Goal: Task Accomplishment & Management: Use online tool/utility

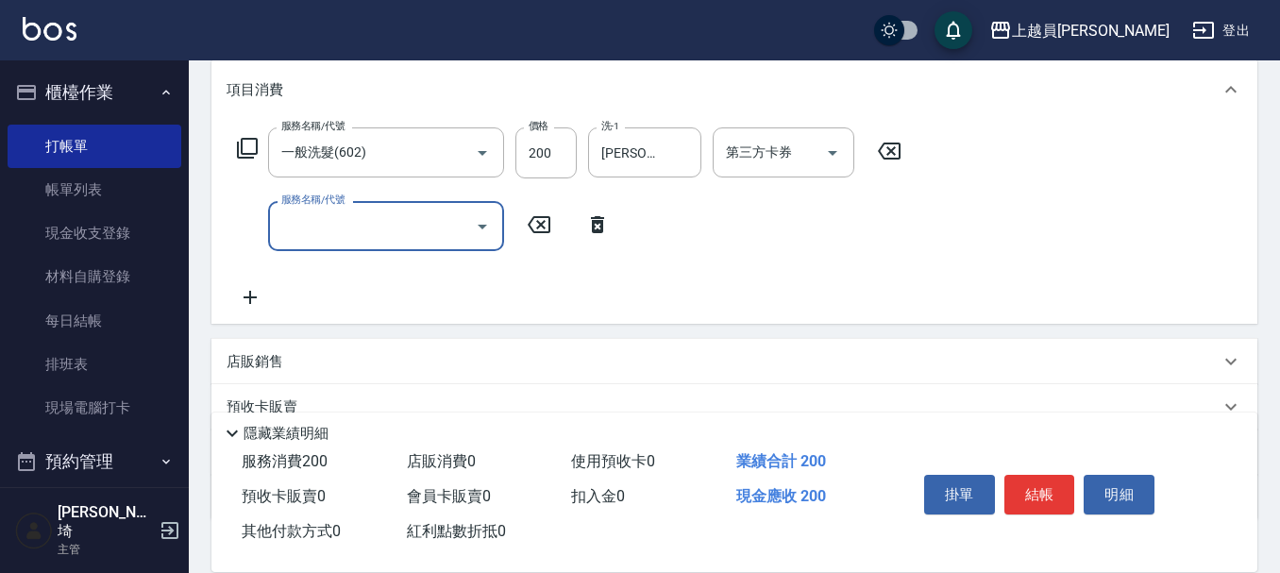
scroll to position [283, 0]
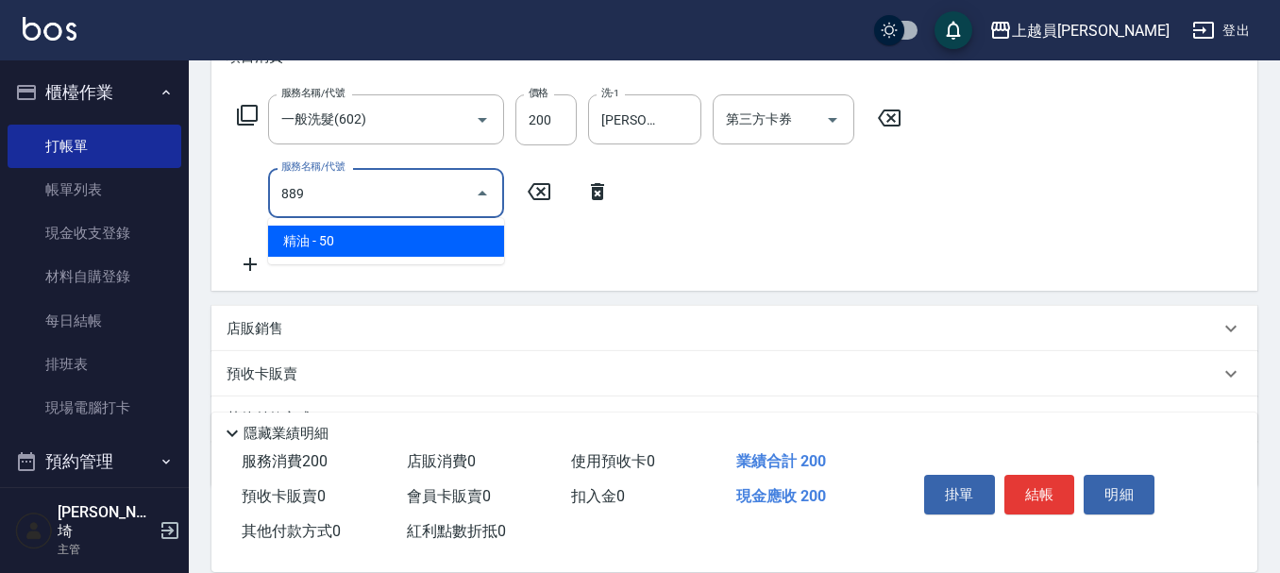
type input "精油(889)"
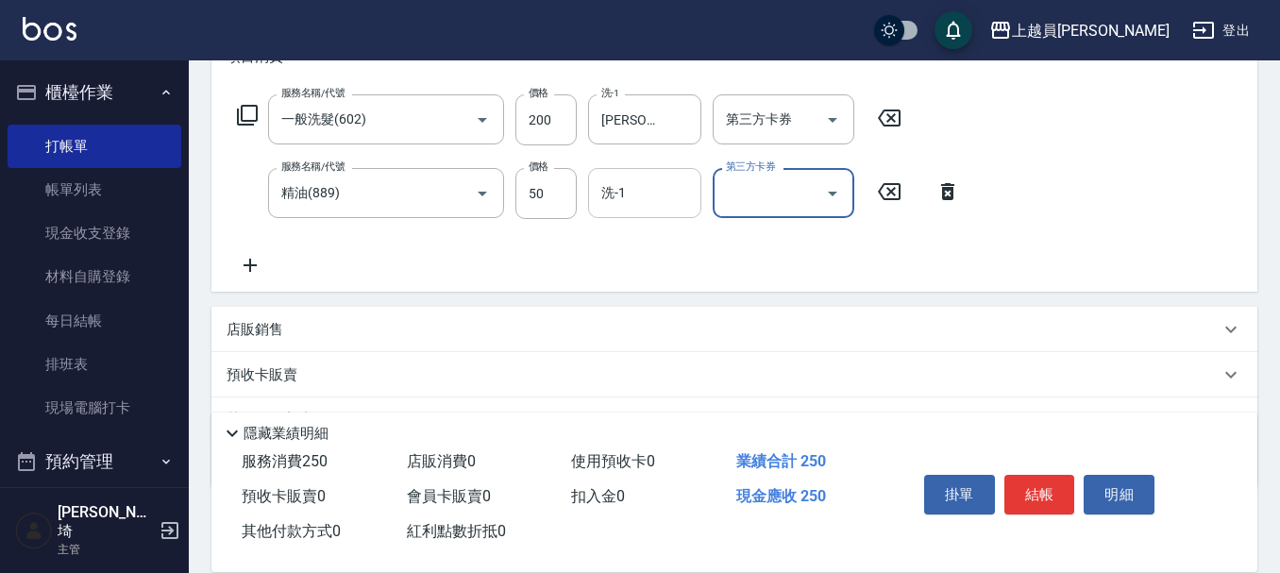
click at [653, 184] on input "洗-1" at bounding box center [644, 192] width 96 height 33
type input "[PERSON_NAME]-26"
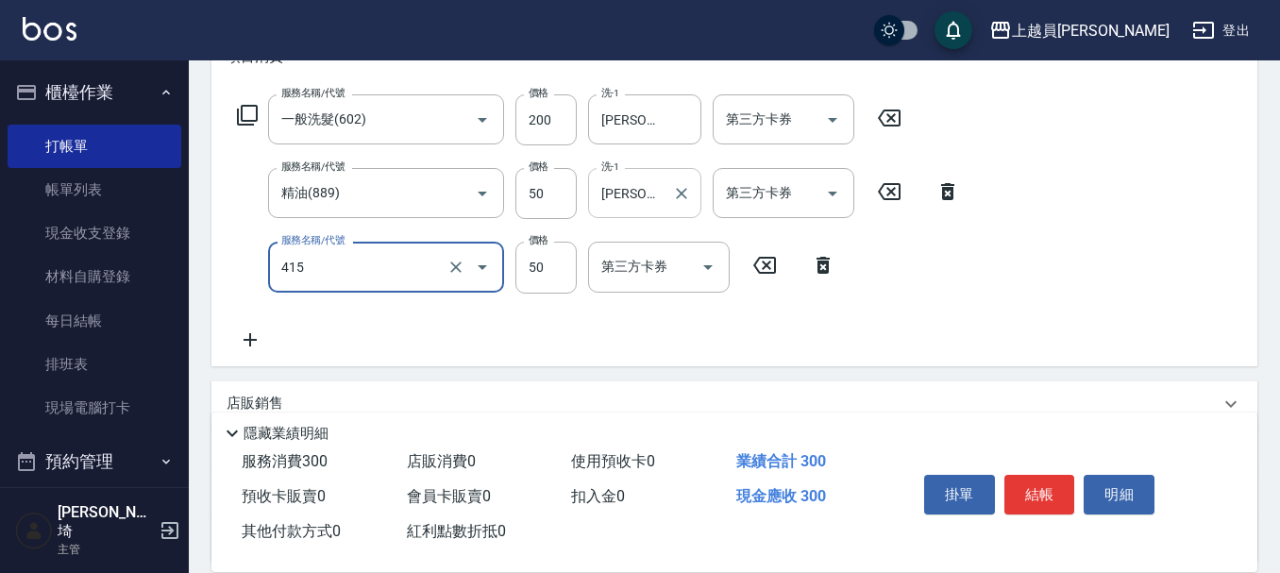
type input "瞬間保養(415)"
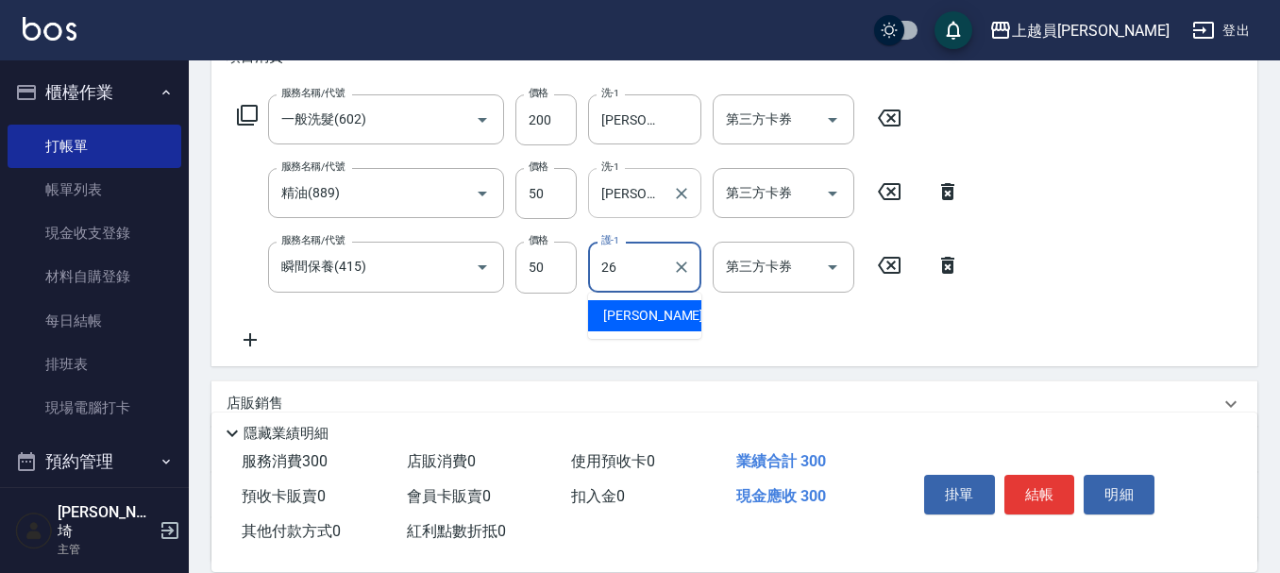
type input "[PERSON_NAME]-26"
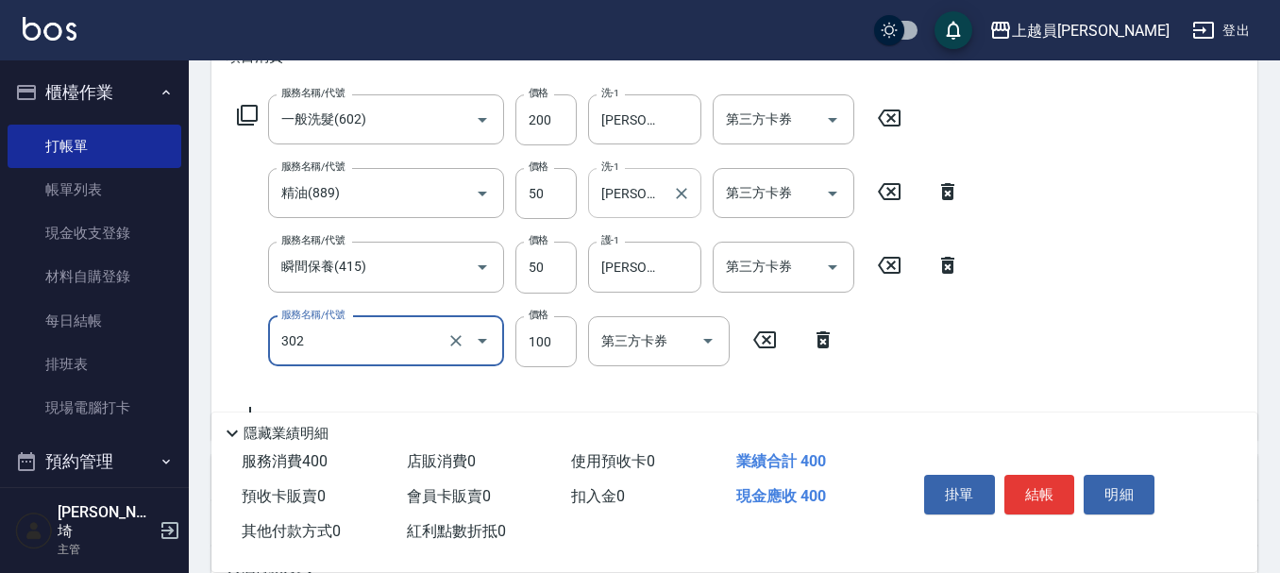
type input "剪髮(302)"
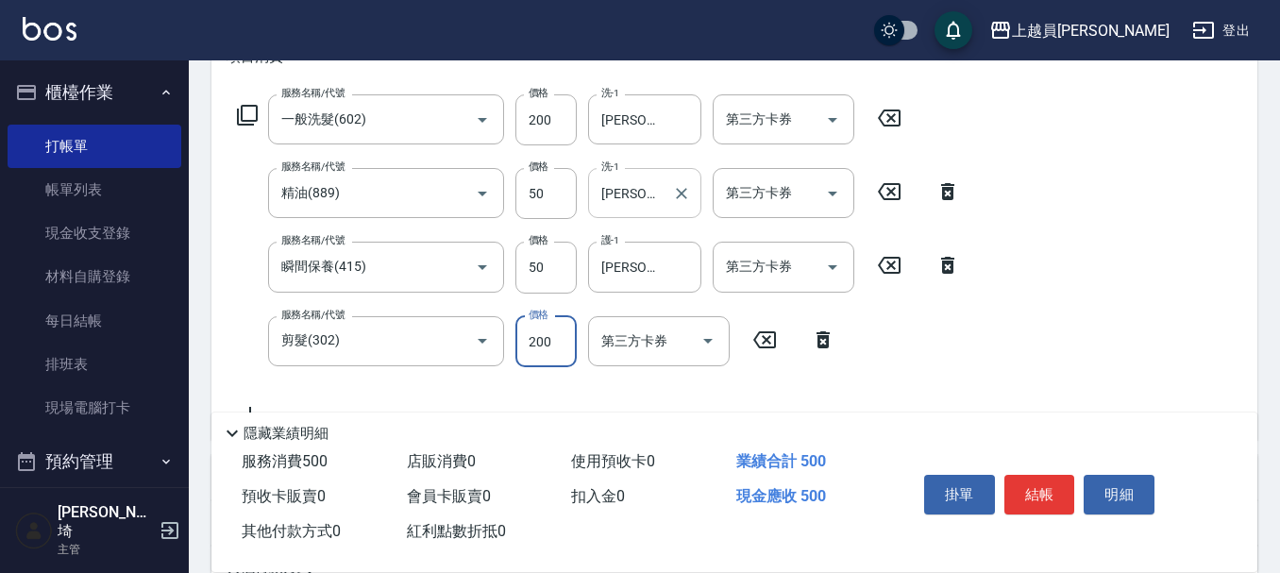
type input "200"
click at [1049, 486] on button "結帳" at bounding box center [1039, 495] width 71 height 40
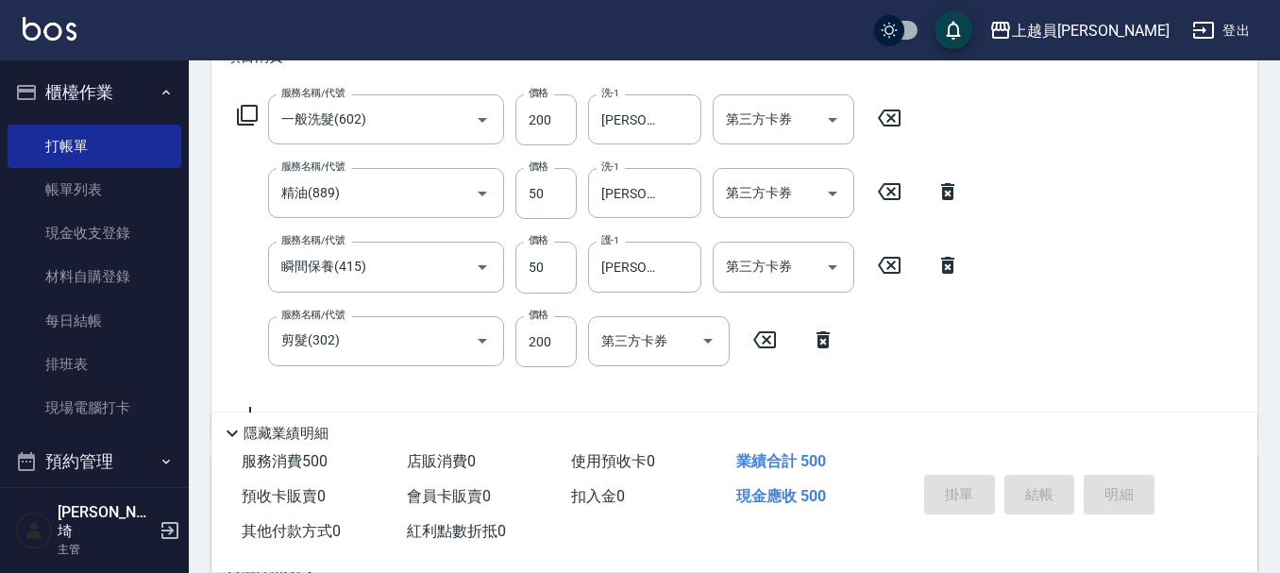
type input "[DATE] 17:03"
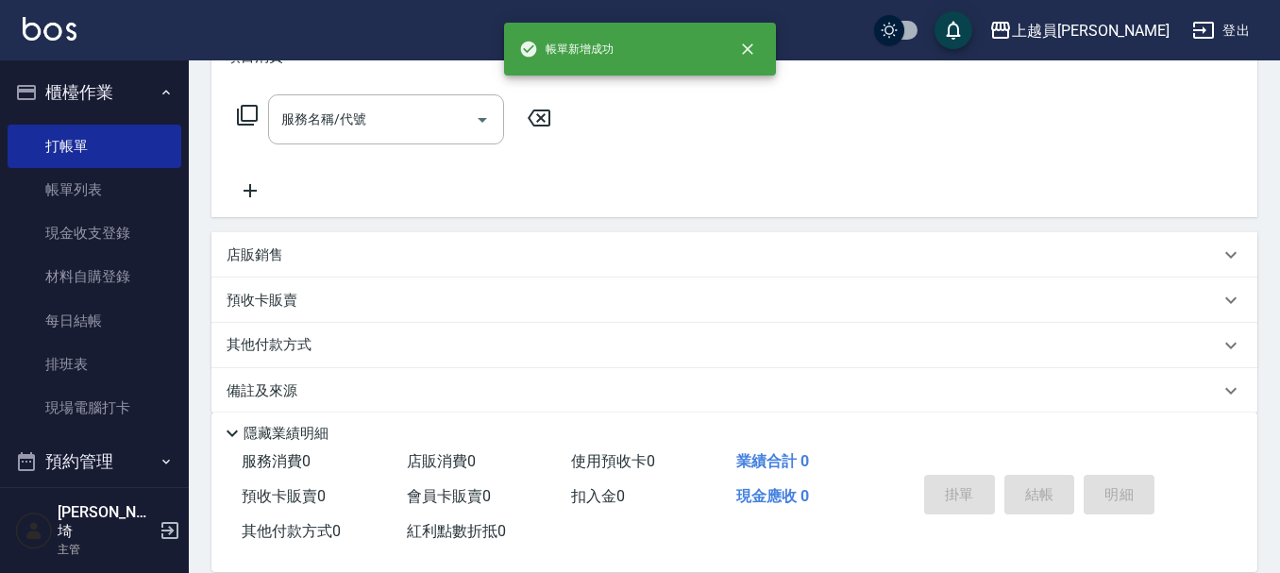
scroll to position [0, 0]
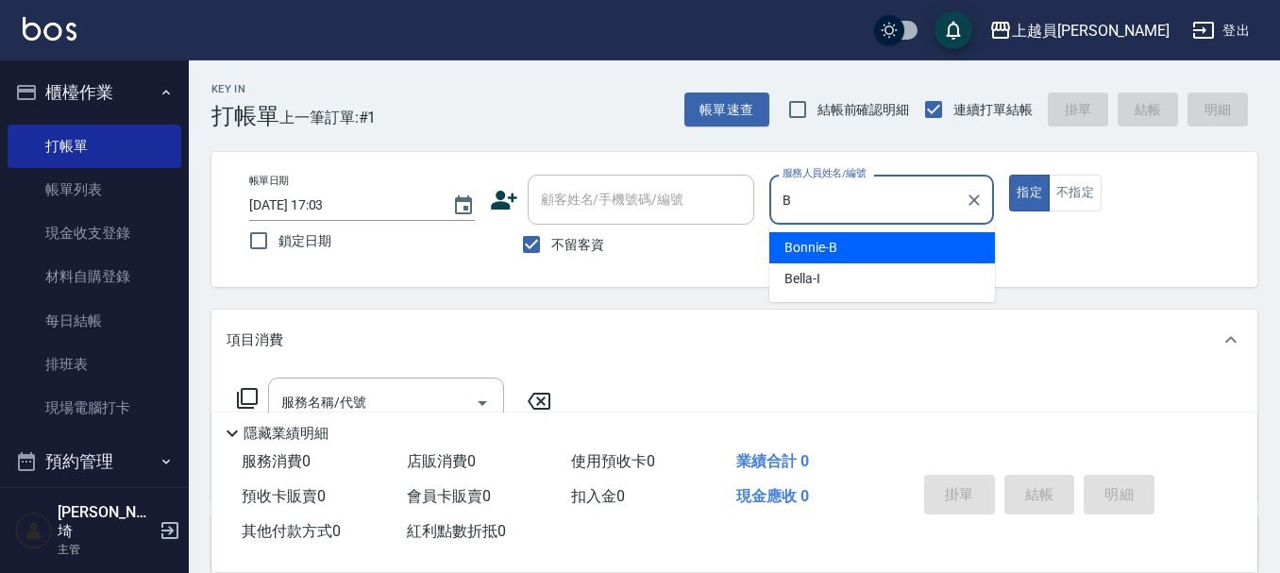
type input "Bonnie-B"
type button "true"
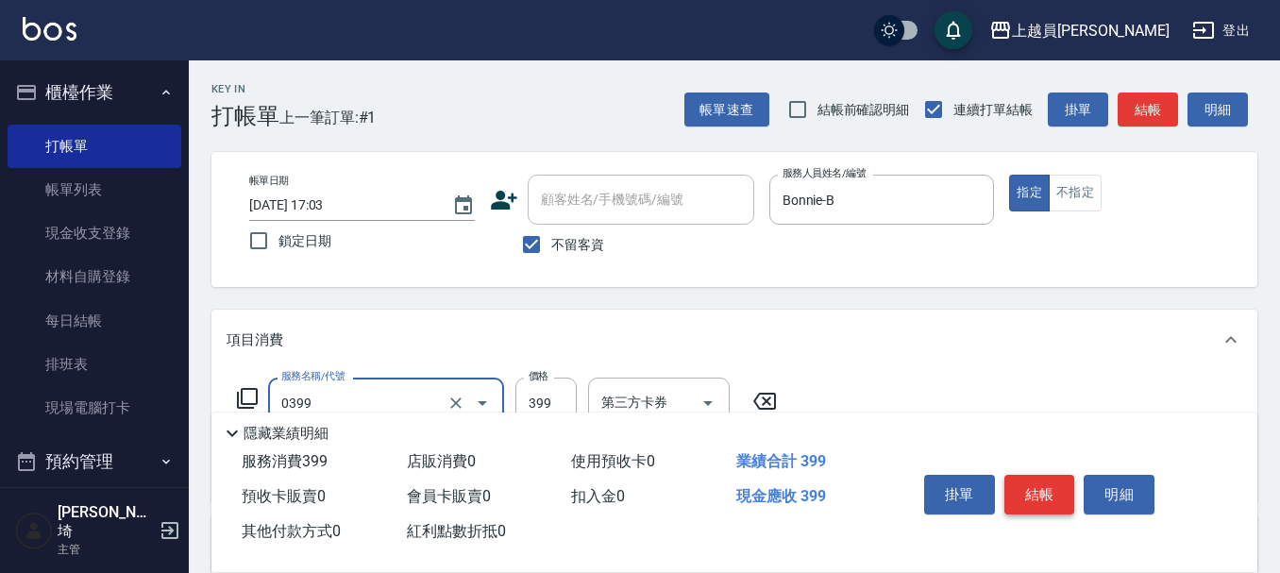
type input "海鹽SPA(0399)"
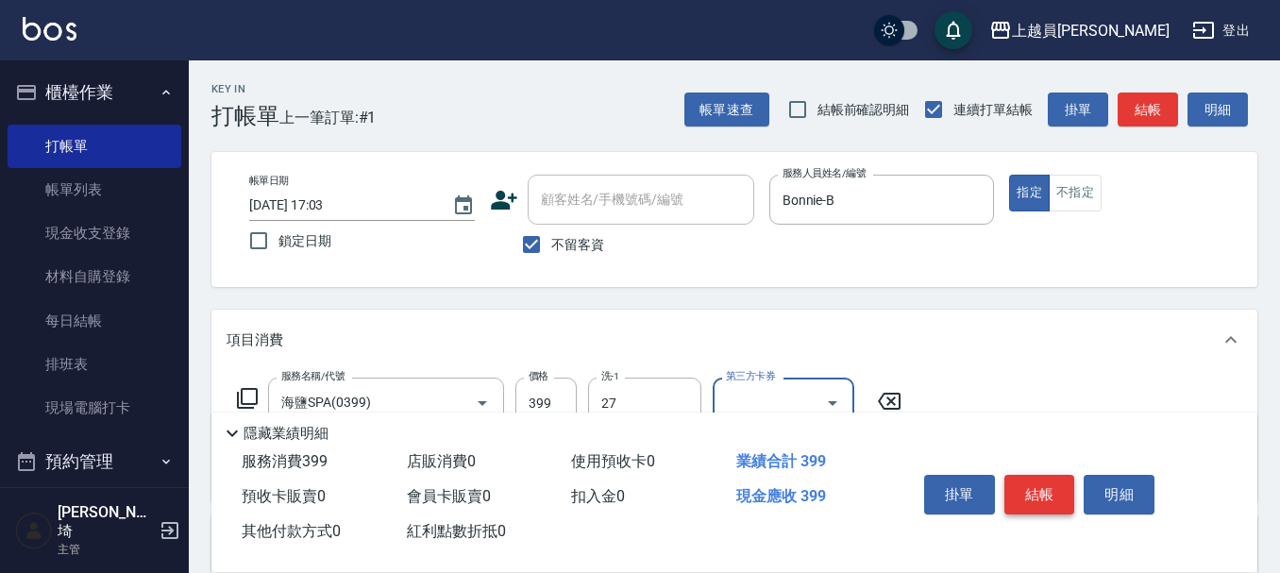
type input "[PERSON_NAME]-27"
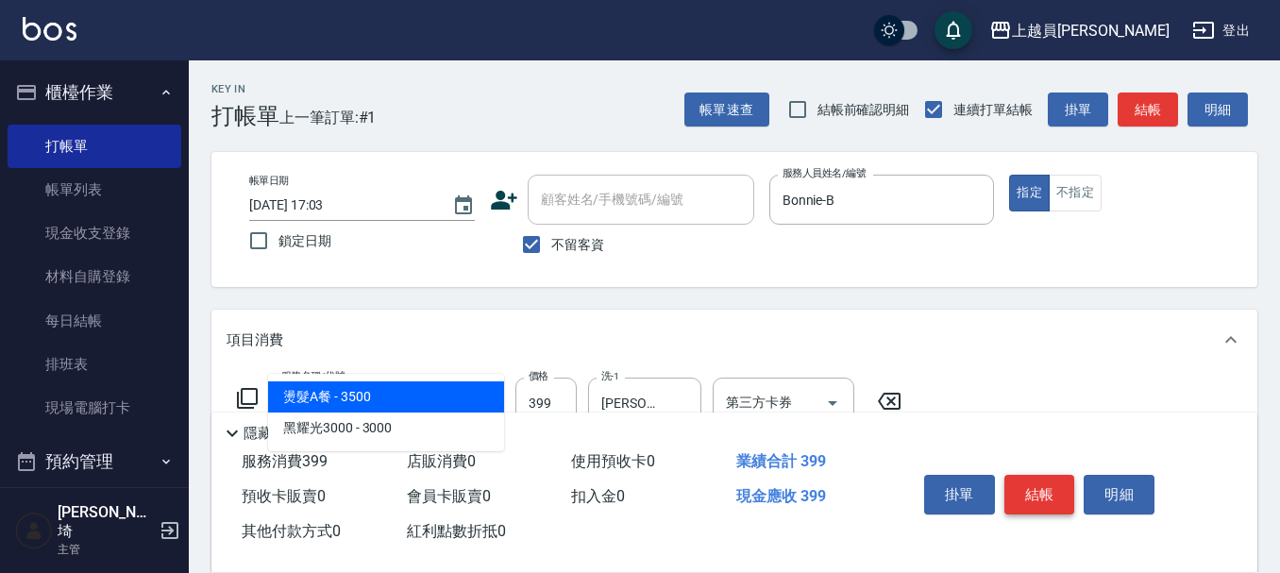
type input "302"
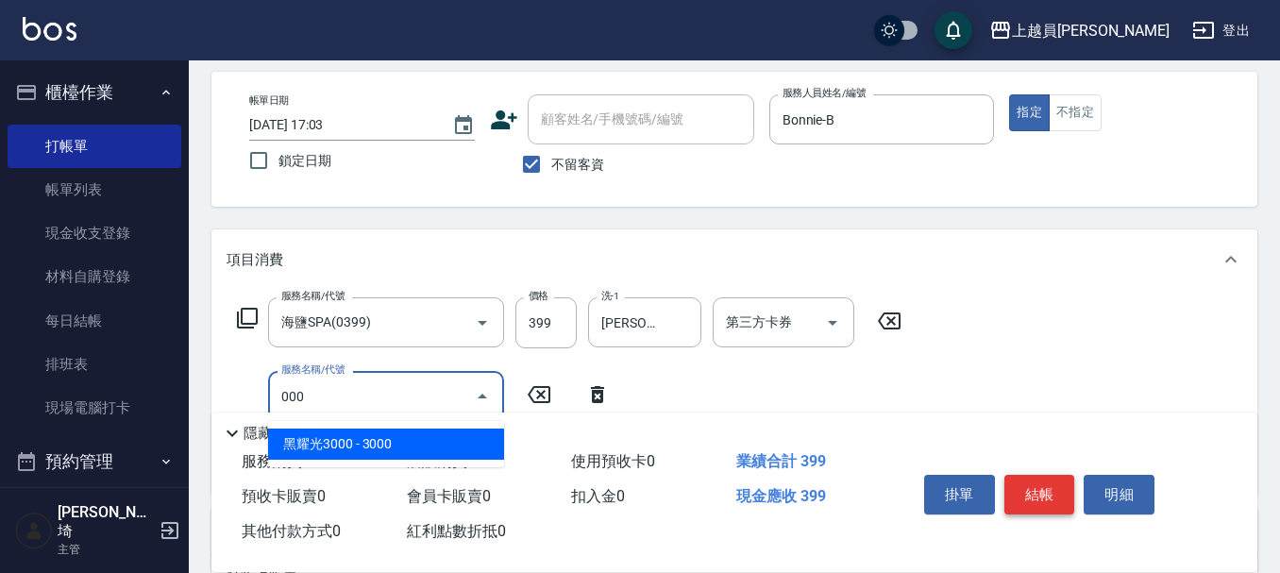
scroll to position [377, 0]
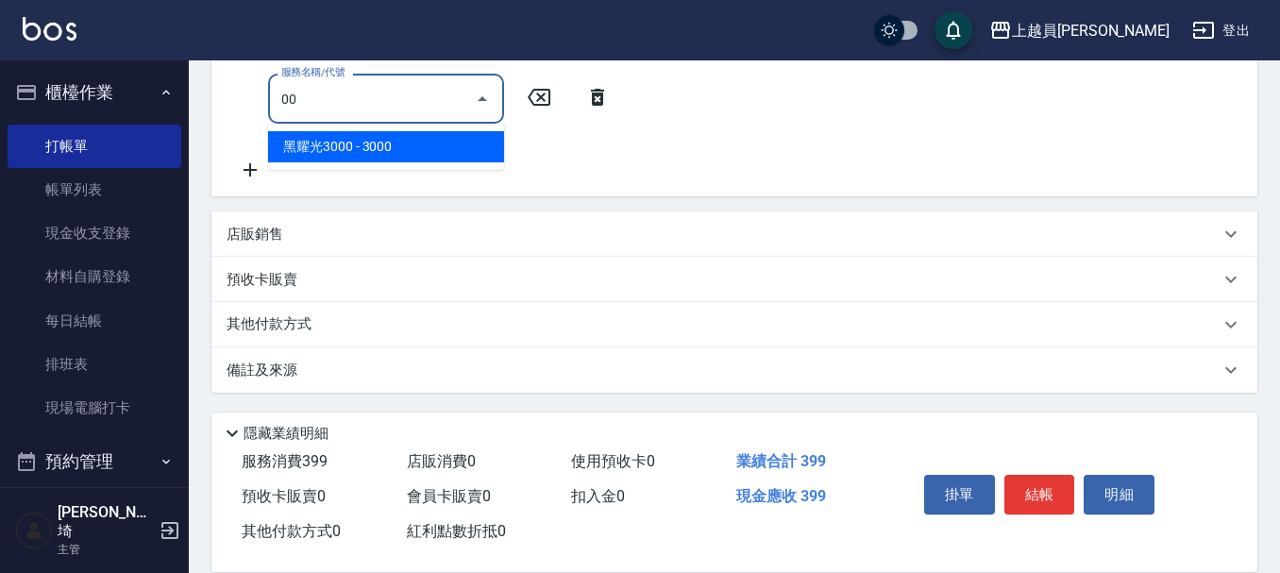
type input "0"
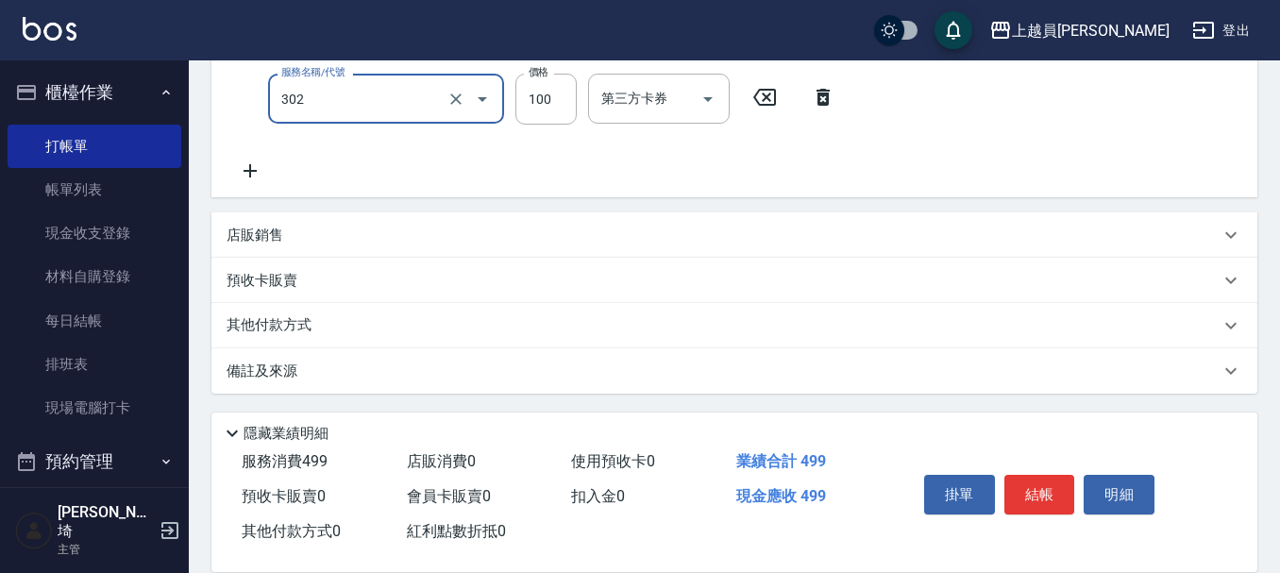
type input "剪髮(302)"
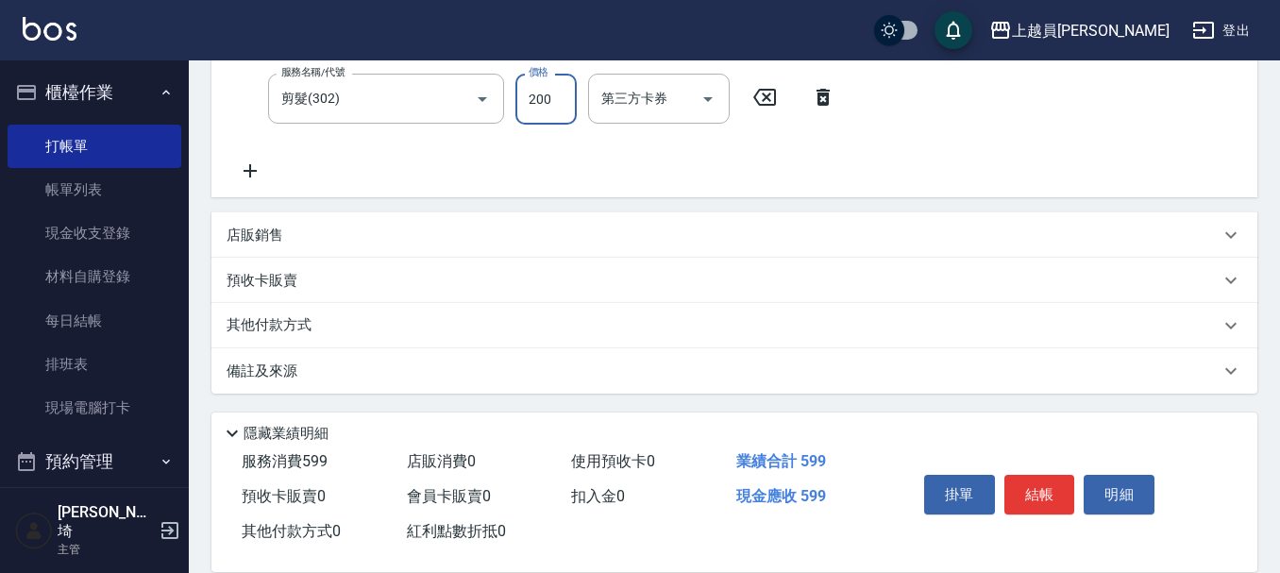
type input "200"
click at [1057, 475] on button "結帳" at bounding box center [1039, 495] width 71 height 40
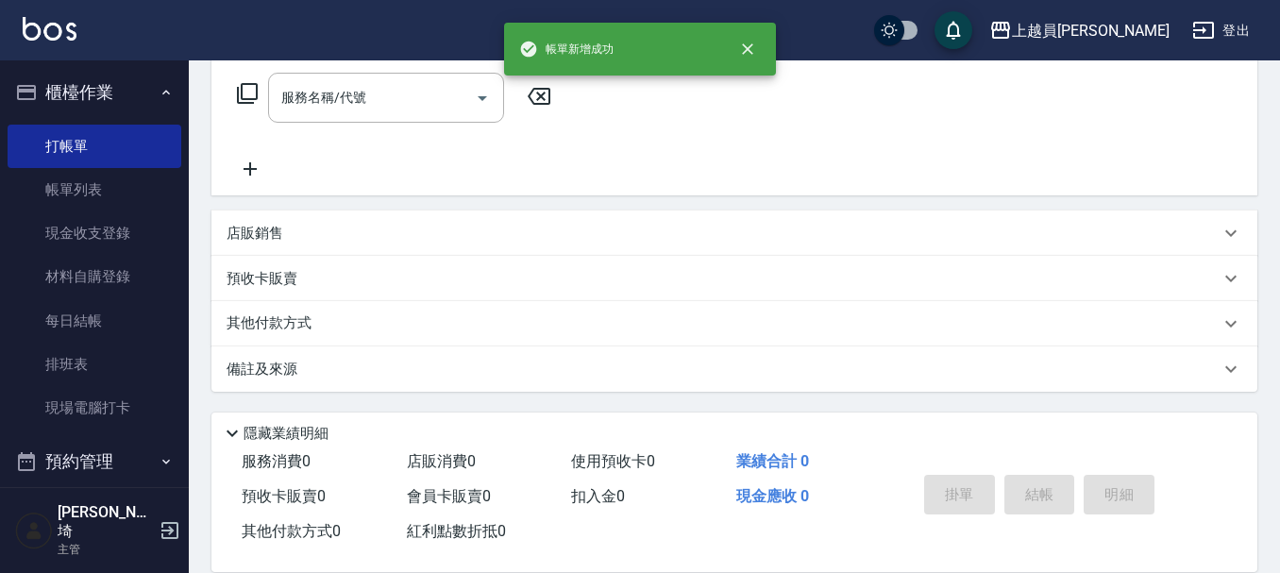
scroll to position [0, 0]
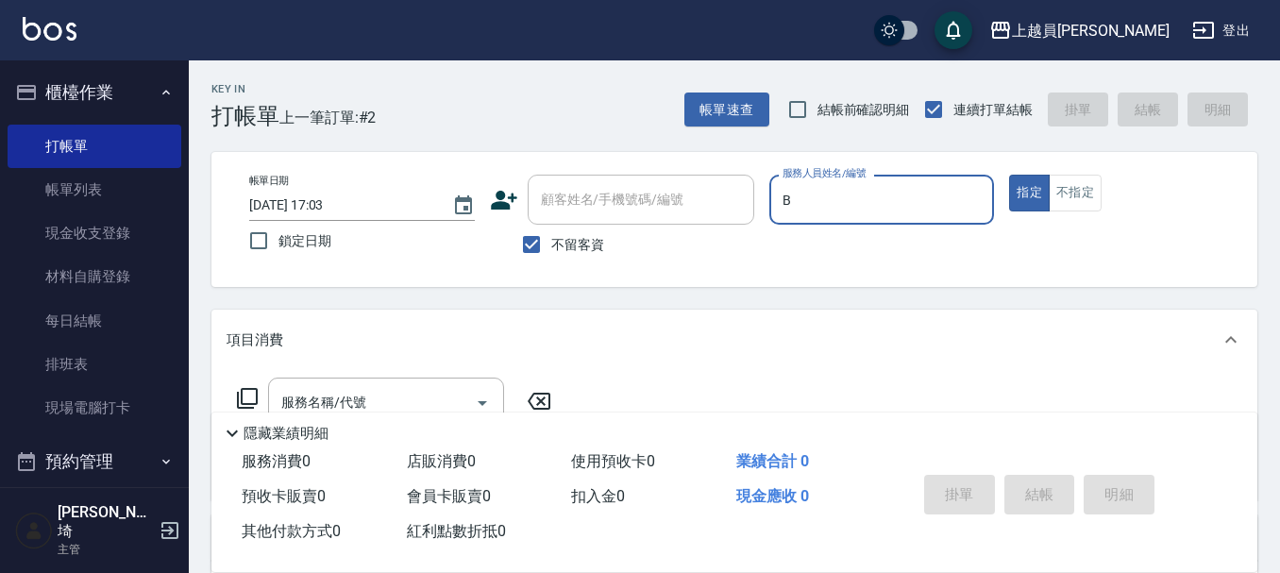
type input "Bonnie-B"
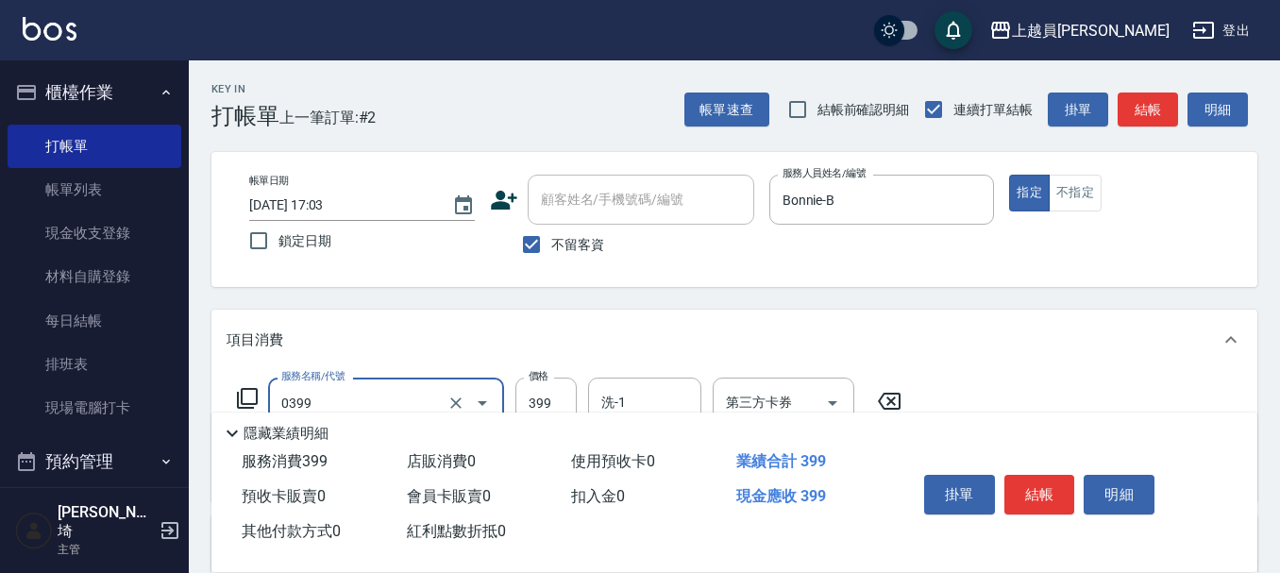
type input "海鹽SPA(0399)"
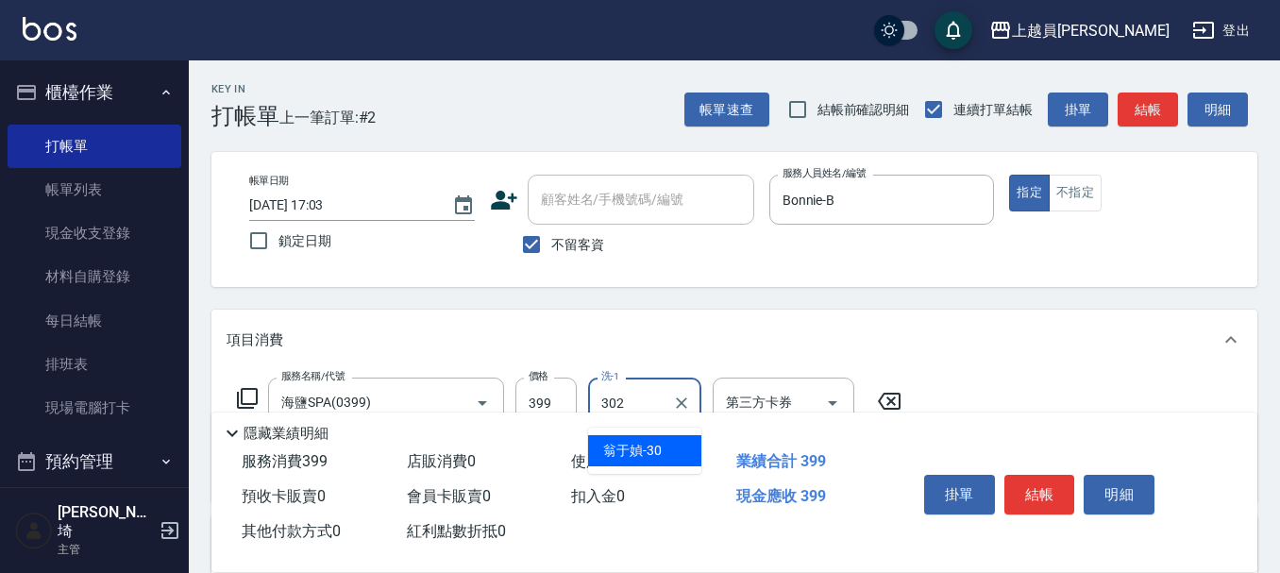
type input "302"
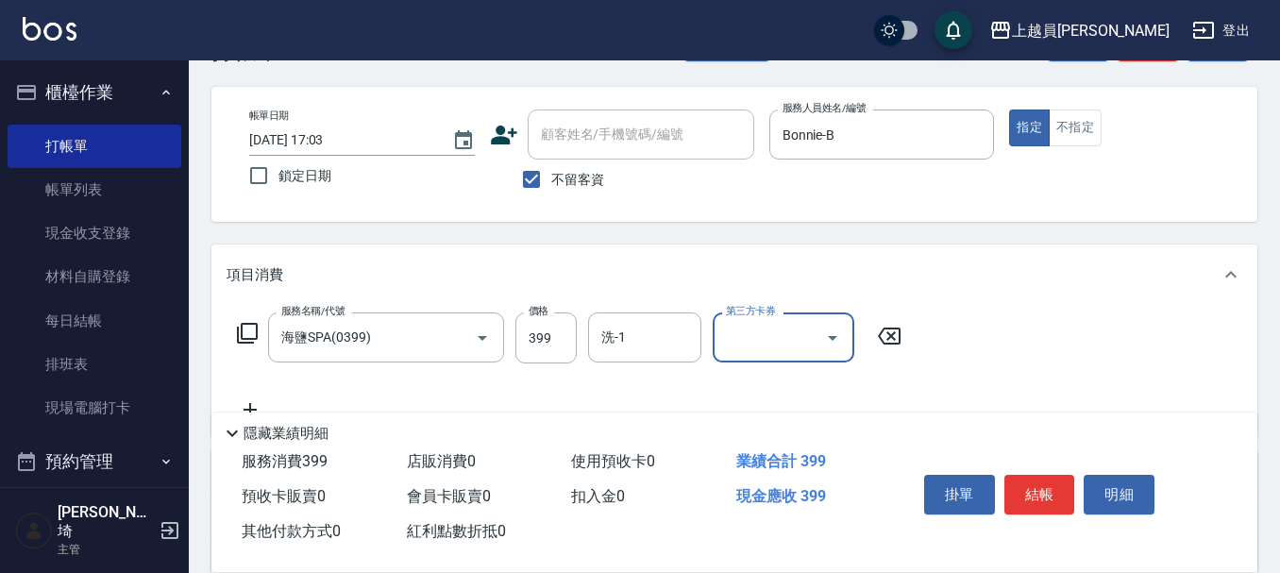
scroll to position [94, 0]
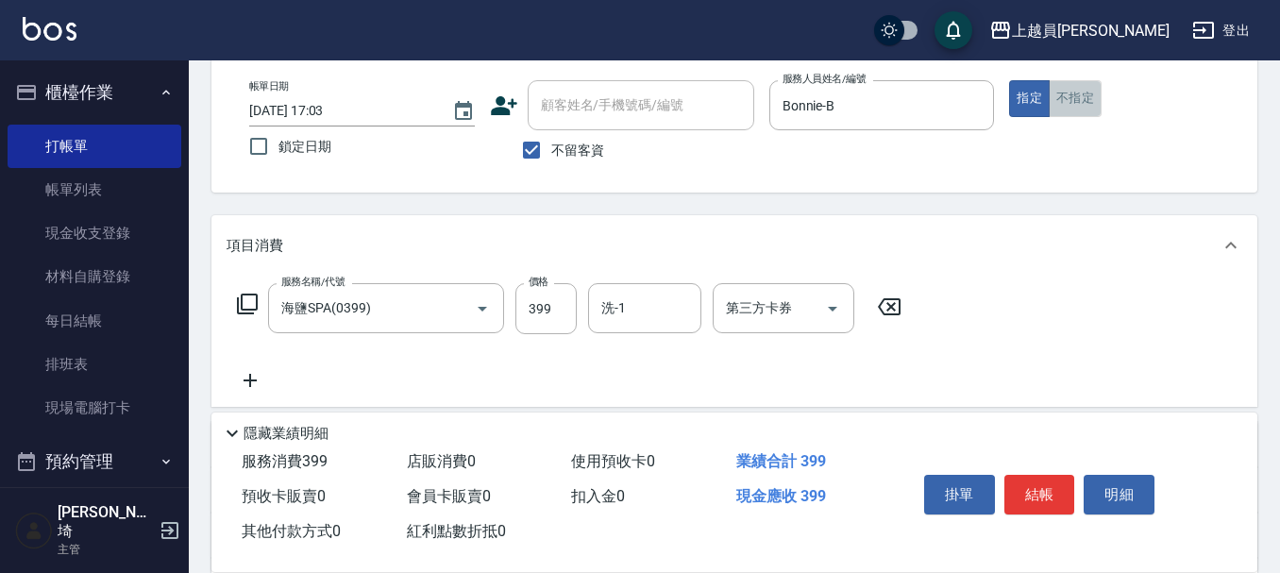
click at [1075, 100] on button "不指定" at bounding box center [1074, 98] width 53 height 37
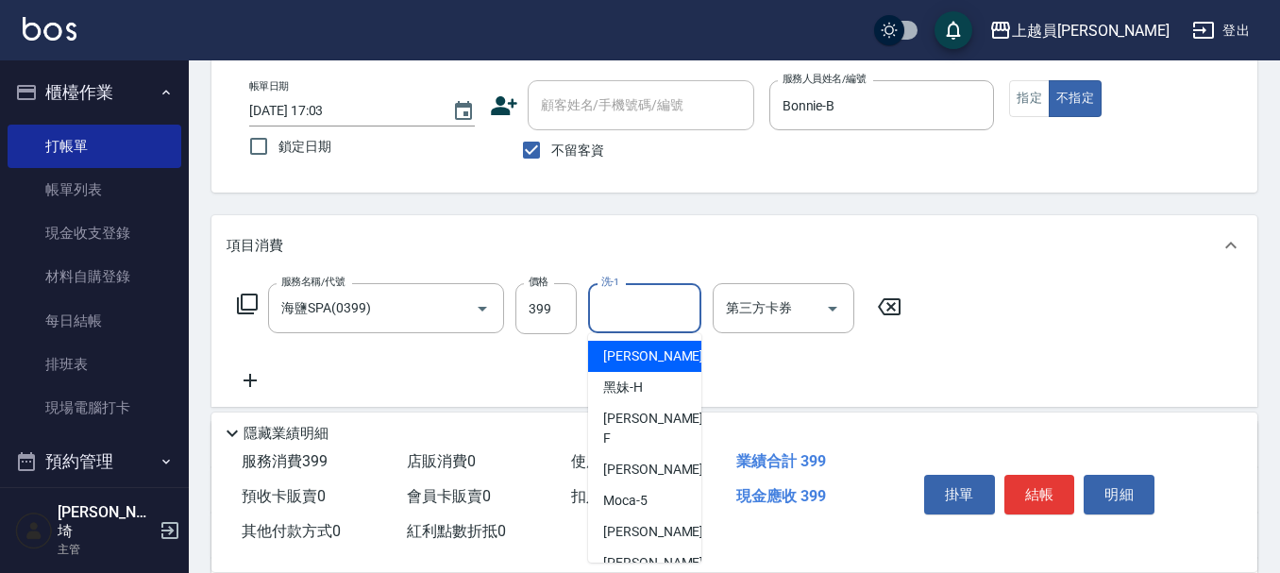
click at [657, 316] on input "洗-1" at bounding box center [644, 308] width 96 height 33
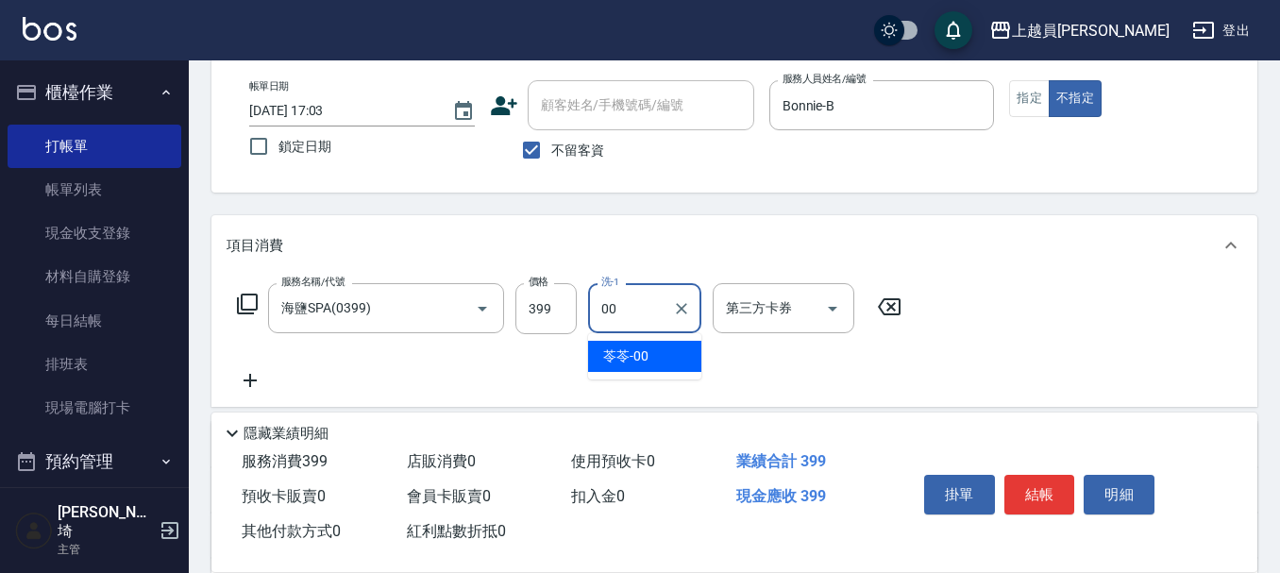
type input "苓苓-00"
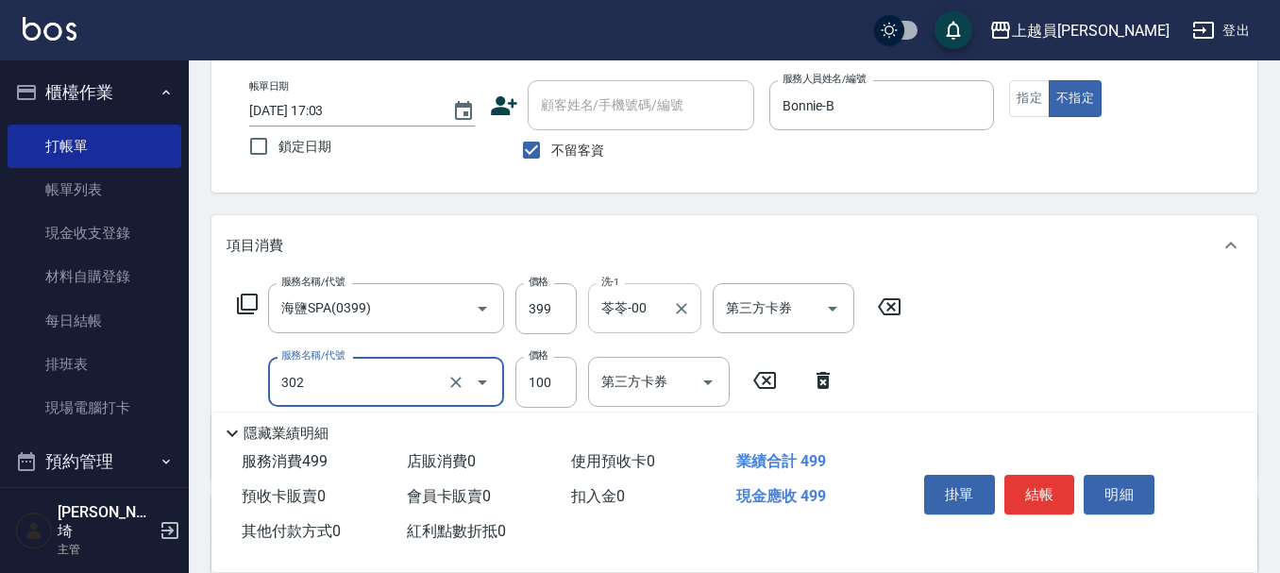
type input "剪髮(302)"
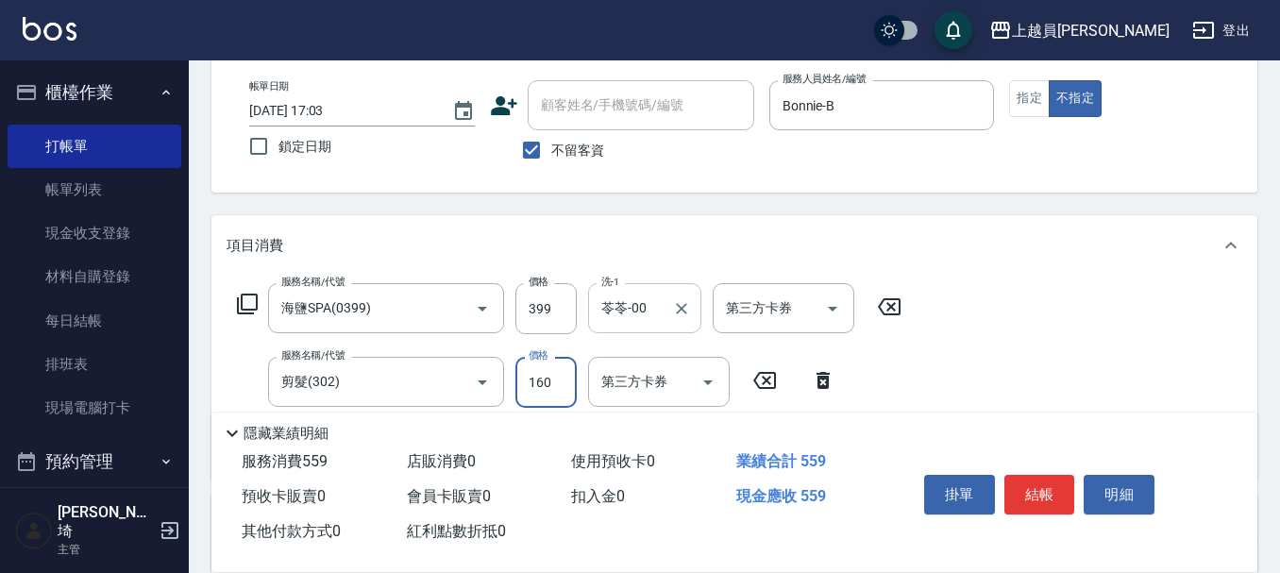
type input "160"
click at [1022, 495] on button "結帳" at bounding box center [1039, 495] width 71 height 40
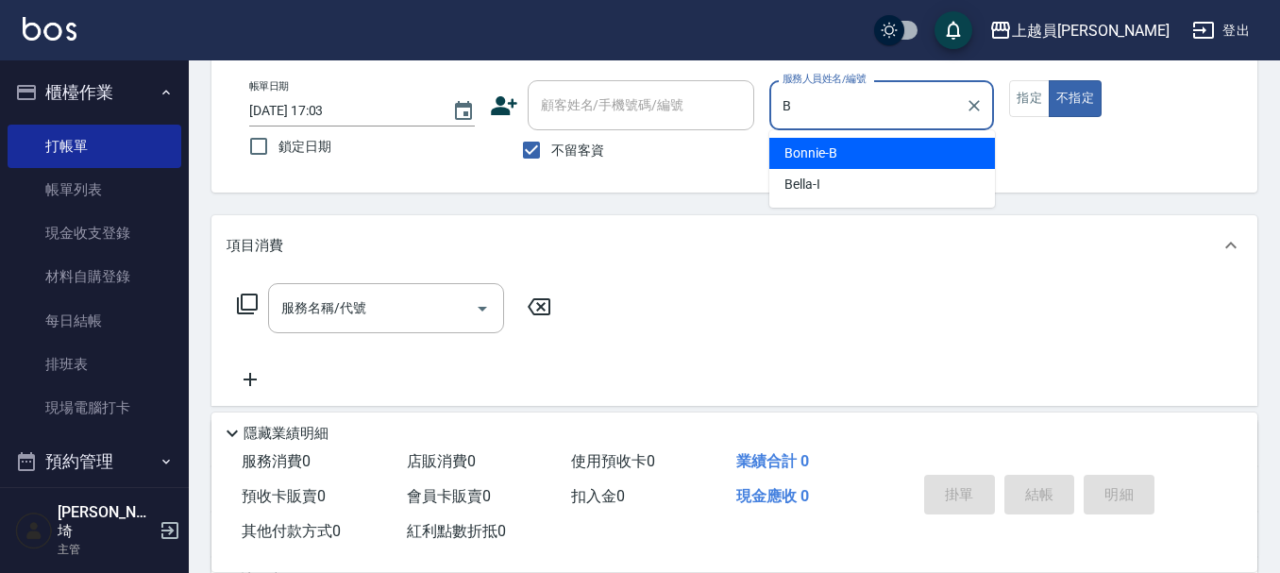
type input "Bonnie-B"
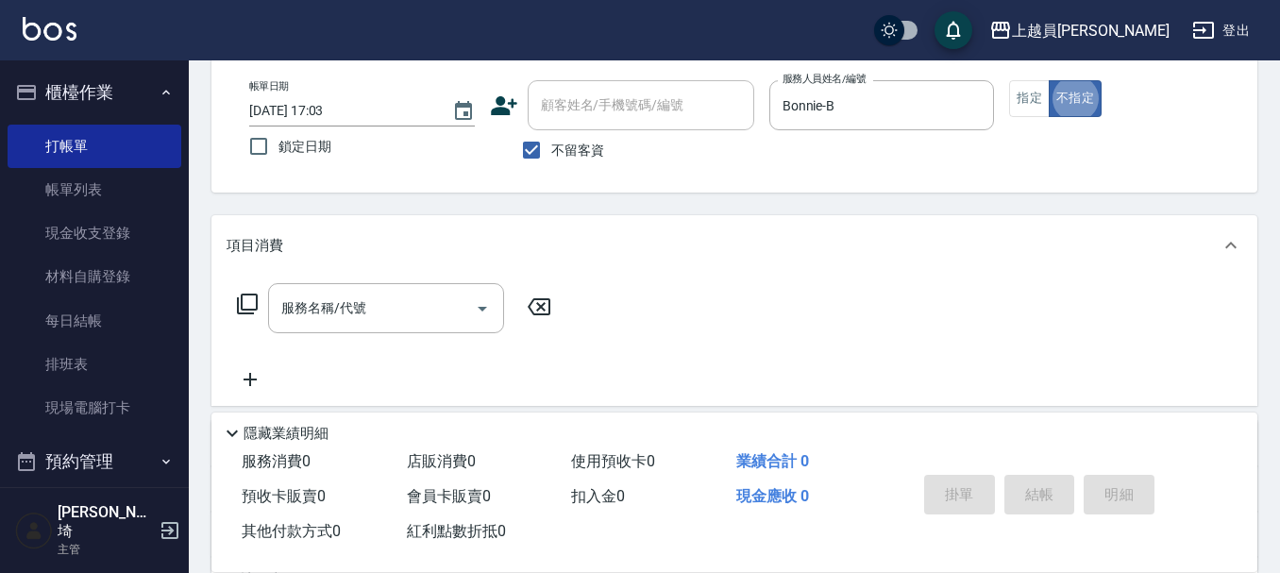
type button "false"
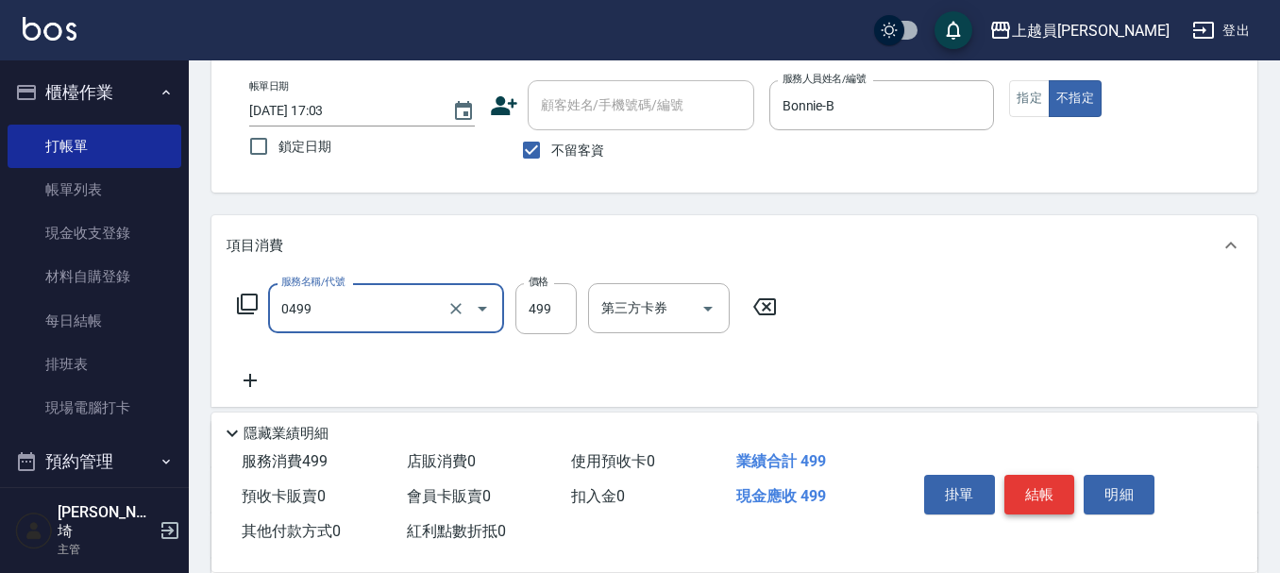
type input "去角質洗髮(0499)"
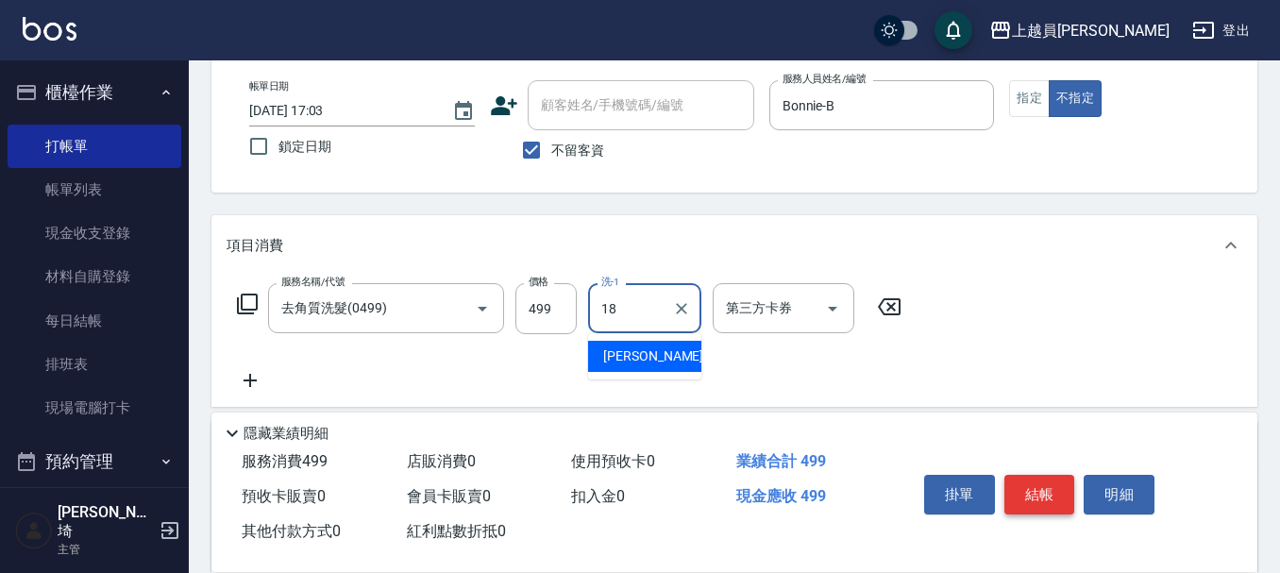
type input "[PERSON_NAME]-18"
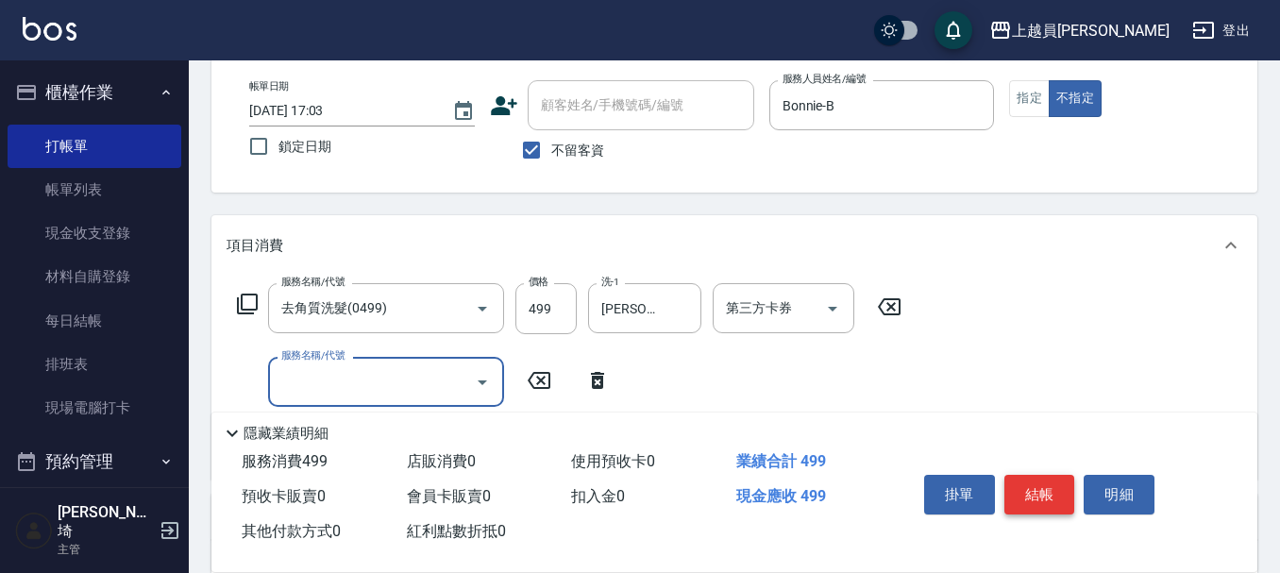
click at [1011, 478] on button "結帳" at bounding box center [1039, 495] width 71 height 40
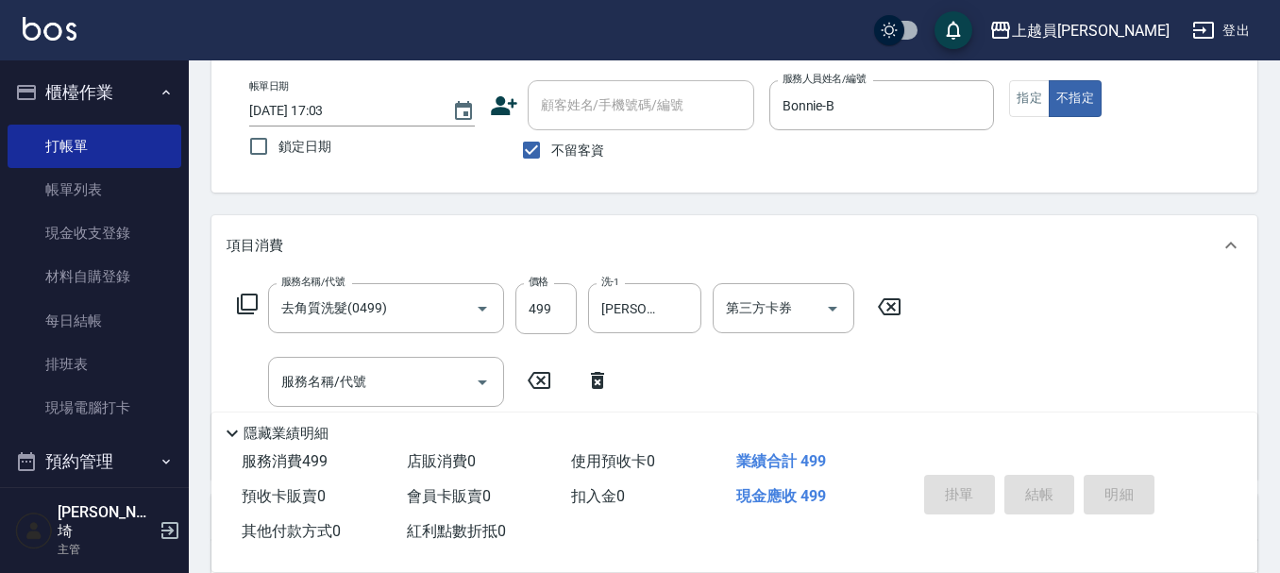
type input "[DATE] 17:04"
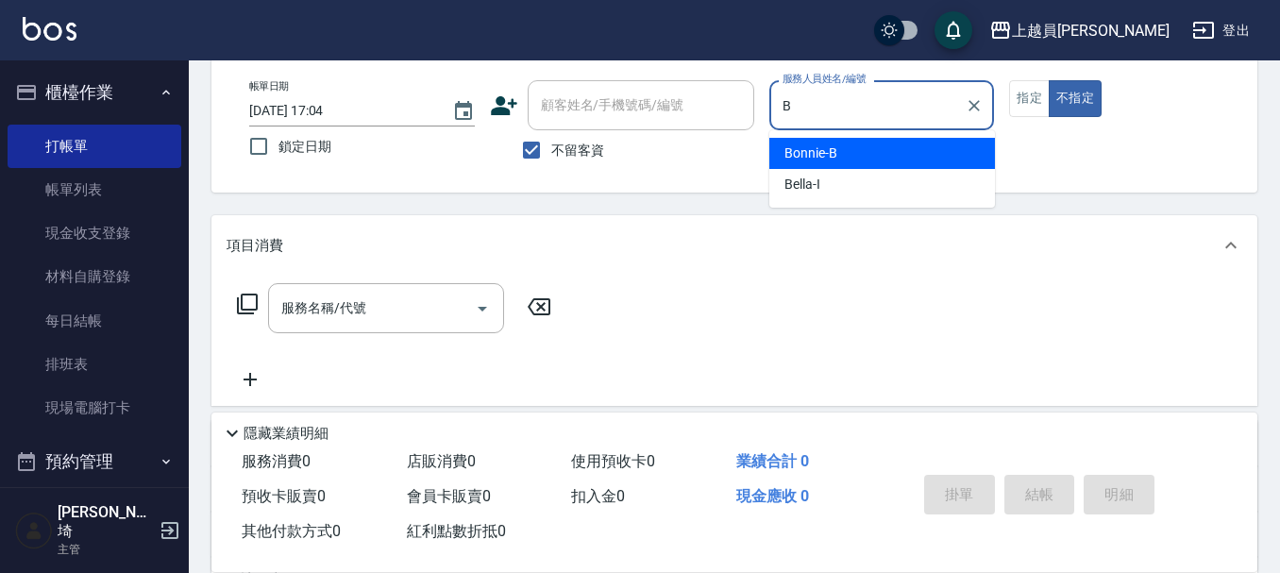
type input "Bonnie-B"
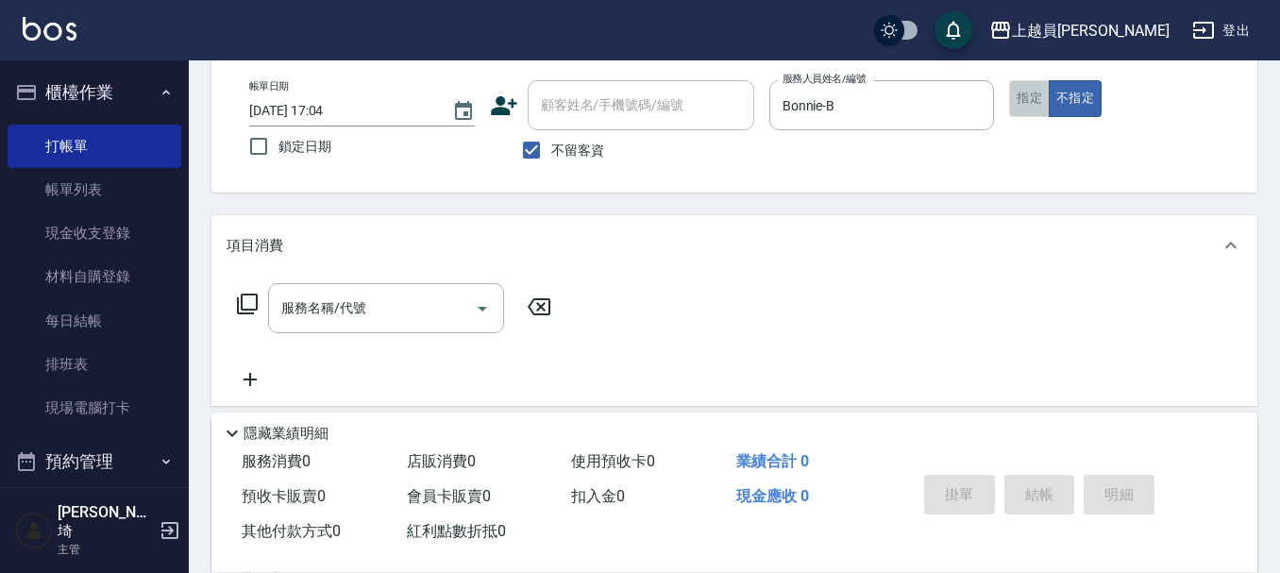
click at [1021, 105] on button "指定" at bounding box center [1029, 98] width 41 height 37
click at [364, 324] on input "服務名稱/代號" at bounding box center [372, 308] width 191 height 33
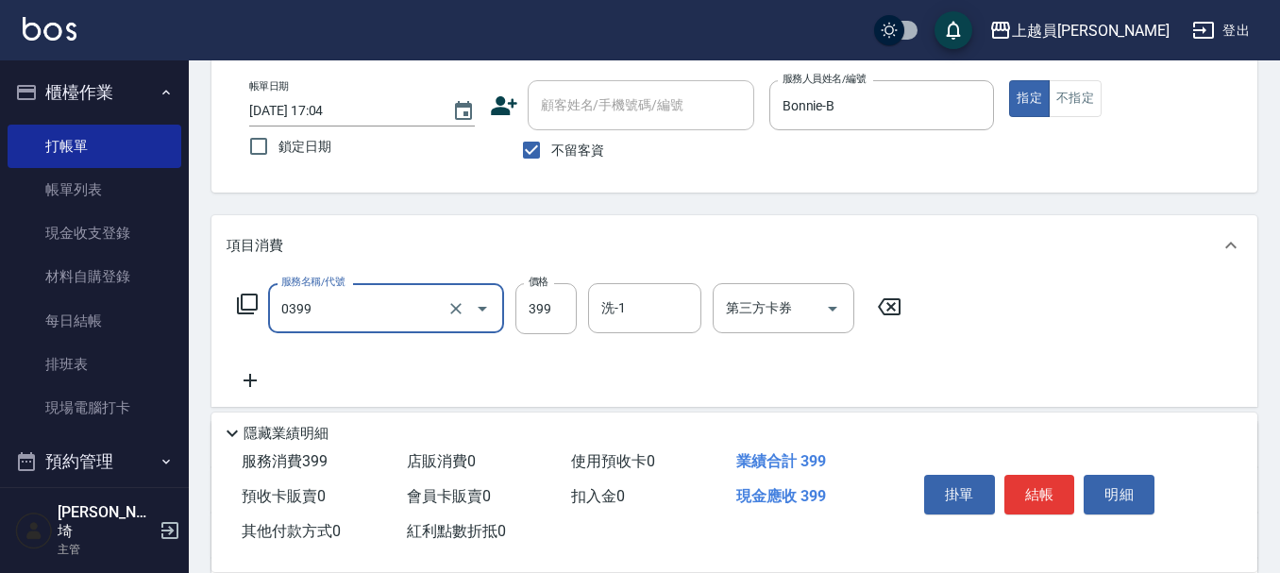
type input "海鹽SPA(0399)"
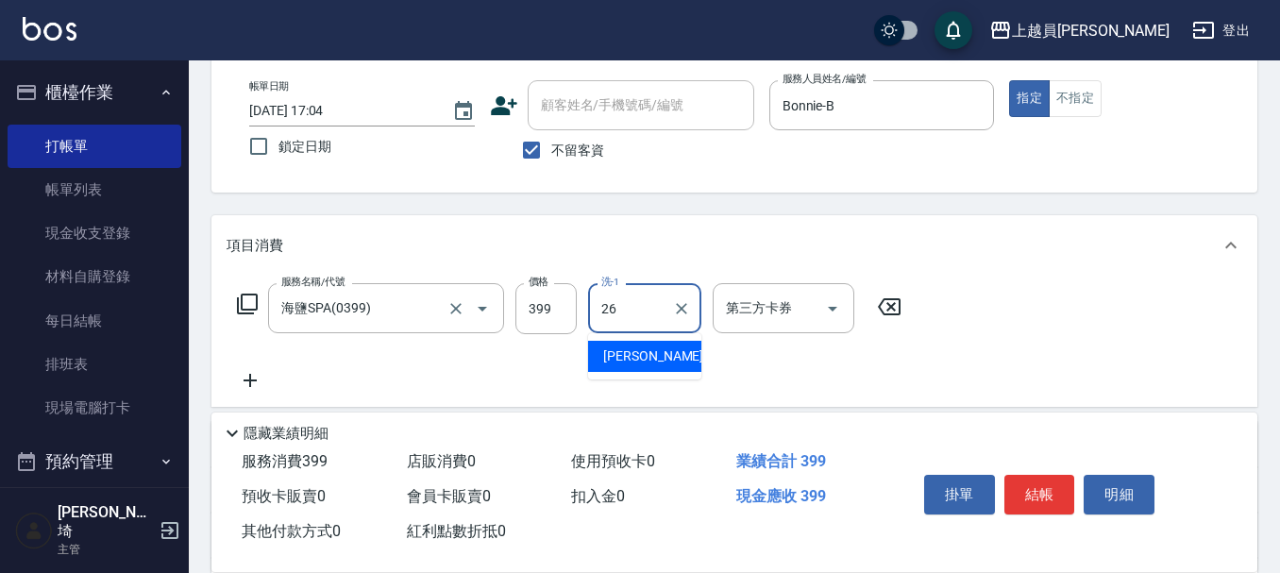
type input "[PERSON_NAME]-26"
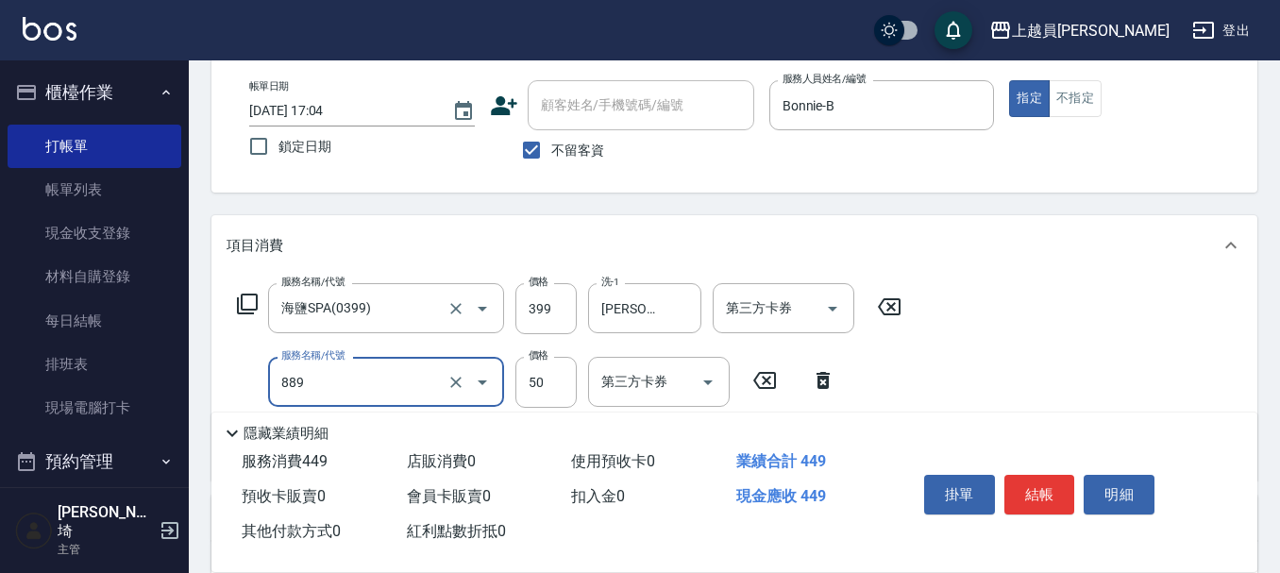
type input "精油(889)"
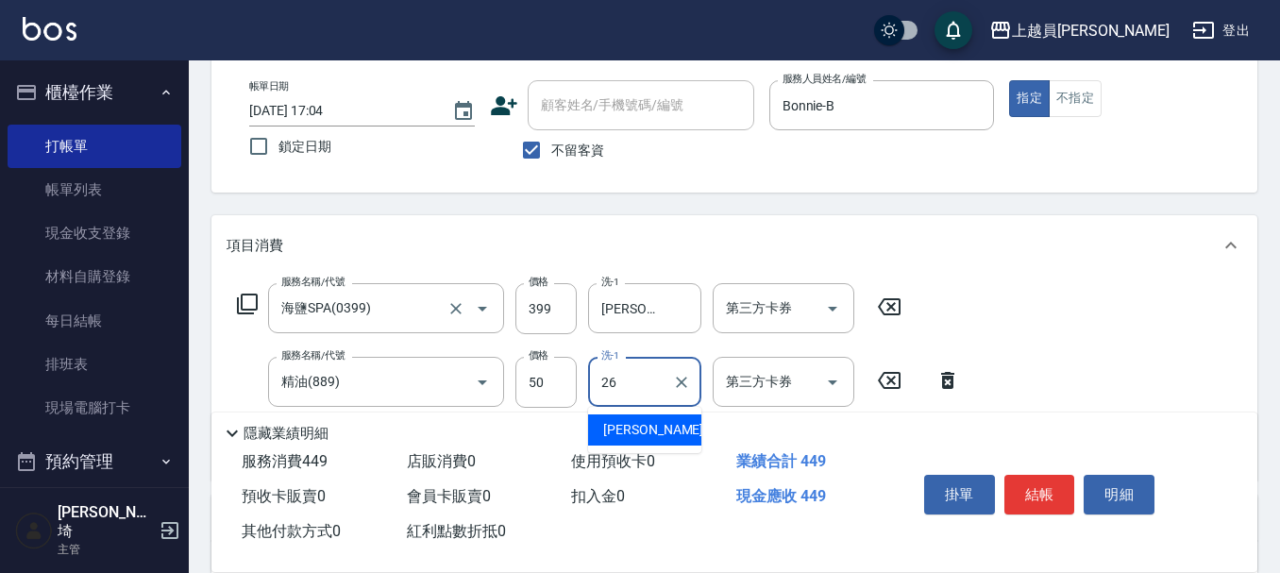
type input "[PERSON_NAME]-26"
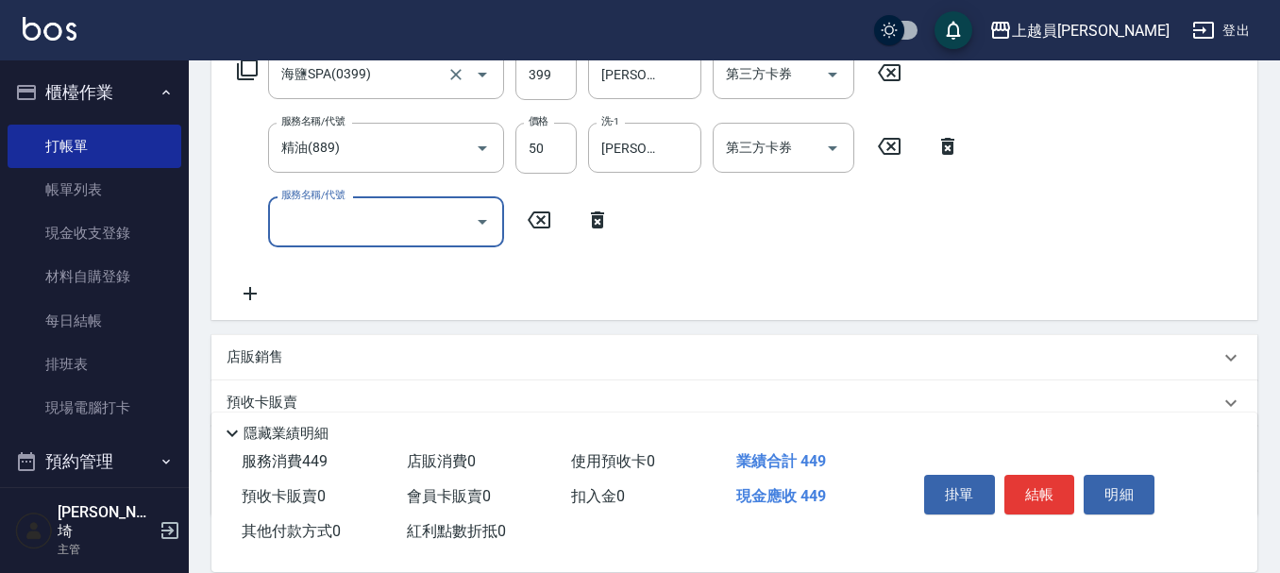
scroll to position [377, 0]
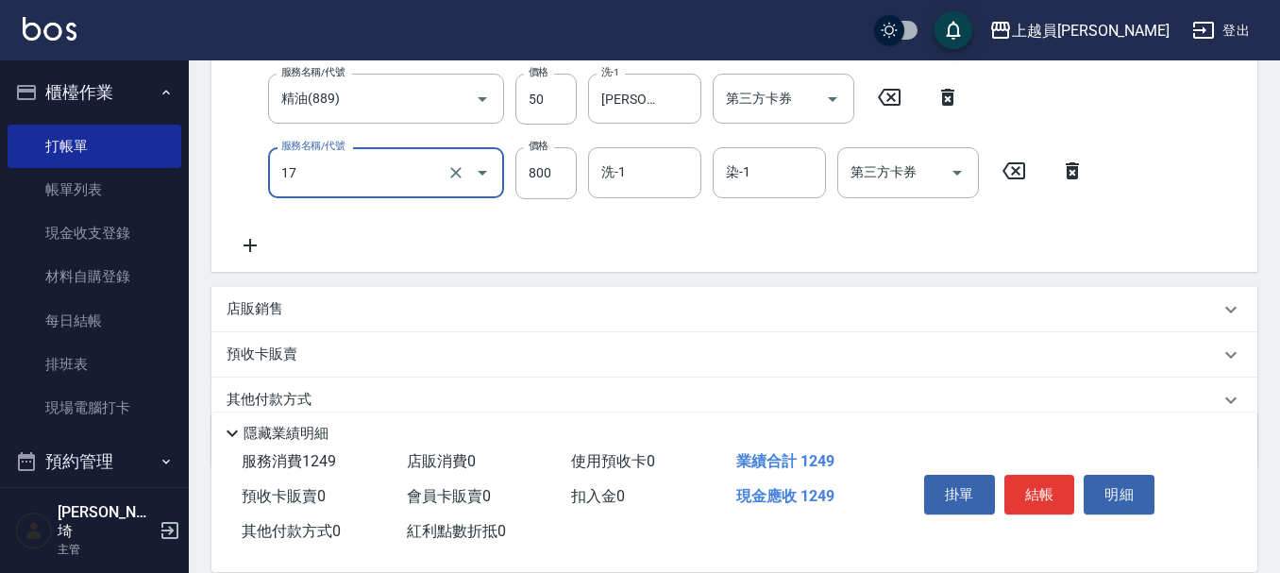
type input "染髮(17)"
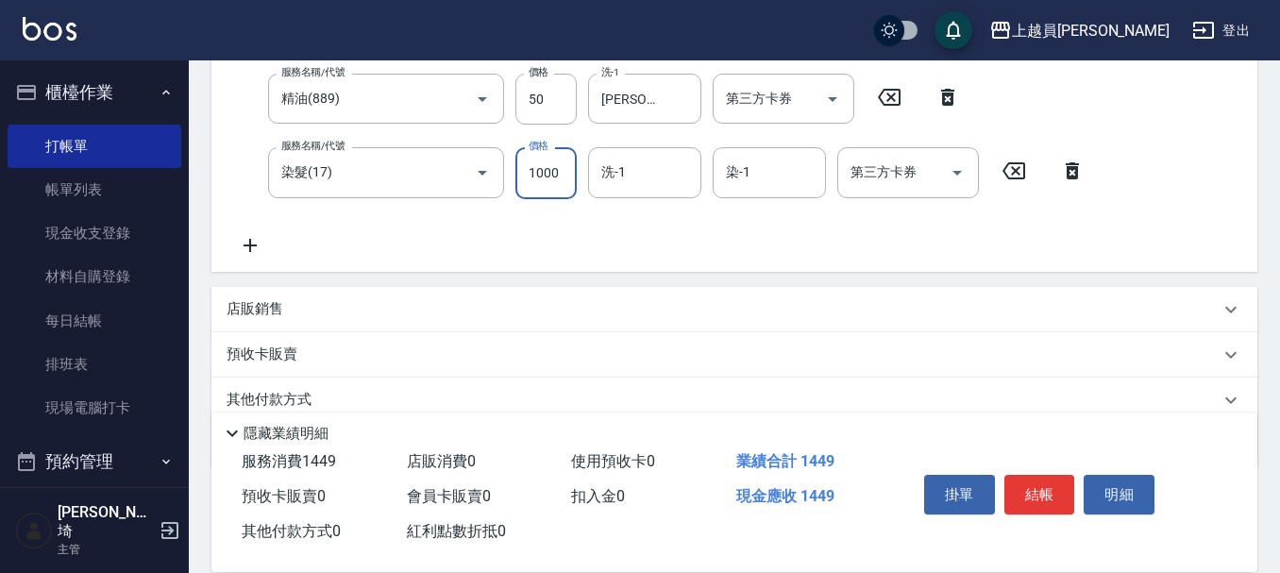
type input "1000"
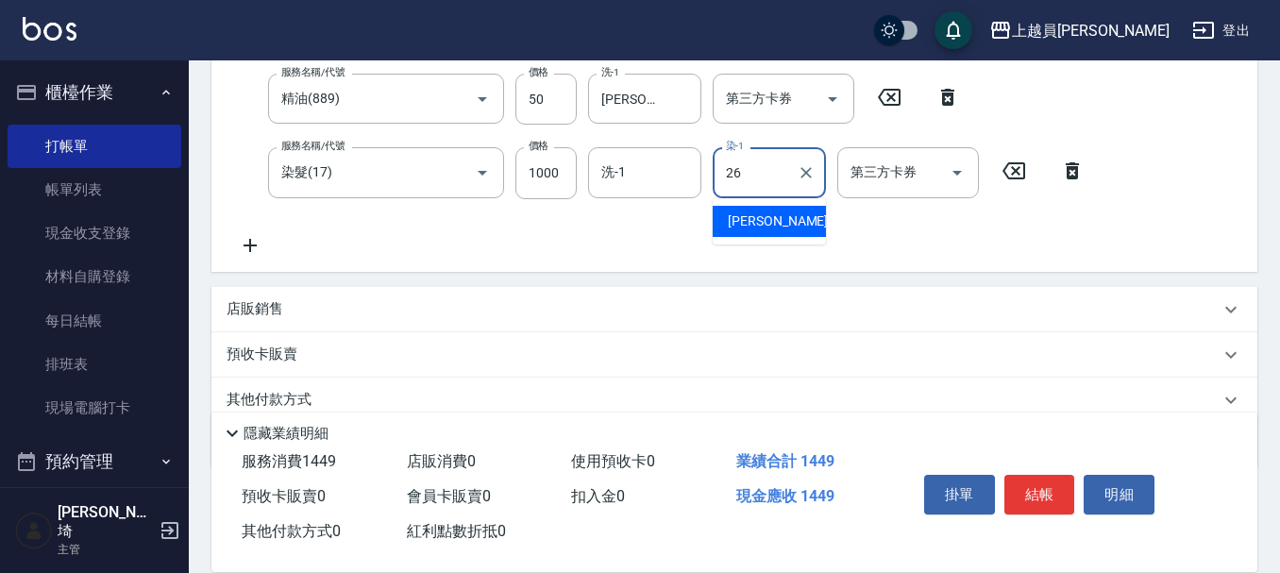
type input "[PERSON_NAME]-26"
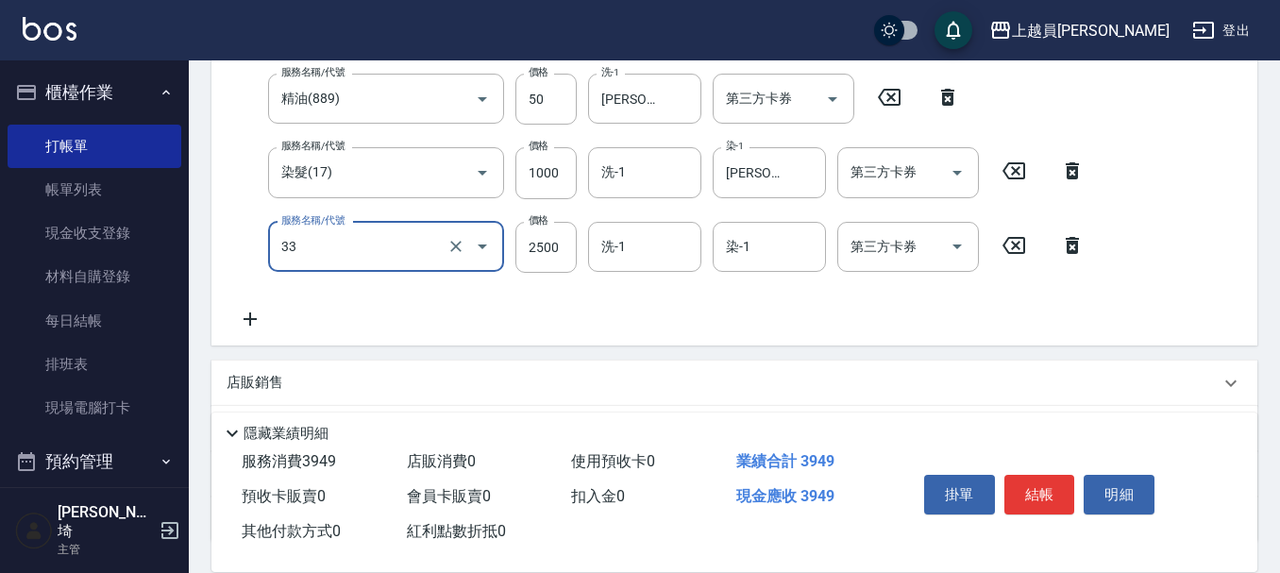
type input "染髮B餐(33)"
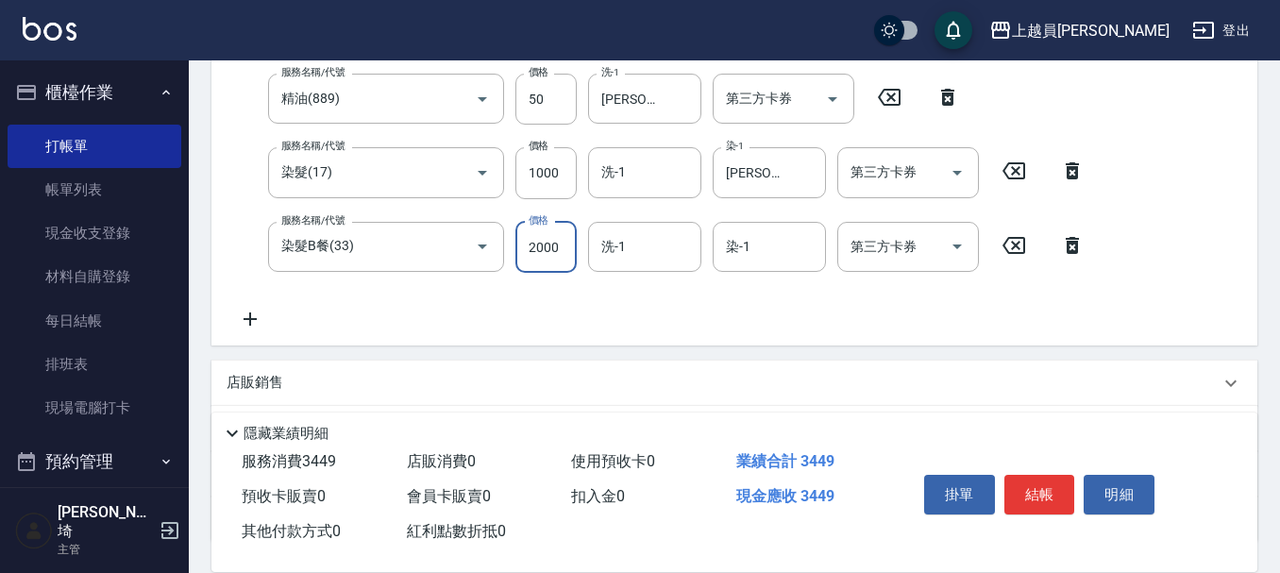
type input "2000"
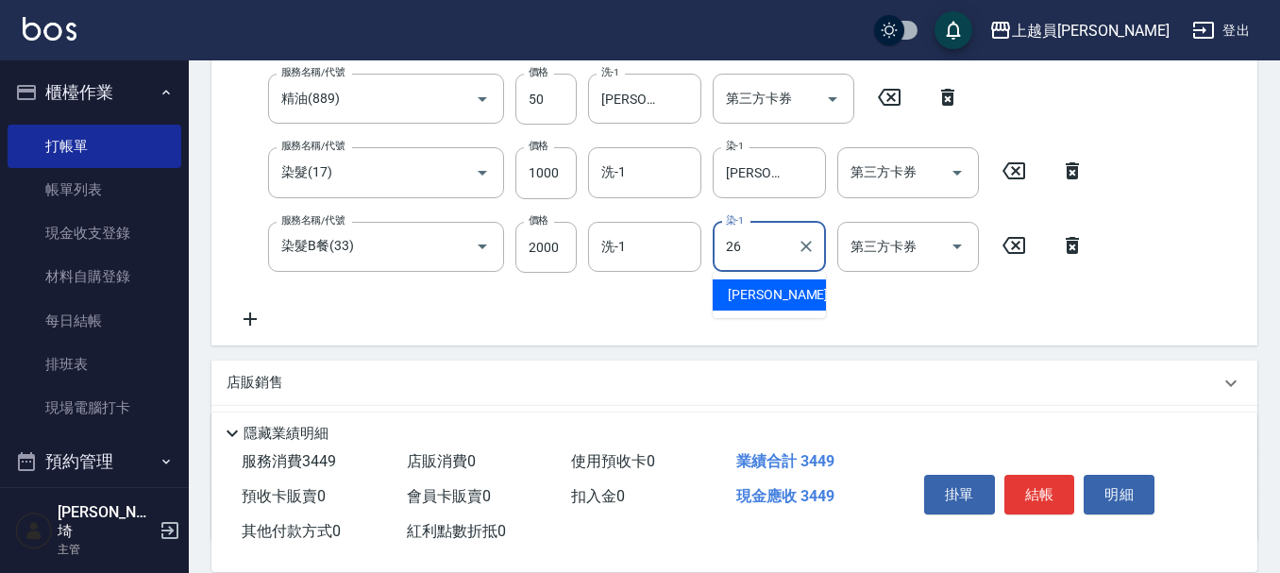
type input "[PERSON_NAME]-26"
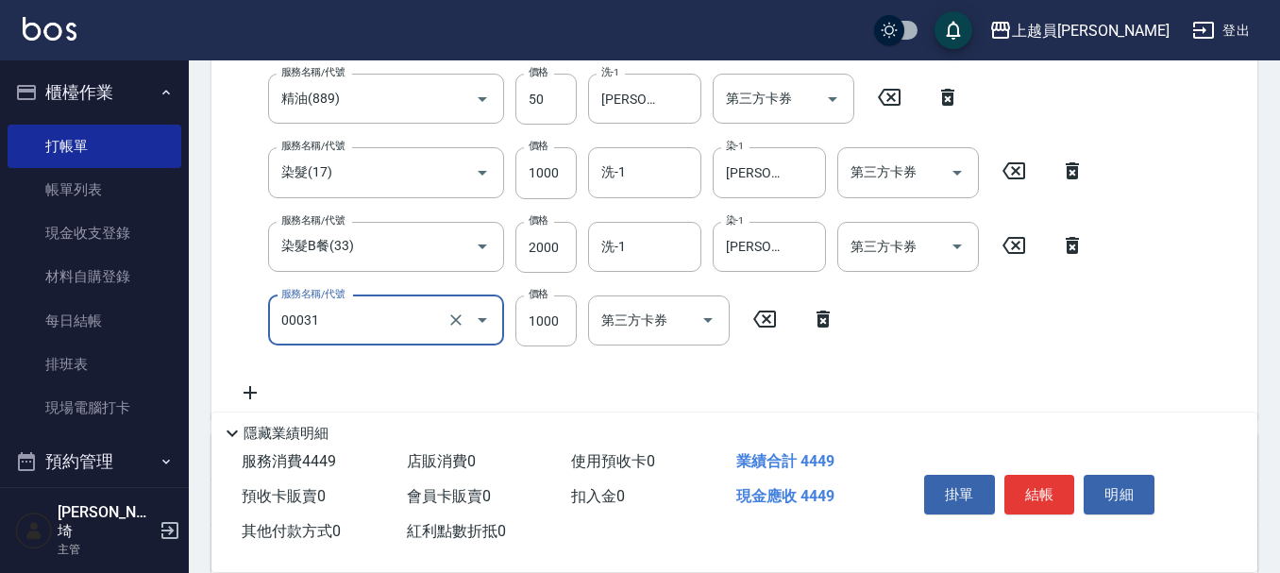
type input "單卸髮片(00031)"
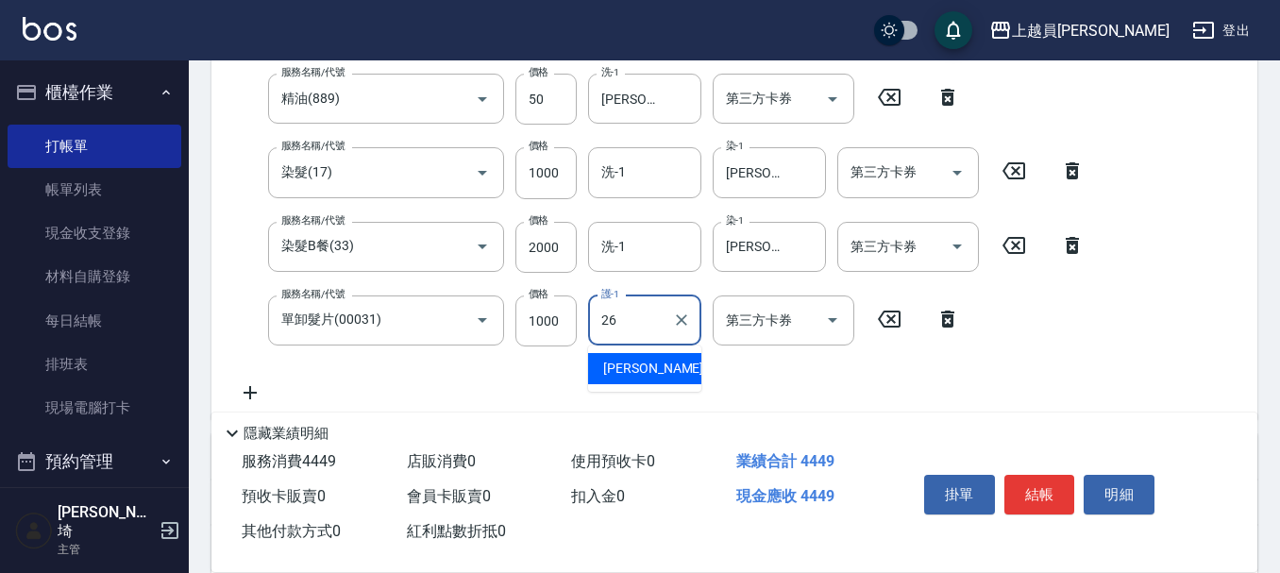
type input "[PERSON_NAME]-26"
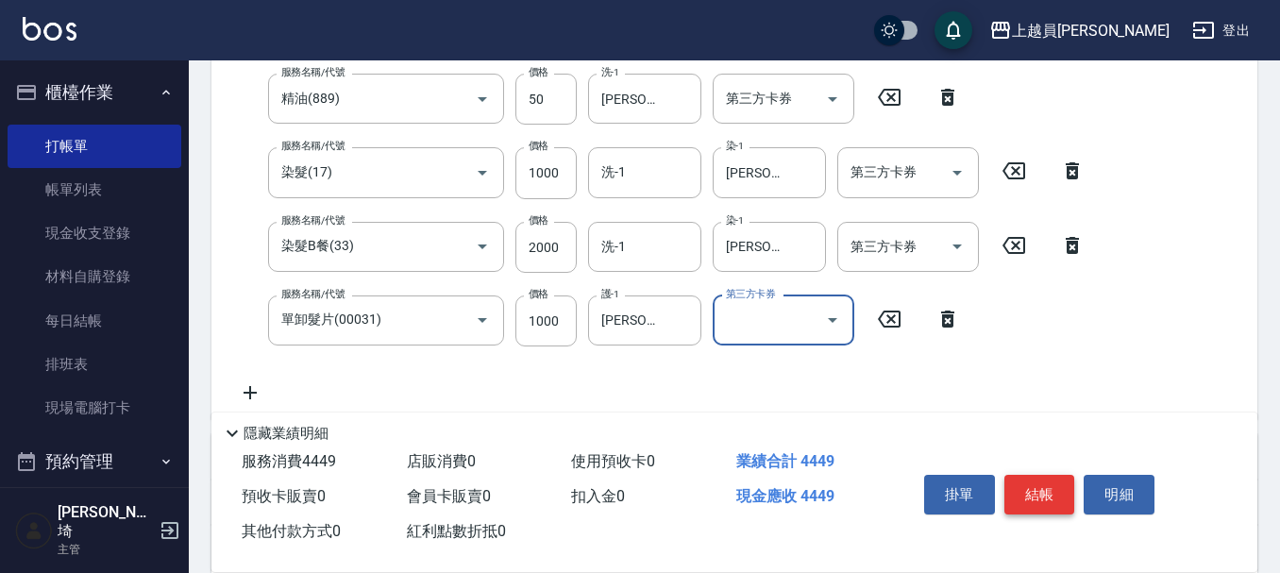
click at [1044, 479] on button "結帳" at bounding box center [1039, 495] width 71 height 40
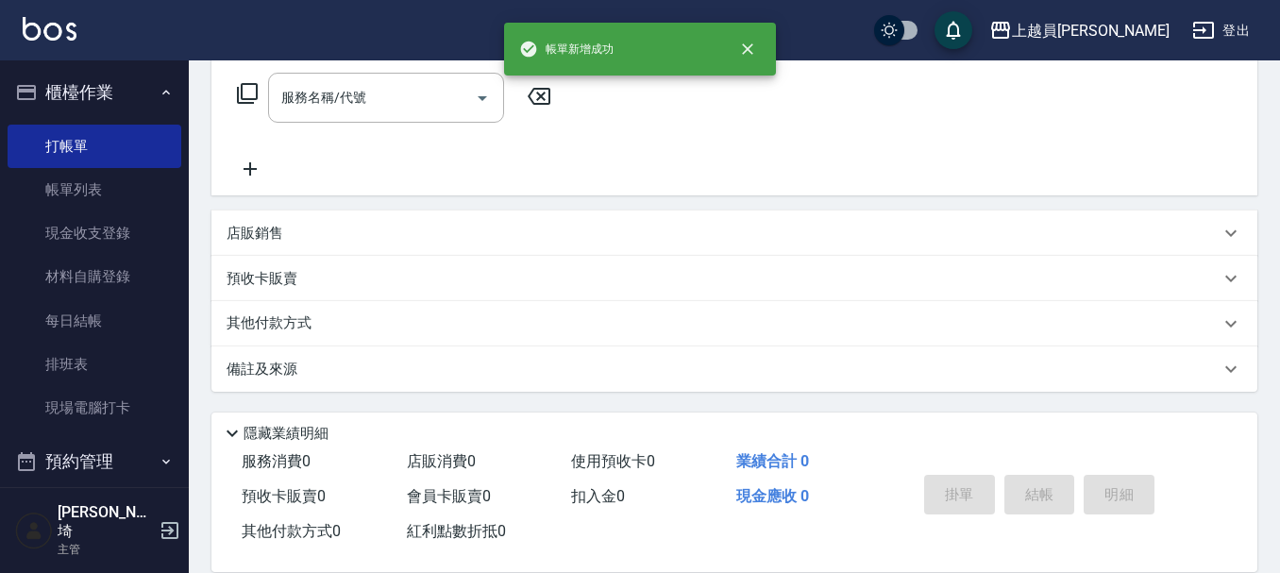
scroll to position [0, 0]
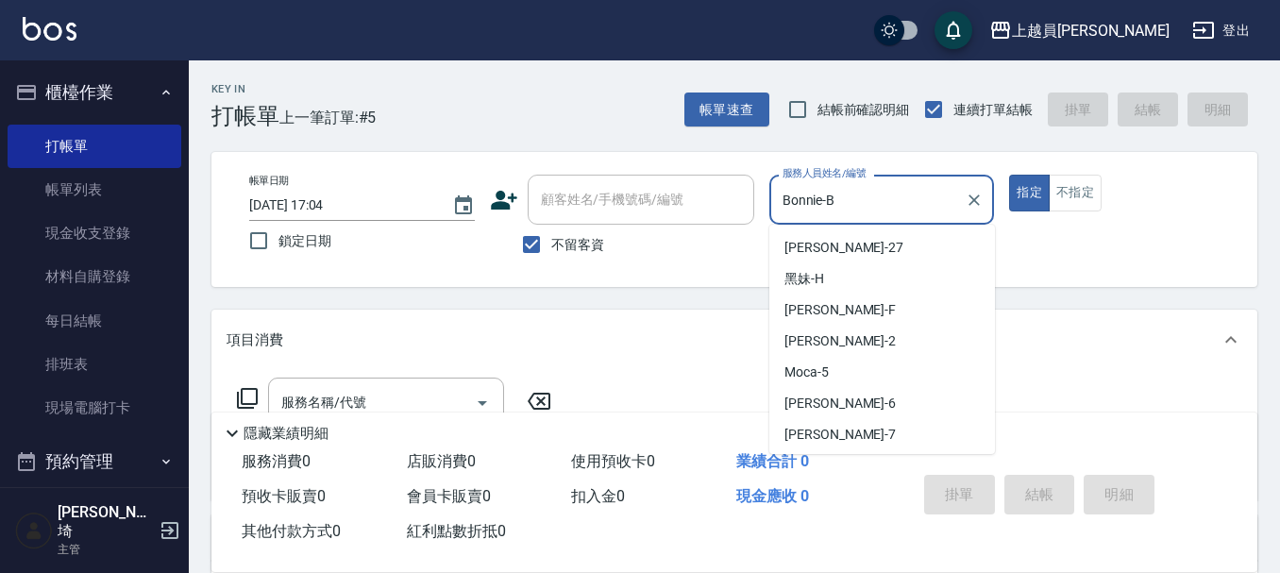
click at [869, 185] on input "Bonnie-B" at bounding box center [868, 199] width 180 height 33
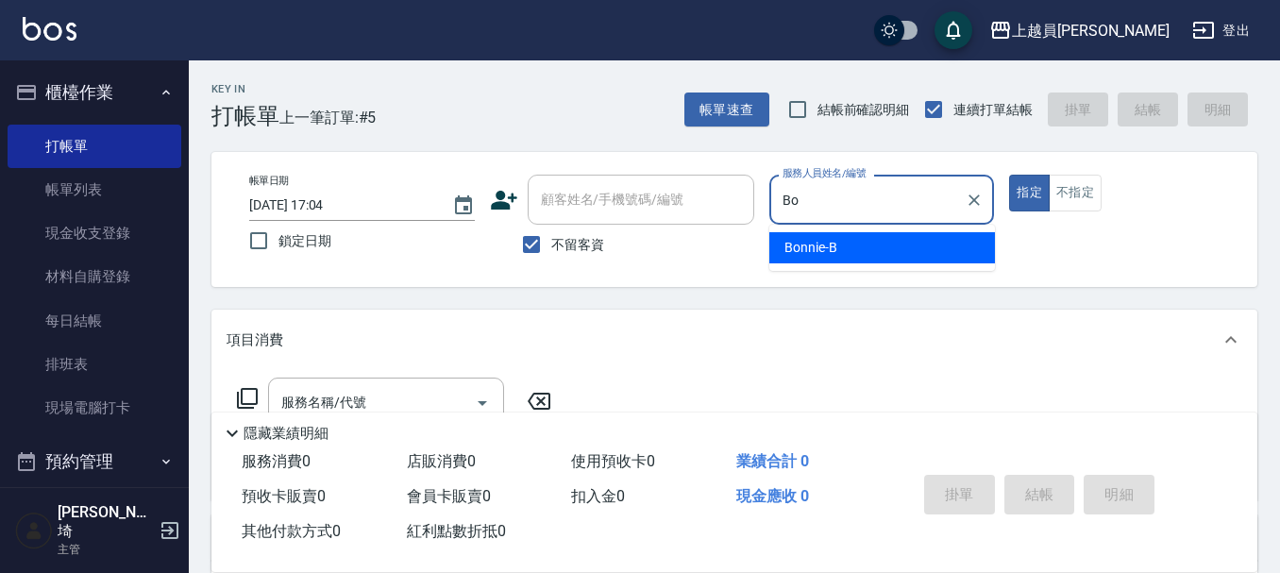
type input "B"
type input "Uni-U"
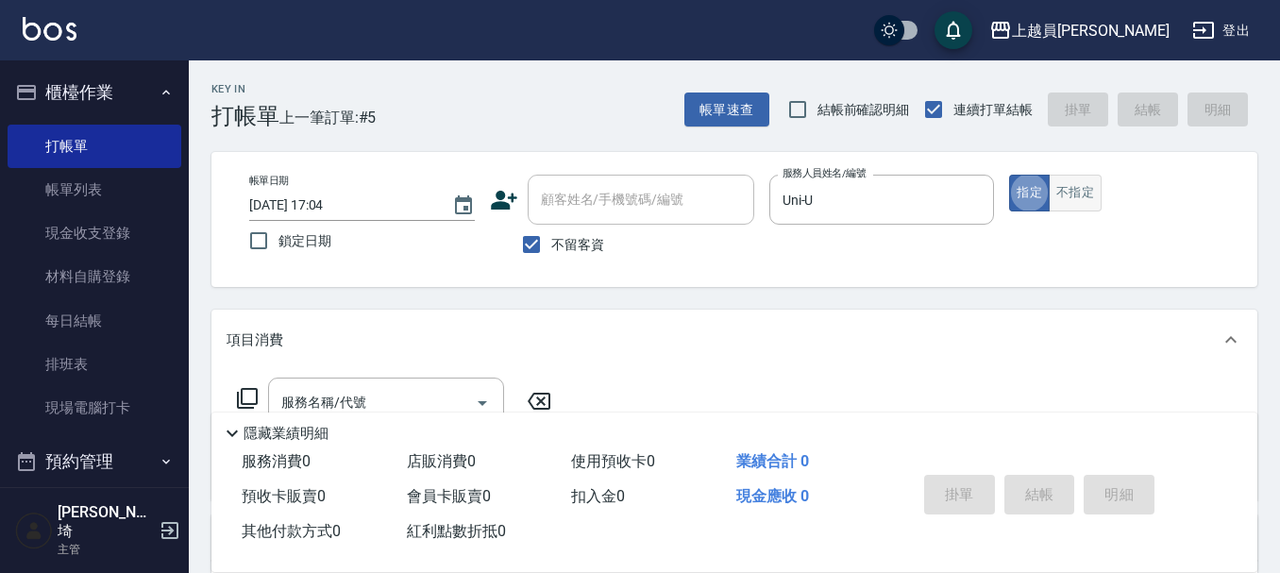
click at [1087, 184] on button "不指定" at bounding box center [1074, 193] width 53 height 37
click at [354, 370] on div "項目消費" at bounding box center [734, 340] width 1046 height 60
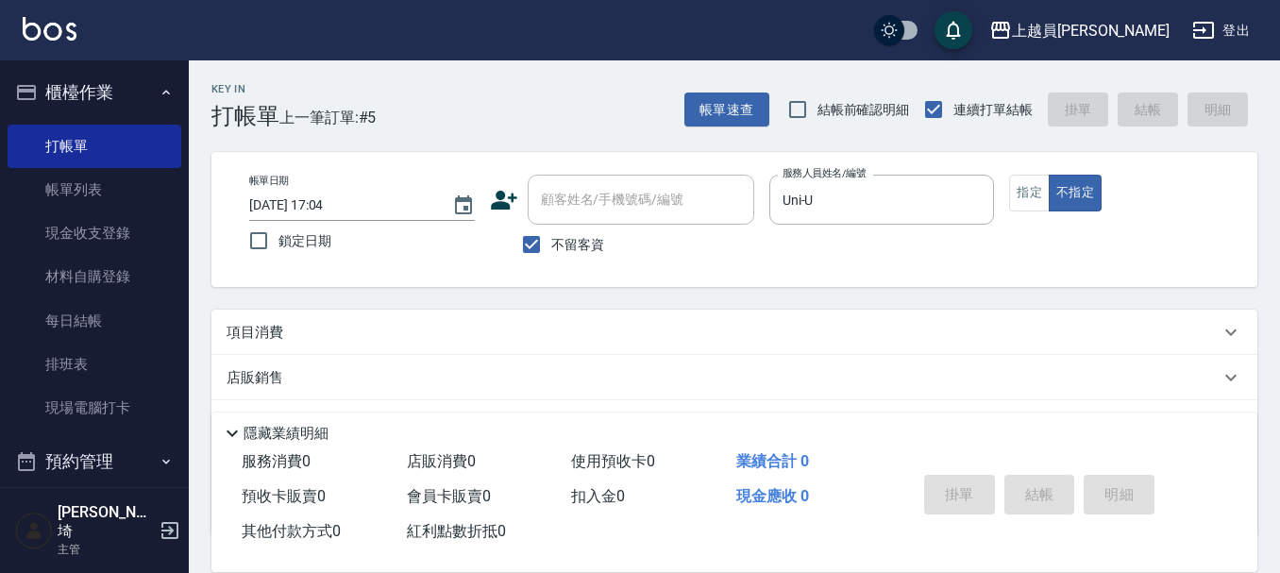
click at [466, 325] on div "項目消費" at bounding box center [722, 333] width 993 height 20
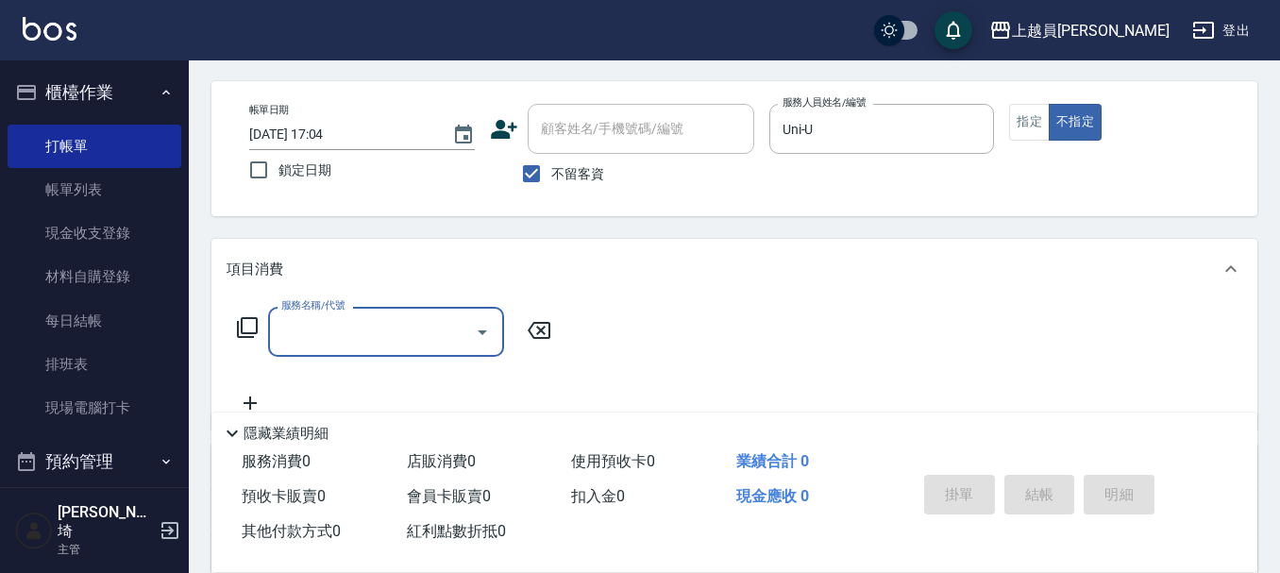
scroll to position [189, 0]
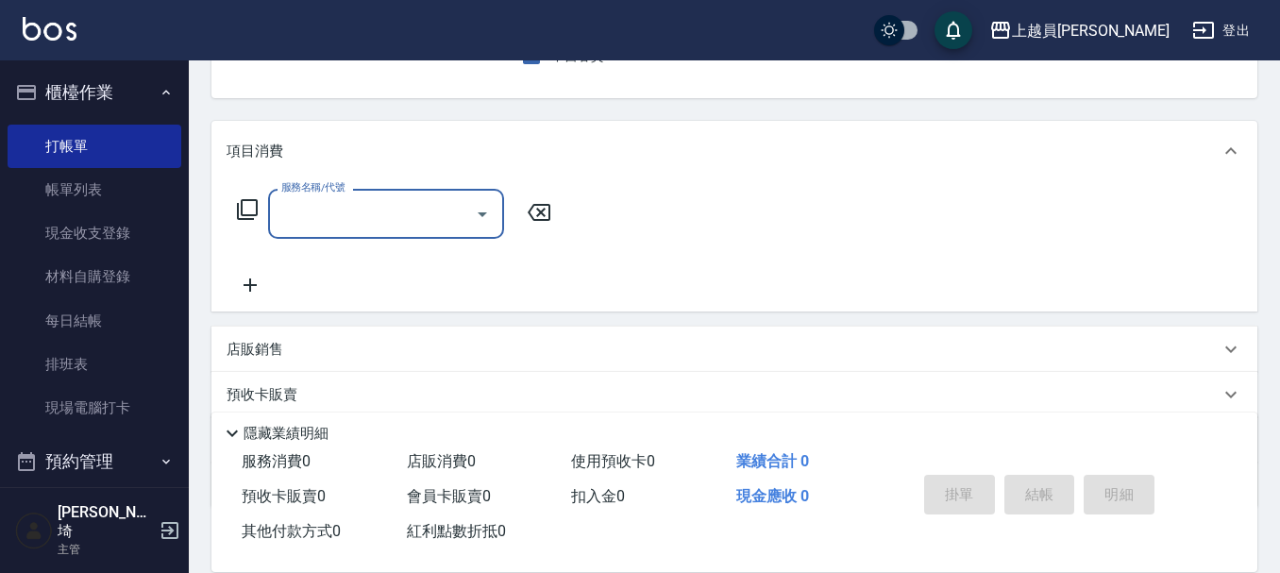
click at [394, 210] on input "服務名稱/代號" at bounding box center [372, 213] width 191 height 33
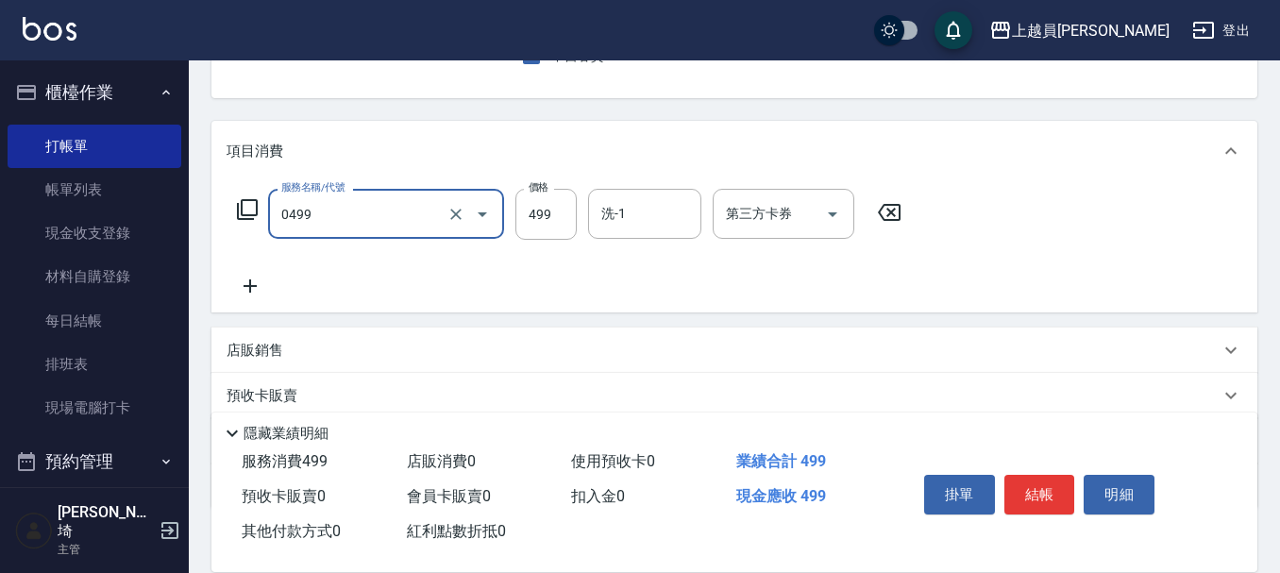
type input "去角質洗髮(0499)"
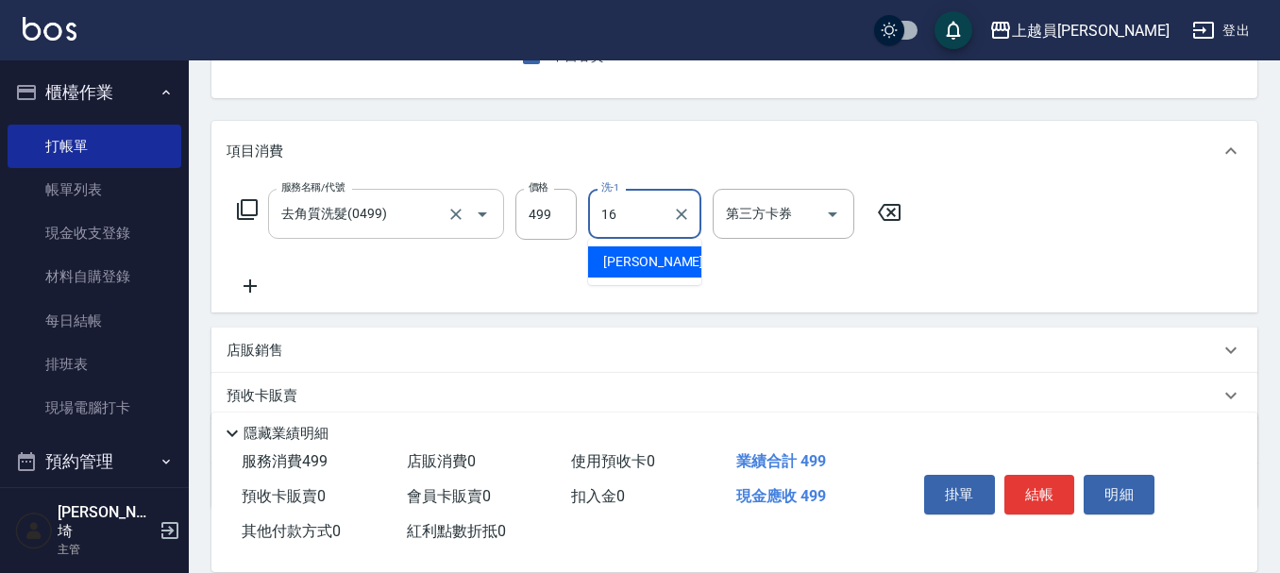
type input "[PERSON_NAME]-16"
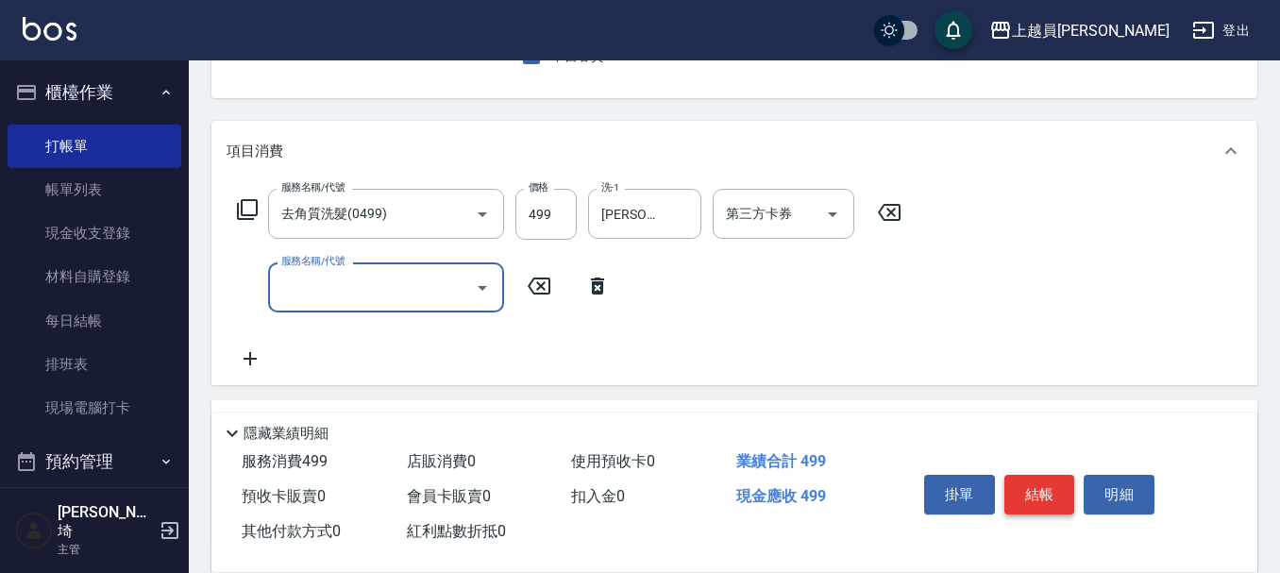
click at [1047, 481] on button "結帳" at bounding box center [1039, 495] width 71 height 40
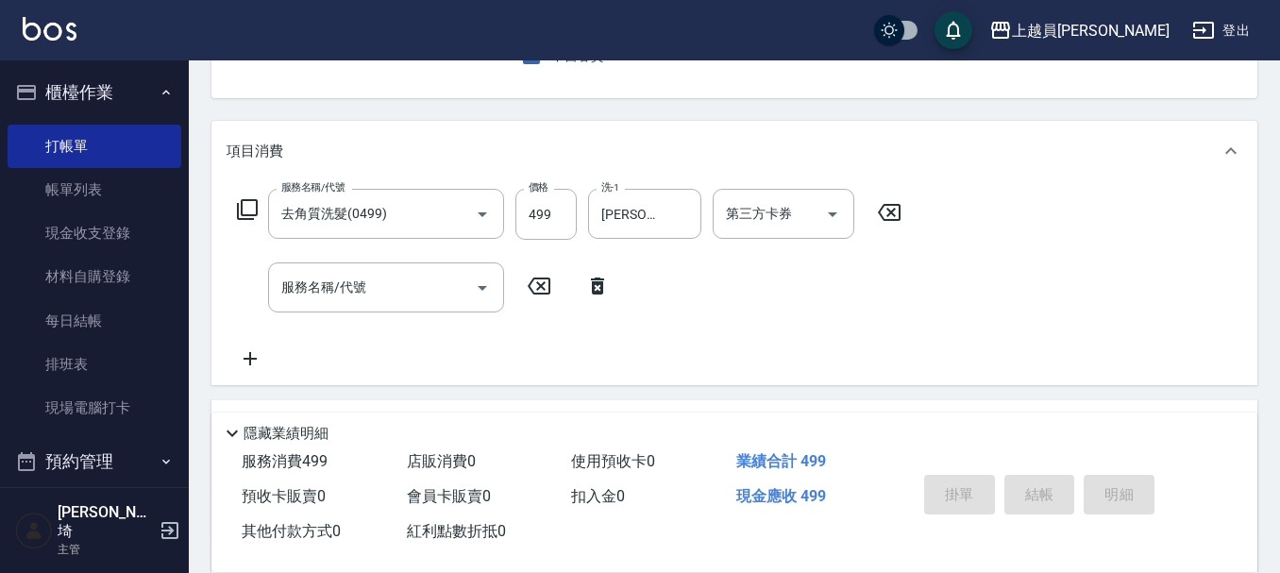
type input "[DATE] 17:05"
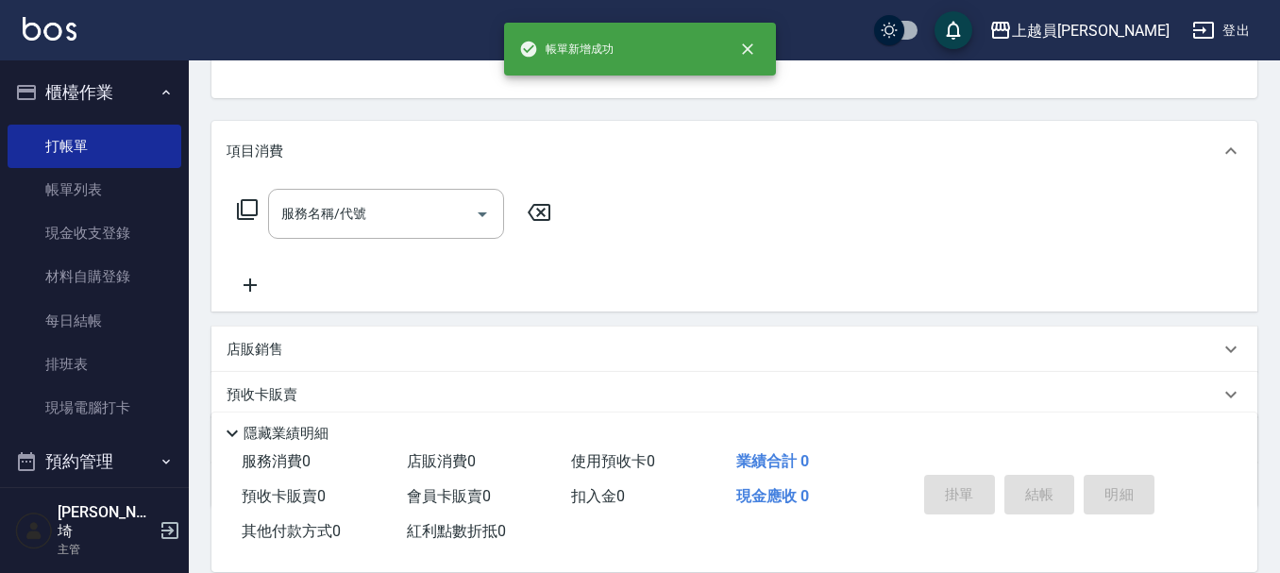
scroll to position [183, 0]
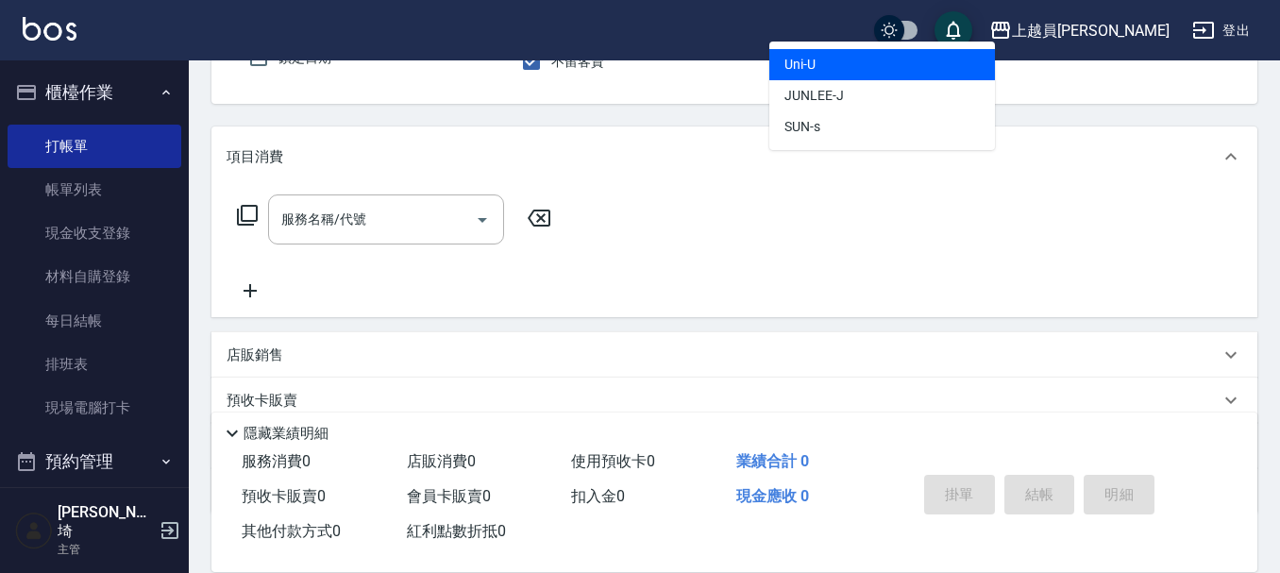
type input "Uni-U"
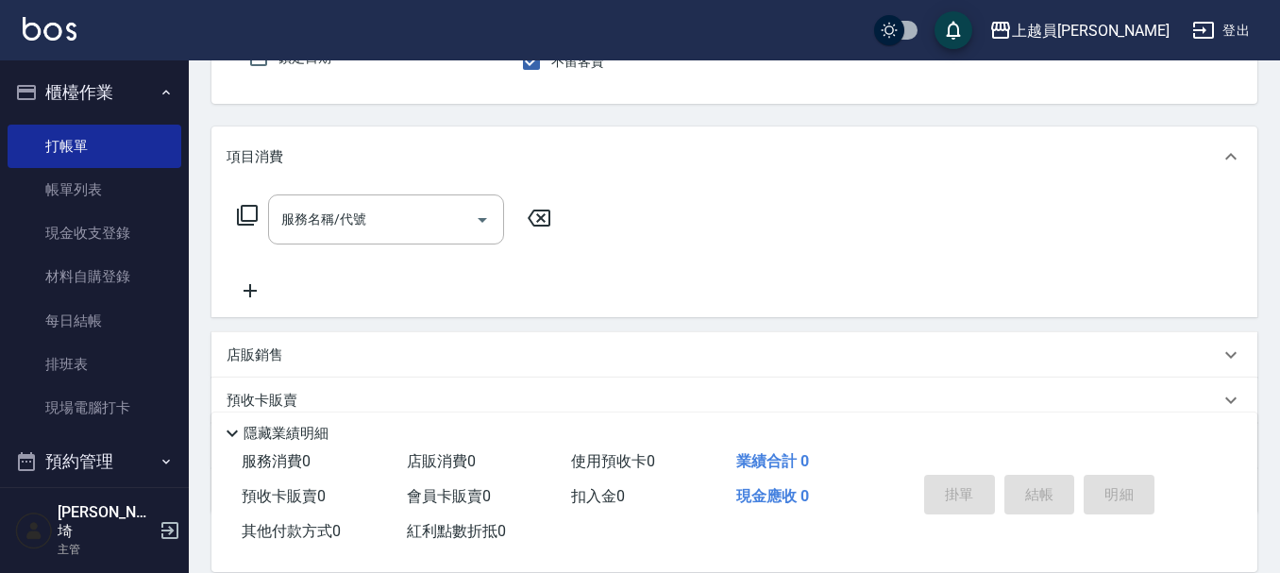
scroll to position [175, 0]
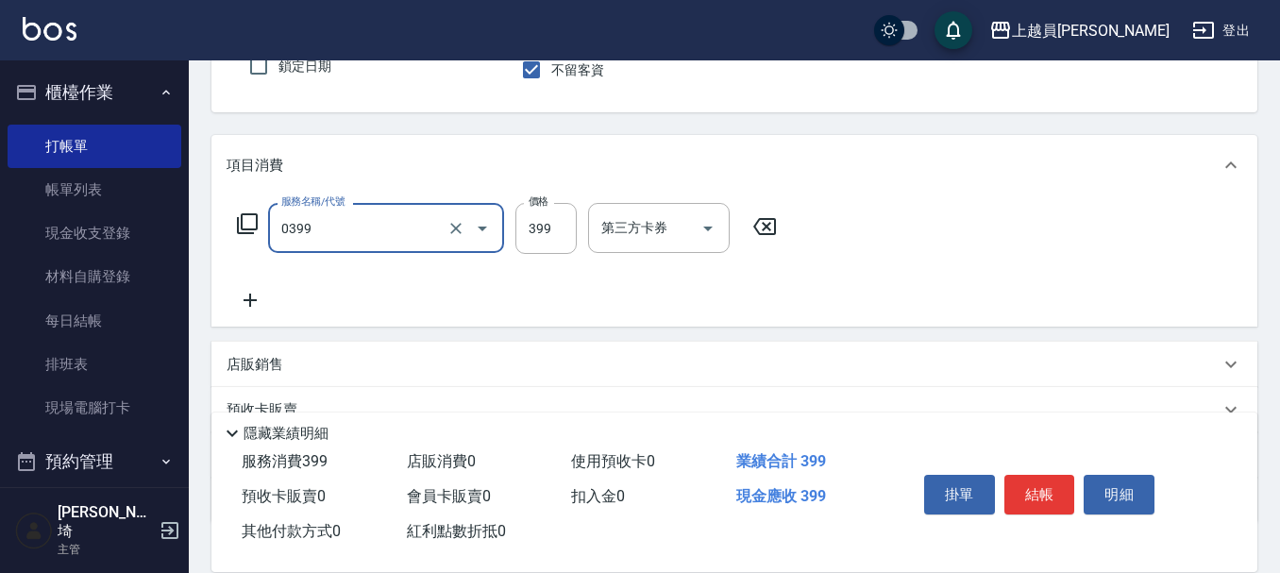
type input "海鹽SPA(0399)"
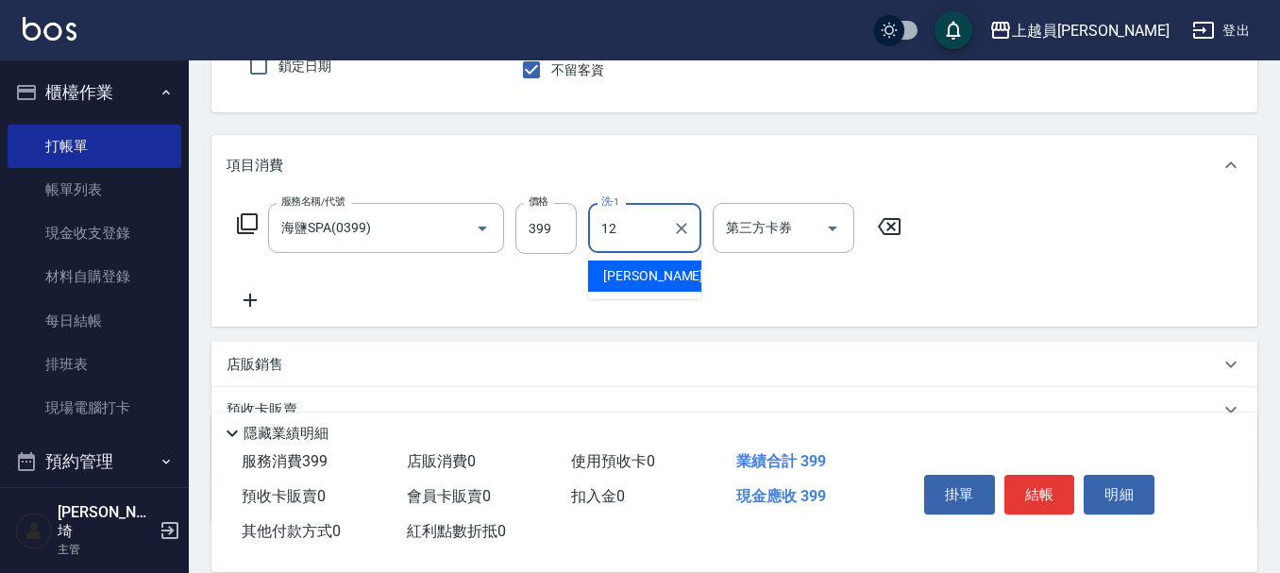
type input "1"
type input "[PERSON_NAME]-26"
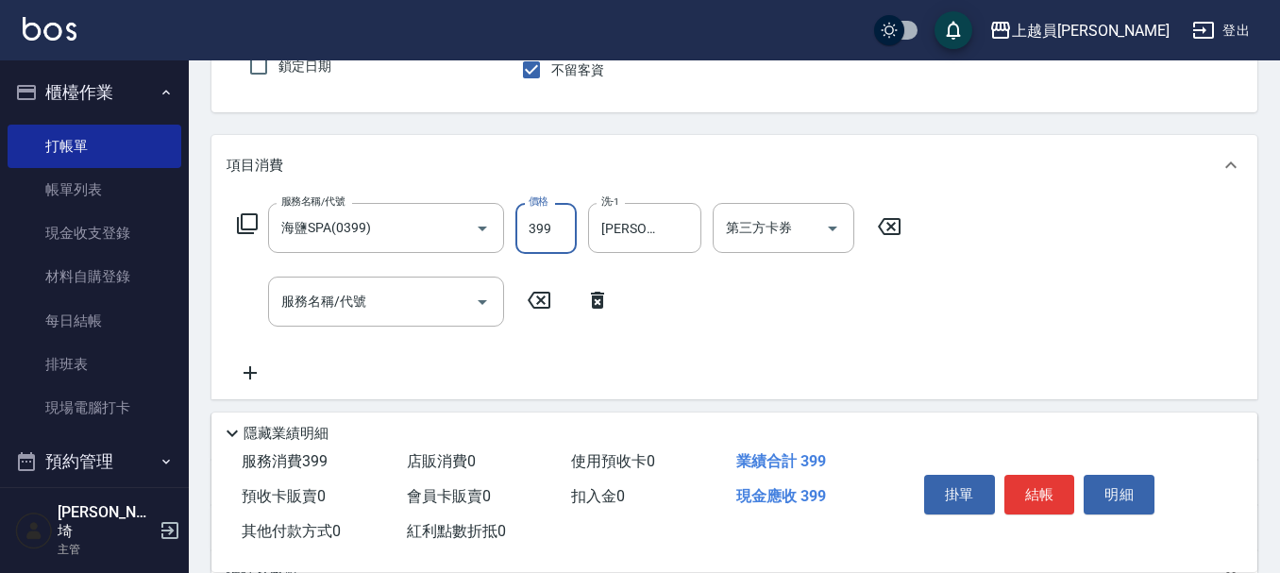
click at [572, 220] on input "399" at bounding box center [545, 228] width 61 height 51
type input "499"
click at [1013, 475] on button "結帳" at bounding box center [1039, 495] width 71 height 40
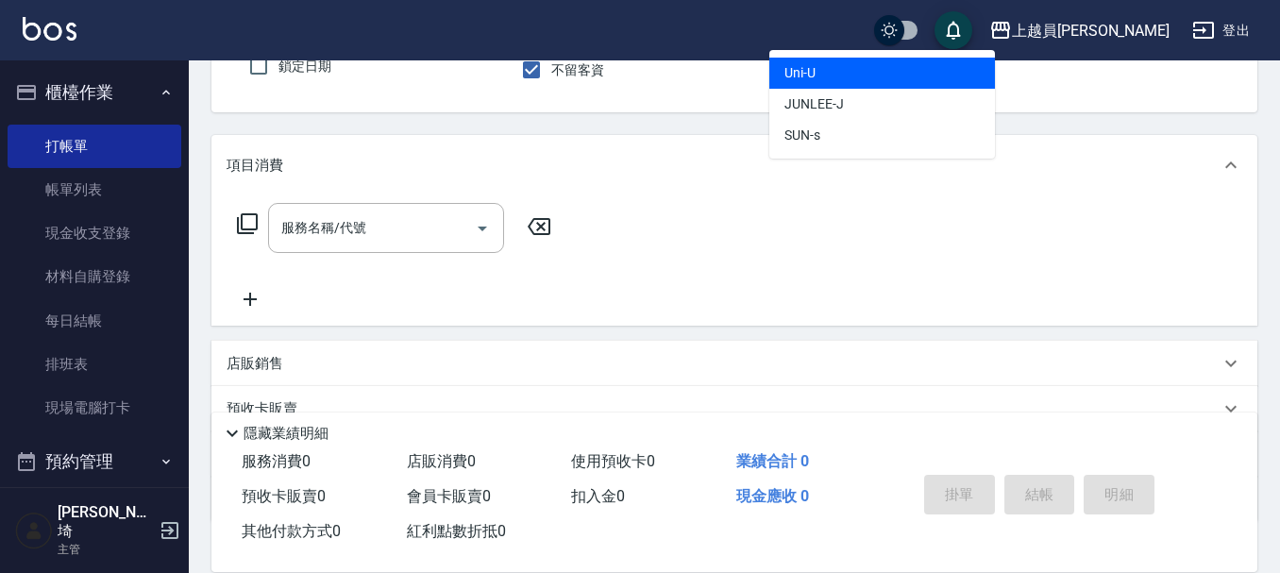
type input "Uni-U"
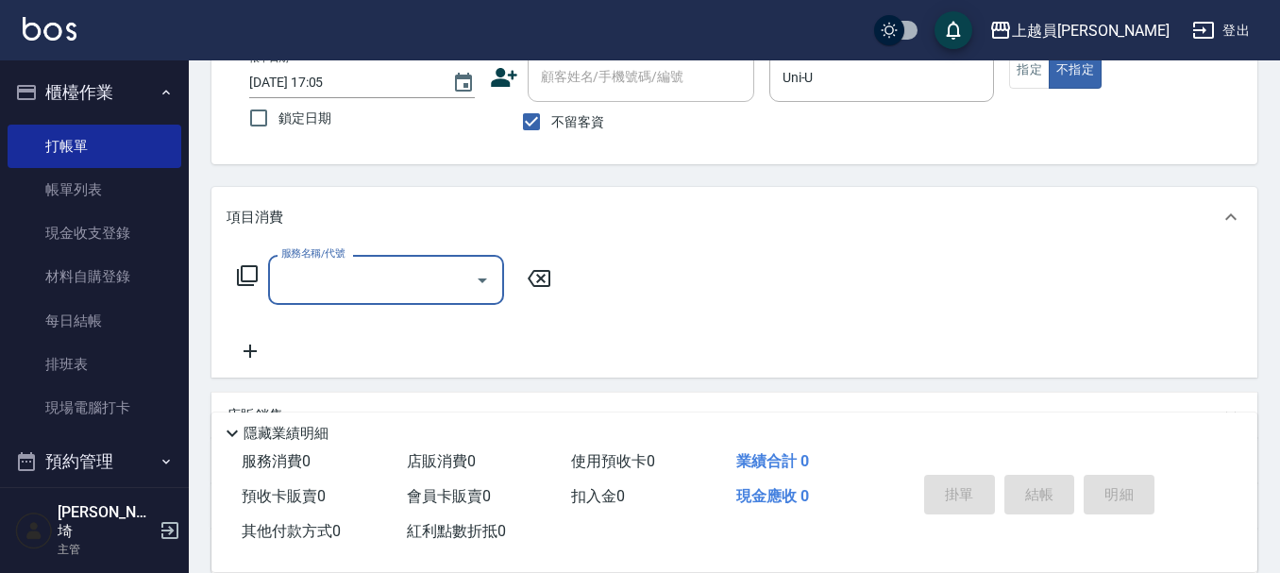
scroll to position [80, 0]
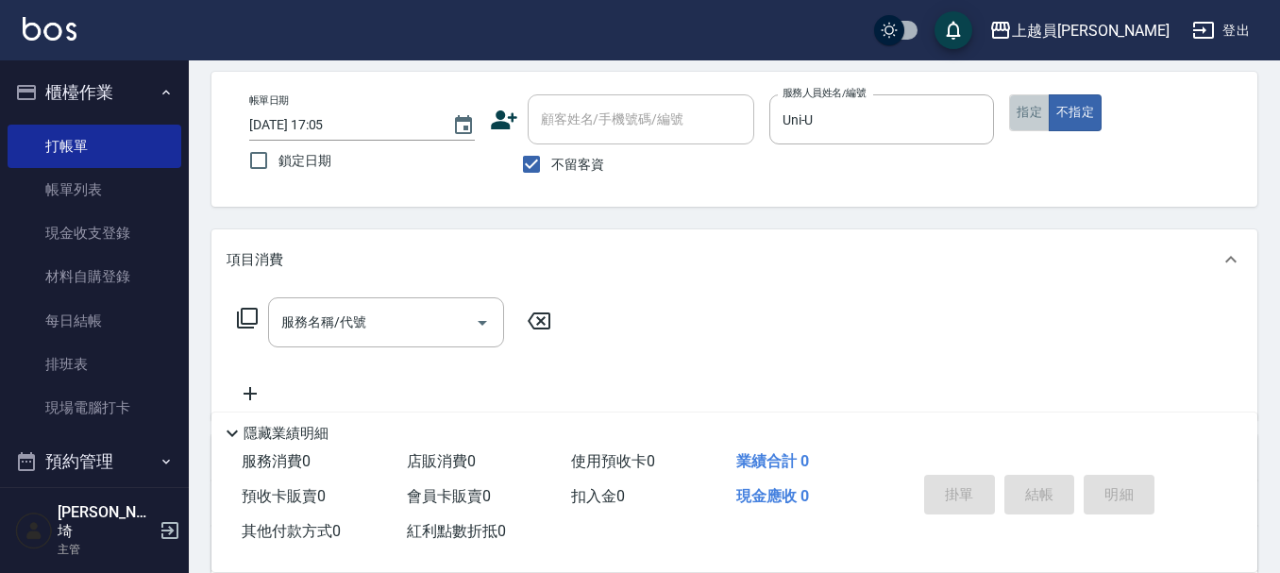
click at [1040, 108] on button "指定" at bounding box center [1029, 112] width 41 height 37
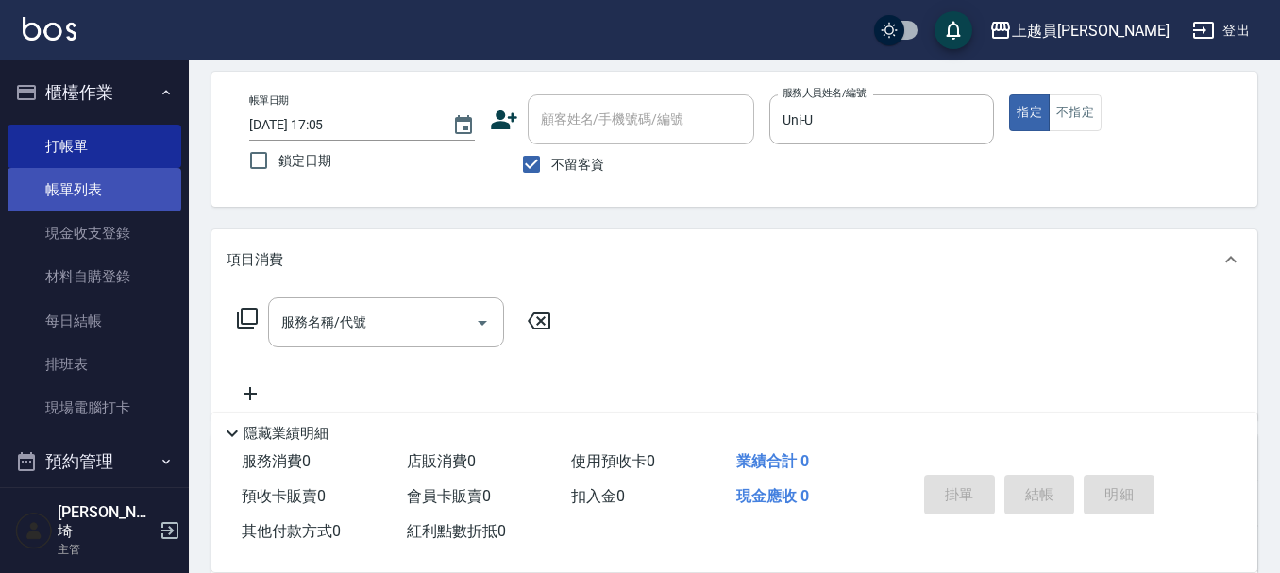
click at [109, 202] on link "帳單列表" at bounding box center [95, 189] width 174 height 43
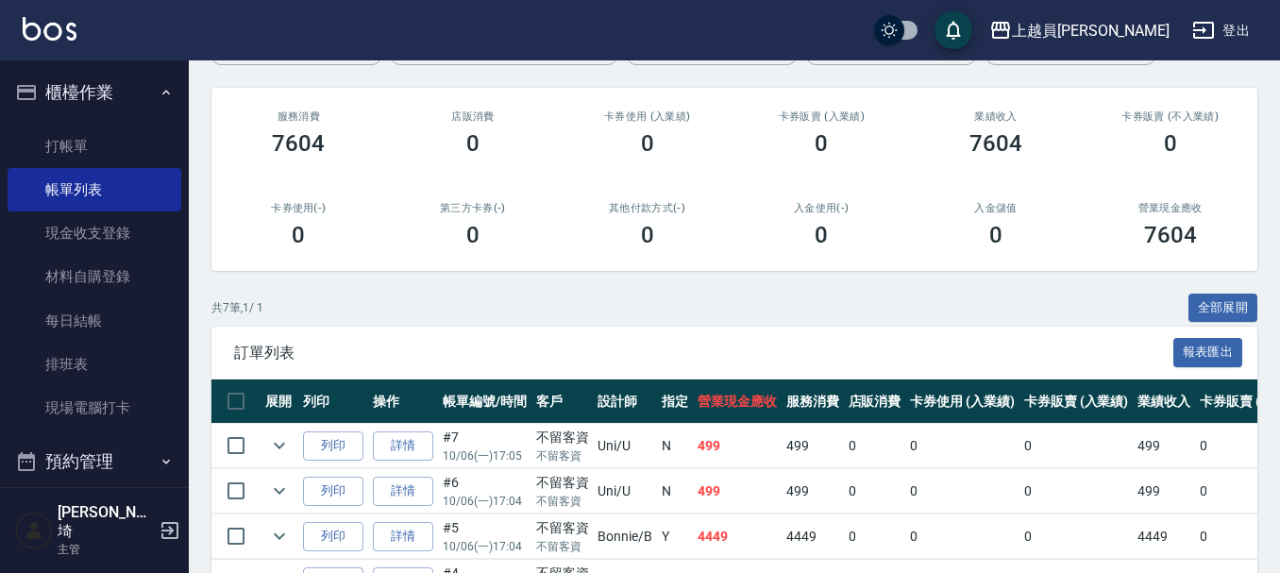
scroll to position [460, 0]
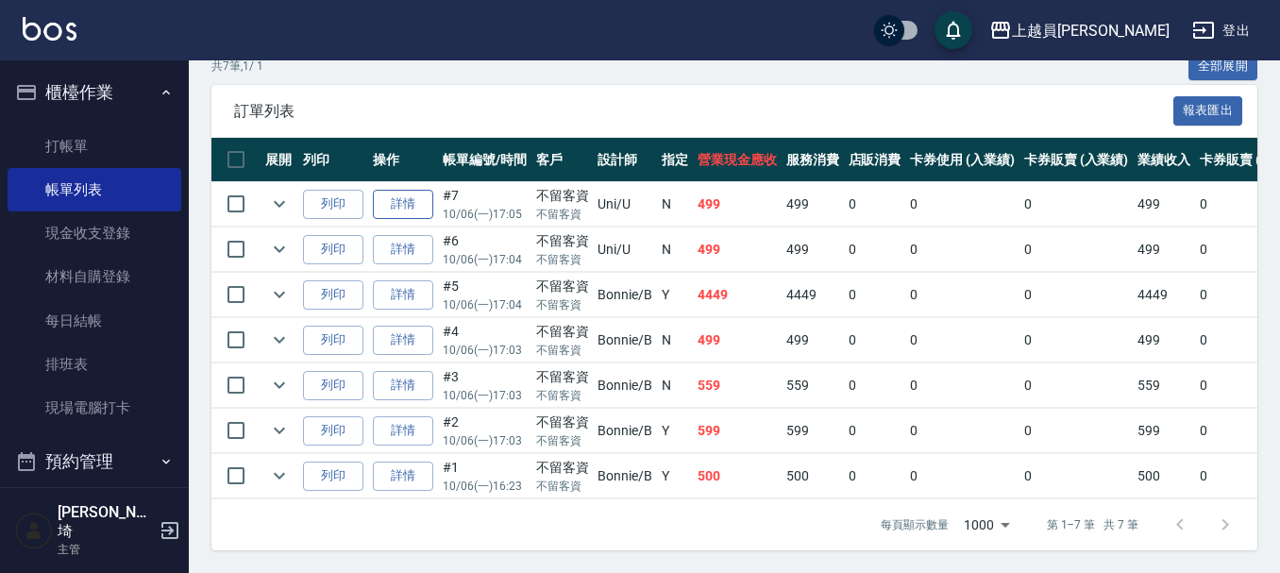
click at [408, 193] on link "詳情" at bounding box center [403, 204] width 60 height 29
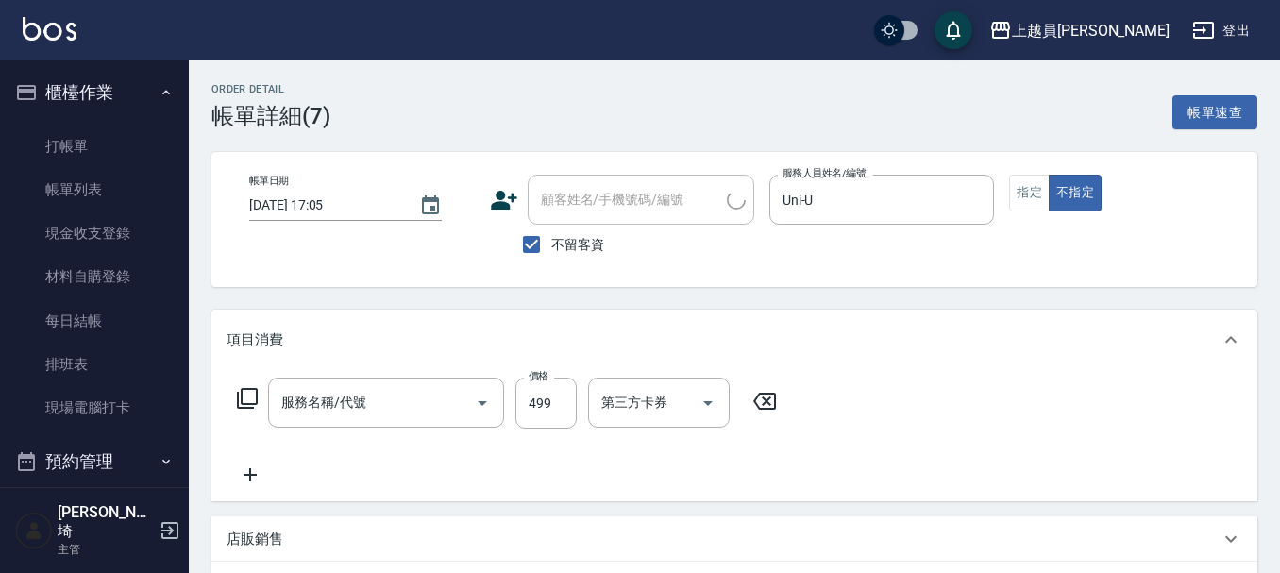
type input "[DATE] 17:05"
checkbox input "true"
type input "Uni-U"
type input "海鹽SPA(0399)"
click at [1018, 195] on button "指定" at bounding box center [1029, 193] width 41 height 37
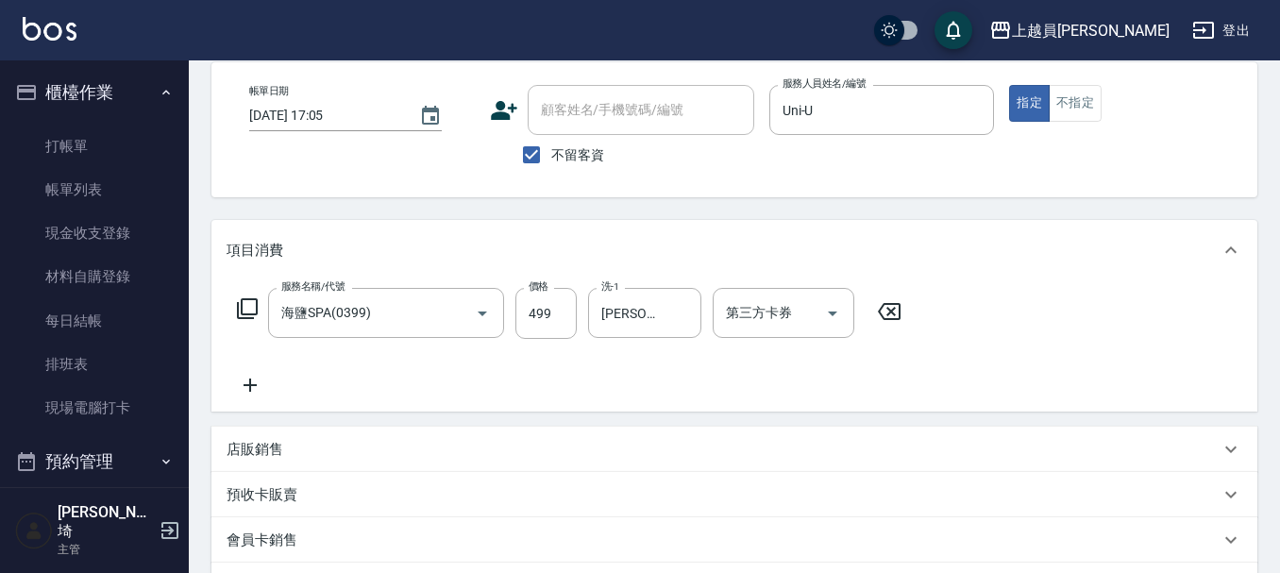
scroll to position [374, 0]
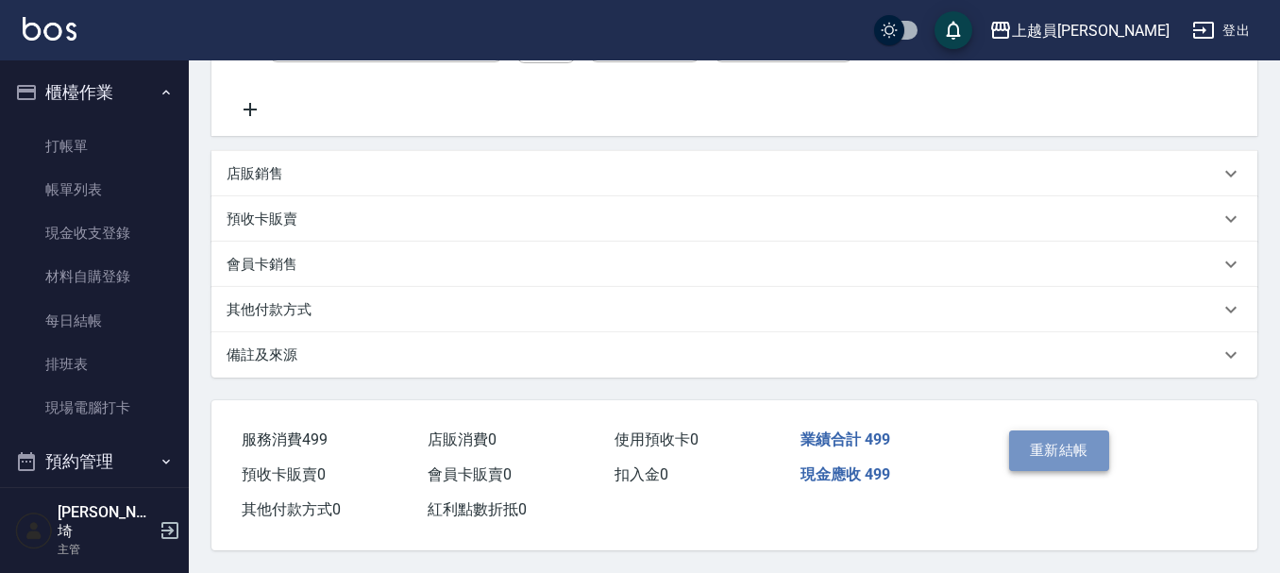
click at [1049, 435] on button "重新結帳" at bounding box center [1059, 450] width 100 height 40
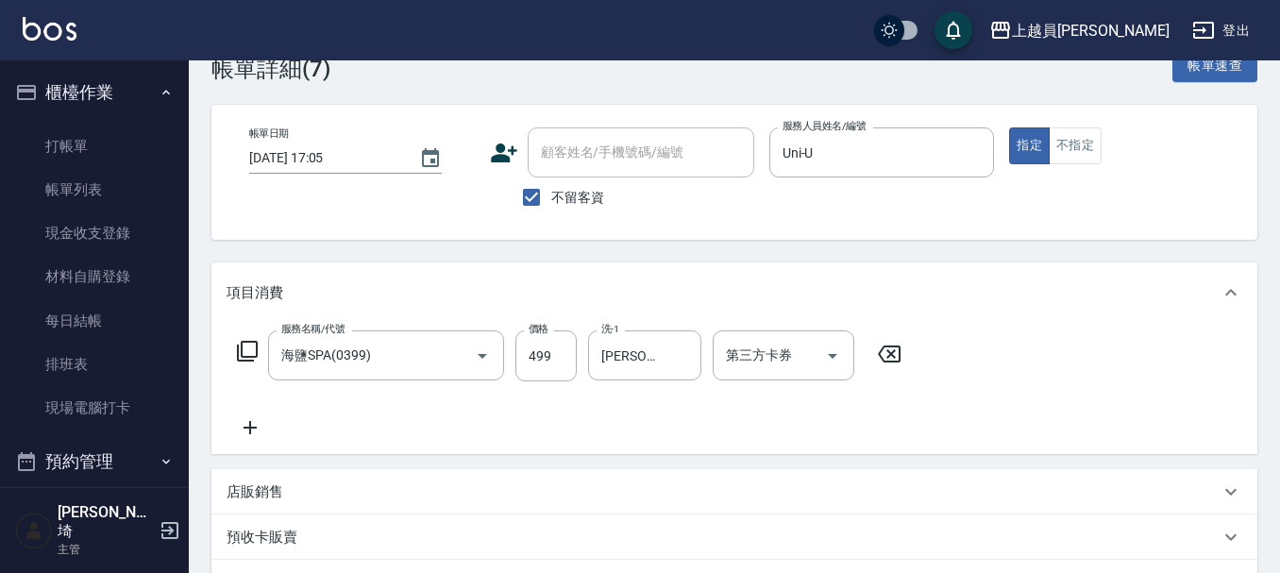
scroll to position [0, 0]
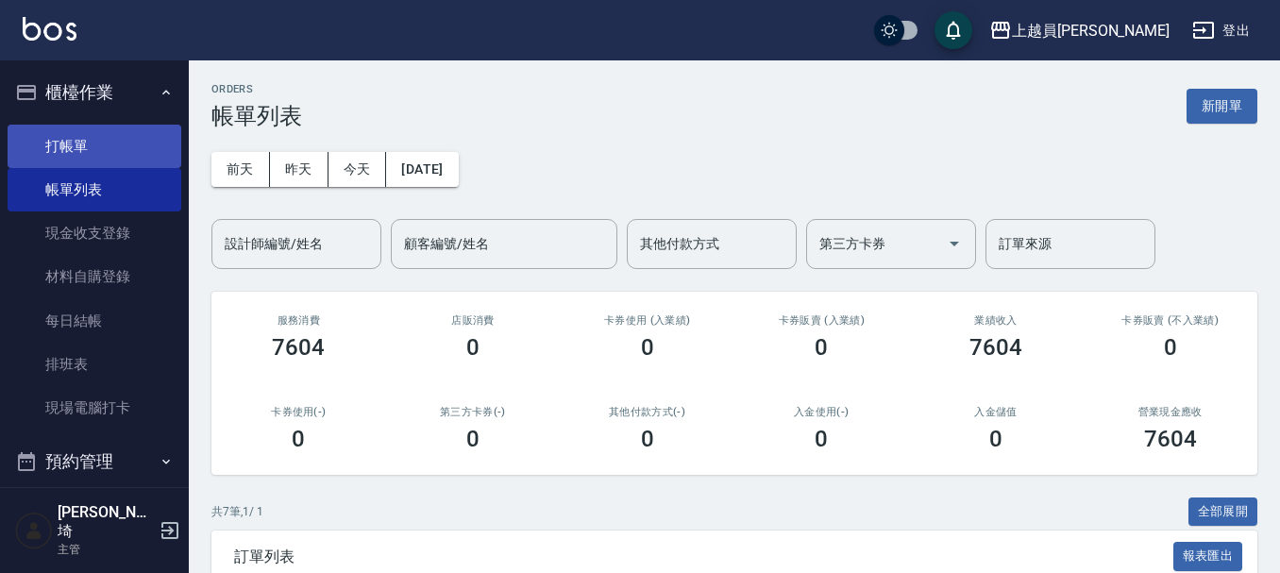
click at [139, 164] on link "打帳單" at bounding box center [95, 146] width 174 height 43
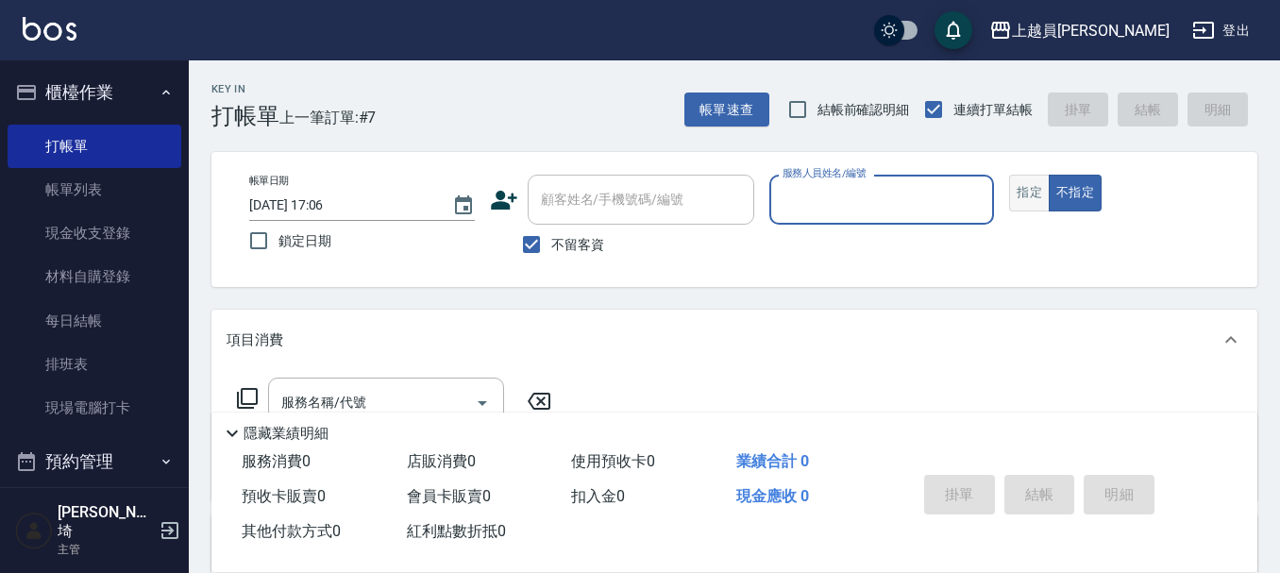
click at [1028, 194] on button "指定" at bounding box center [1029, 193] width 41 height 37
type input "Uni-U"
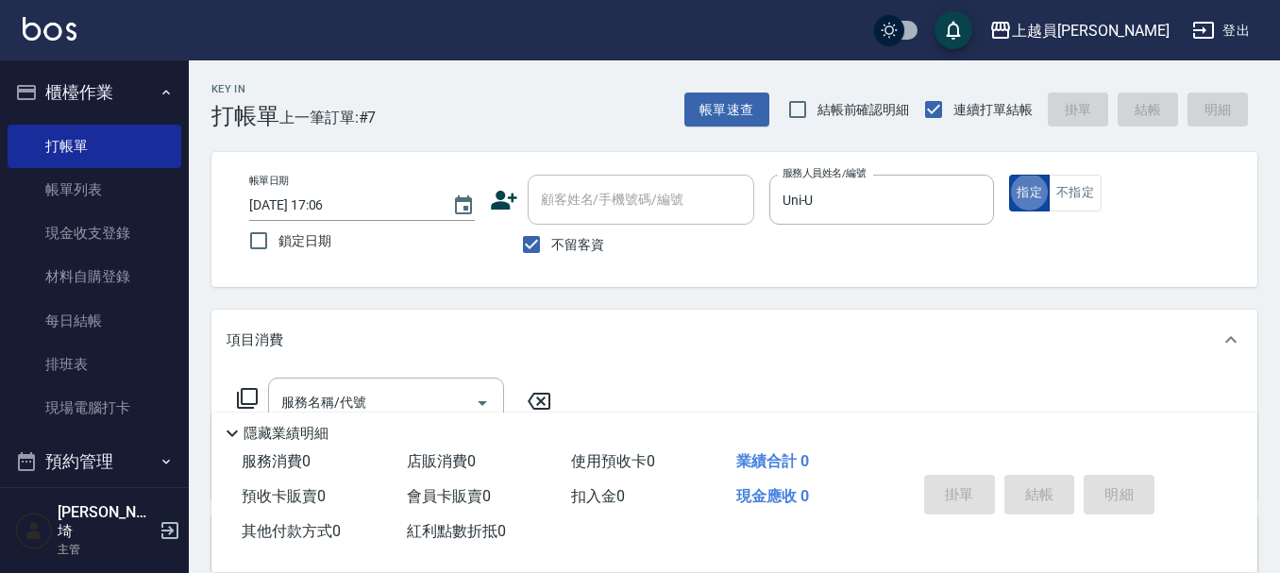
type button "true"
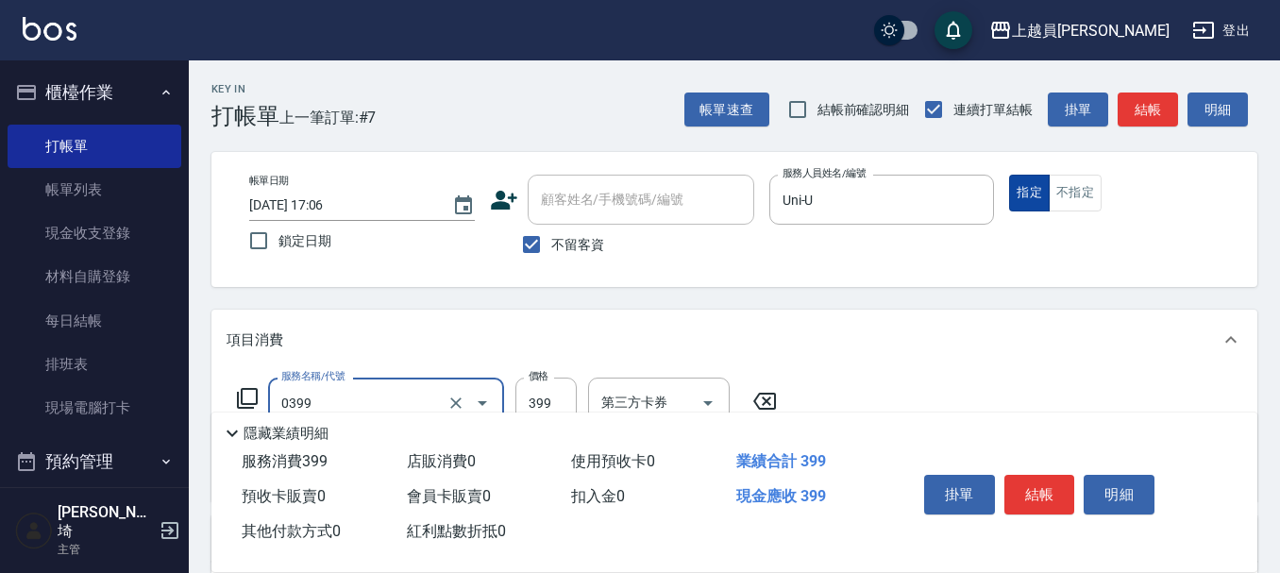
type input "海鹽SPA(0399)"
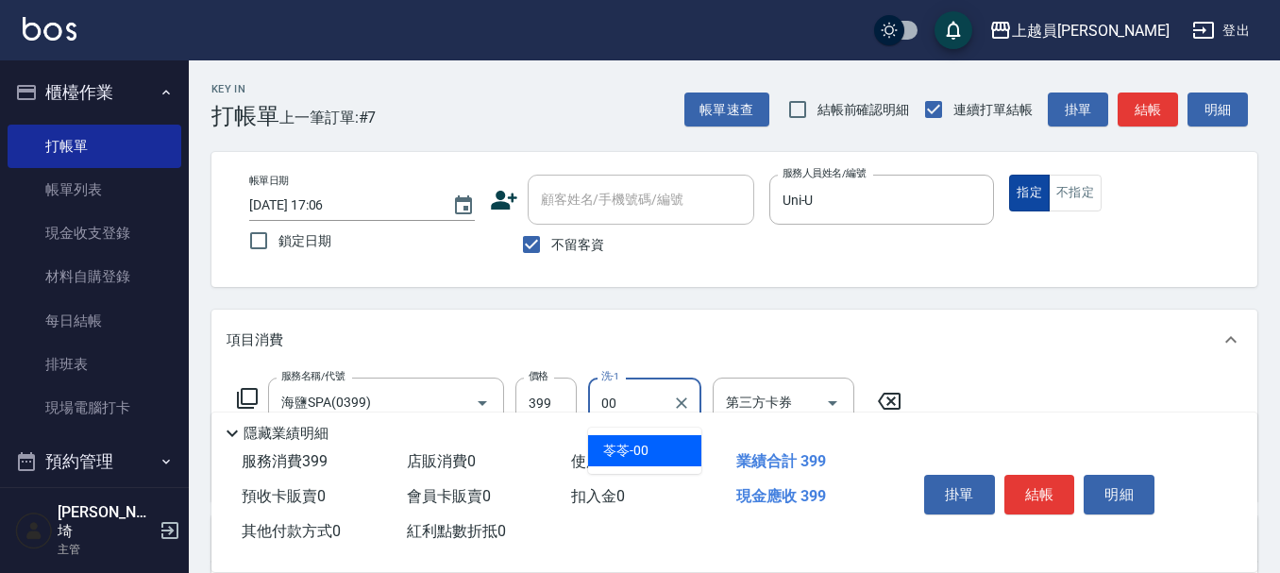
type input "苓苓-00"
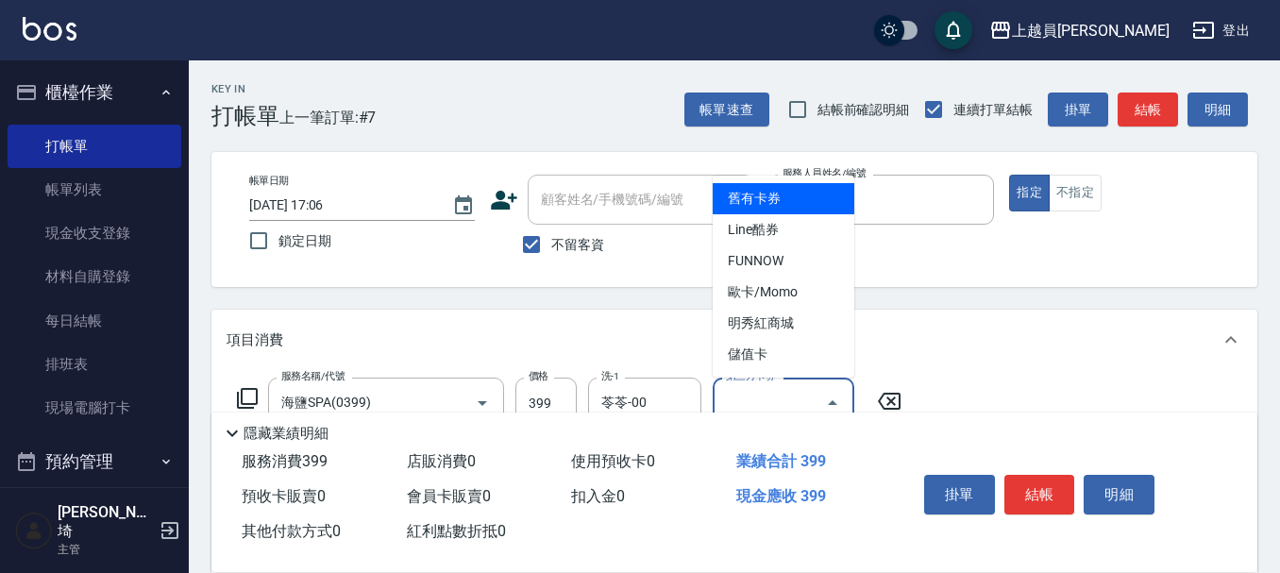
click at [740, 394] on div "第三方卡券 第三方卡券" at bounding box center [783, 402] width 142 height 50
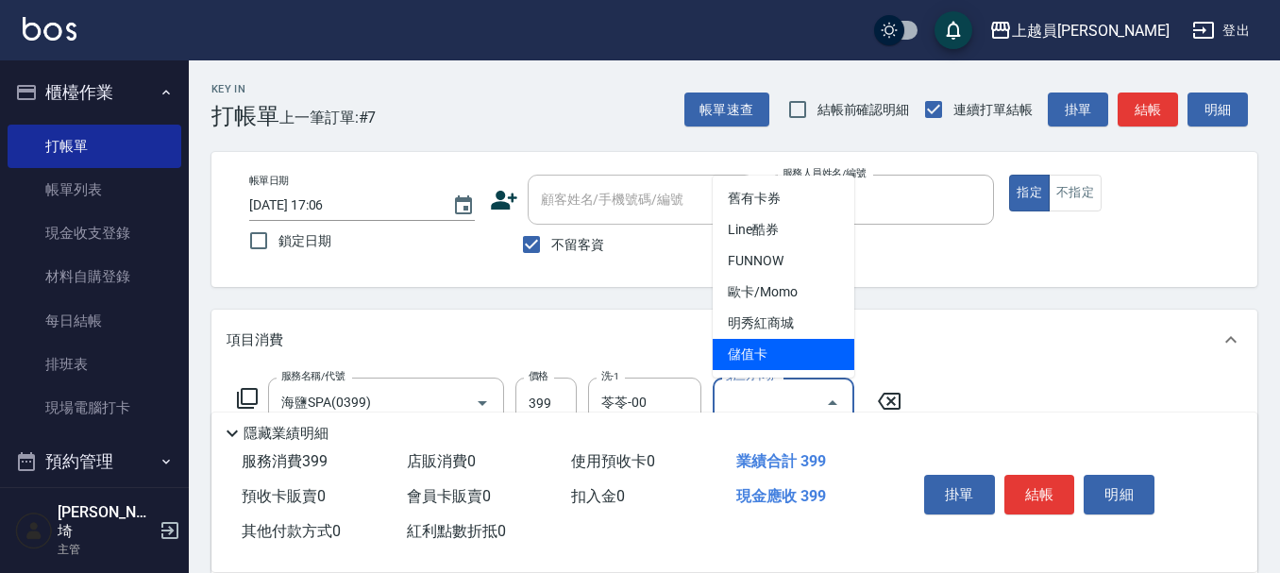
click at [784, 360] on span "儲值卡" at bounding box center [783, 354] width 142 height 31
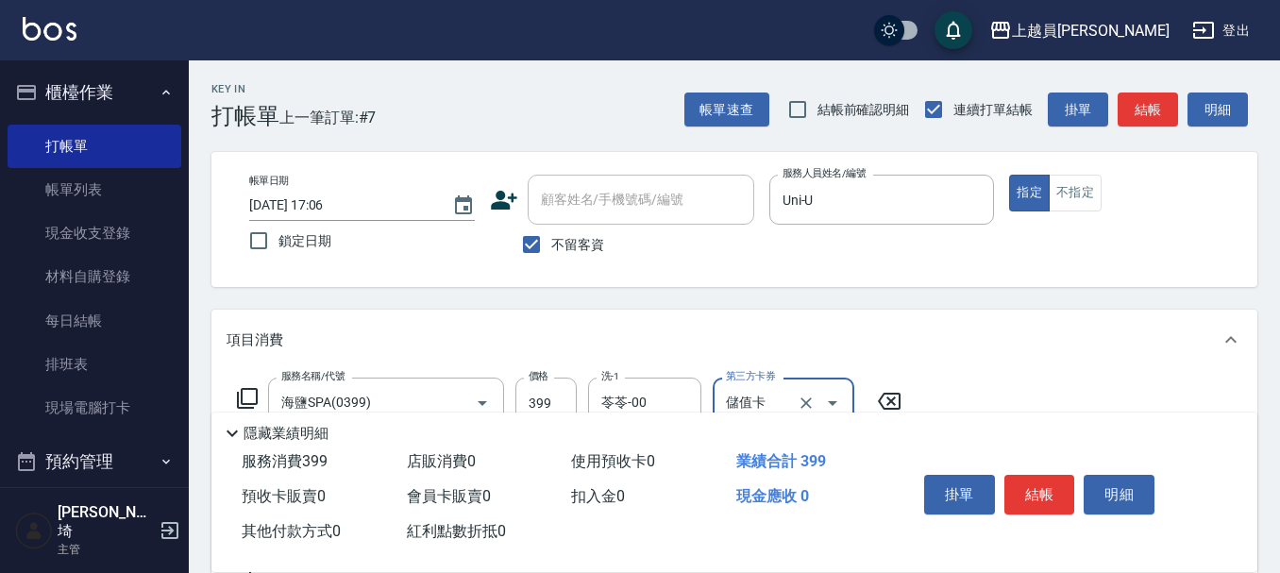
type input "儲值卡"
click at [1041, 489] on button "結帳" at bounding box center [1039, 495] width 71 height 40
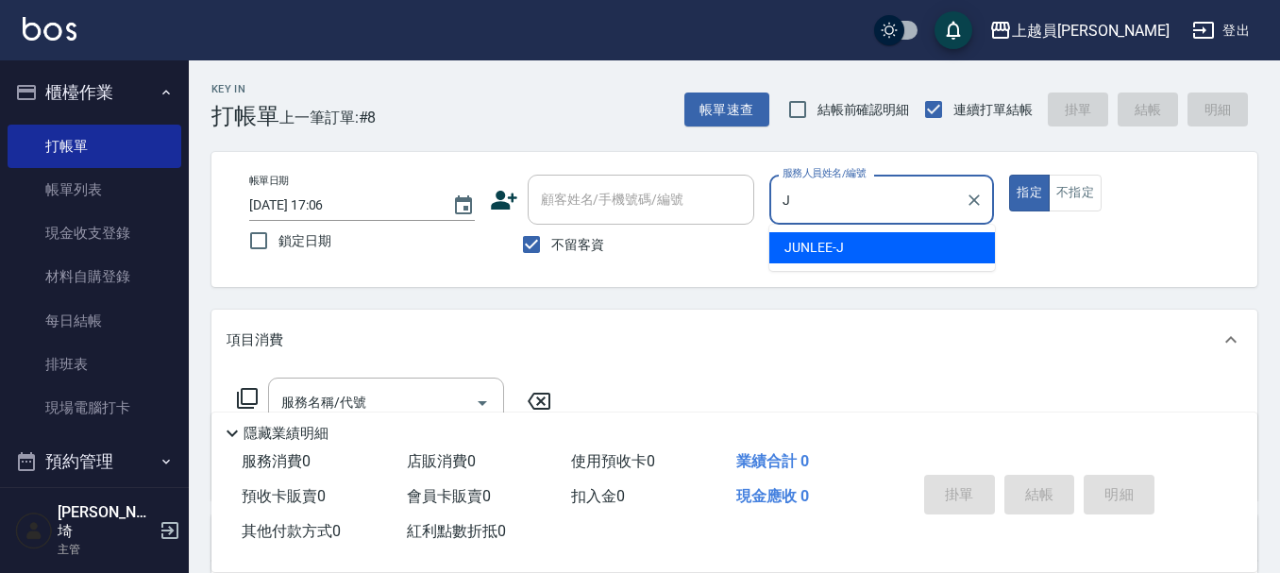
type input "[PERSON_NAME]"
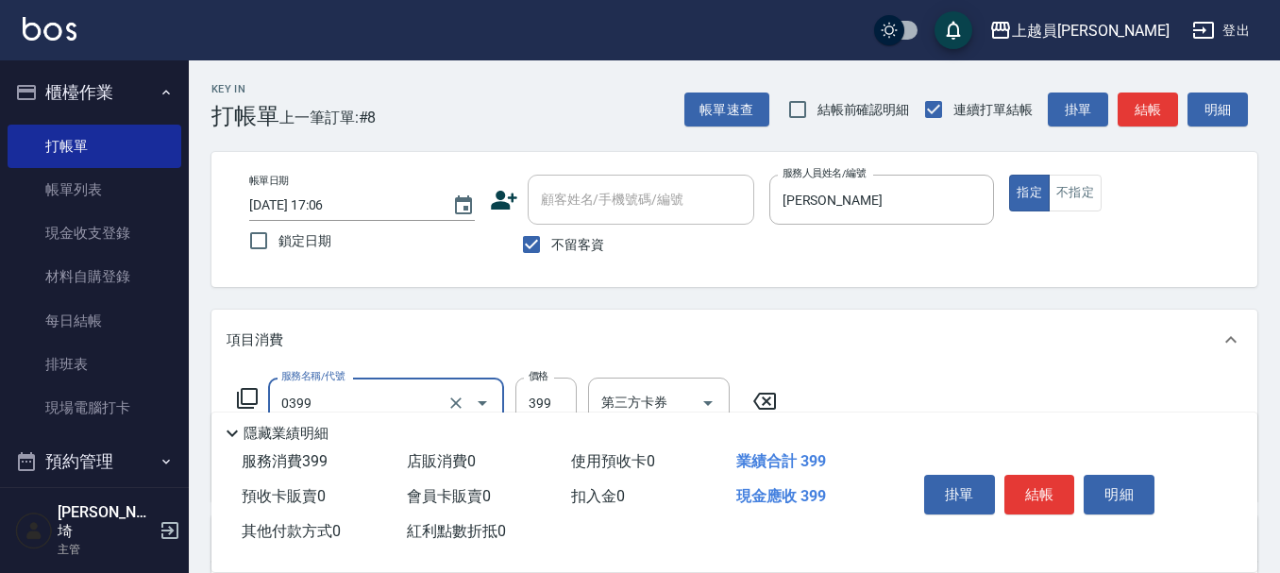
type input "海鹽SPA(0399)"
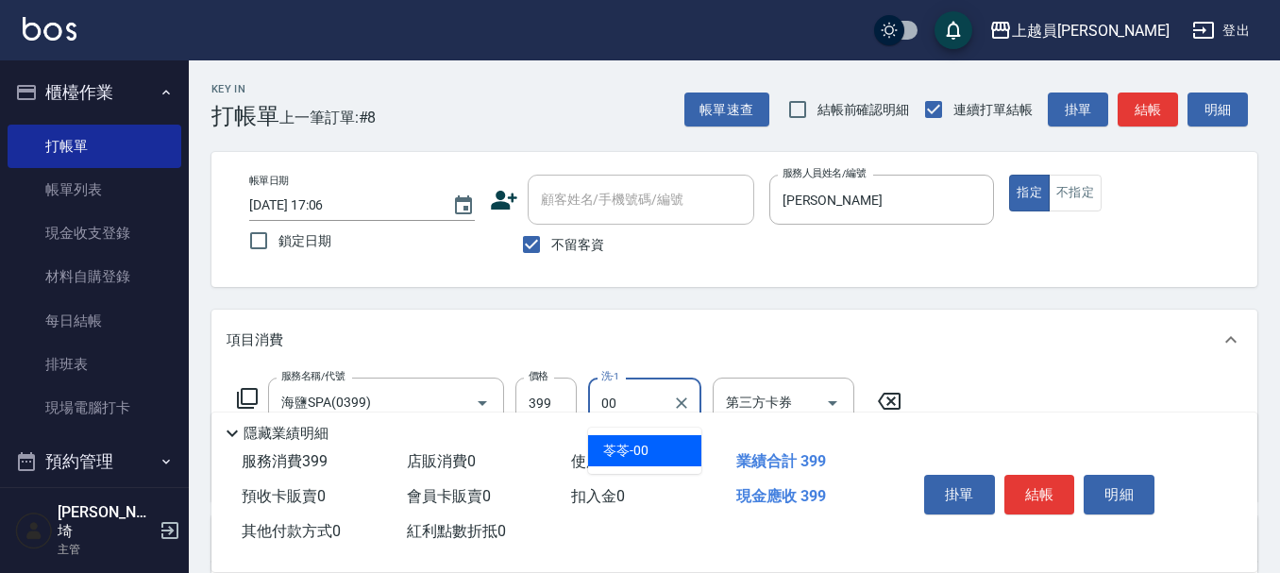
type input "苓苓-00"
click at [765, 379] on div "第三方卡券" at bounding box center [783, 402] width 142 height 50
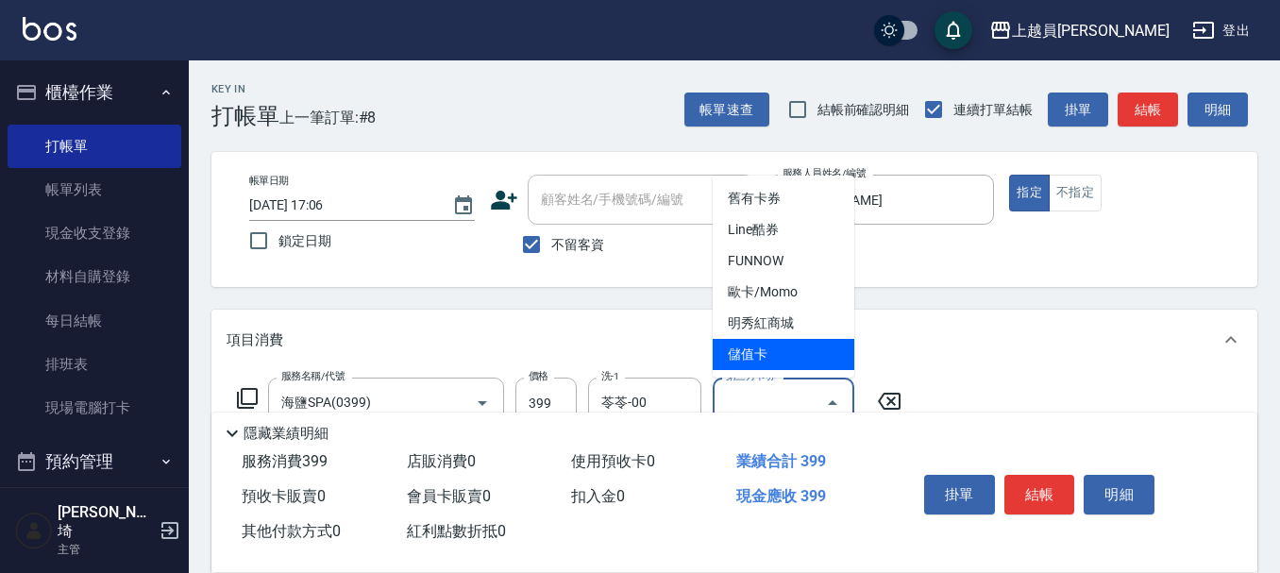
click at [766, 352] on span "儲值卡" at bounding box center [783, 354] width 142 height 31
type input "儲值卡"
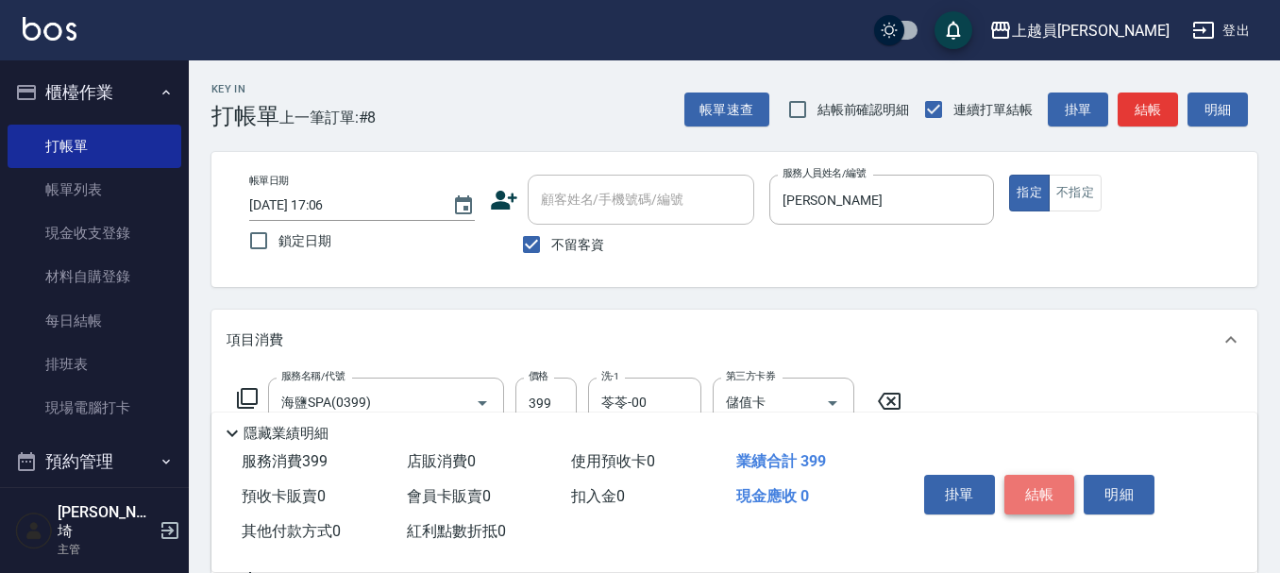
click at [1054, 476] on button "結帳" at bounding box center [1039, 495] width 71 height 40
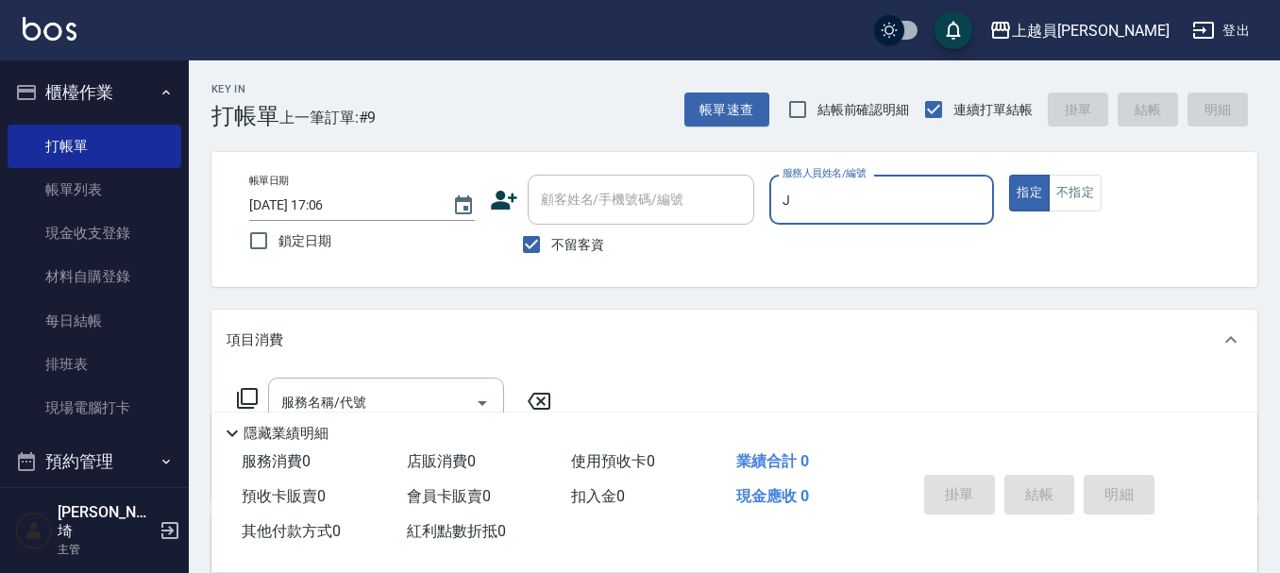
type input "[PERSON_NAME]"
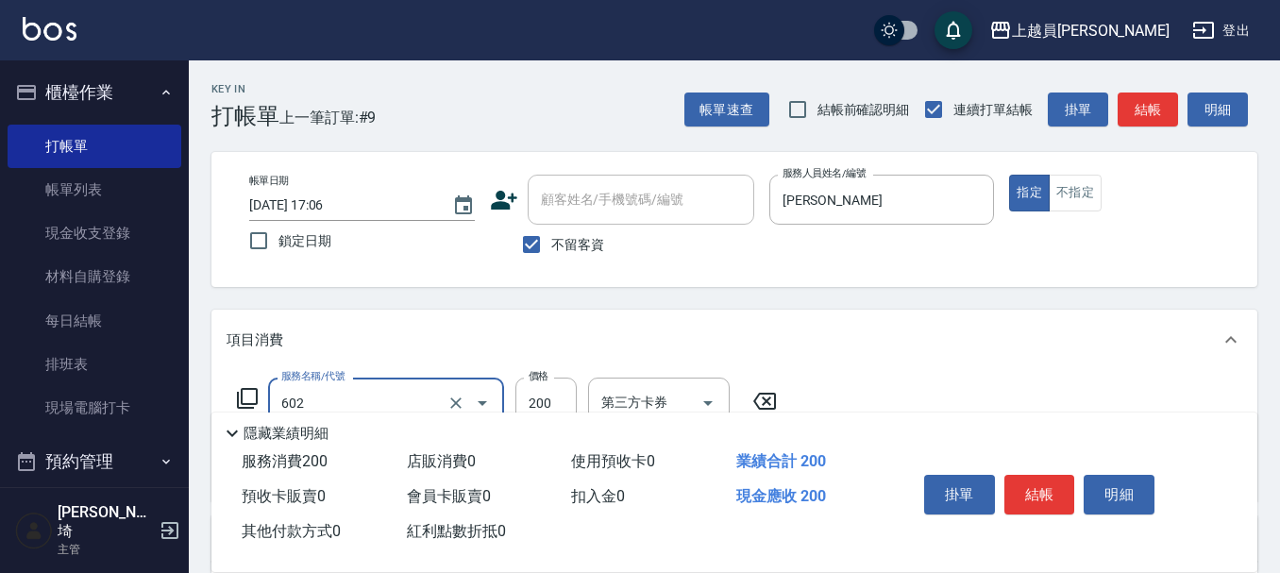
type input "一般洗髮(602)"
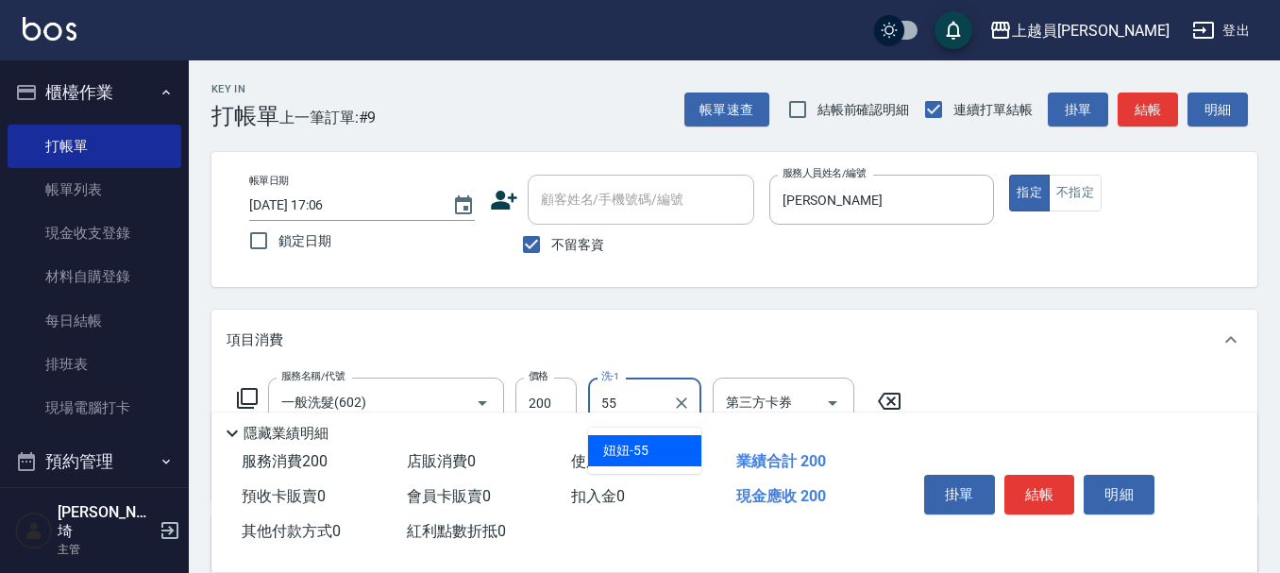
type input "妞妞-55"
type input "精油(889)"
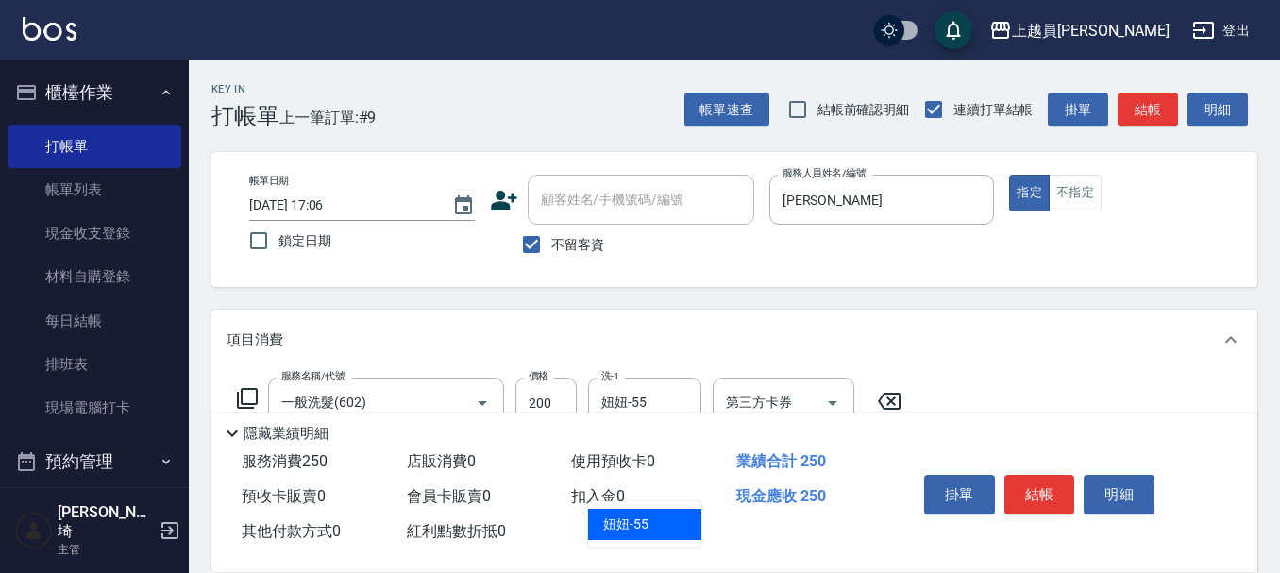
type input "妞妞-55"
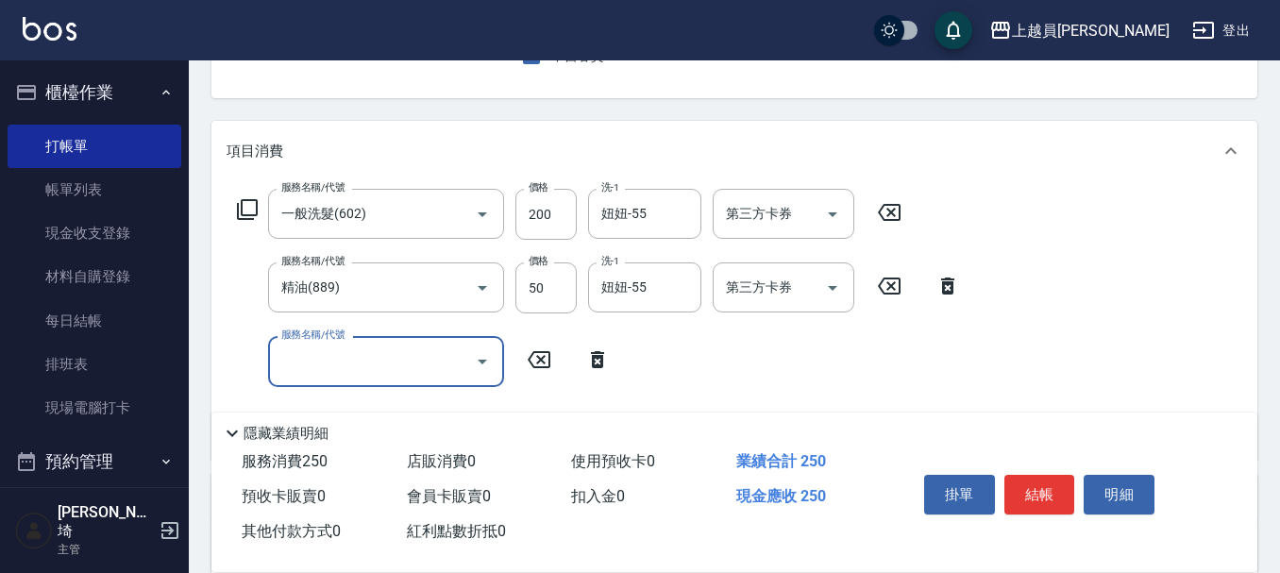
click at [770, 181] on div "項目消費" at bounding box center [734, 151] width 1046 height 60
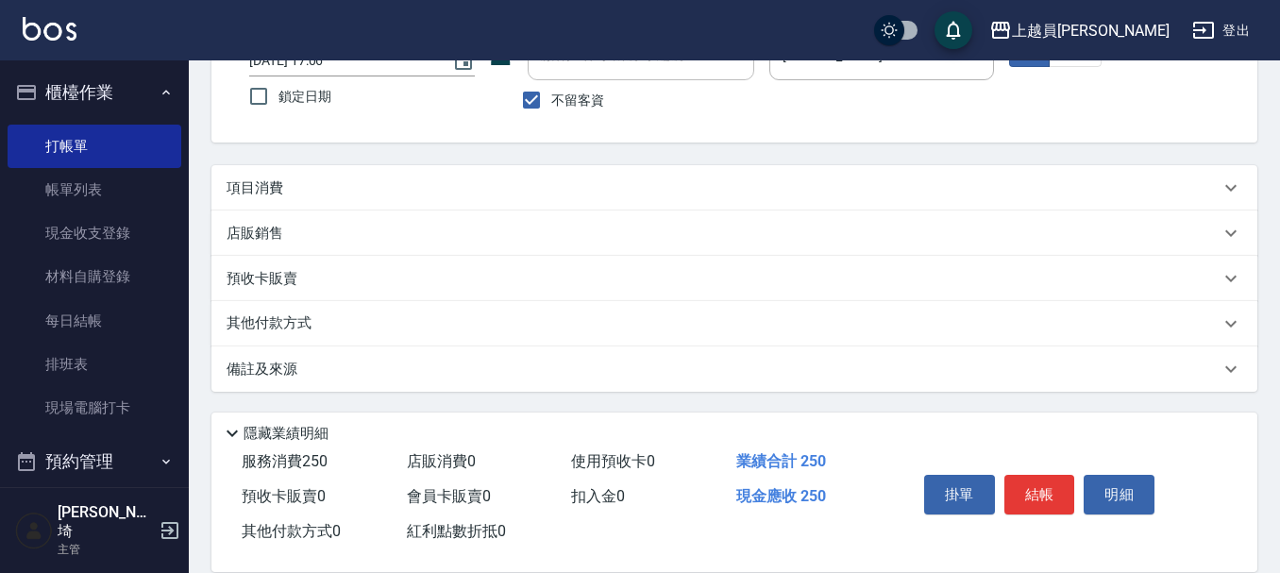
scroll to position [144, 0]
click at [770, 188] on div "項目消費" at bounding box center [722, 188] width 993 height 20
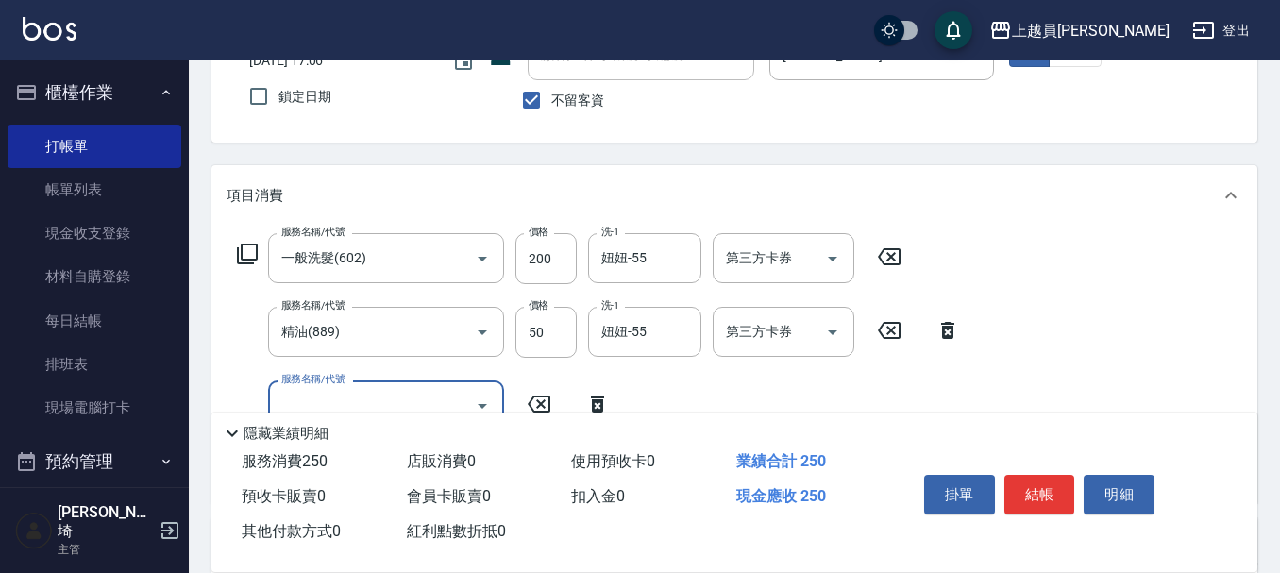
scroll to position [0, 0]
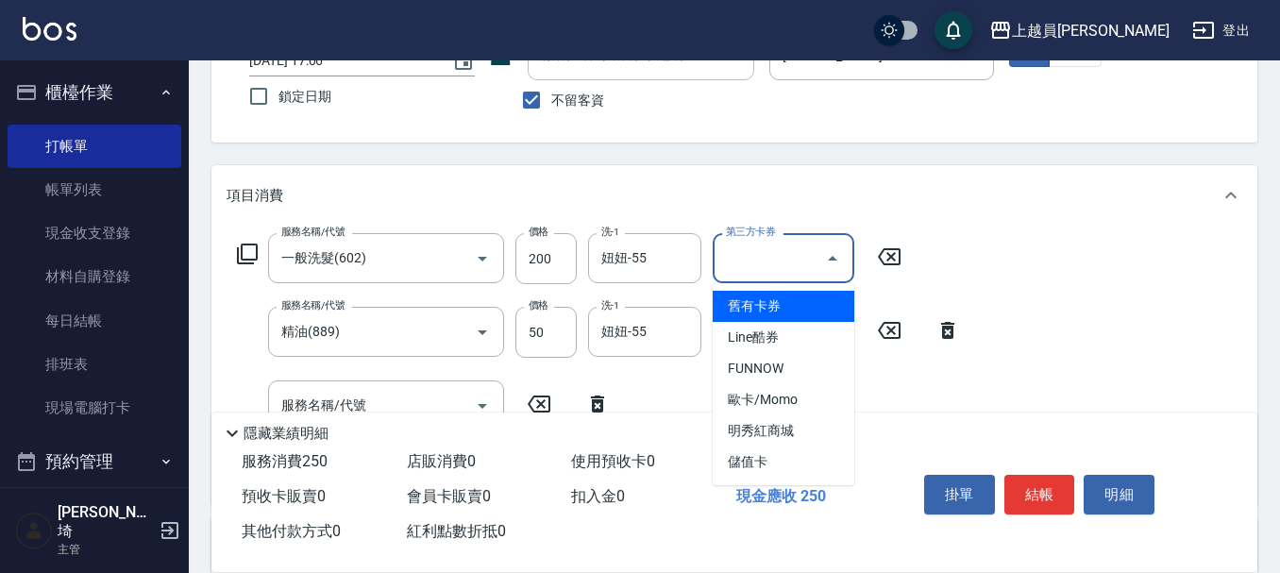
click at [774, 251] on div "第三方卡券 第三方卡券" at bounding box center [783, 258] width 142 height 50
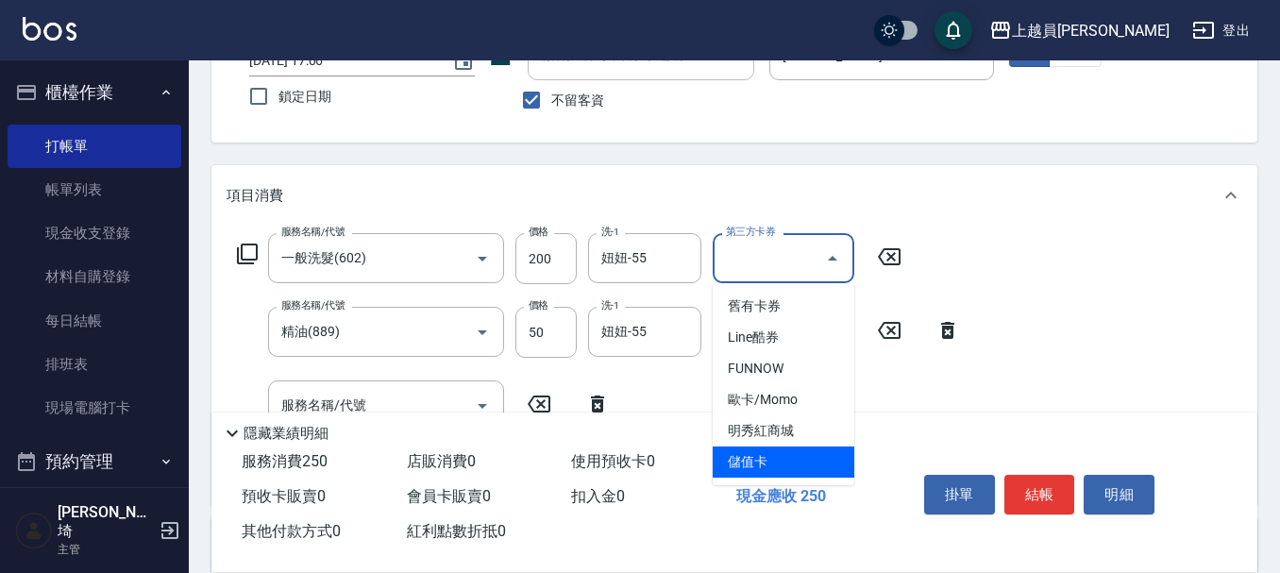
click at [750, 470] on span "儲值卡" at bounding box center [783, 461] width 142 height 31
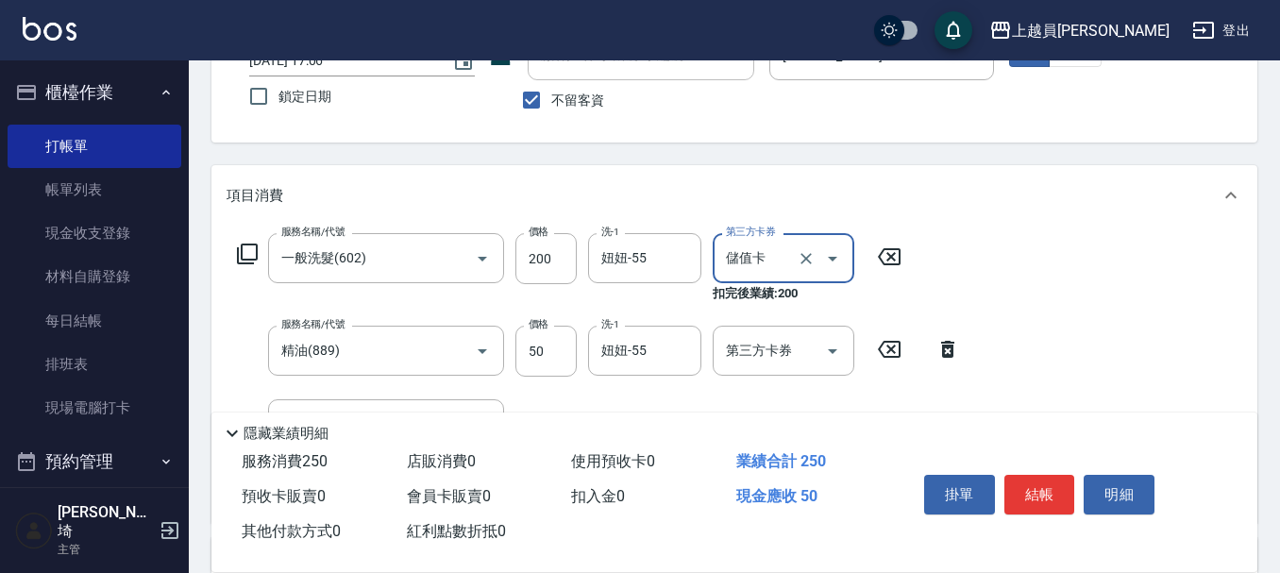
type input "儲值卡"
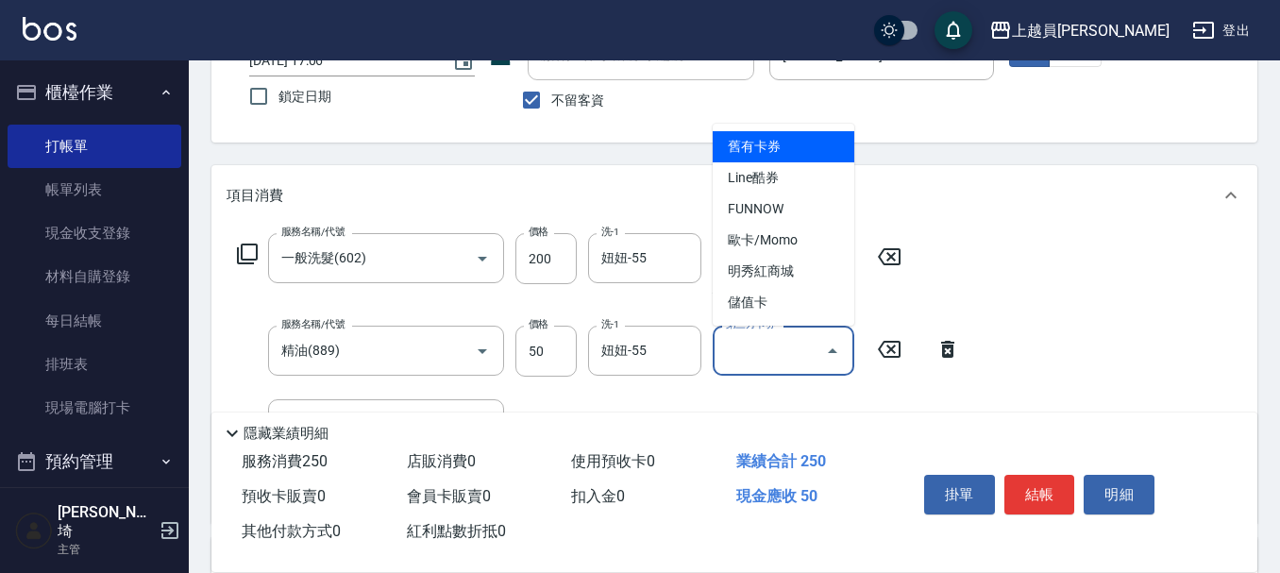
click at [766, 344] on div "第三方卡券 第三方卡券" at bounding box center [783, 351] width 142 height 50
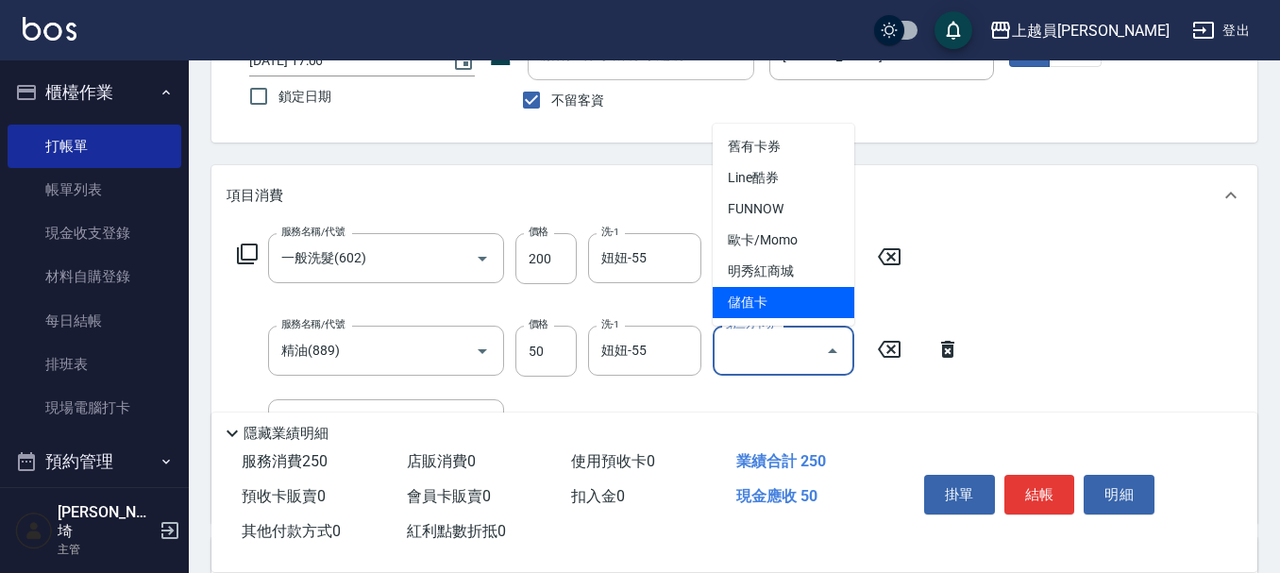
click at [803, 304] on span "儲值卡" at bounding box center [783, 302] width 142 height 31
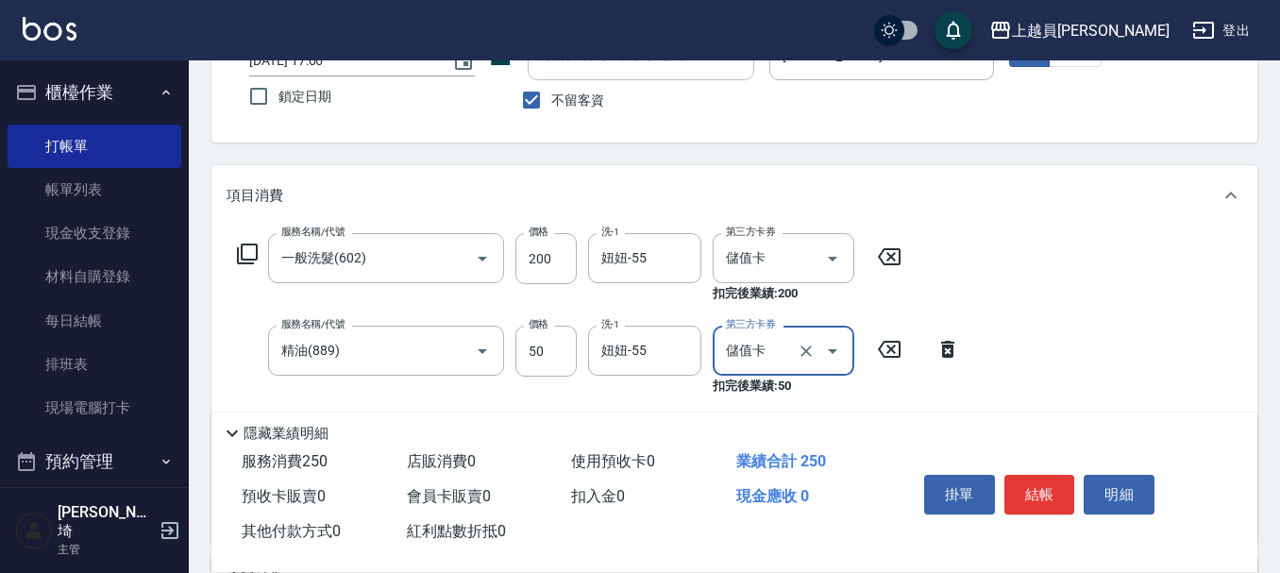
type input "儲值卡"
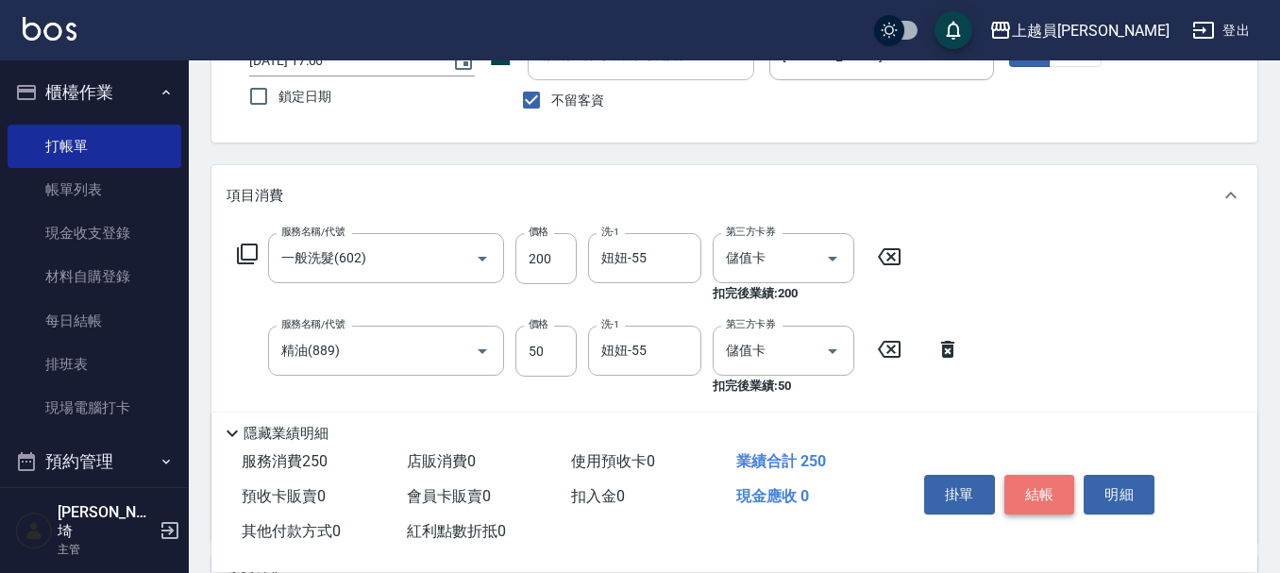
click at [1041, 480] on button "結帳" at bounding box center [1039, 495] width 71 height 40
type input "[DATE] 17:07"
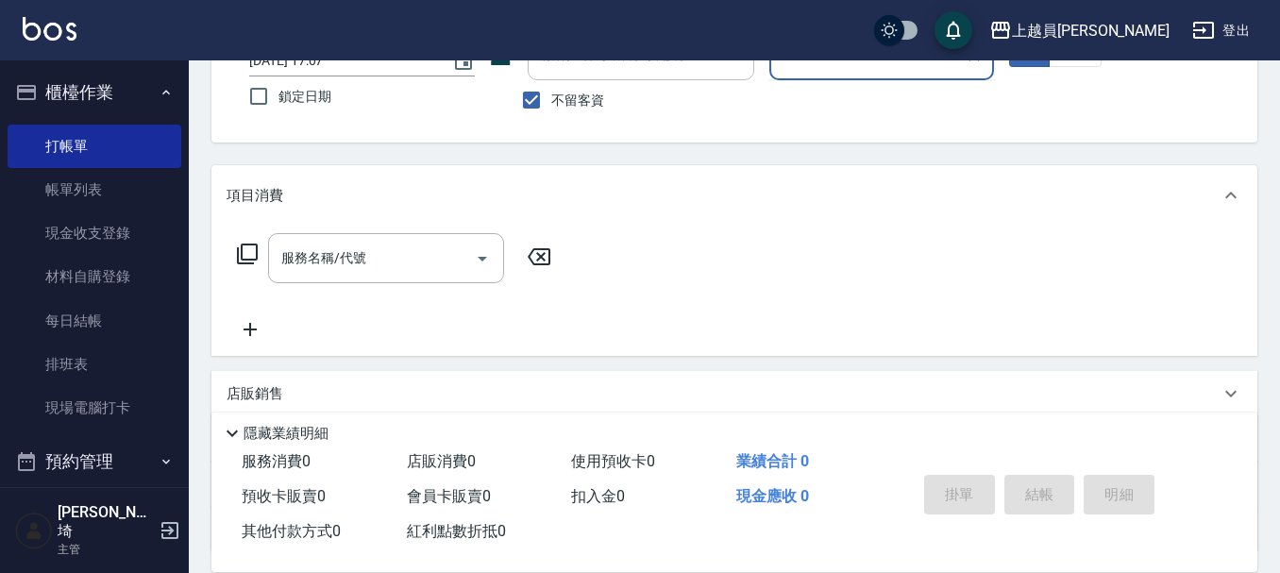
type input "0"
type input "Moca-5"
click at [1084, 62] on button "不指定" at bounding box center [1074, 48] width 53 height 37
click at [322, 250] on div "服務名稱/代號 服務名稱/代號" at bounding box center [386, 258] width 236 height 50
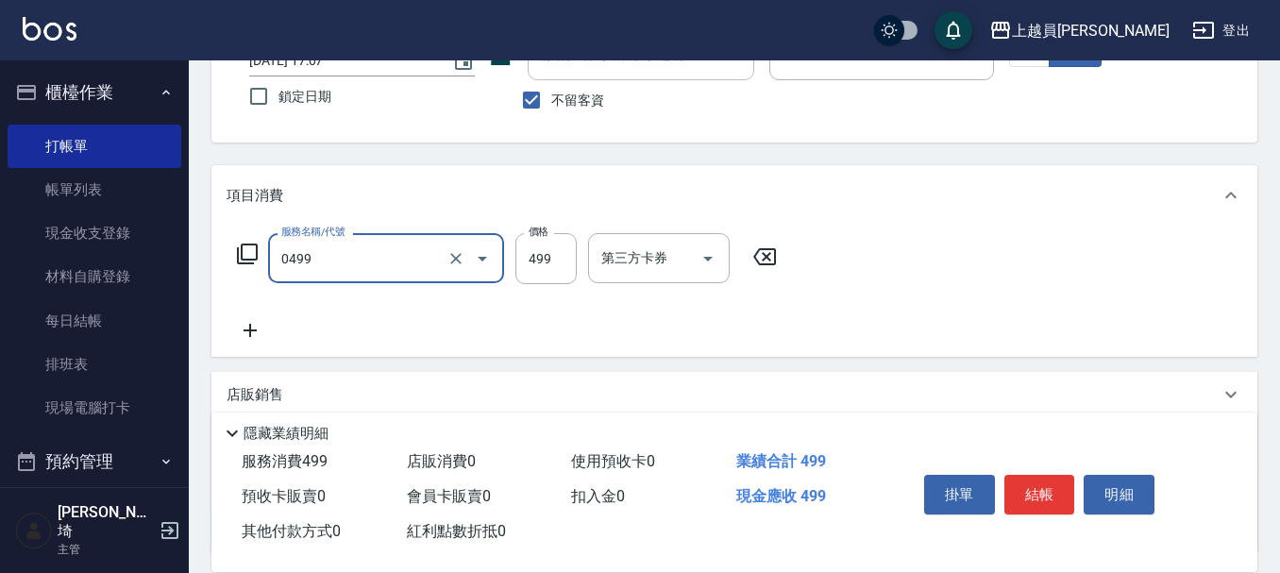
type input "去角質洗髮(0499)"
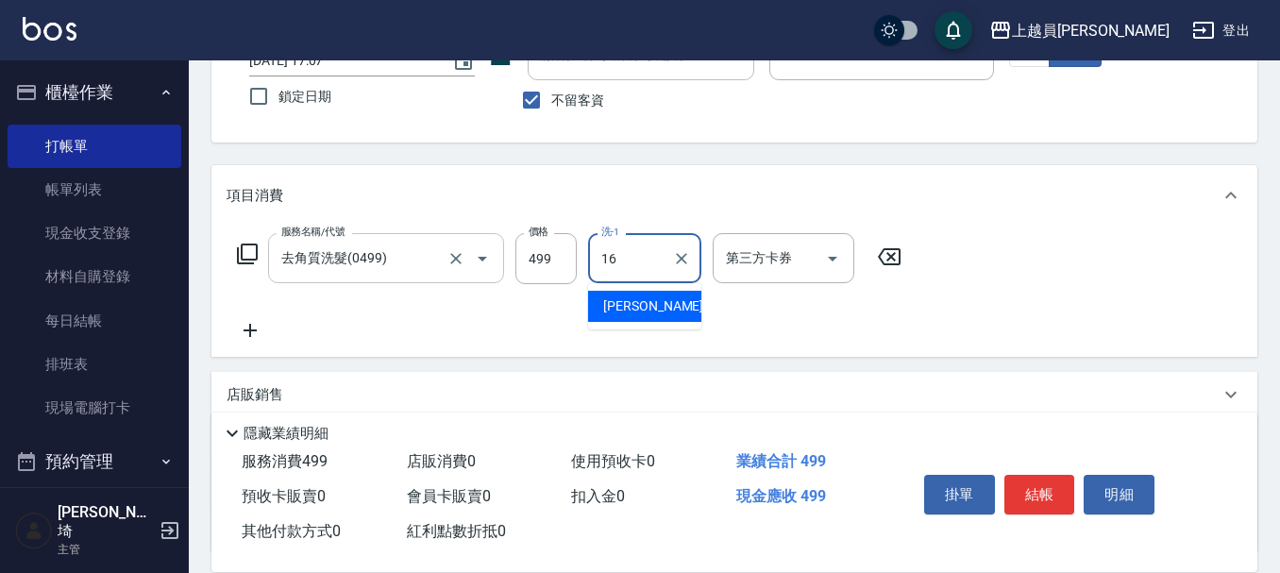
type input "[PERSON_NAME]-16"
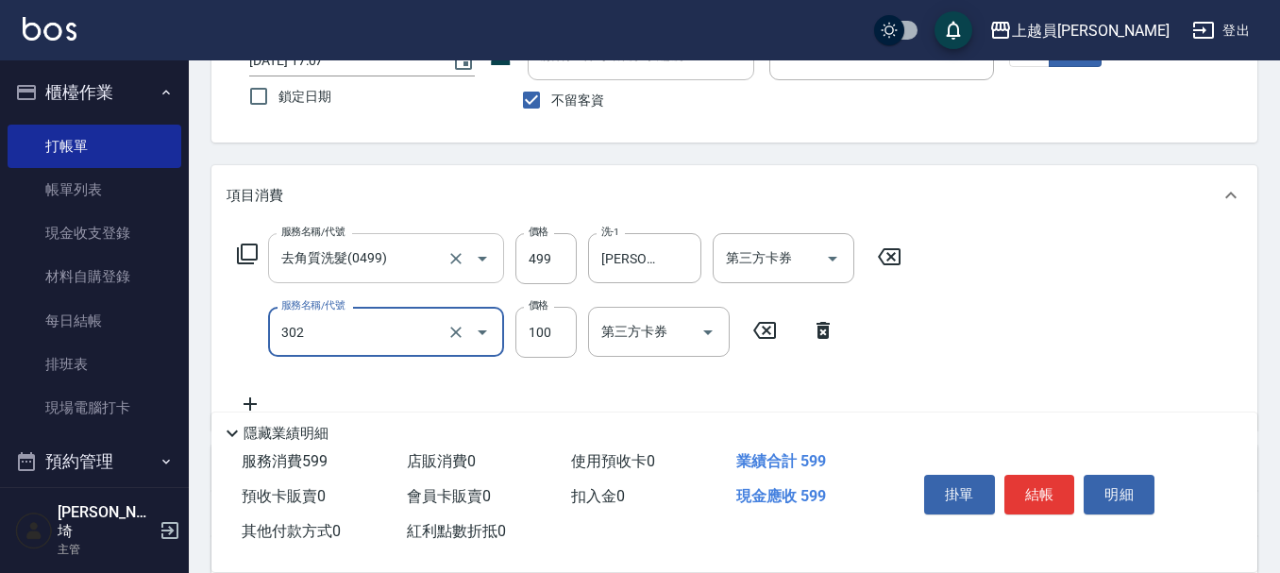
type input "剪髮(302)"
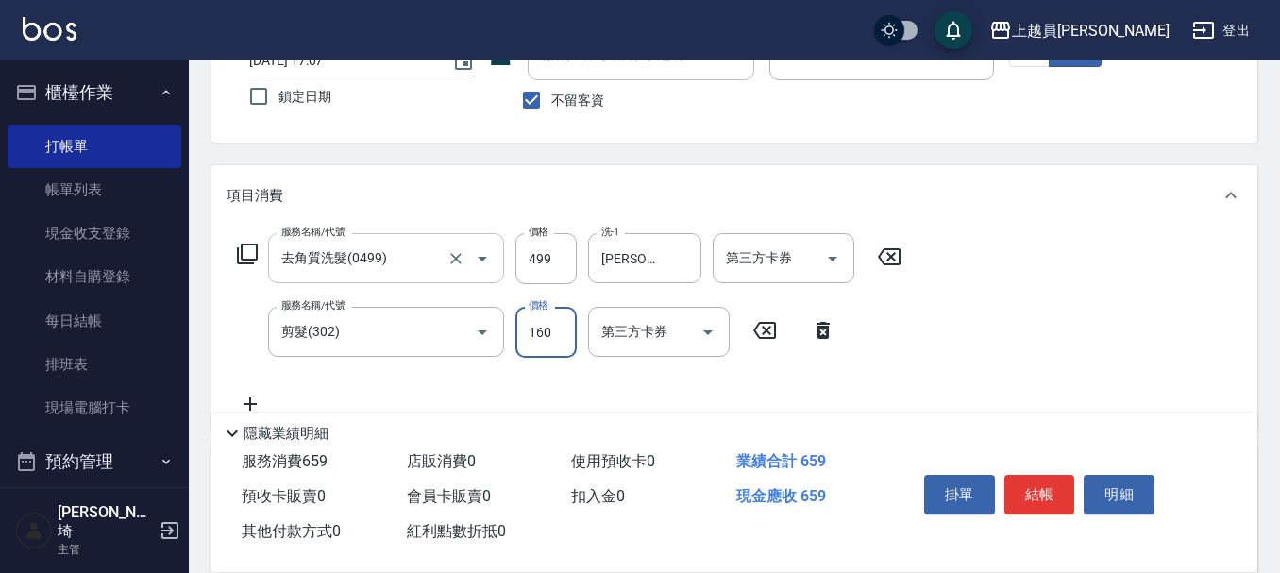
type input "160"
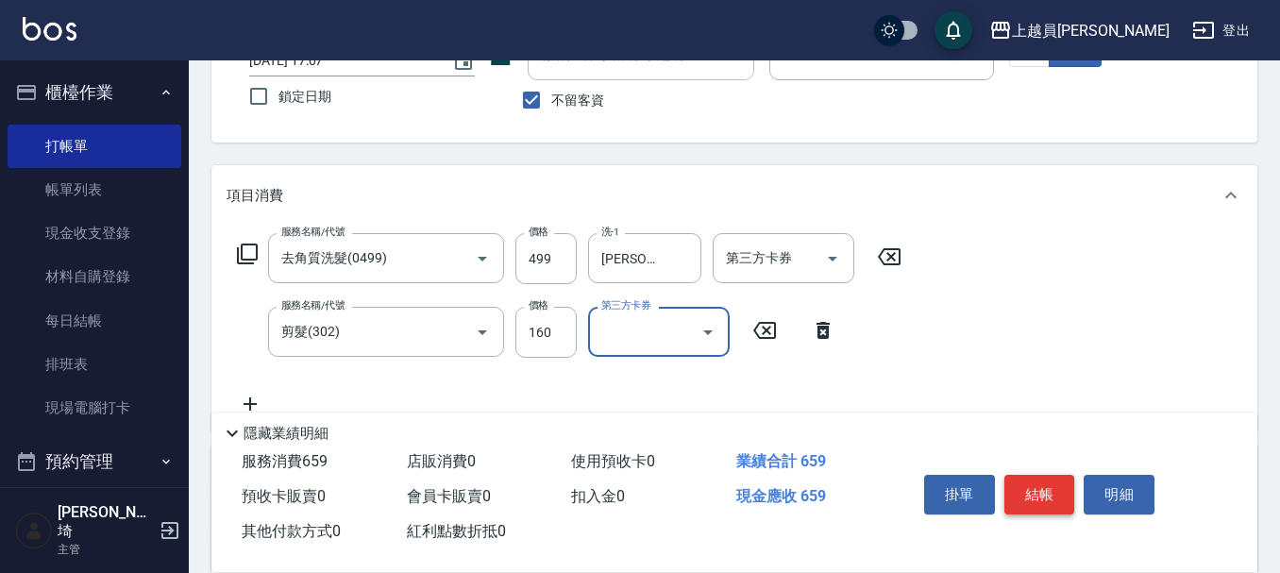
click at [1038, 490] on button "結帳" at bounding box center [1039, 495] width 71 height 40
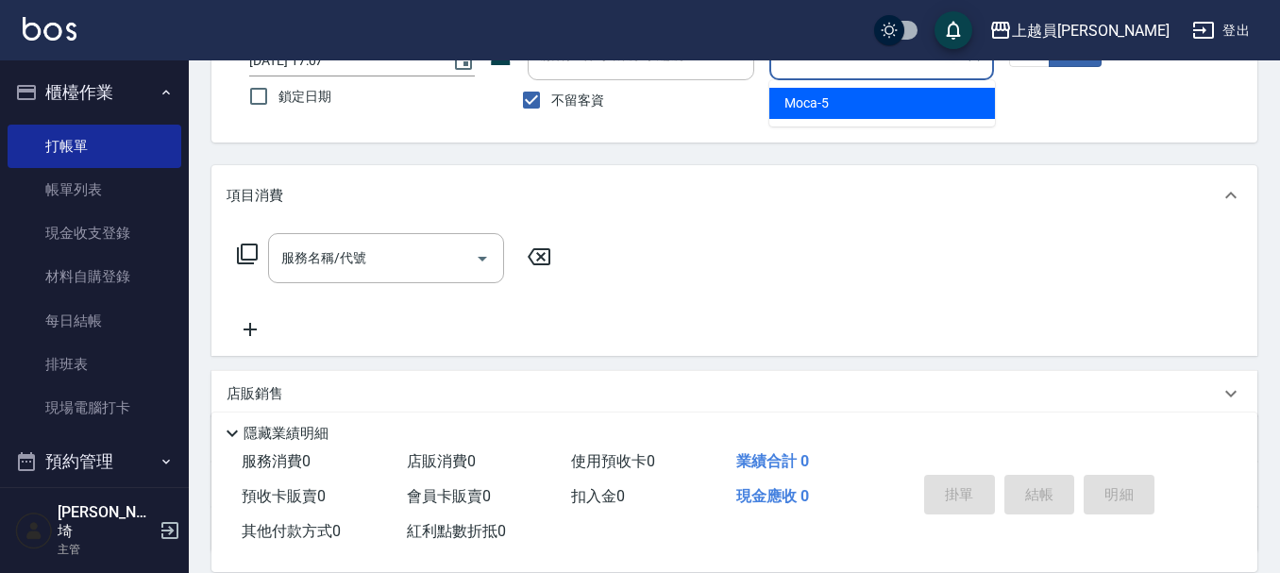
type input "Moca-5"
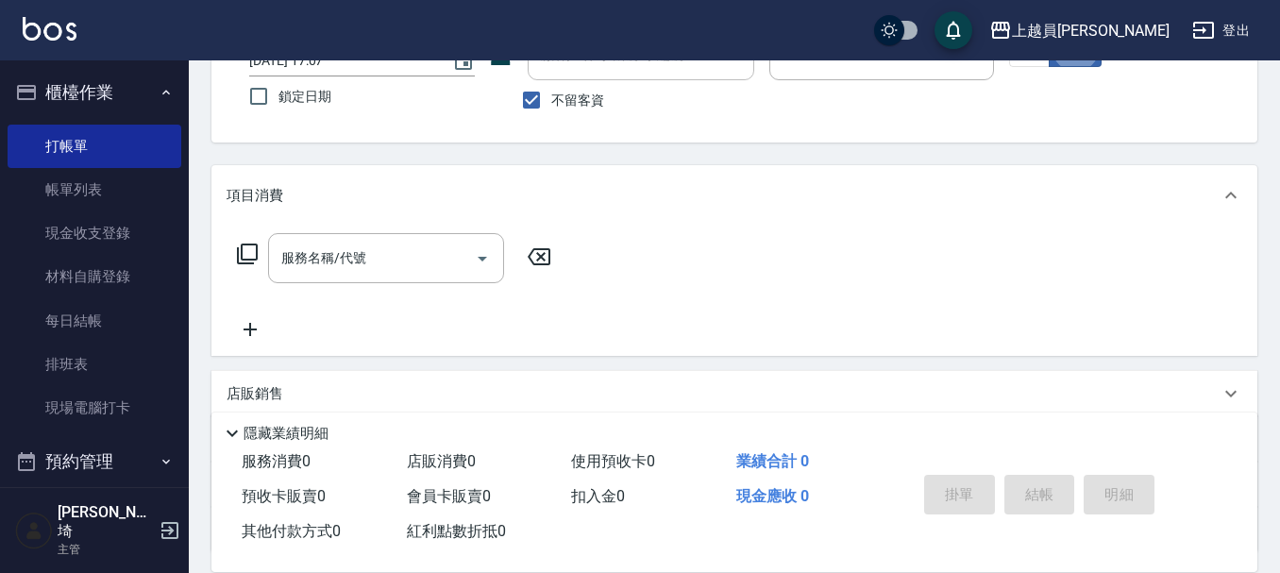
type button "false"
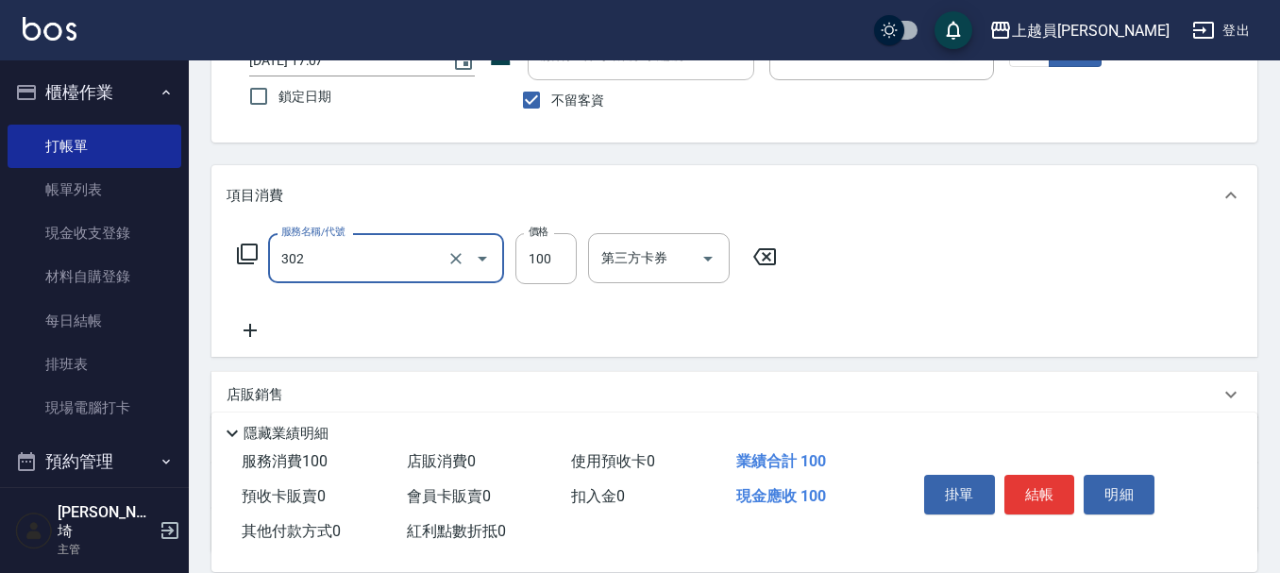
type input "剪髮(302)"
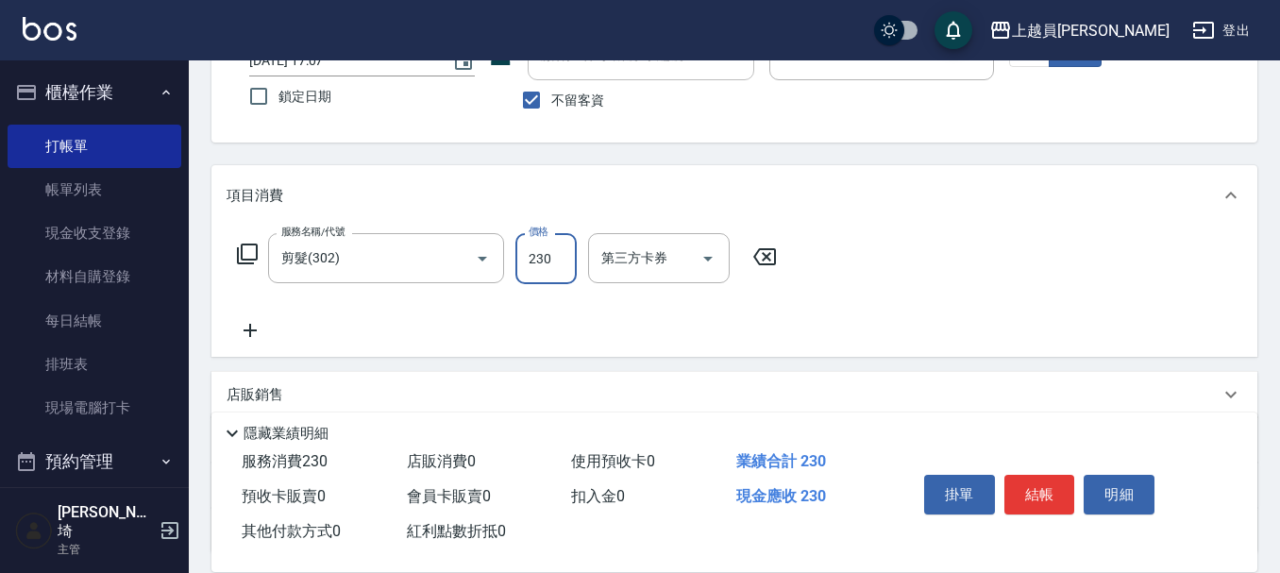
type input "230"
click at [1027, 480] on button "結帳" at bounding box center [1039, 495] width 71 height 40
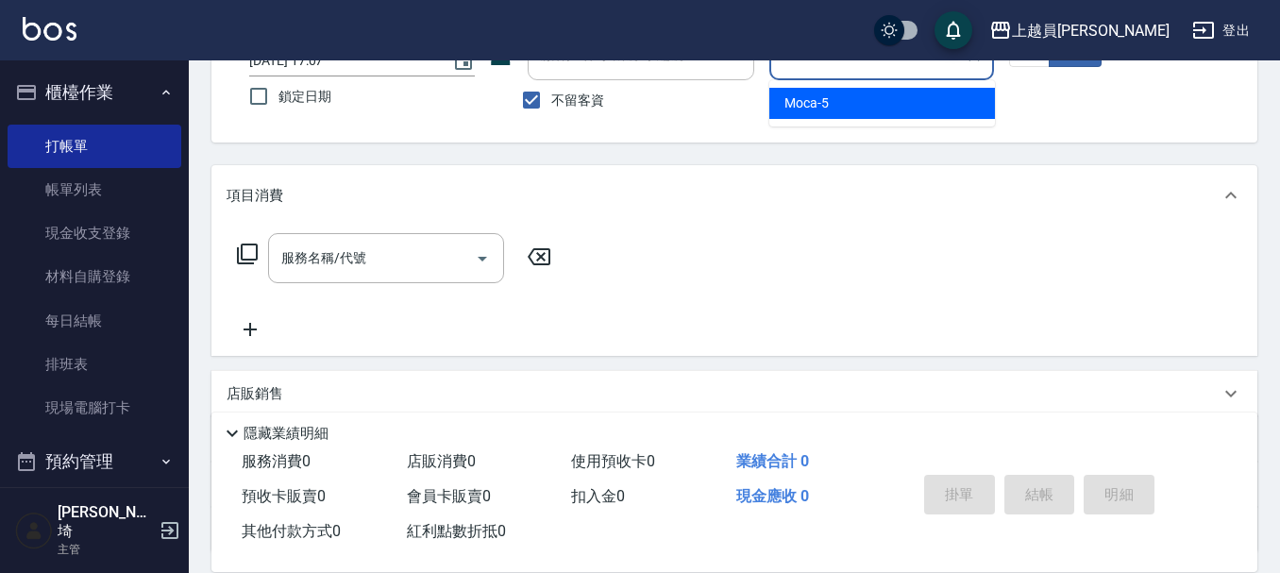
type input "Moca-5"
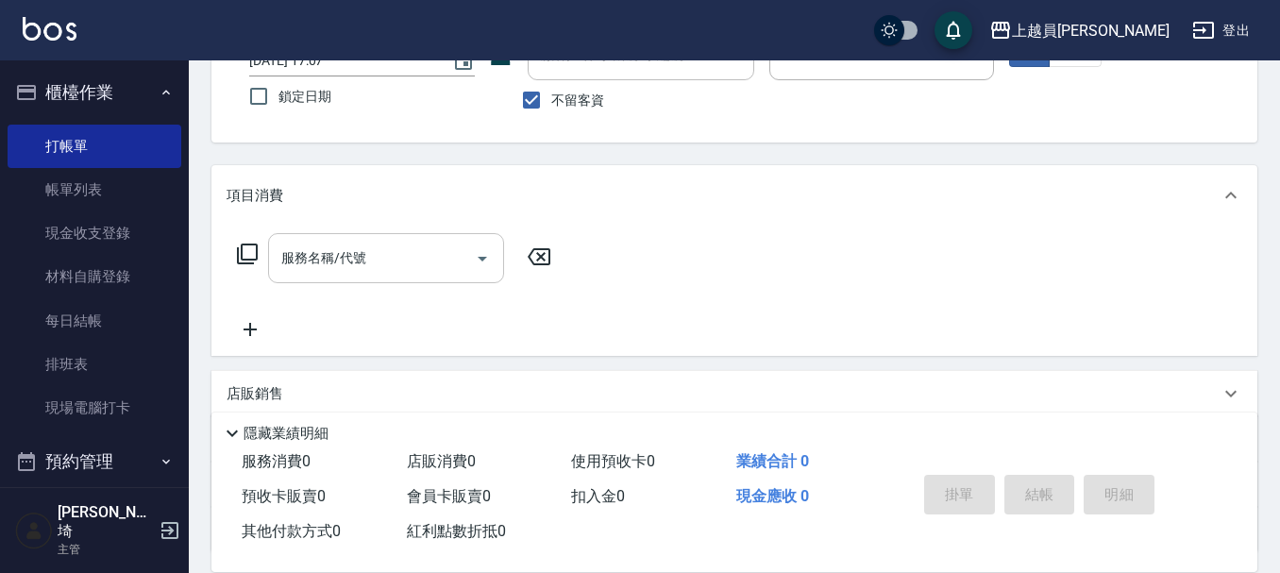
click at [426, 261] on input "服務名稱/代號" at bounding box center [372, 258] width 191 height 33
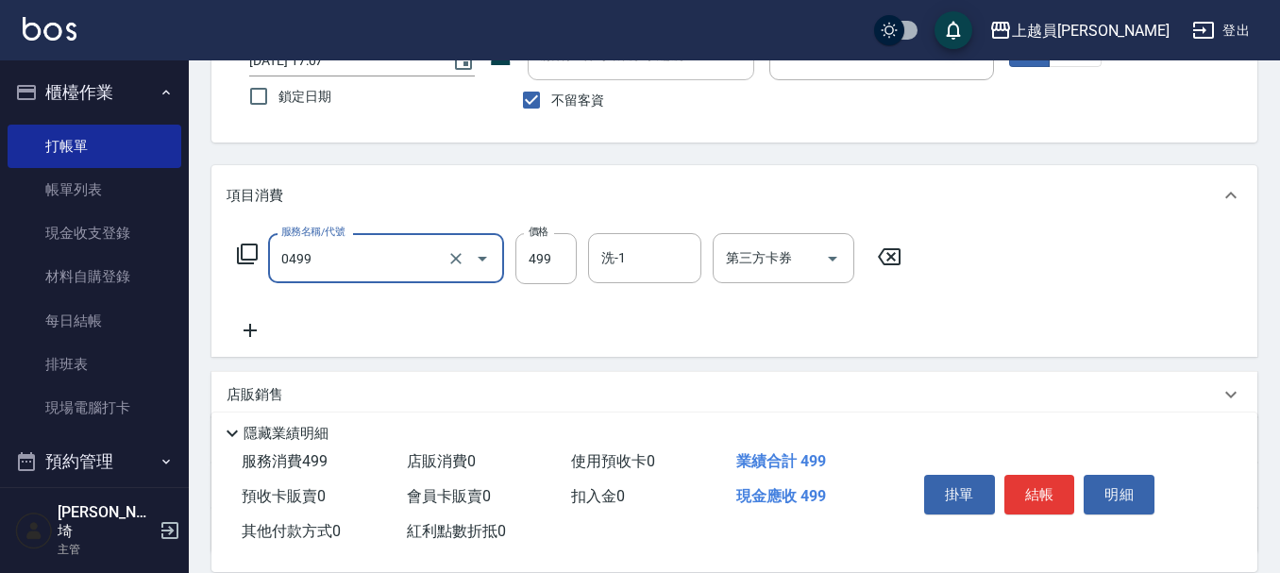
type input "去角質洗髮(0499)"
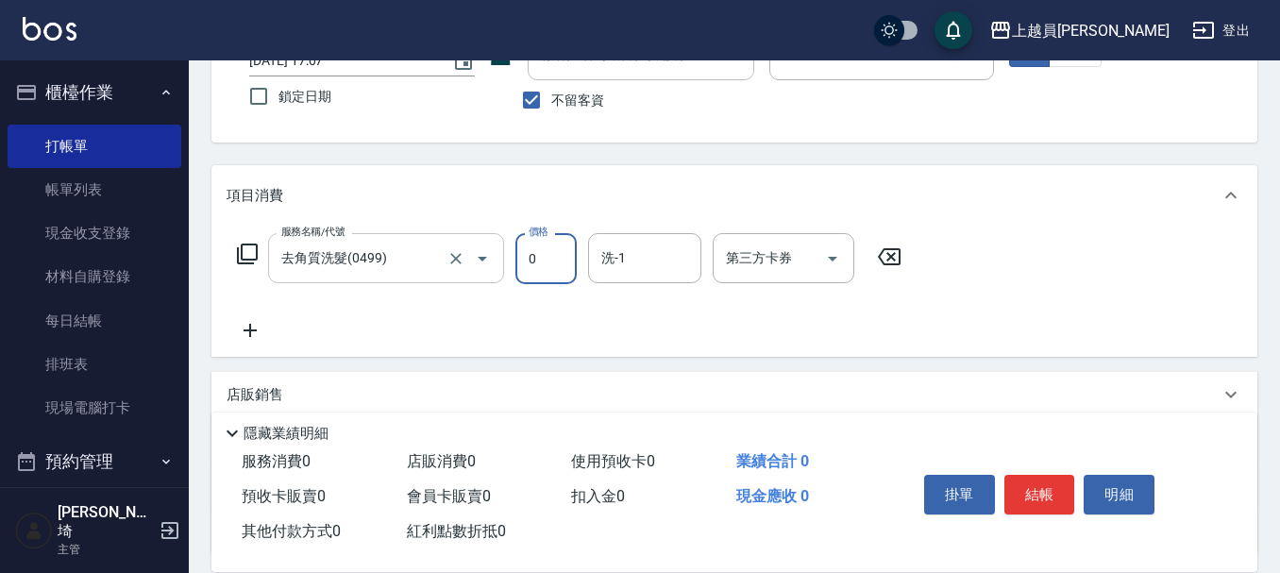
type input "0"
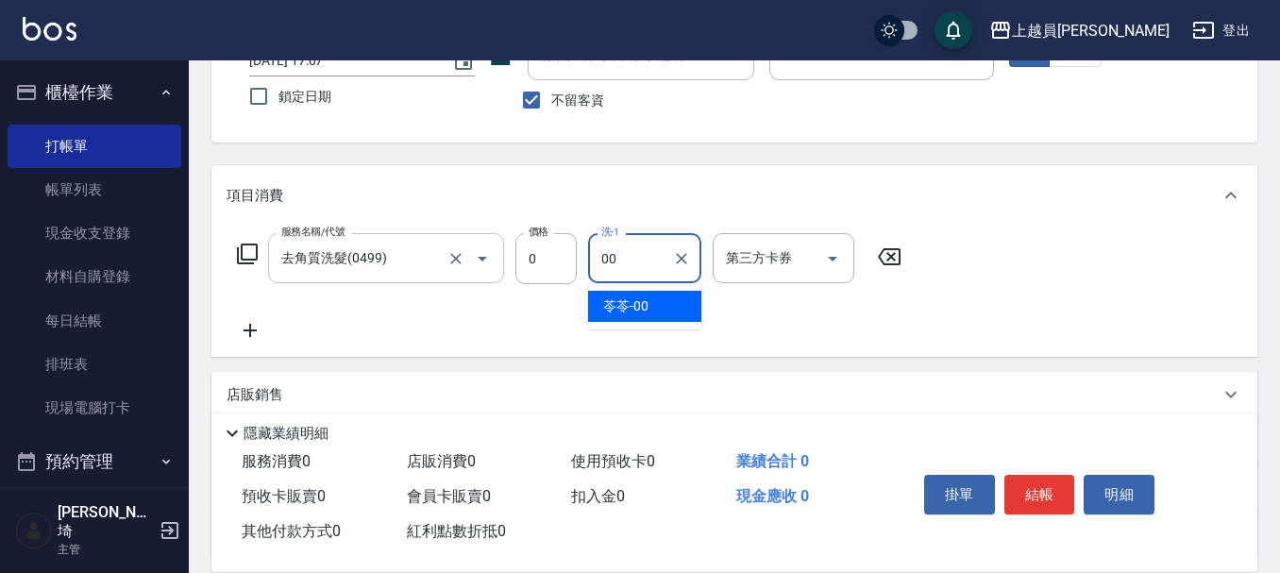
type input "苓苓-00"
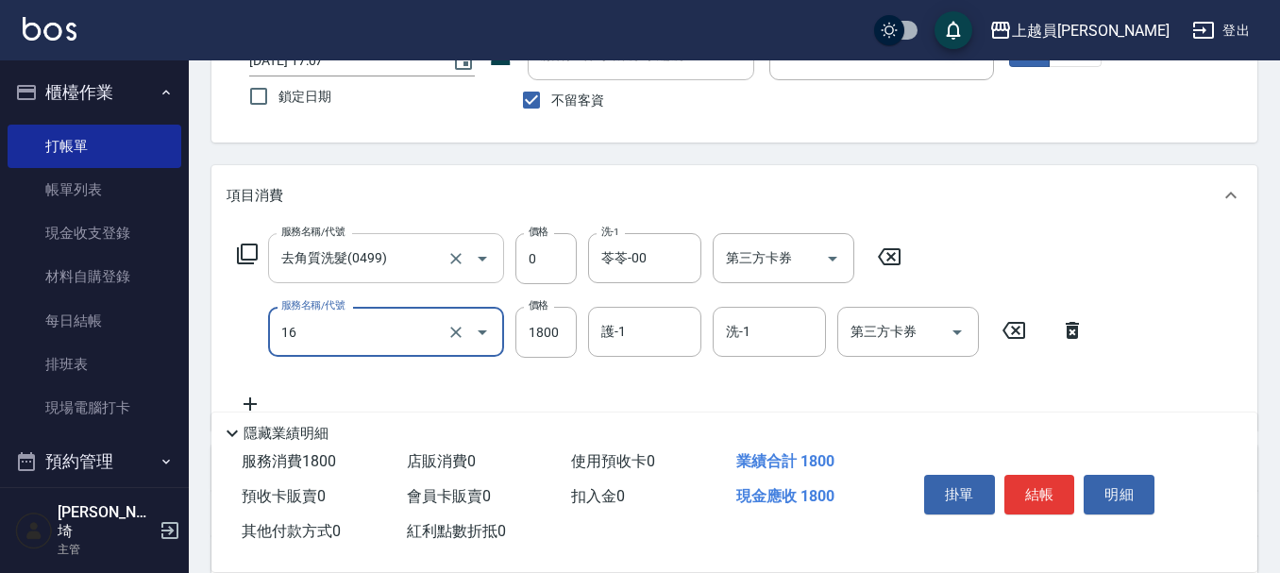
type input "鏡面護髮(16)"
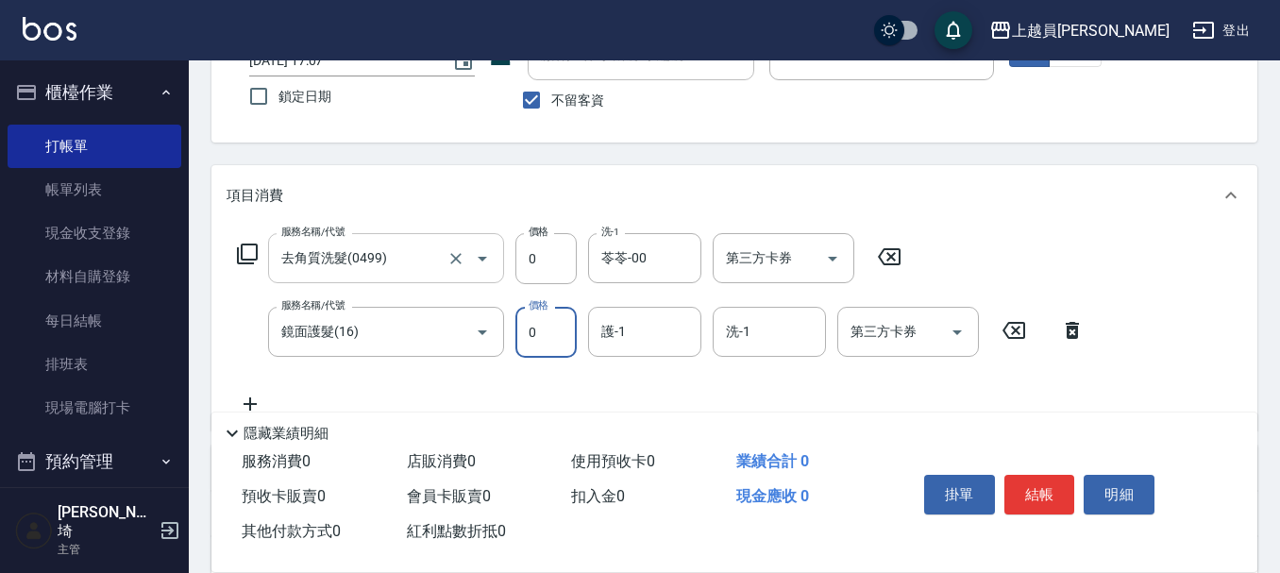
type input "0"
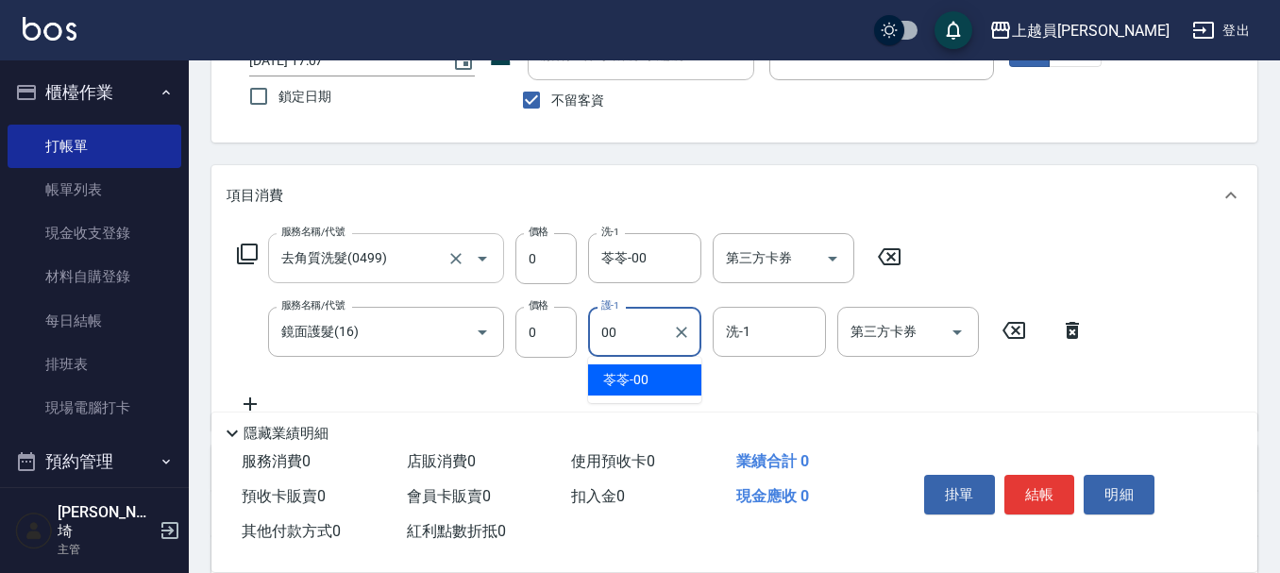
type input "苓苓-00"
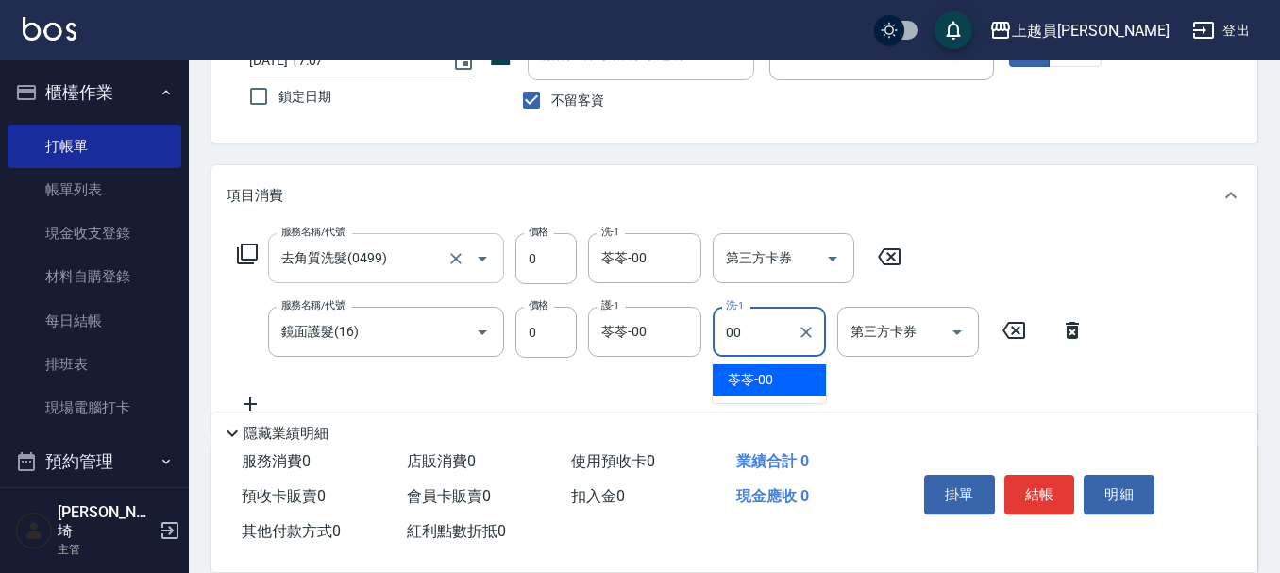
type input "苓苓-00"
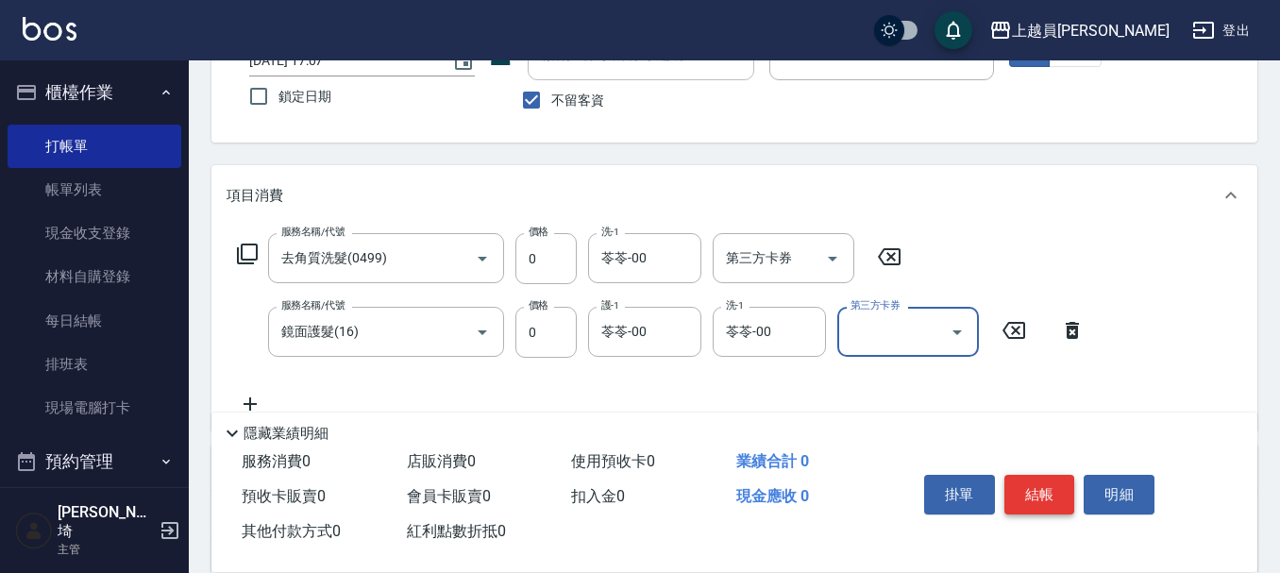
click at [1061, 488] on button "結帳" at bounding box center [1039, 495] width 71 height 40
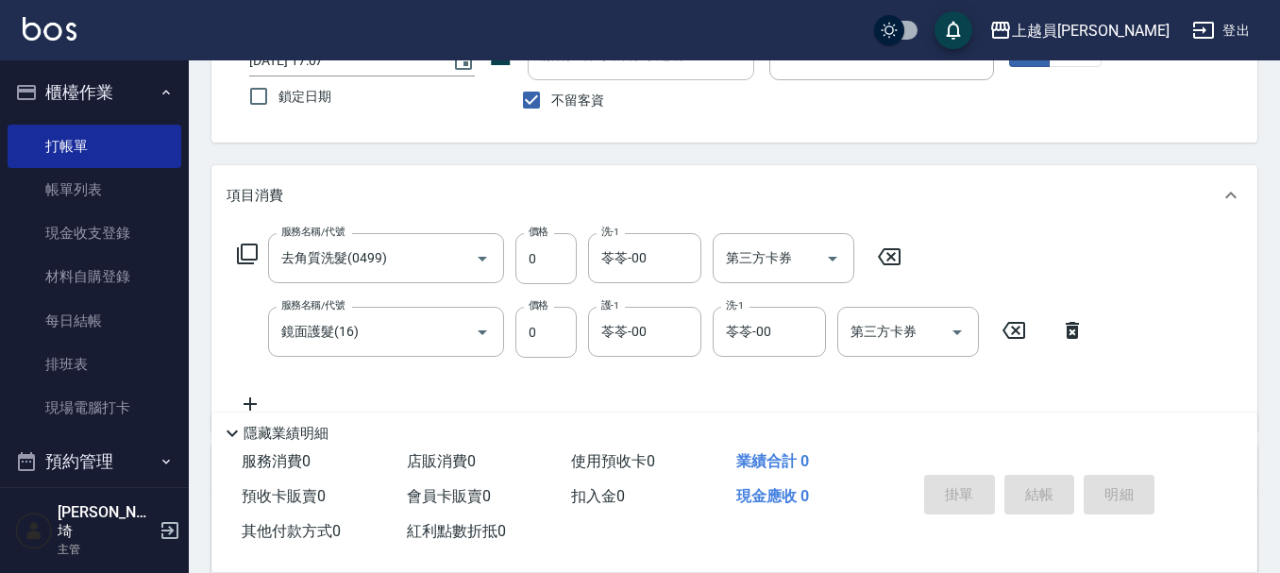
type input "[DATE] 17:08"
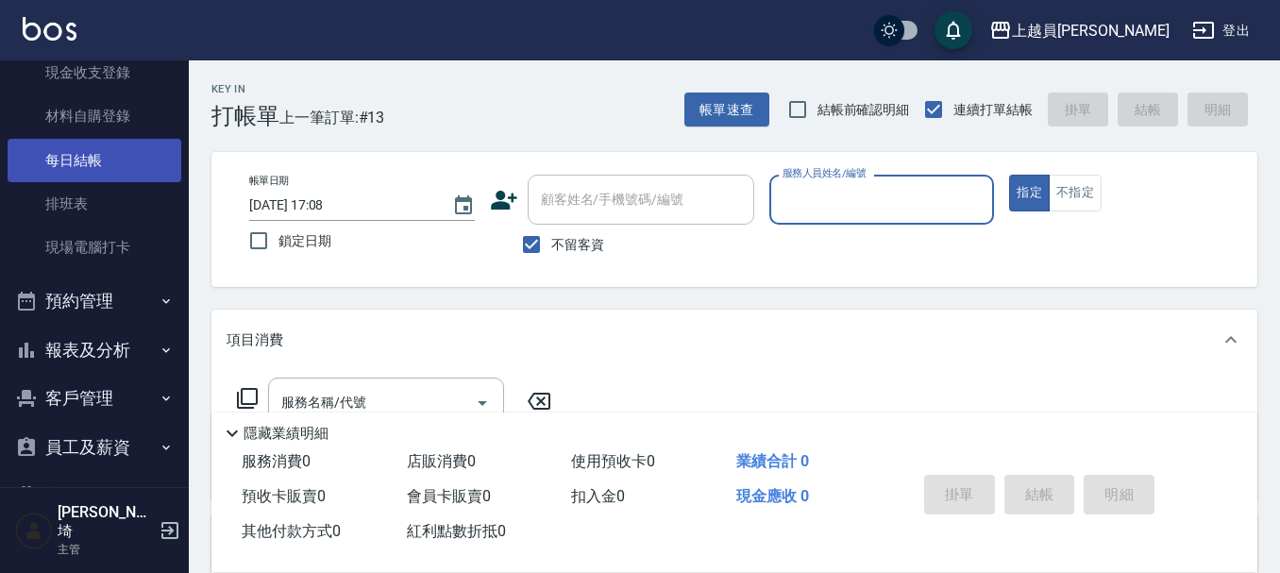
scroll to position [247, 0]
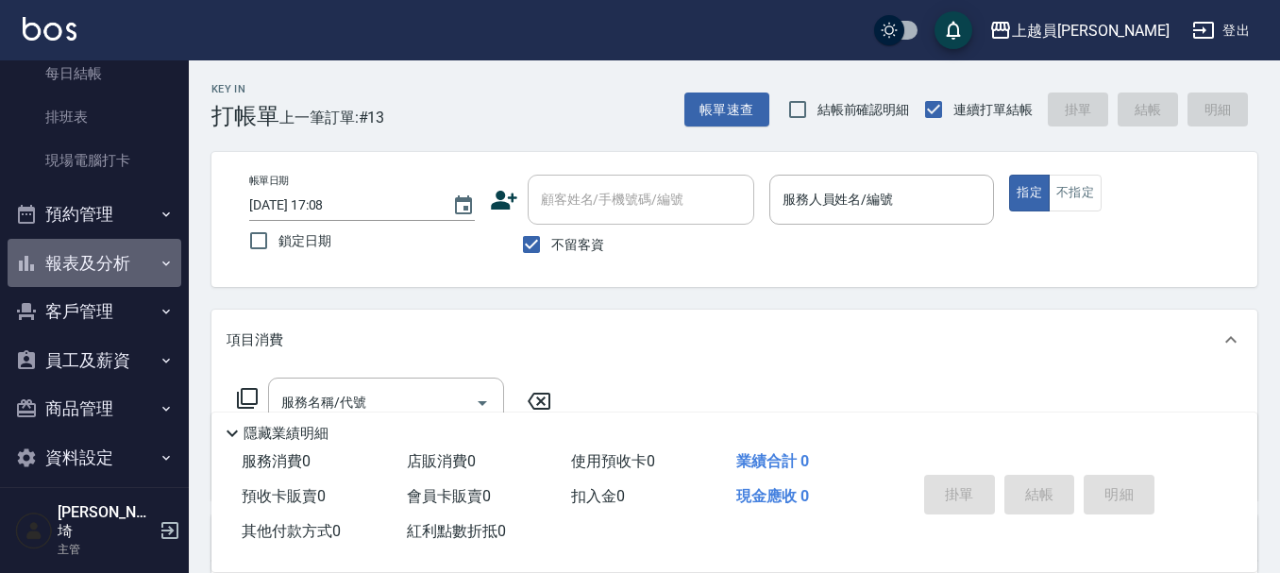
click at [129, 260] on button "報表及分析" at bounding box center [95, 263] width 174 height 49
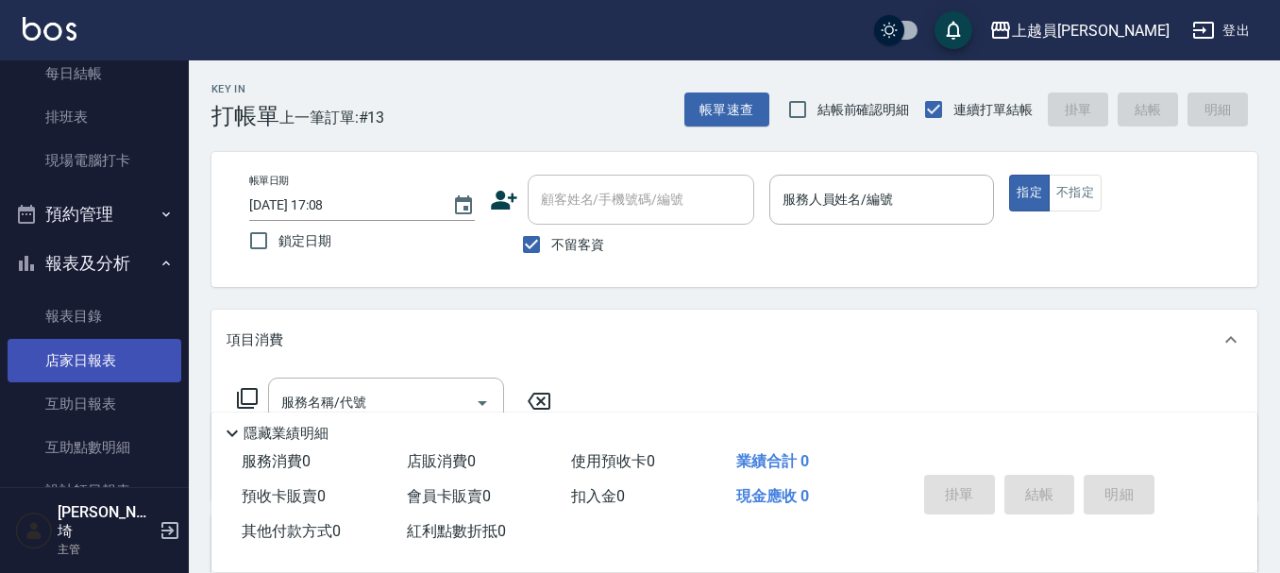
scroll to position [342, 0]
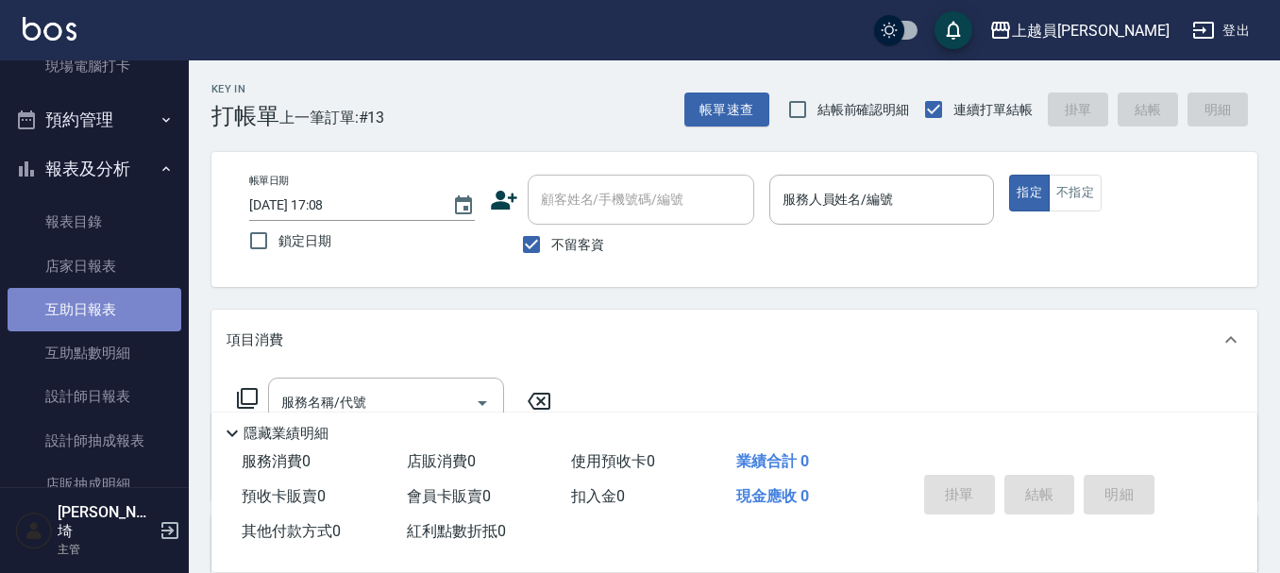
click at [115, 313] on link "互助日報表" at bounding box center [95, 309] width 174 height 43
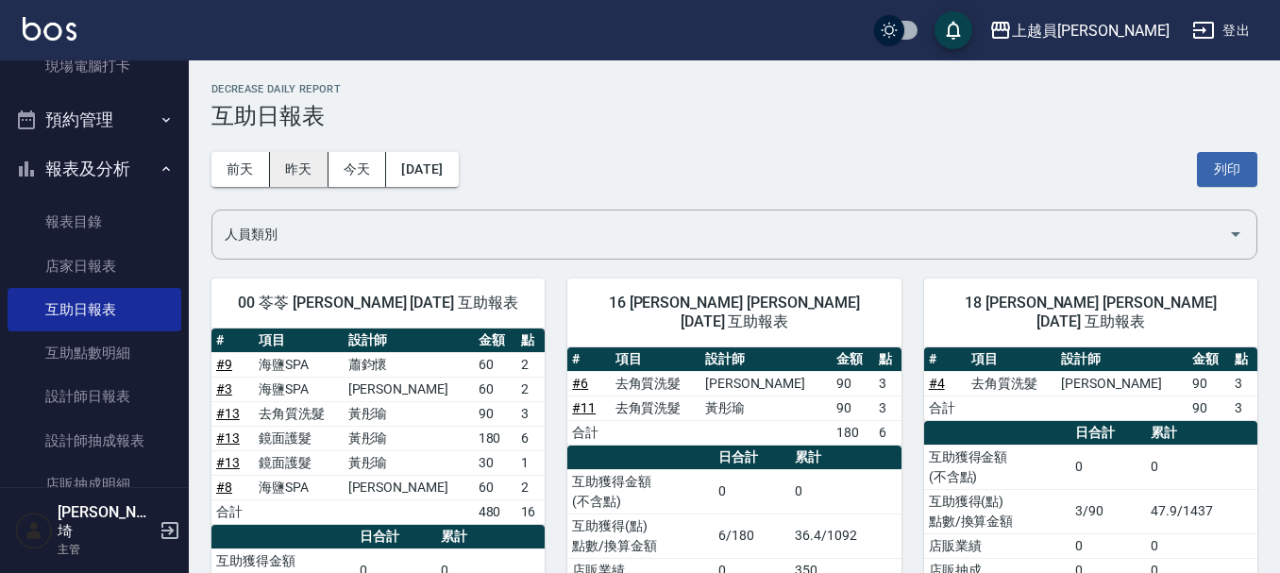
click at [303, 180] on button "昨天" at bounding box center [299, 169] width 59 height 35
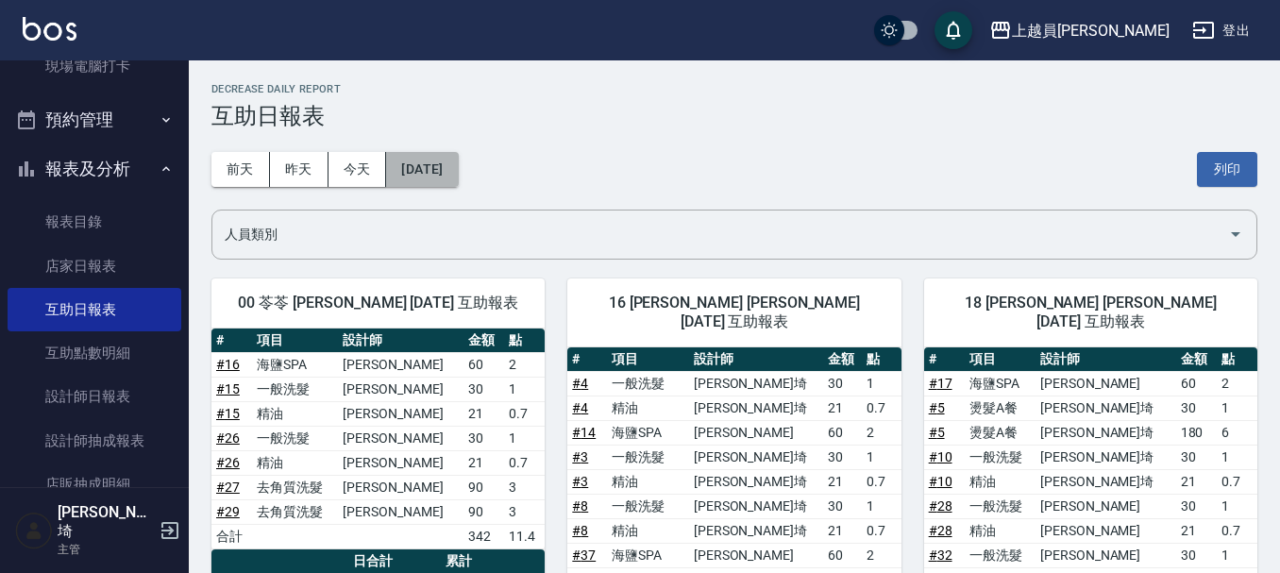
click at [447, 175] on button "[DATE]" at bounding box center [422, 169] width 72 height 35
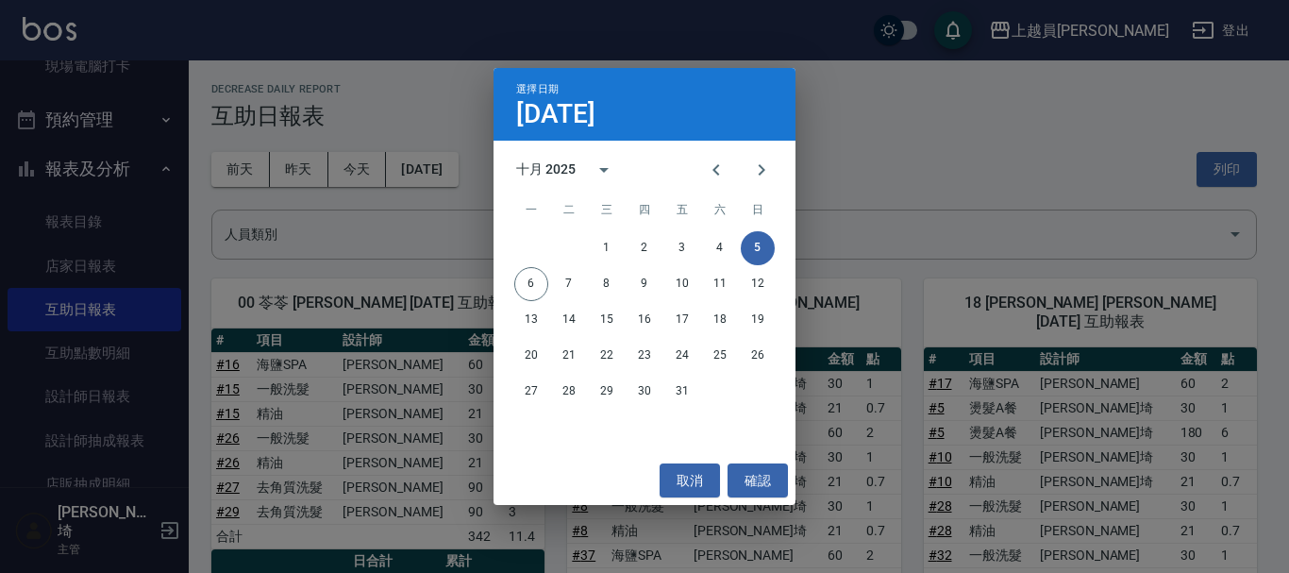
click at [454, 182] on div "選擇日期 [DATE] 十月 2025 一 二 三 四 五 六 日 1 2 3 4 5 6 7 8 9 10 11 12 13 14 15 16 17 18 …" at bounding box center [644, 286] width 1289 height 573
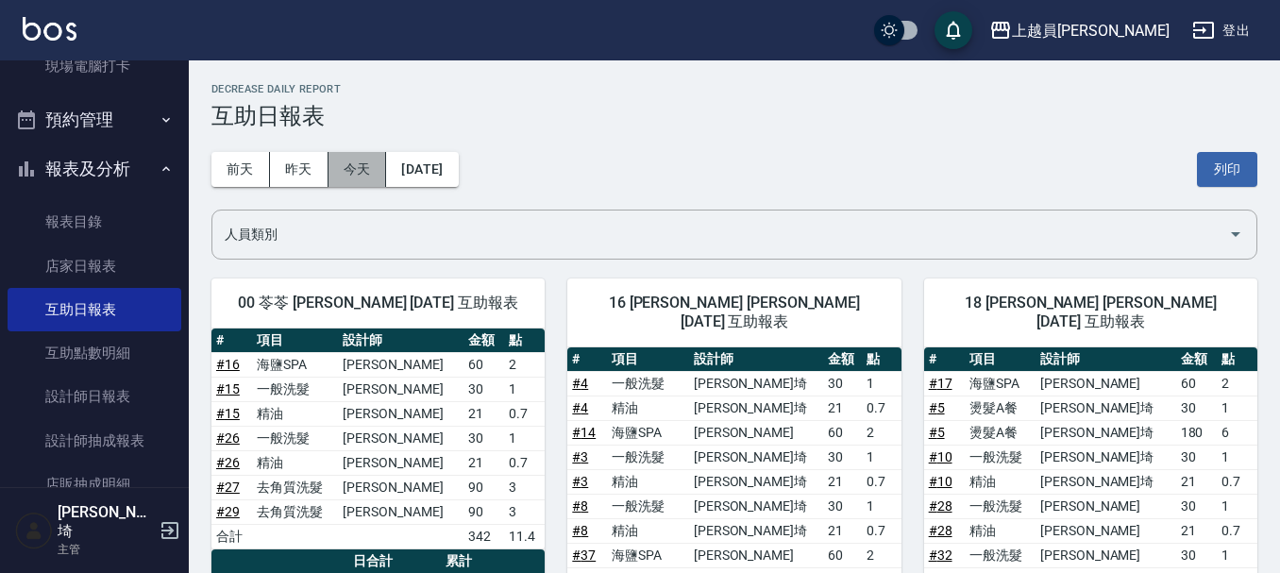
click at [374, 154] on button "今天" at bounding box center [357, 169] width 59 height 35
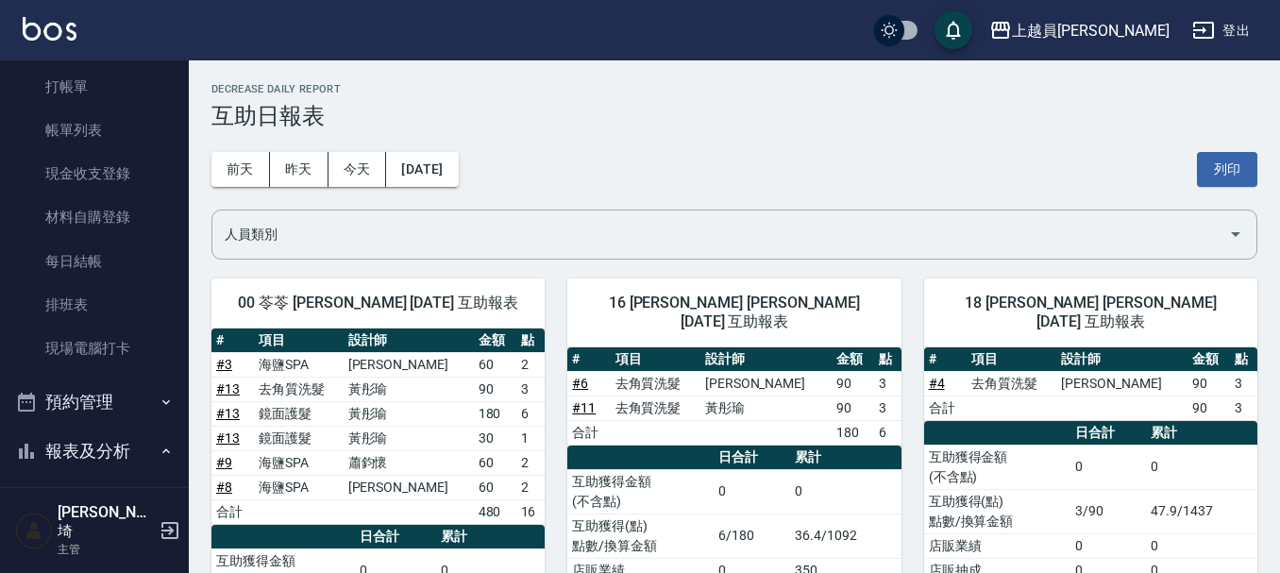
scroll to position [59, 0]
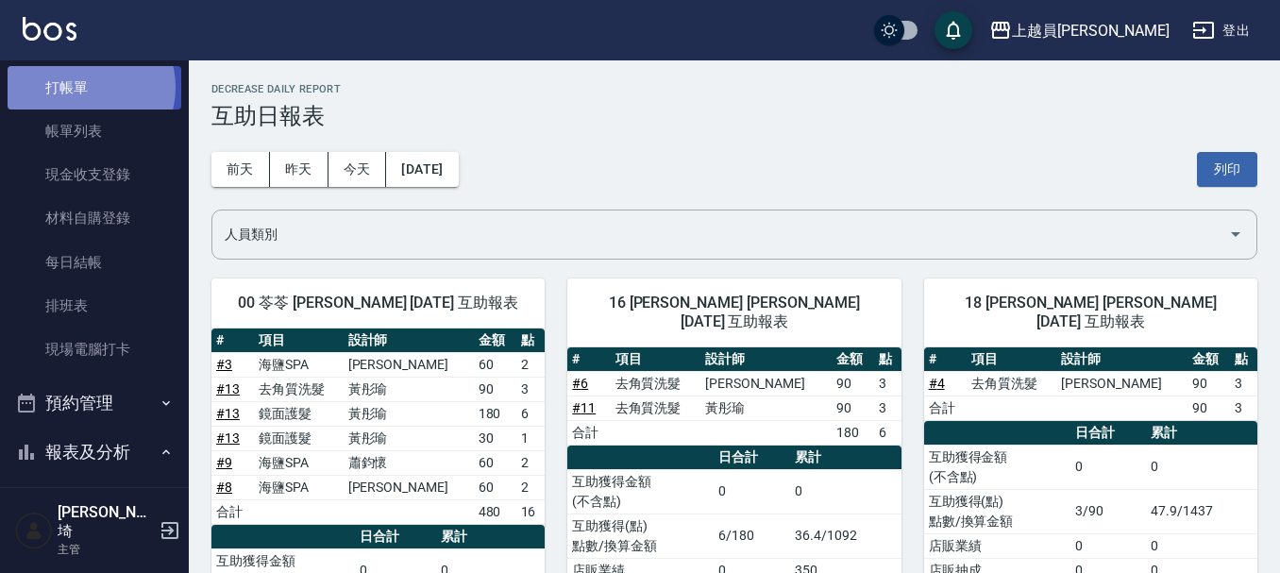
click at [88, 87] on link "打帳單" at bounding box center [95, 87] width 174 height 43
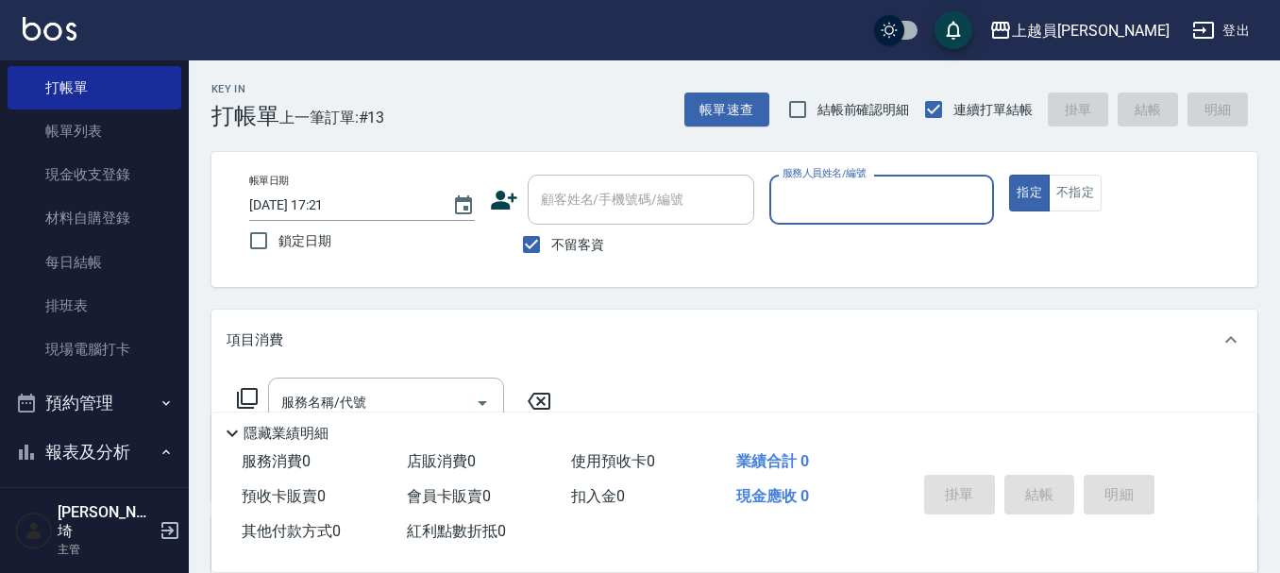
click at [876, 197] on input "服務人員姓名/編號" at bounding box center [882, 199] width 209 height 33
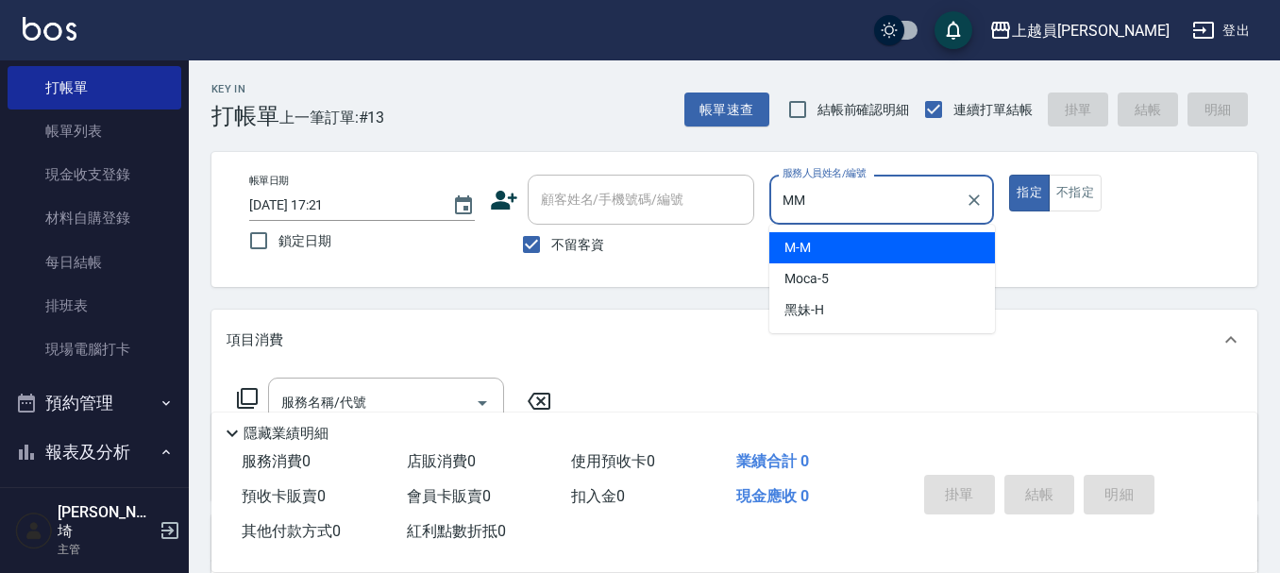
type input "MM"
click at [1009, 175] on button "指定" at bounding box center [1029, 193] width 41 height 37
type button "true"
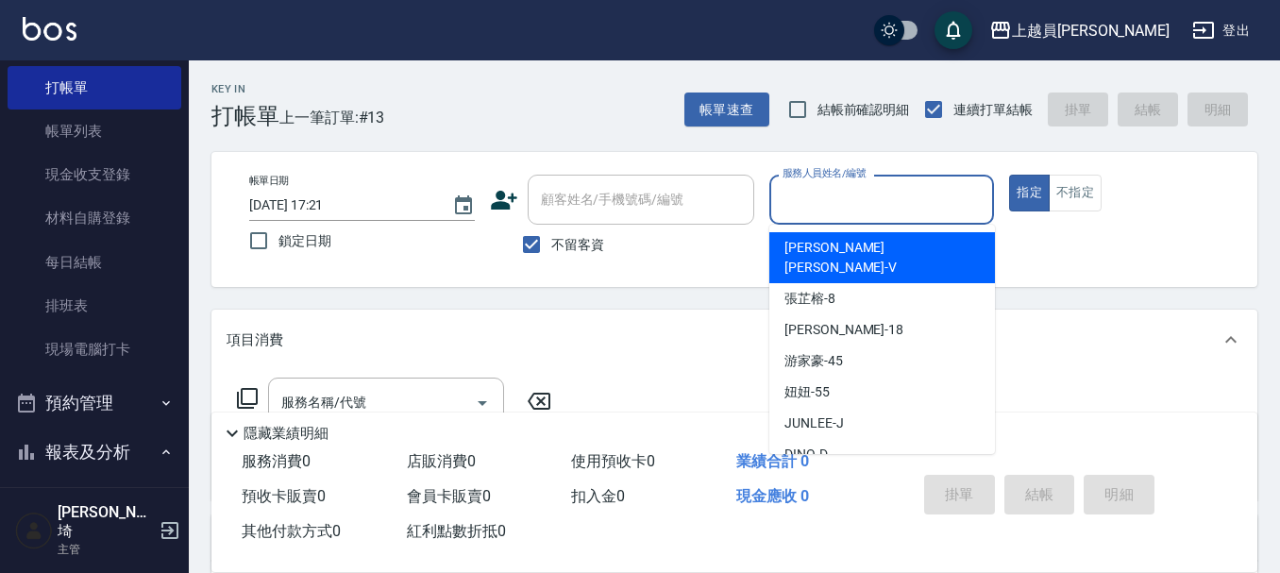
click at [890, 202] on div "服務人員姓名/編號 服務人員姓名/編號" at bounding box center [882, 200] width 226 height 50
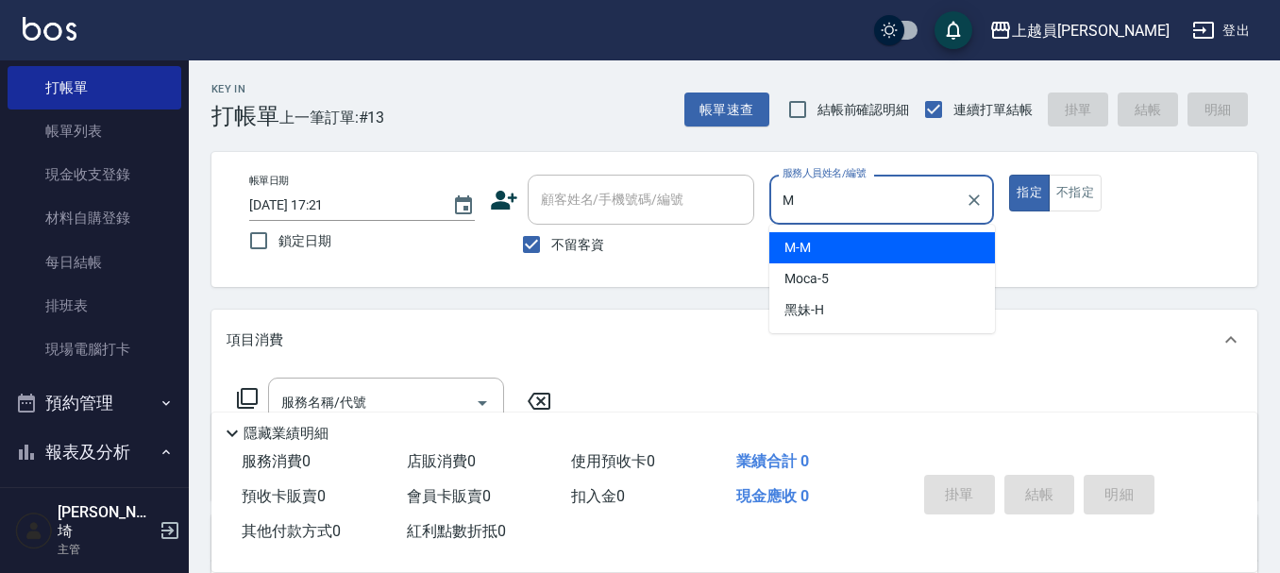
type input "M-M"
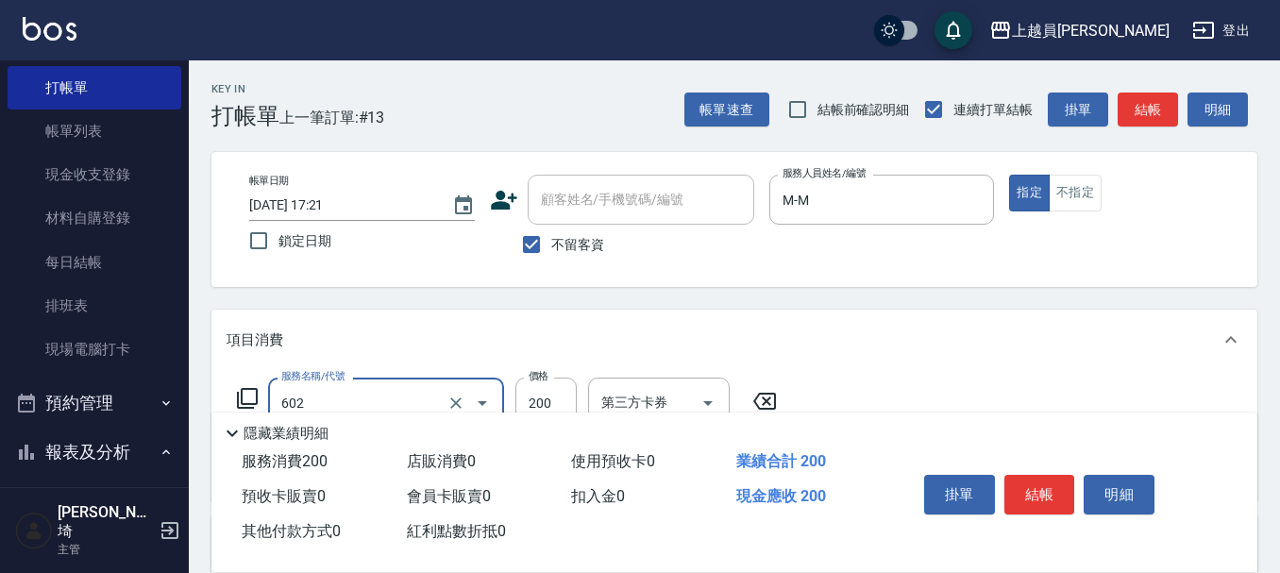
type input "一般洗髮(602)"
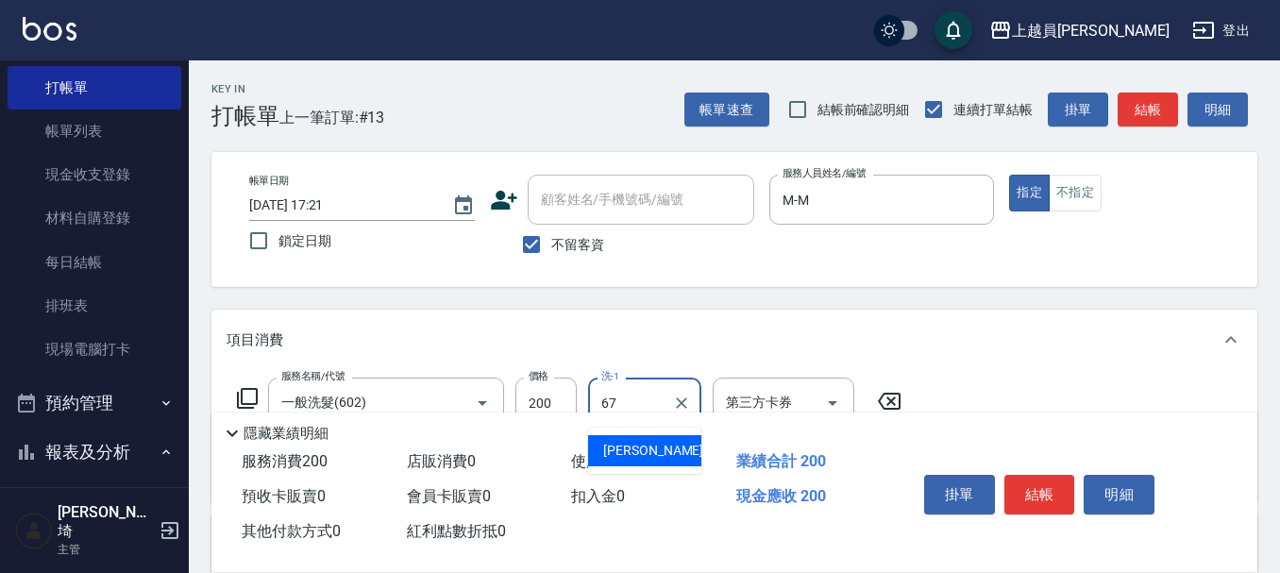
type input "[PERSON_NAME]-67"
type input "精油(889)"
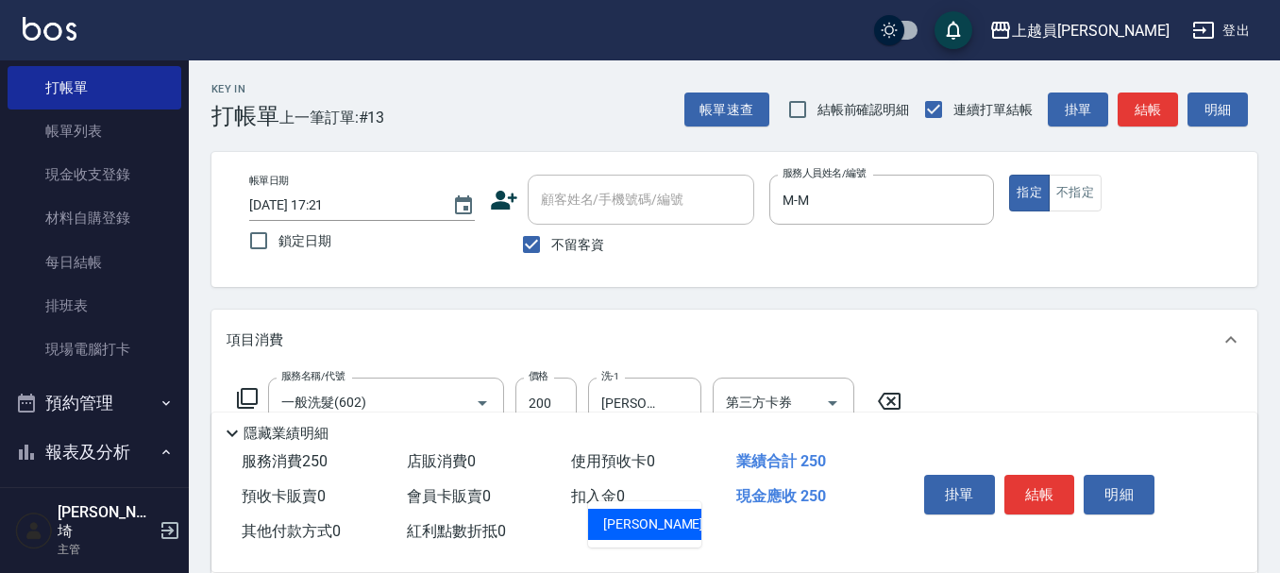
type input "[PERSON_NAME]-67"
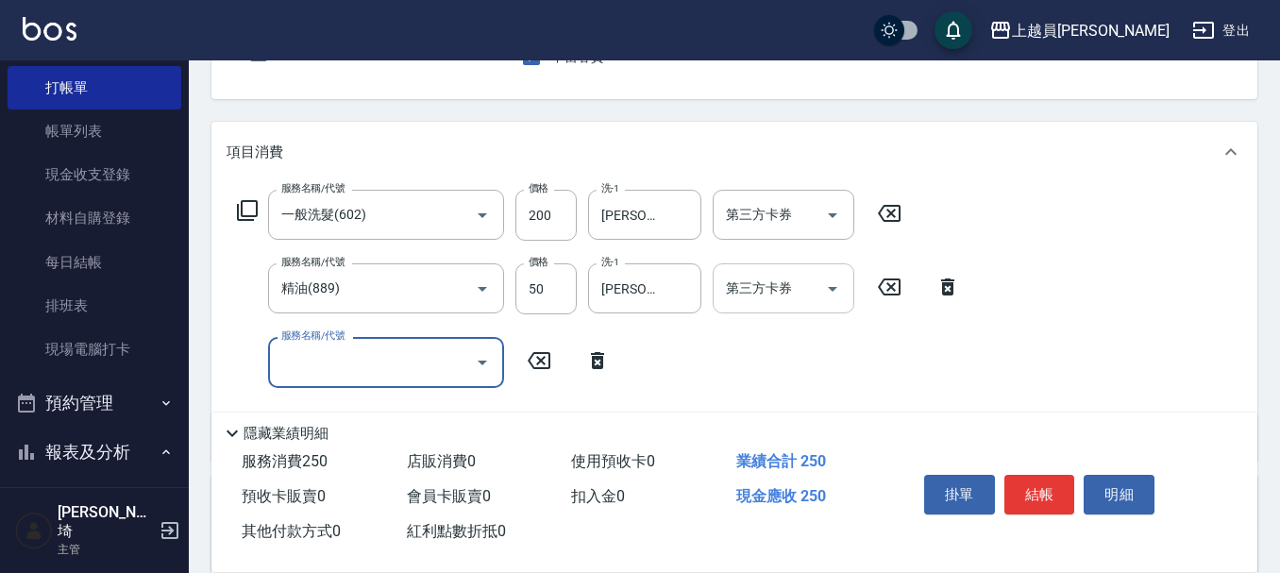
scroll to position [189, 0]
click at [768, 200] on input "第三方卡券" at bounding box center [769, 213] width 96 height 33
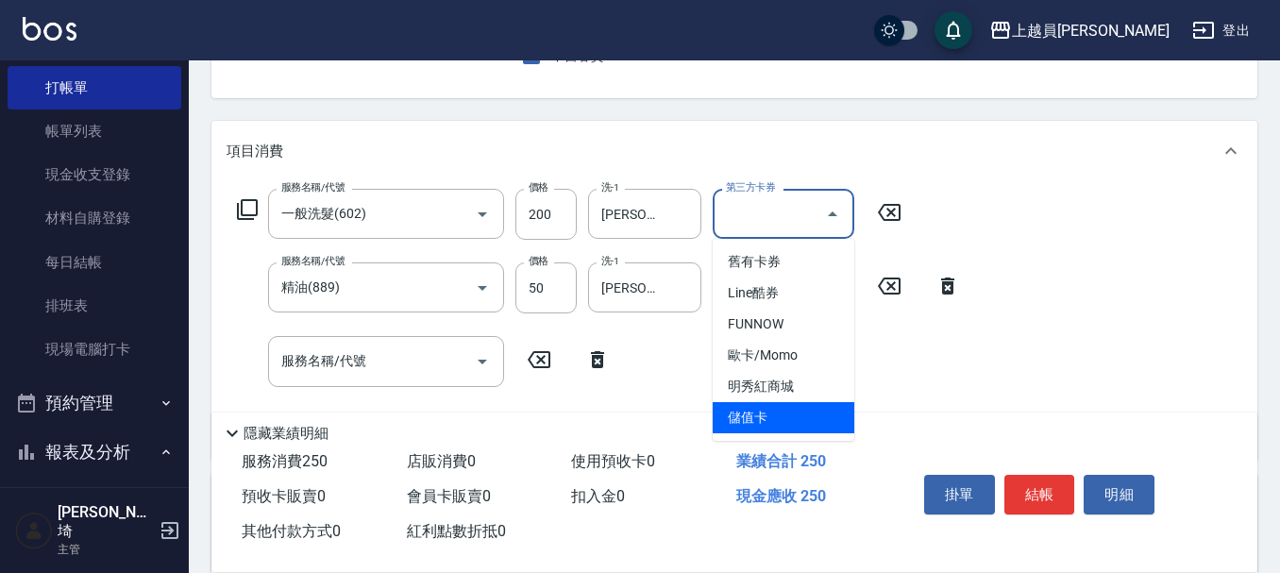
click at [778, 421] on span "儲值卡" at bounding box center [783, 417] width 142 height 31
type input "儲值卡"
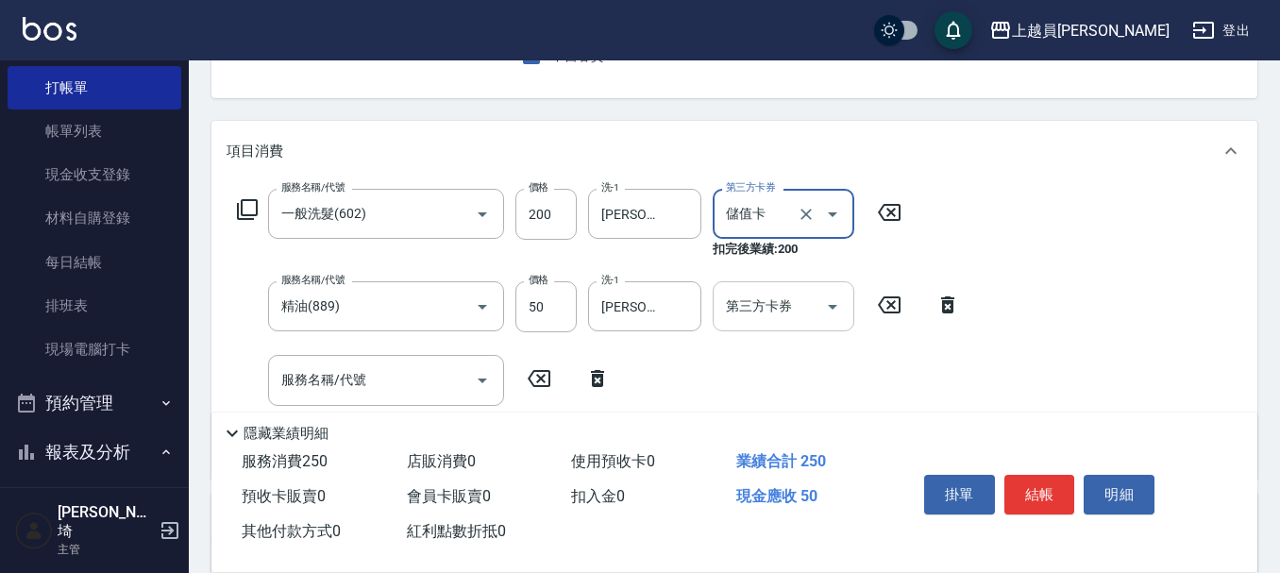
click at [777, 301] on div "第三方卡券 第三方卡券" at bounding box center [783, 306] width 142 height 50
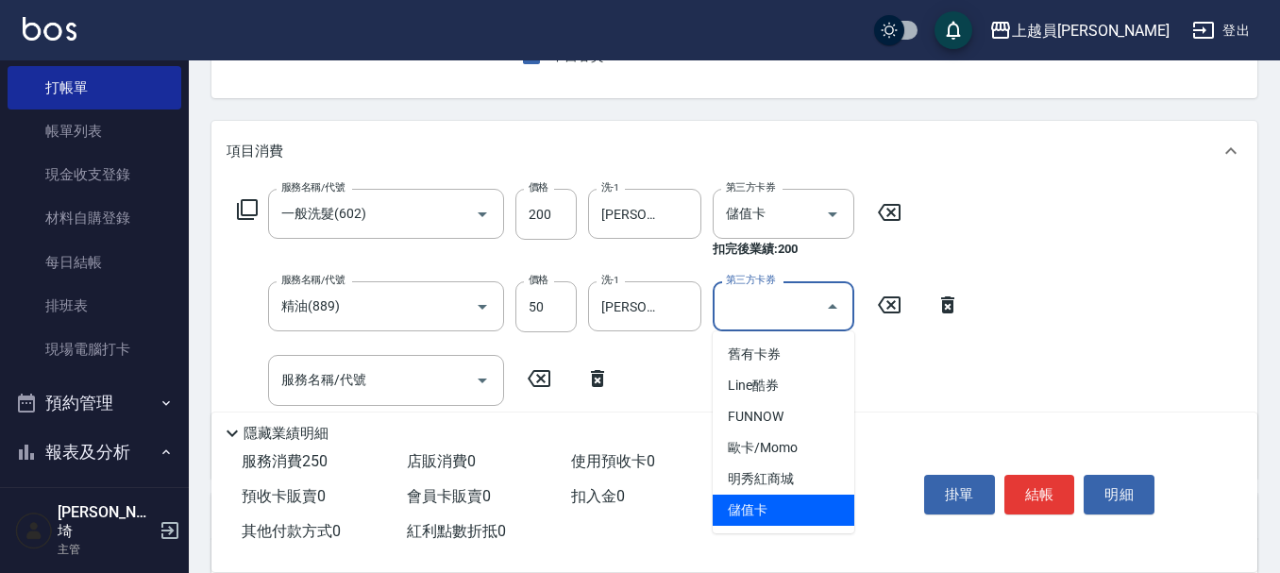
click at [759, 521] on span "儲值卡" at bounding box center [783, 510] width 142 height 31
type input "儲值卡"
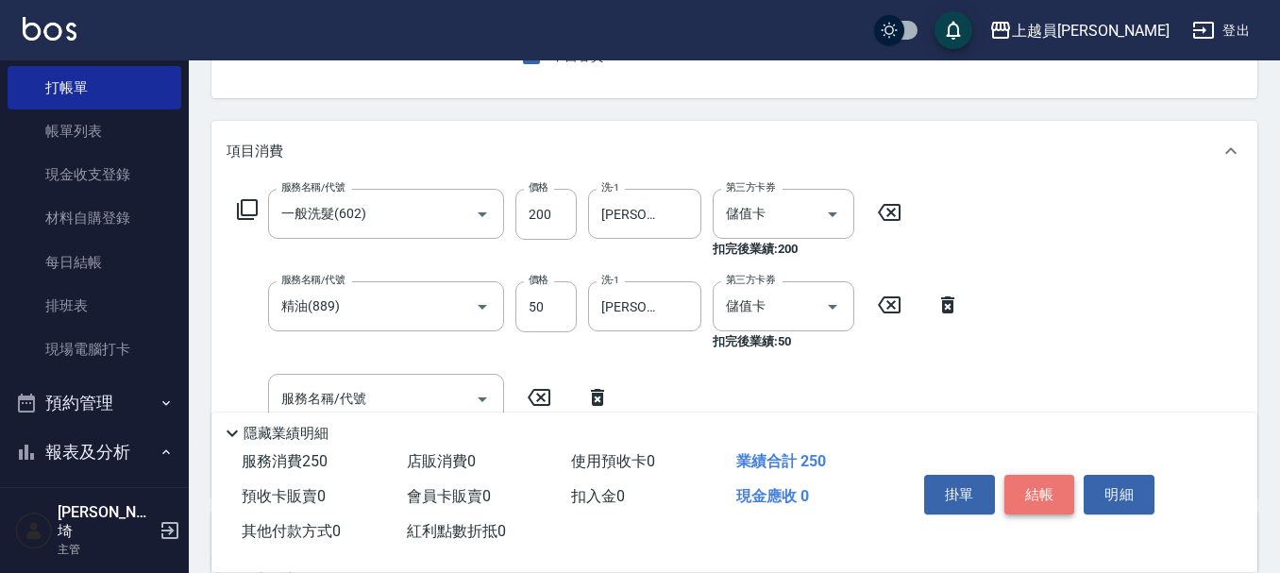
click at [1031, 477] on button "結帳" at bounding box center [1039, 495] width 71 height 40
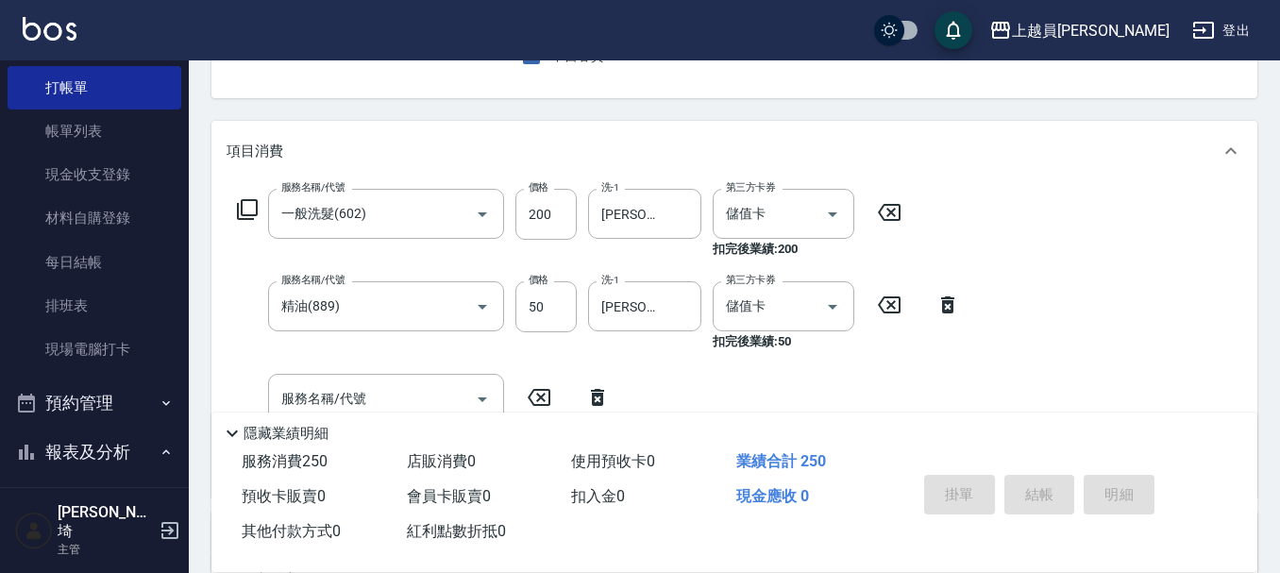
type input "[DATE] 17:44"
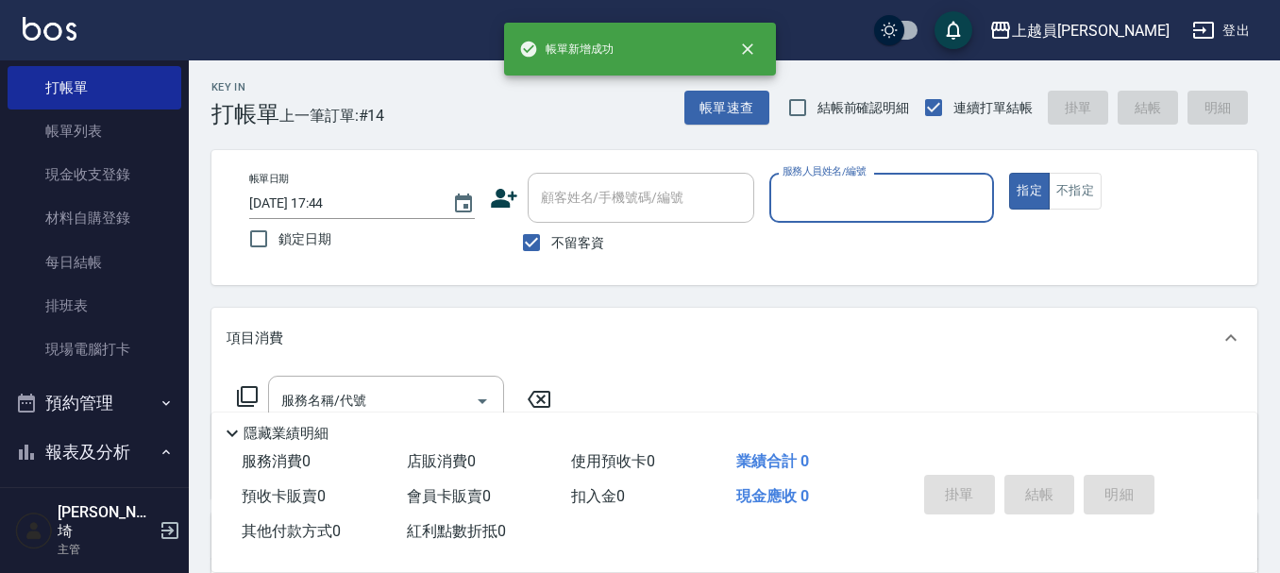
scroll to position [0, 0]
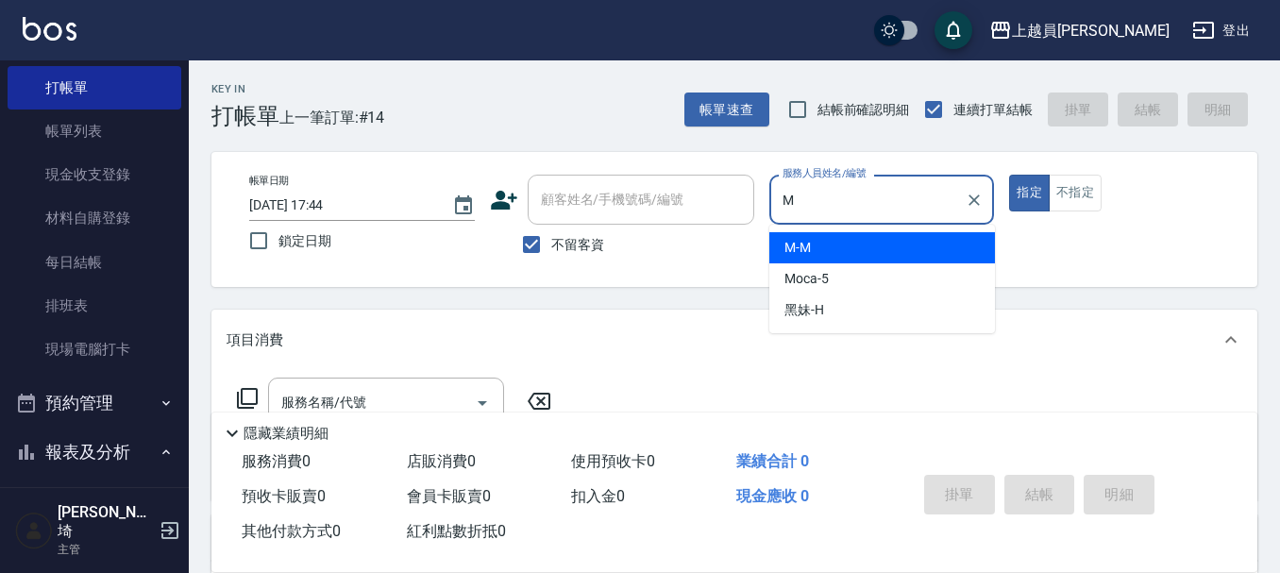
type input "M-M"
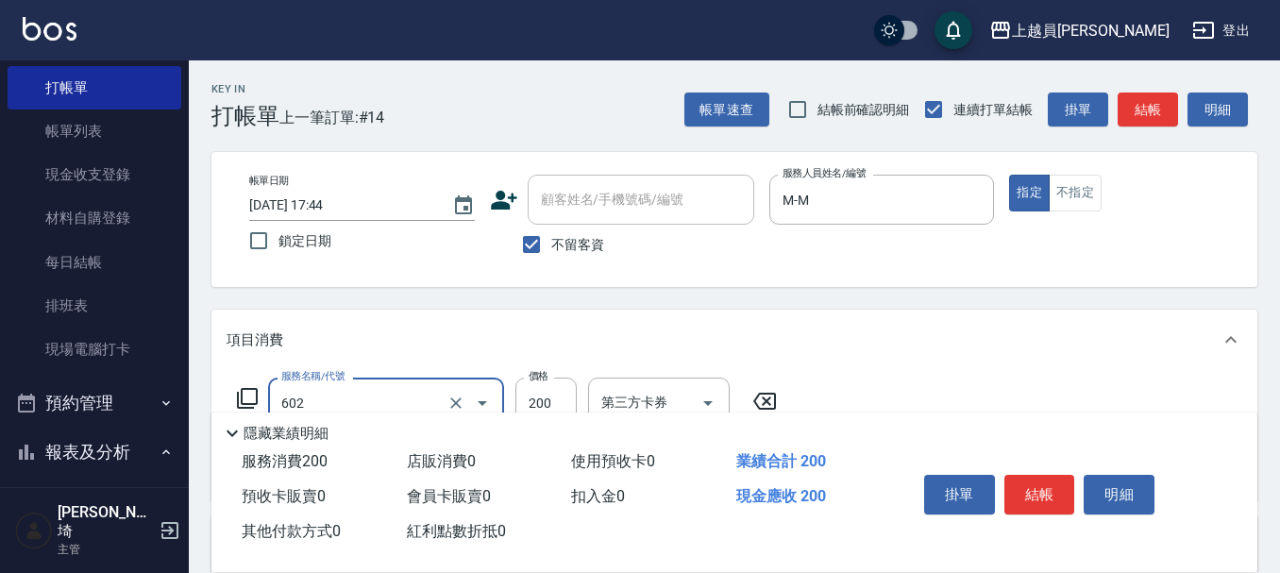
type input "一般洗髮(602)"
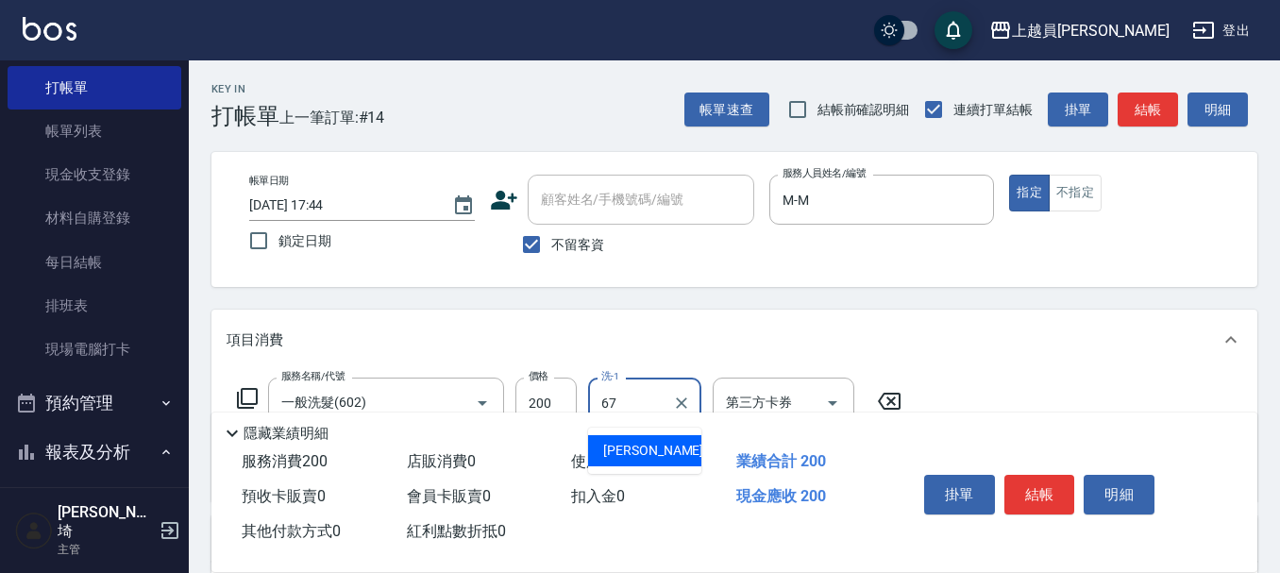
type input "[PERSON_NAME]-67"
type input "精油(889)"
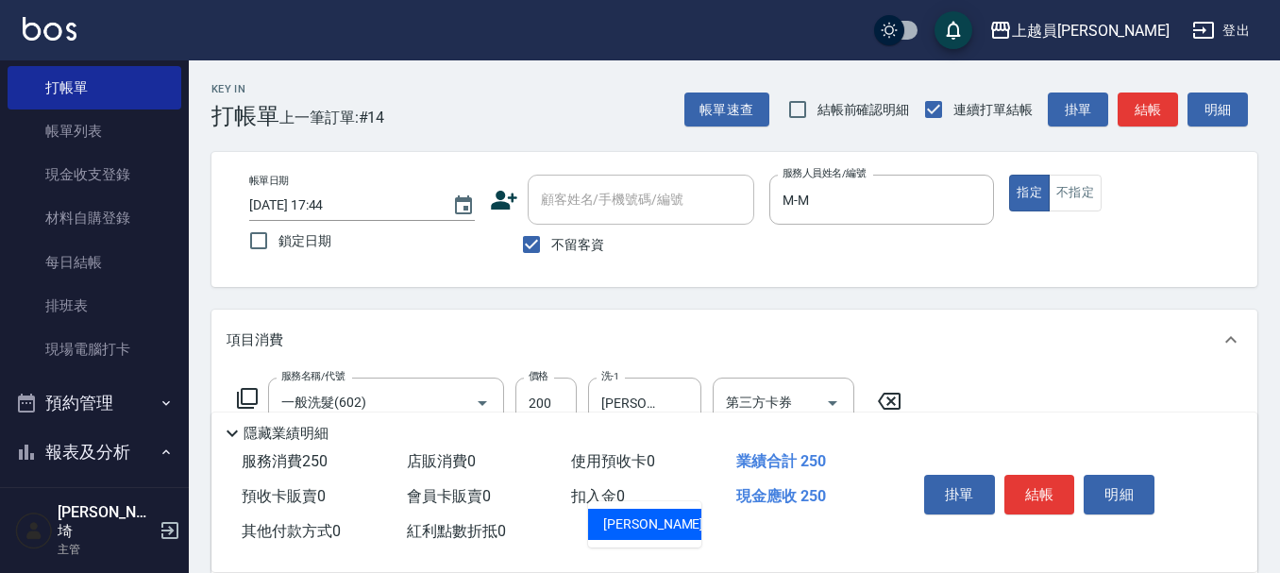
type input "[PERSON_NAME]-67"
type input "剪髮(302)"
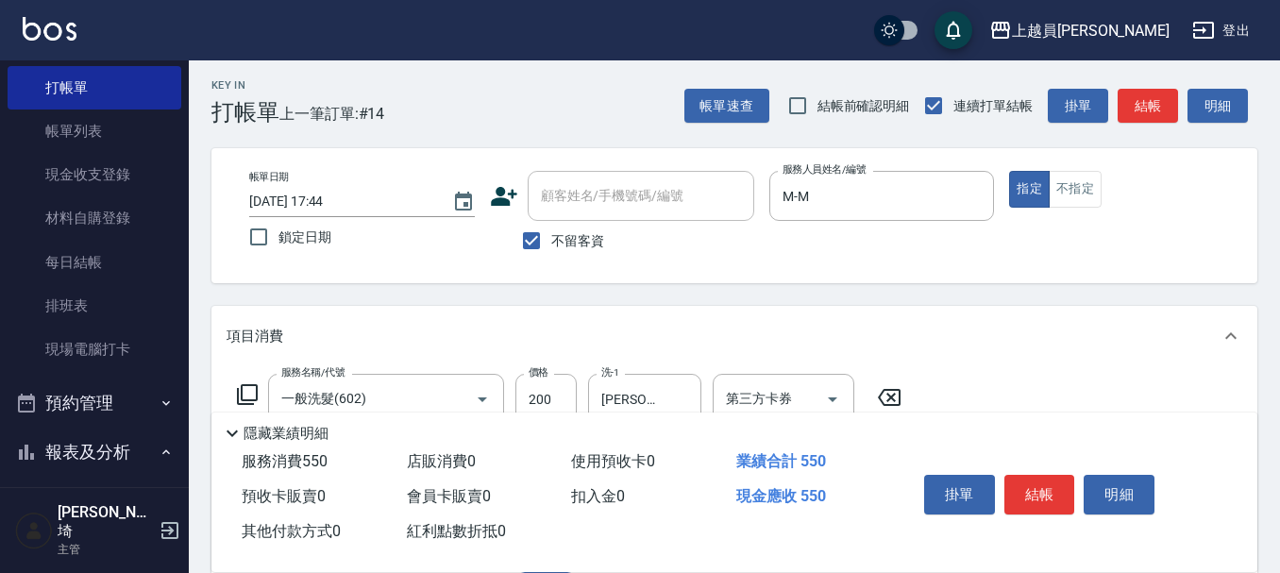
type input "300"
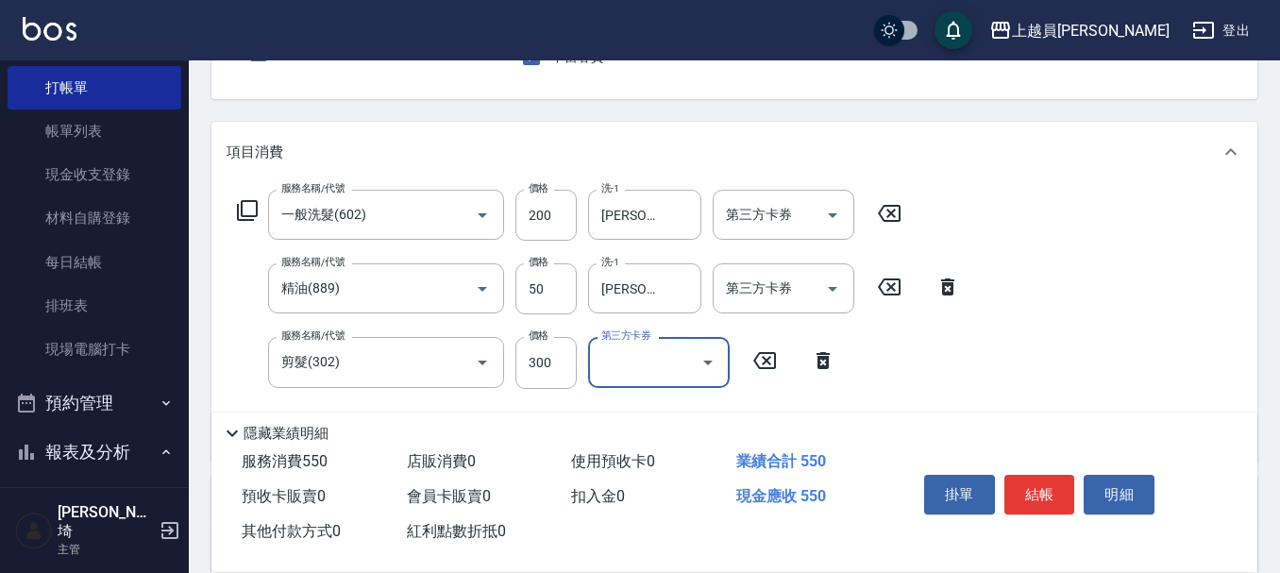
scroll to position [189, 0]
click at [775, 226] on input "第三方卡券" at bounding box center [769, 213] width 96 height 33
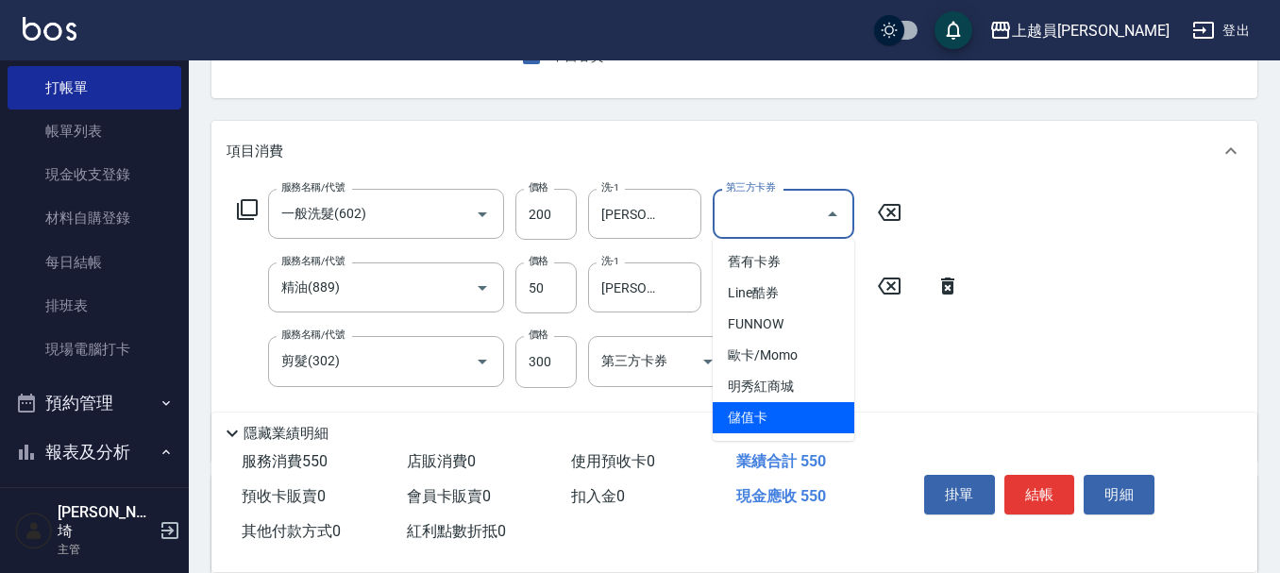
click at [808, 425] on span "儲值卡" at bounding box center [783, 417] width 142 height 31
type input "儲值卡"
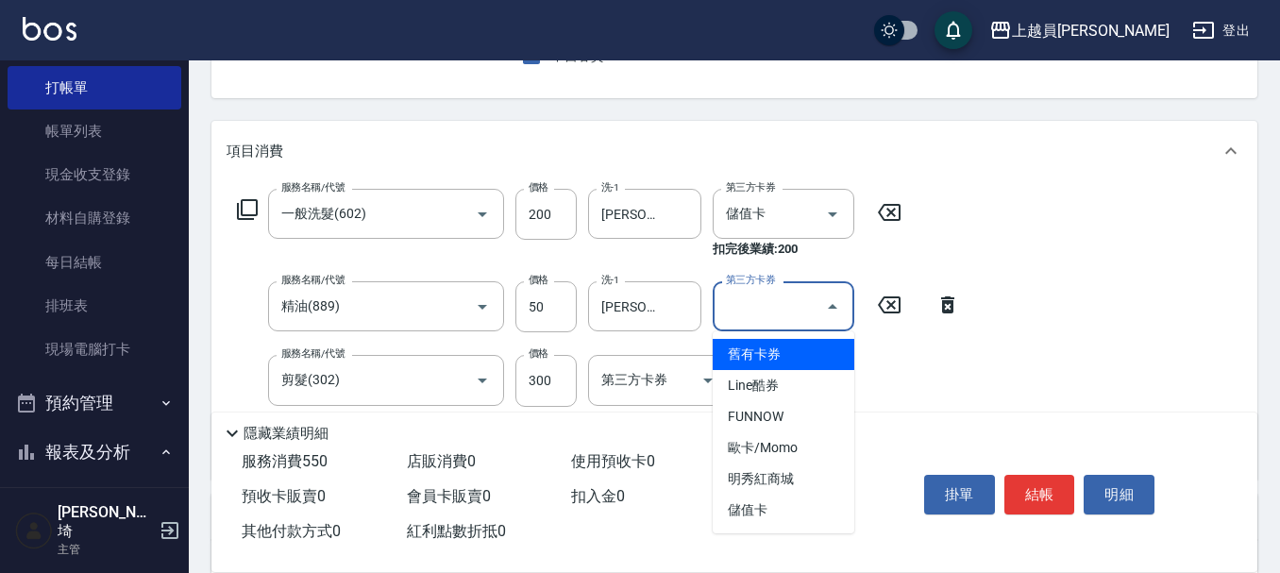
click at [799, 310] on input "第三方卡券" at bounding box center [769, 306] width 96 height 33
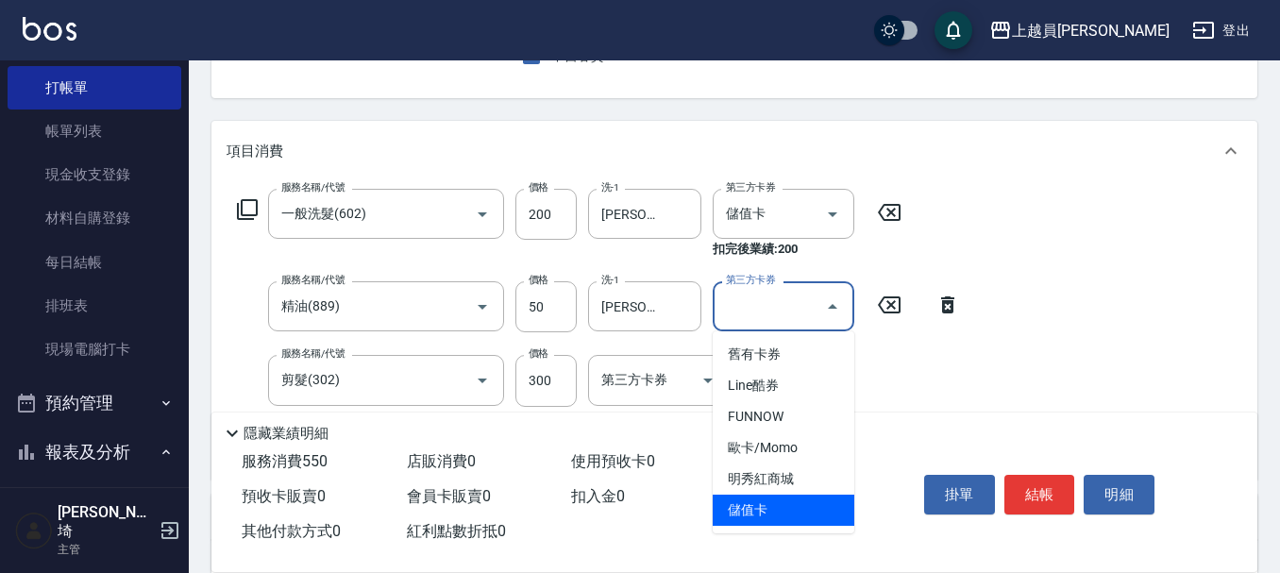
click at [796, 498] on span "儲值卡" at bounding box center [783, 510] width 142 height 31
type input "儲值卡"
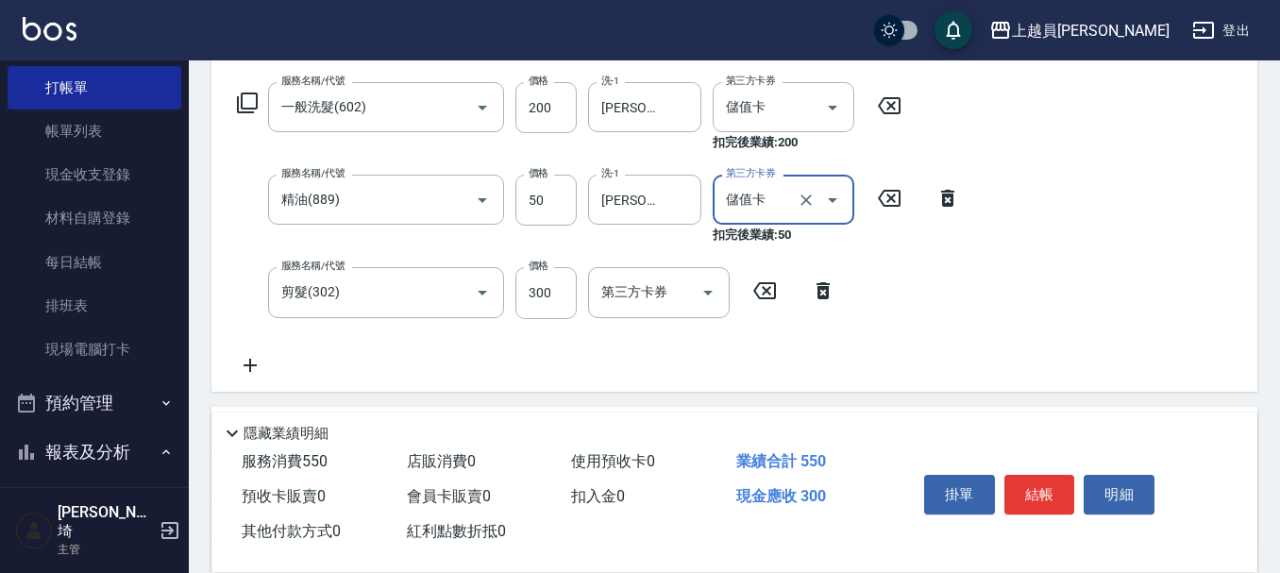
scroll to position [492, 0]
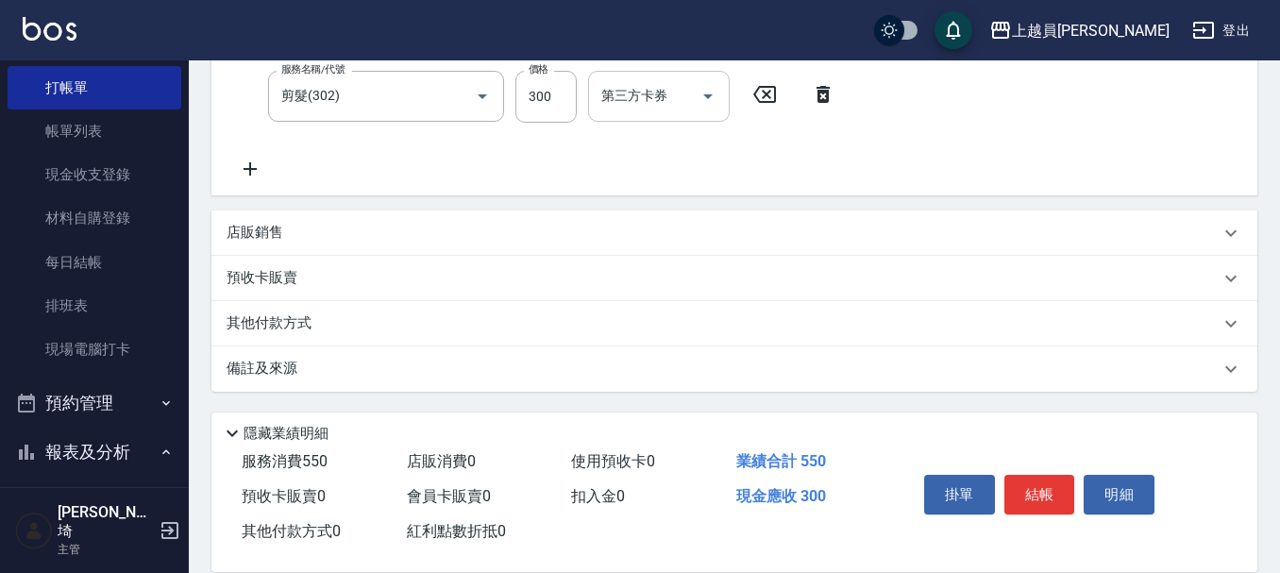
click at [690, 90] on input "第三方卡券" at bounding box center [644, 95] width 96 height 33
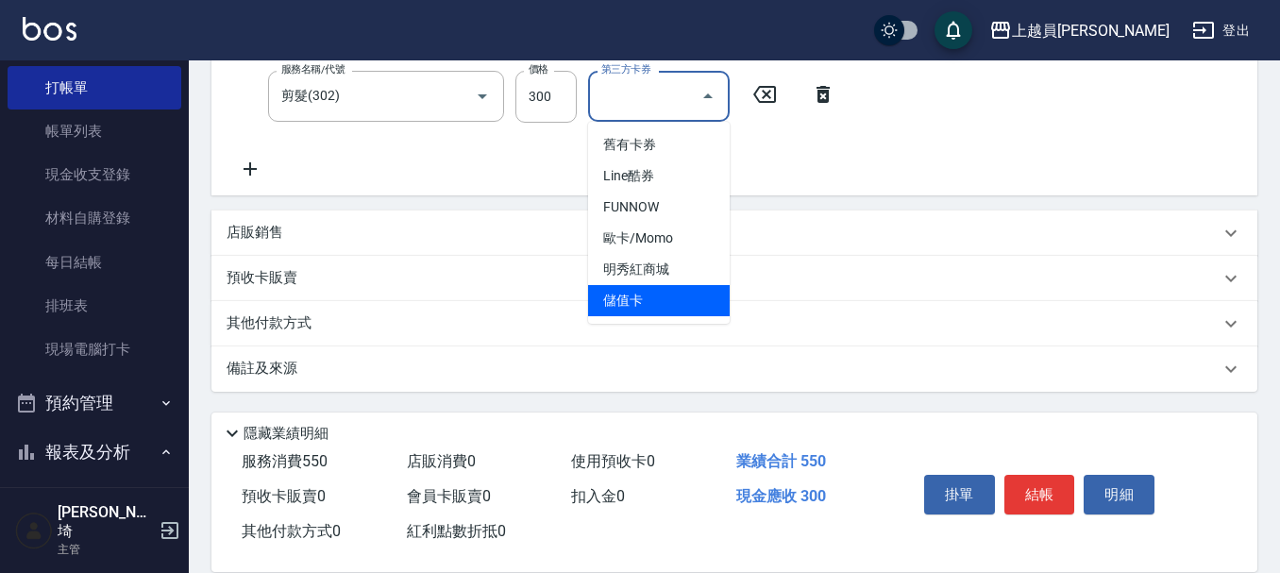
click at [673, 291] on span "儲值卡" at bounding box center [659, 300] width 142 height 31
type input "儲值卡"
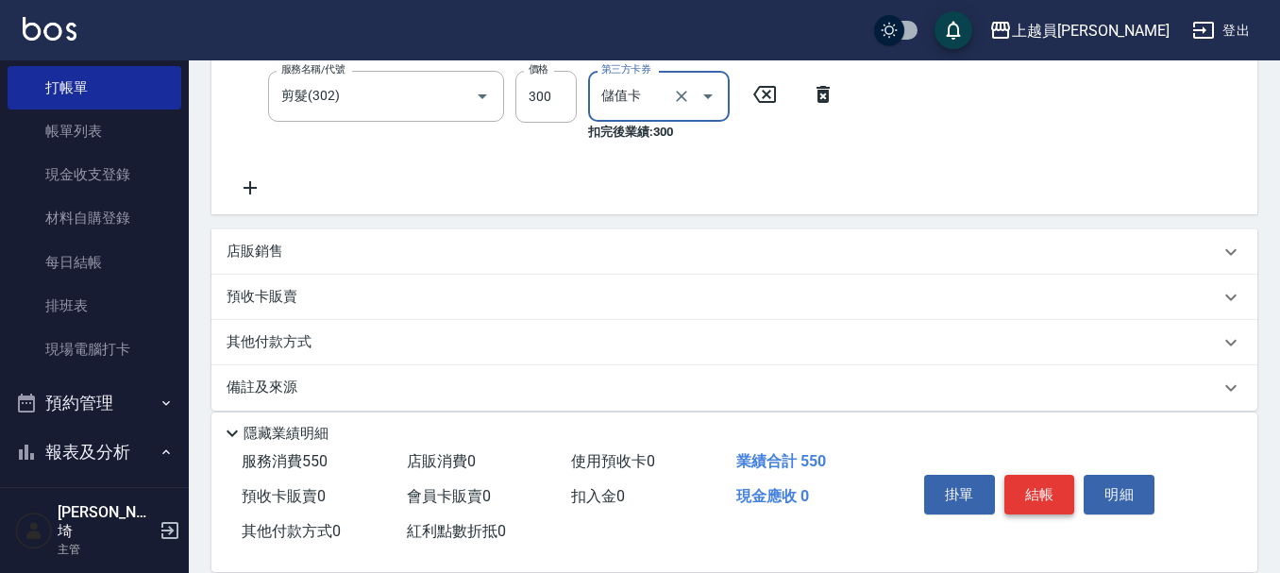
click at [1054, 476] on button "結帳" at bounding box center [1039, 495] width 71 height 40
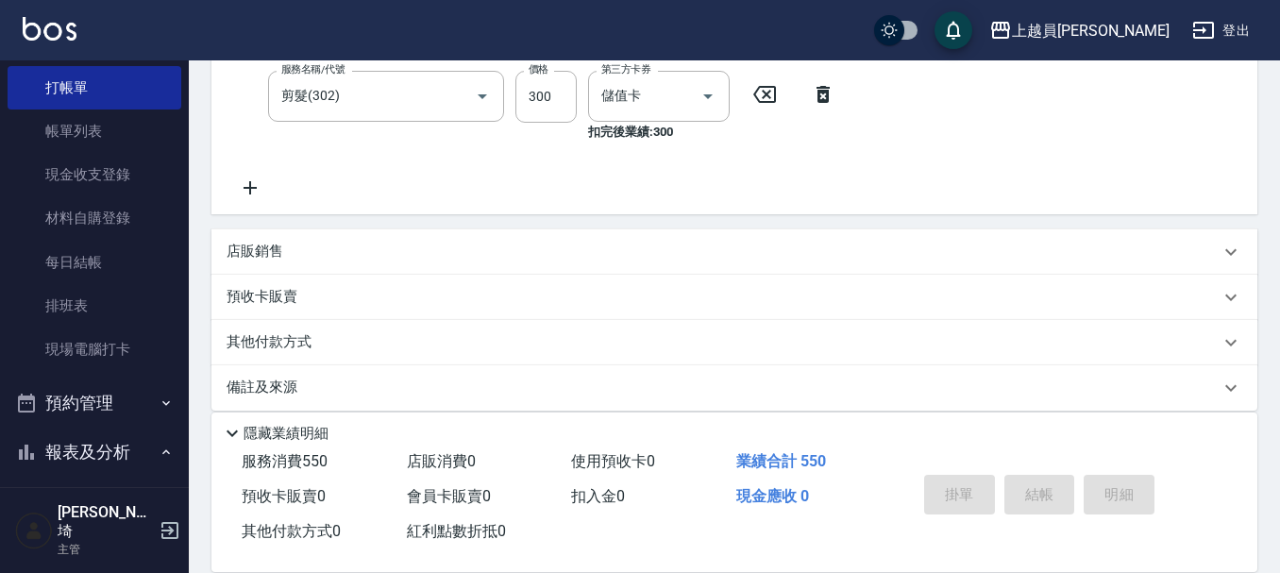
type input "[DATE] 17:45"
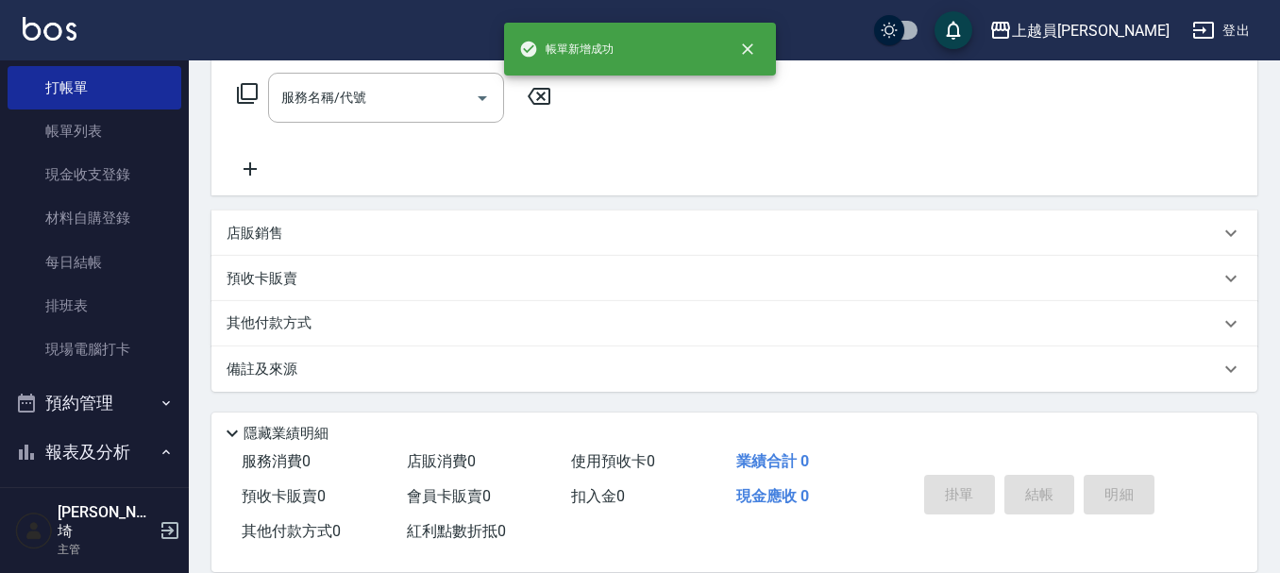
scroll to position [0, 0]
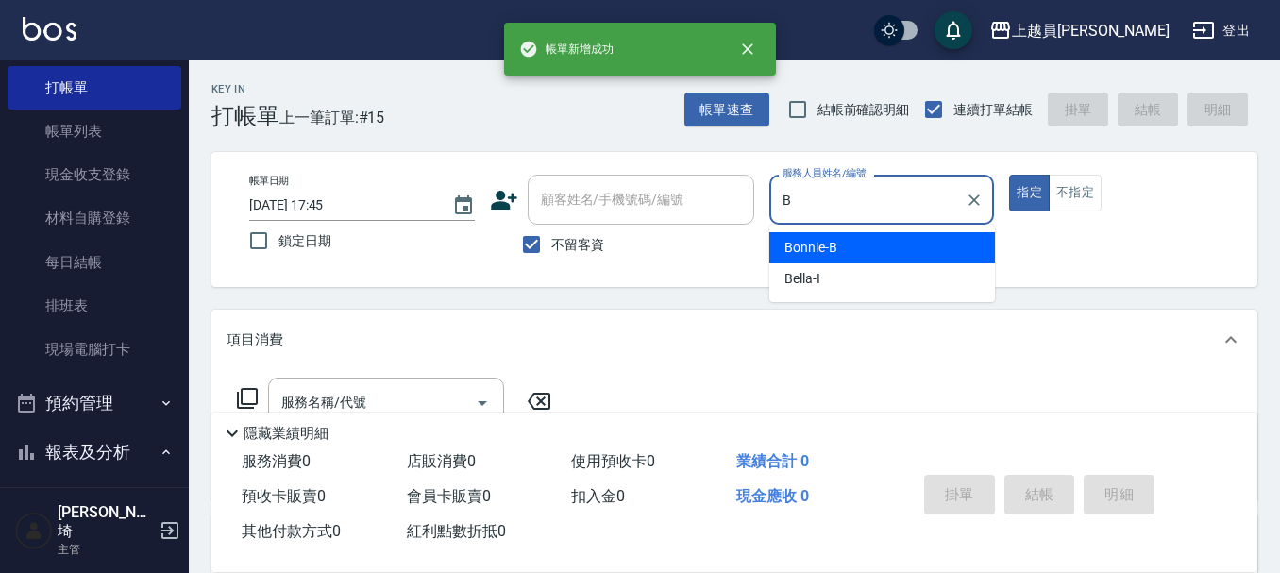
type input "Bonnie-B"
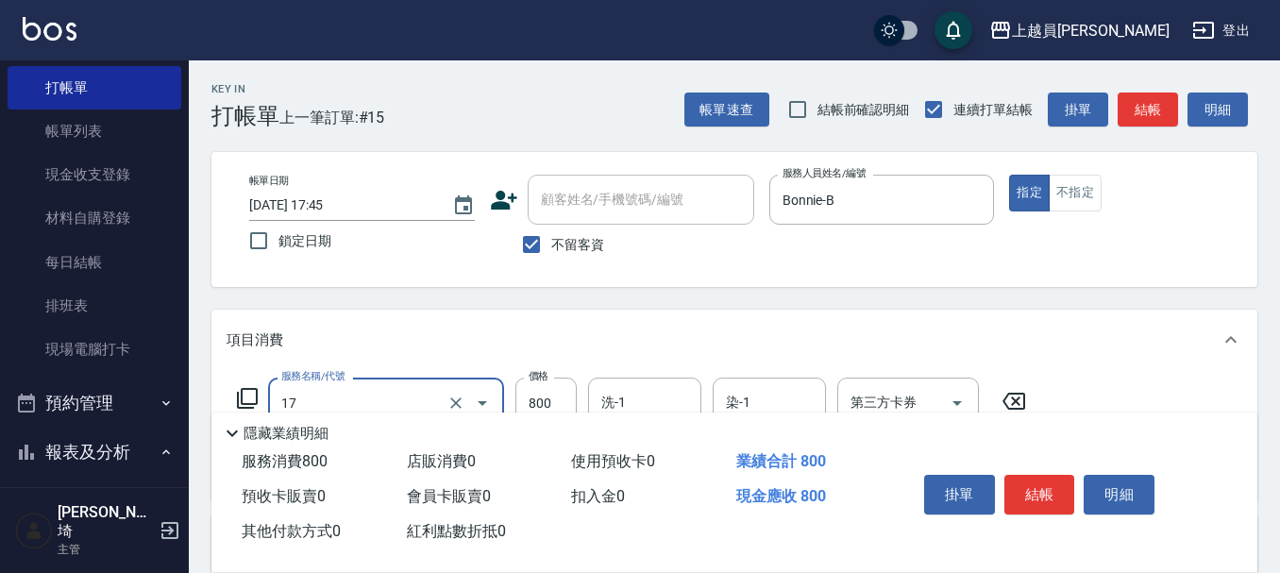
type input "染髮(17)"
type input "1499"
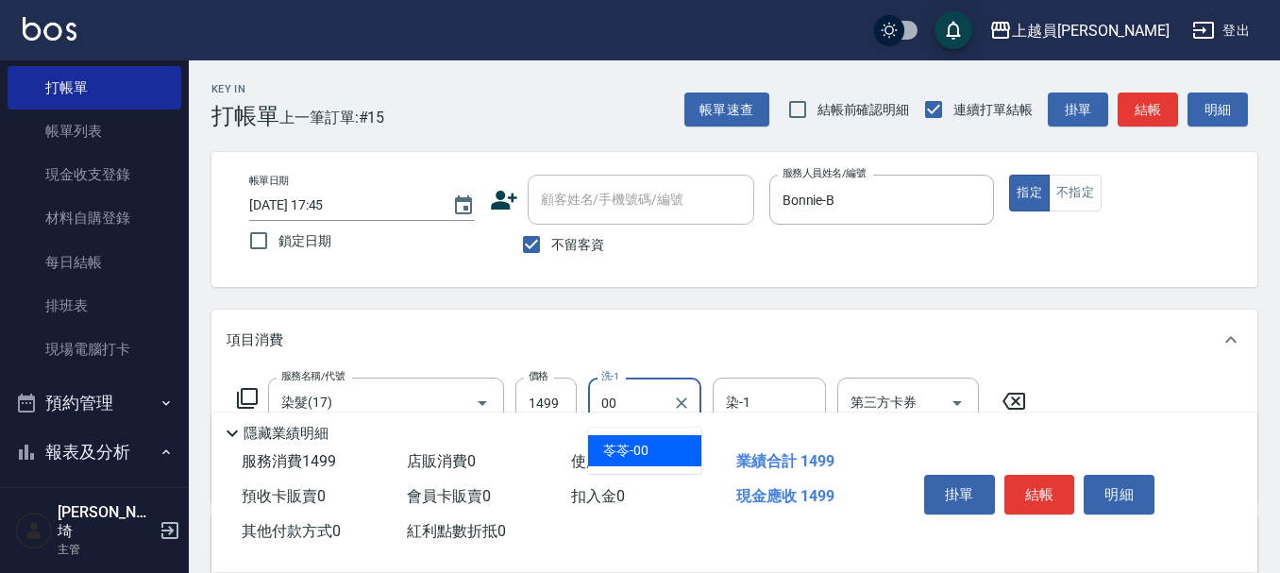
type input "苓苓-00"
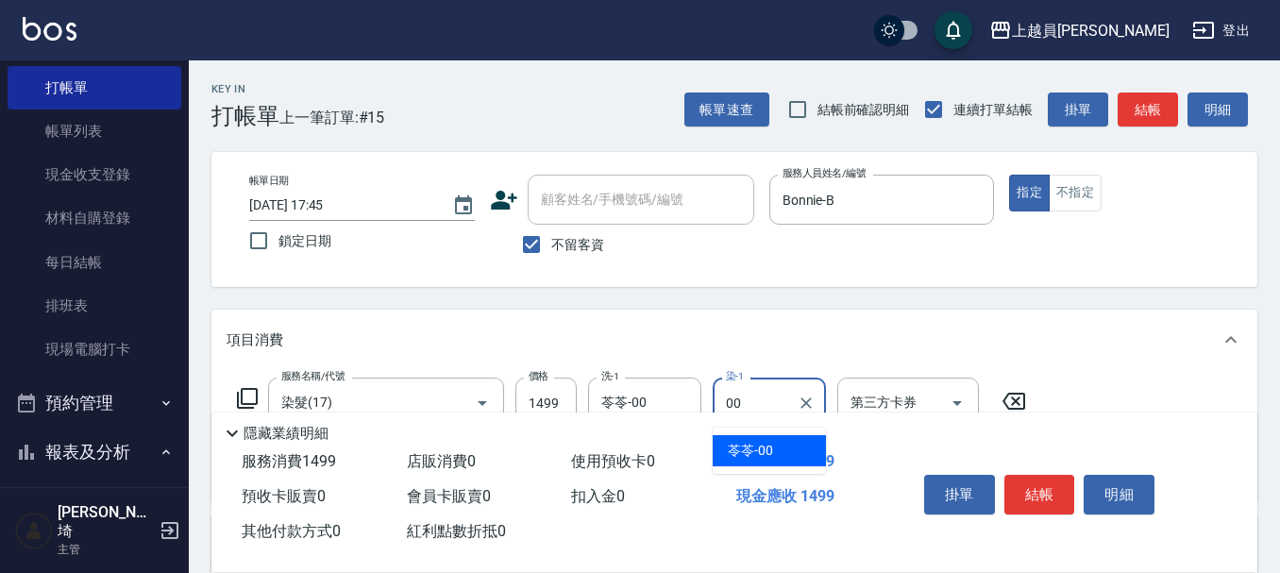
type input "苓苓-00"
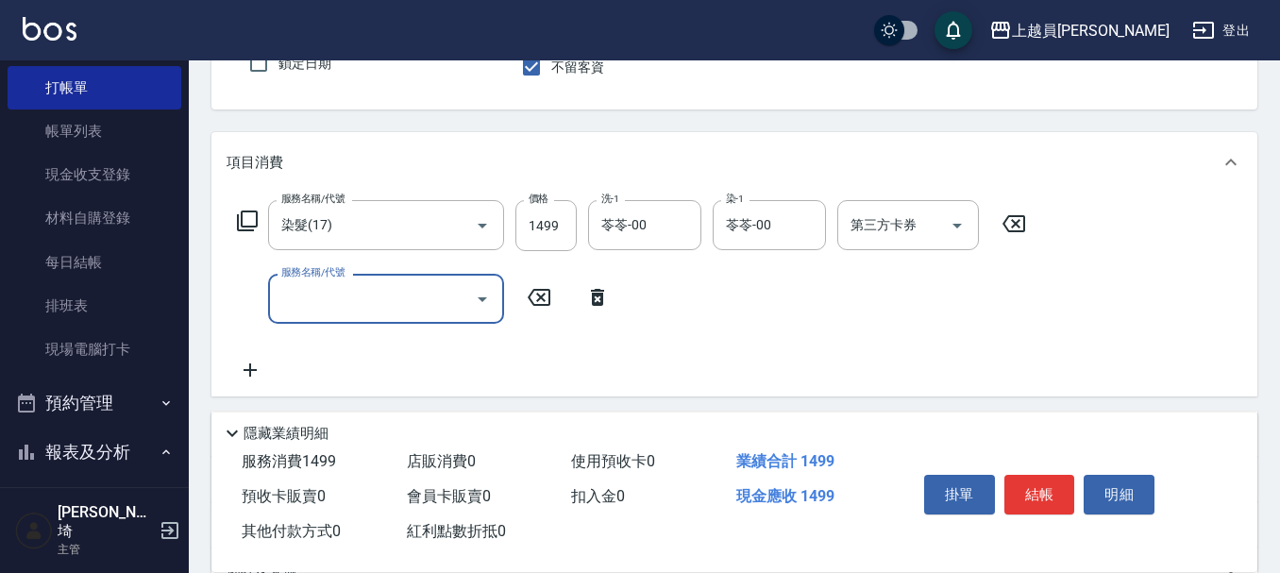
scroll to position [189, 0]
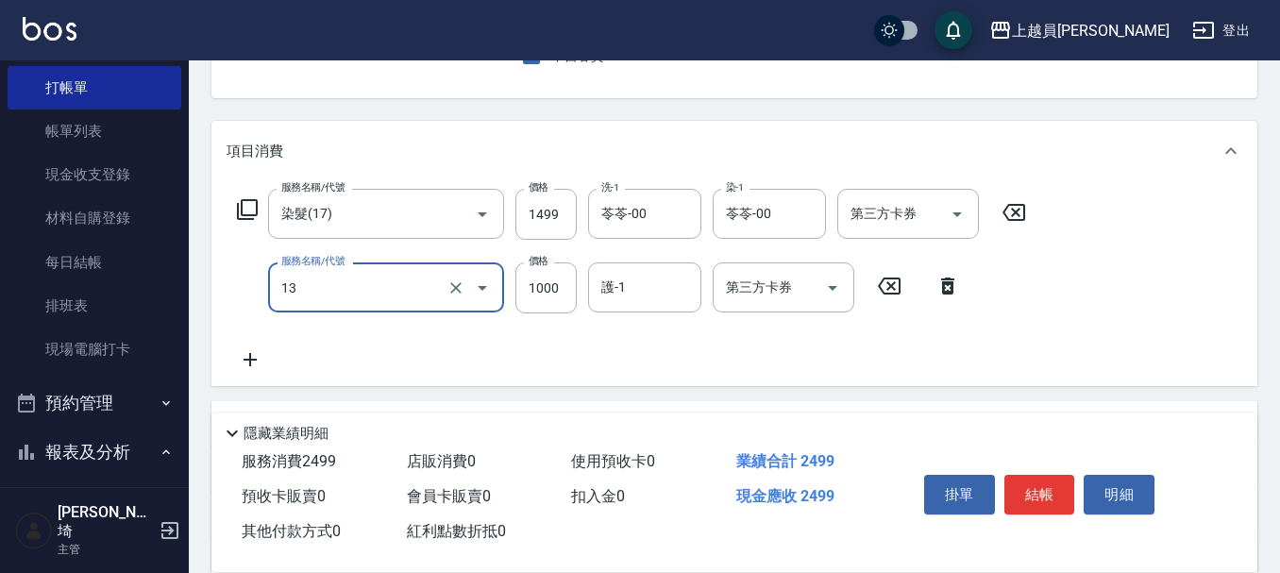
type input "酵素護髮(13)"
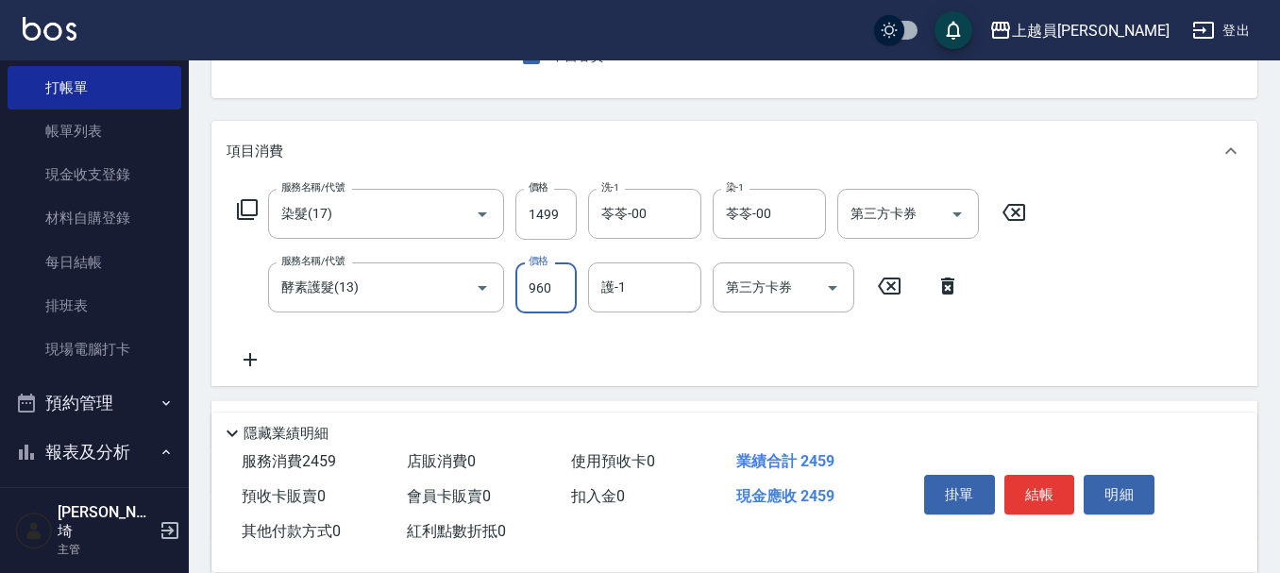
type input "960"
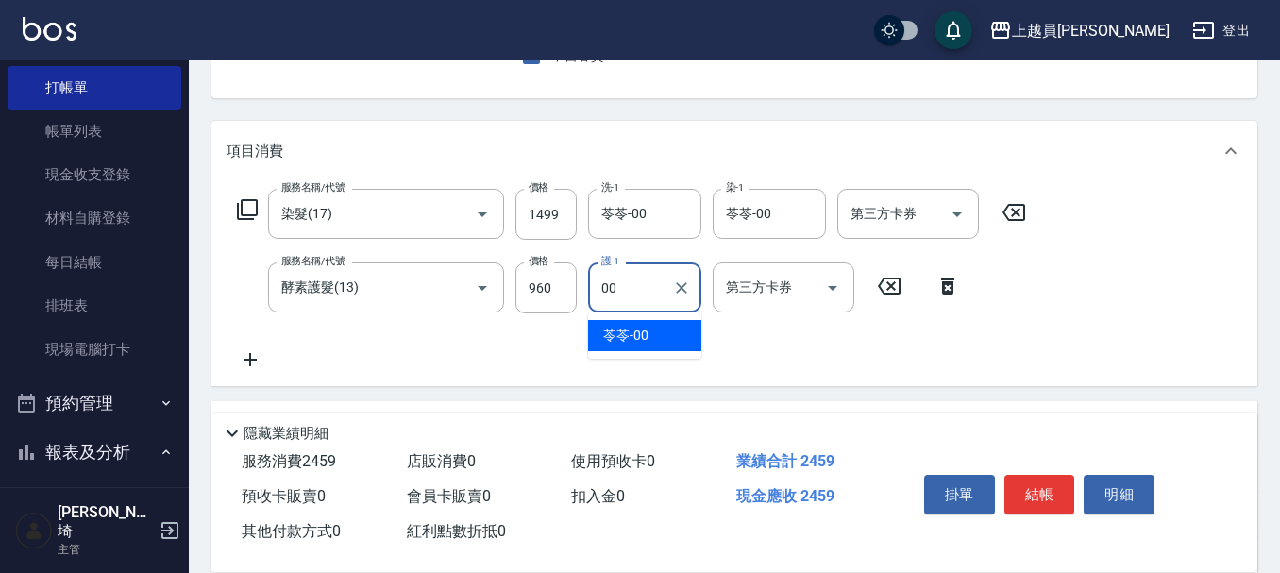
type input "苓苓-00"
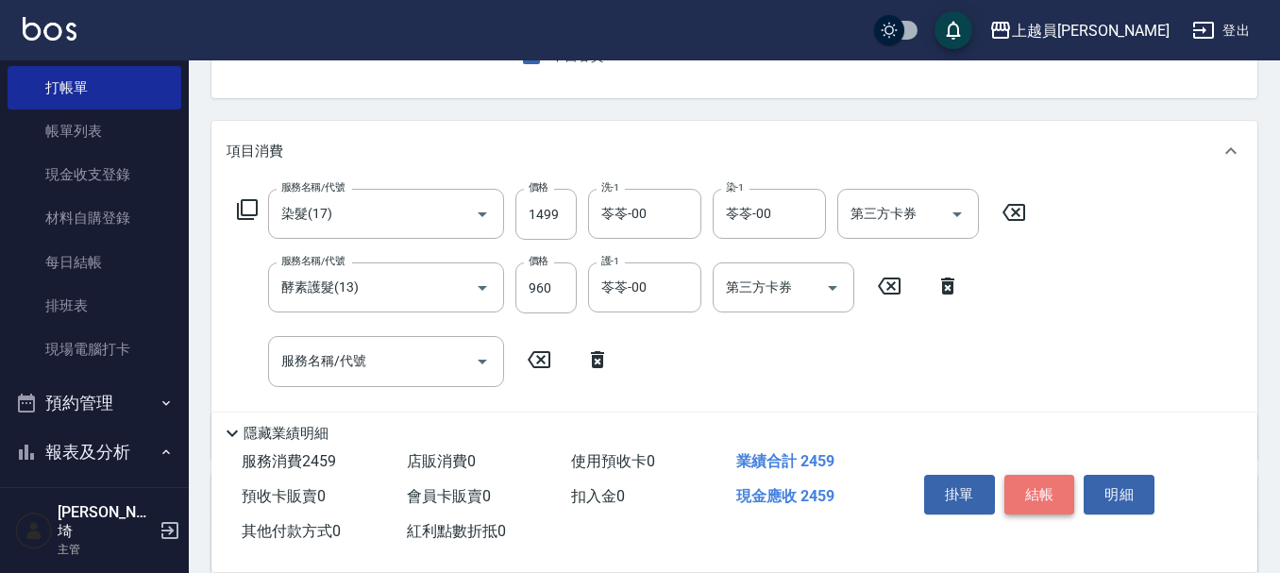
click at [1055, 481] on button "結帳" at bounding box center [1039, 495] width 71 height 40
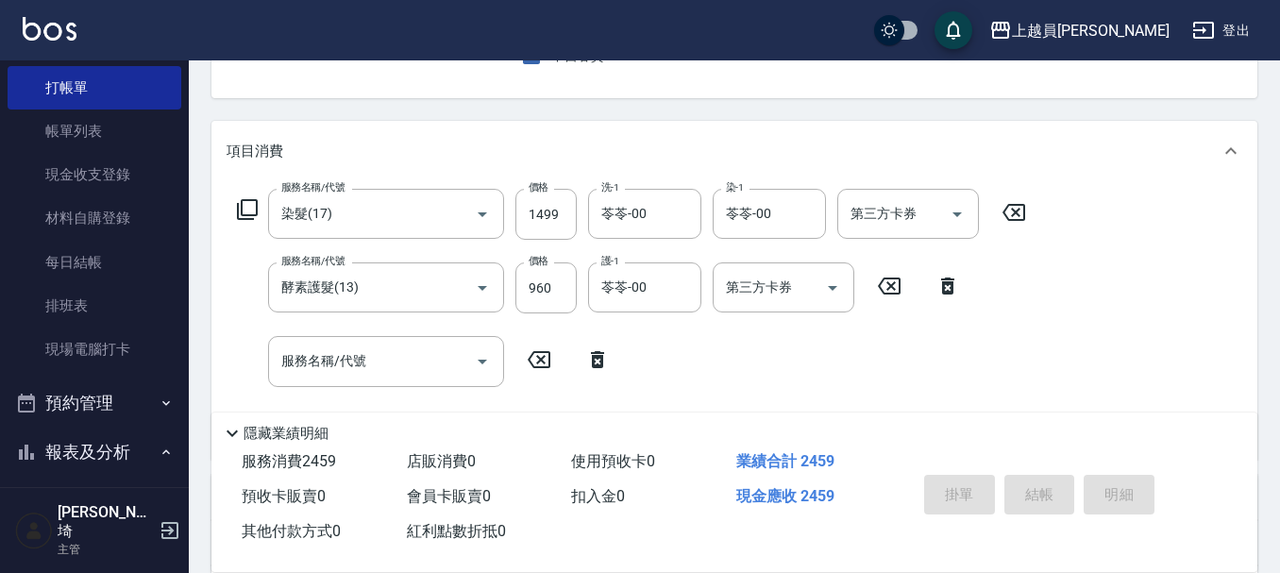
type input "[DATE] 17:46"
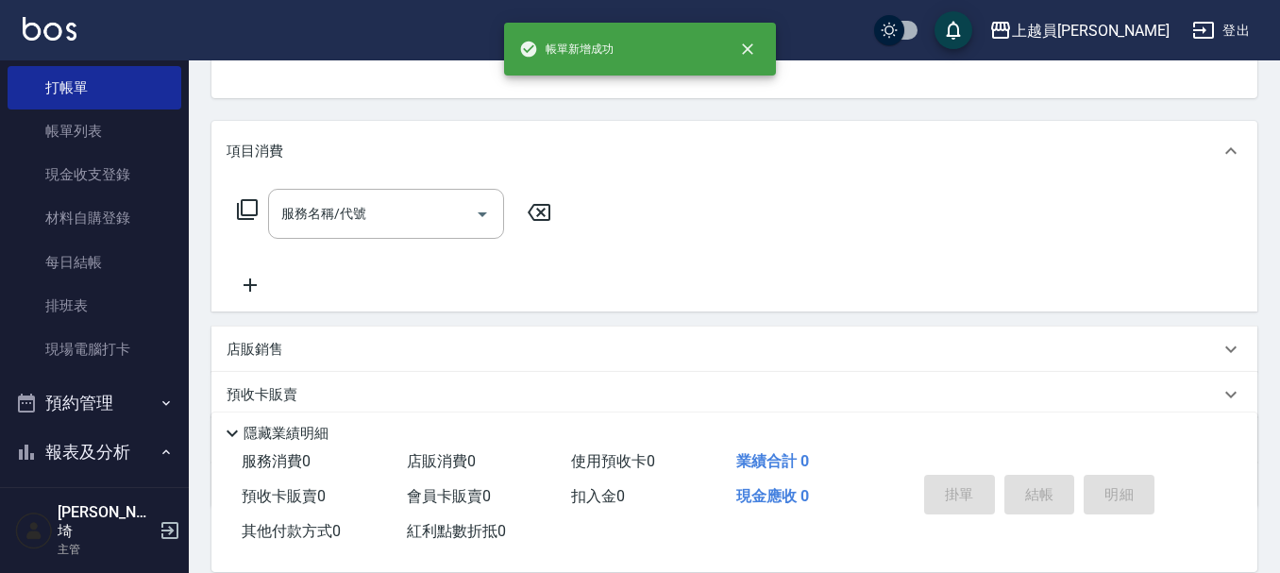
scroll to position [183, 0]
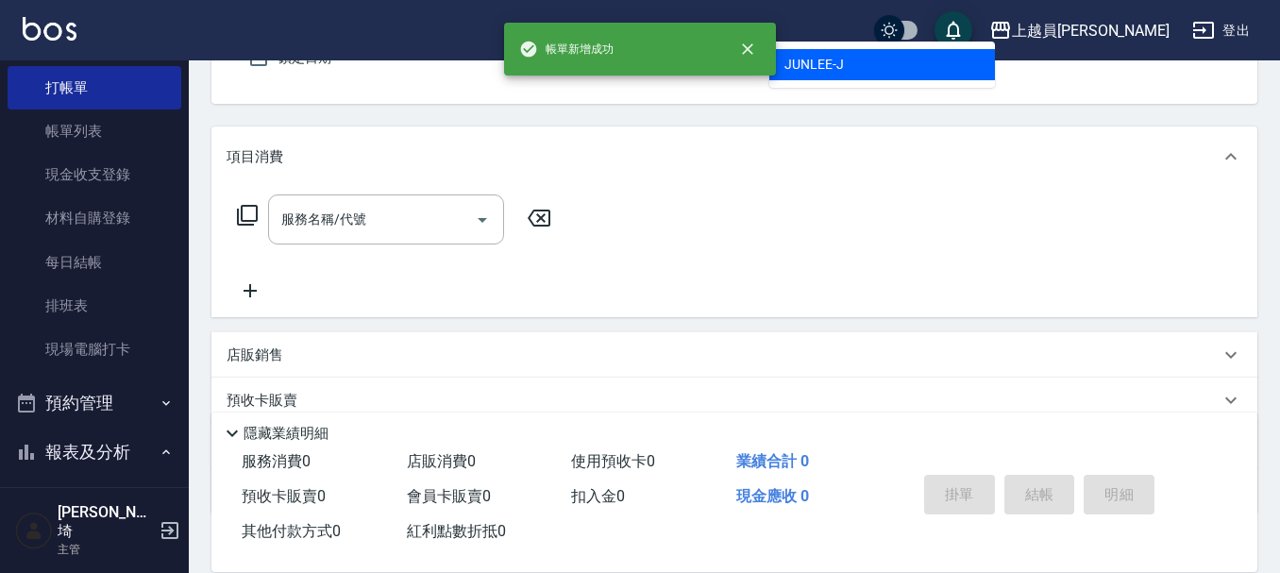
type input "[PERSON_NAME]"
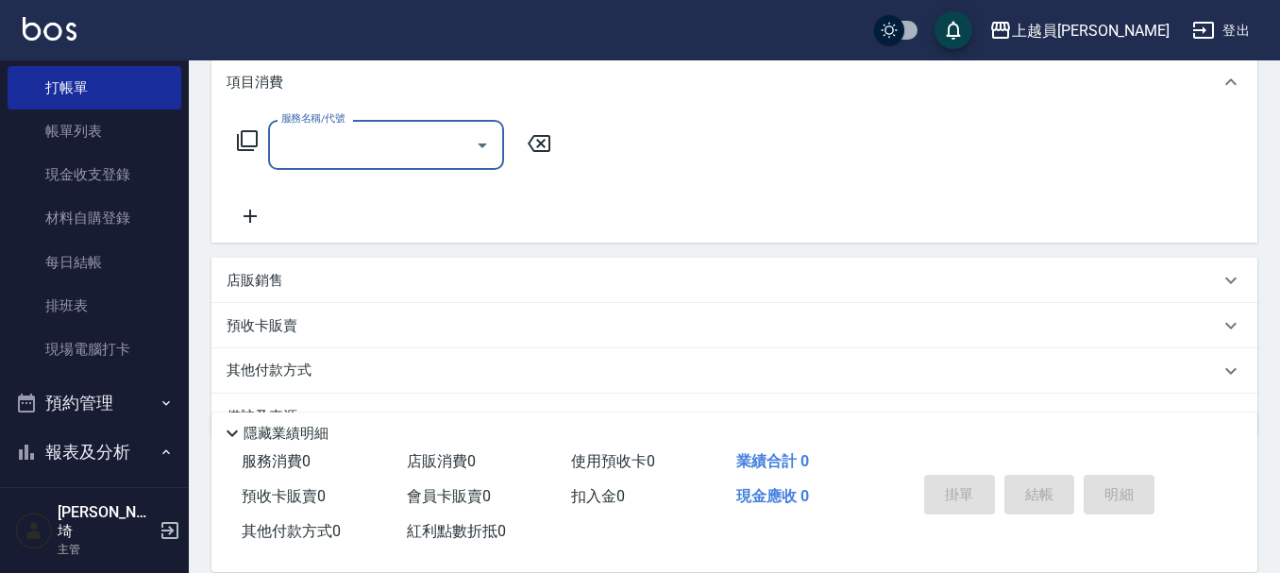
scroll to position [305, 0]
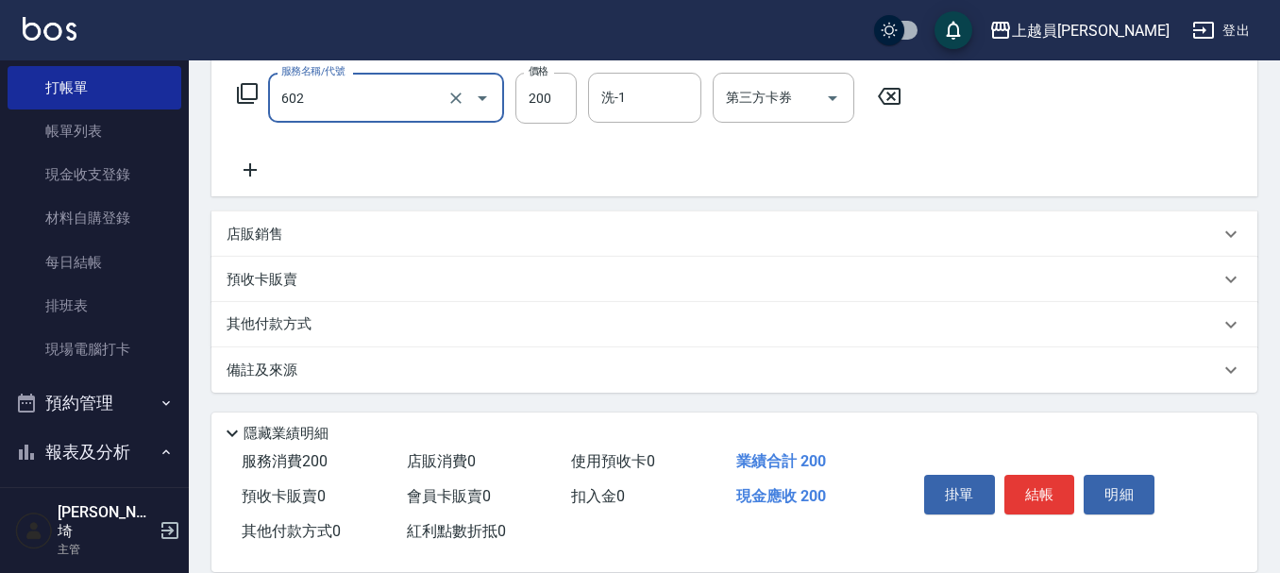
type input "一般洗髮(602)"
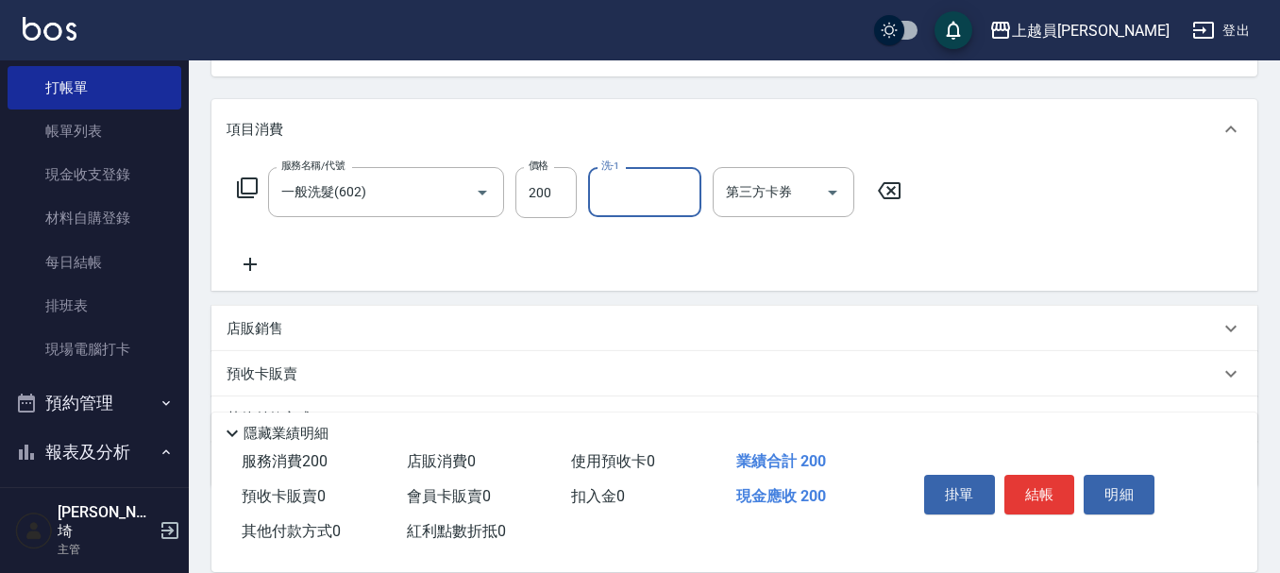
scroll to position [116, 0]
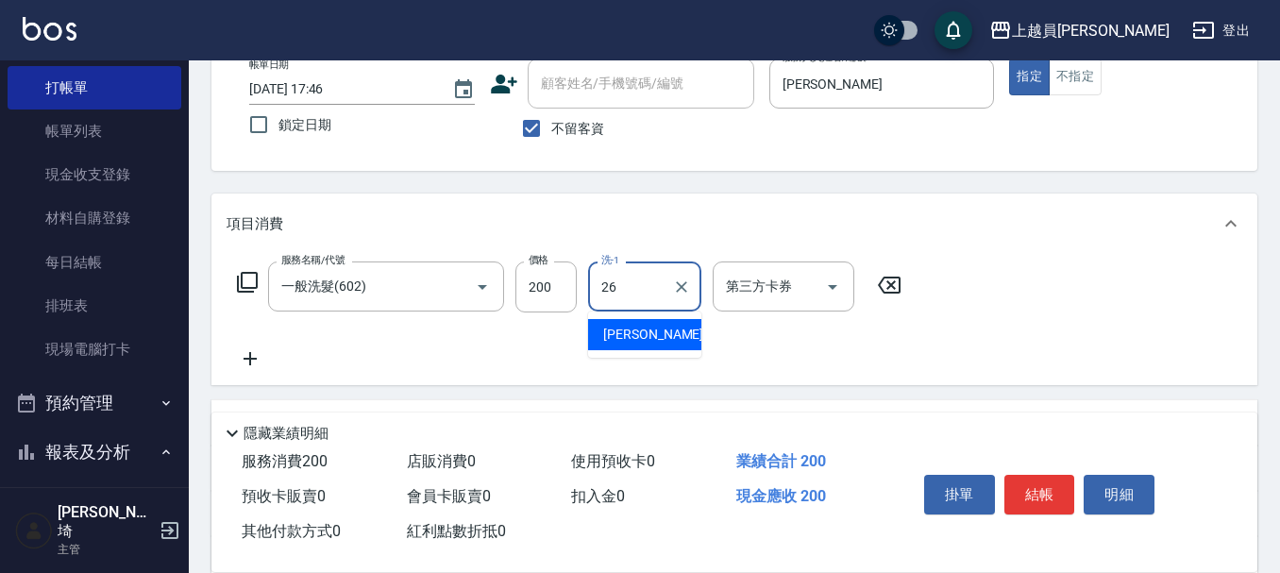
type input "[PERSON_NAME]-26"
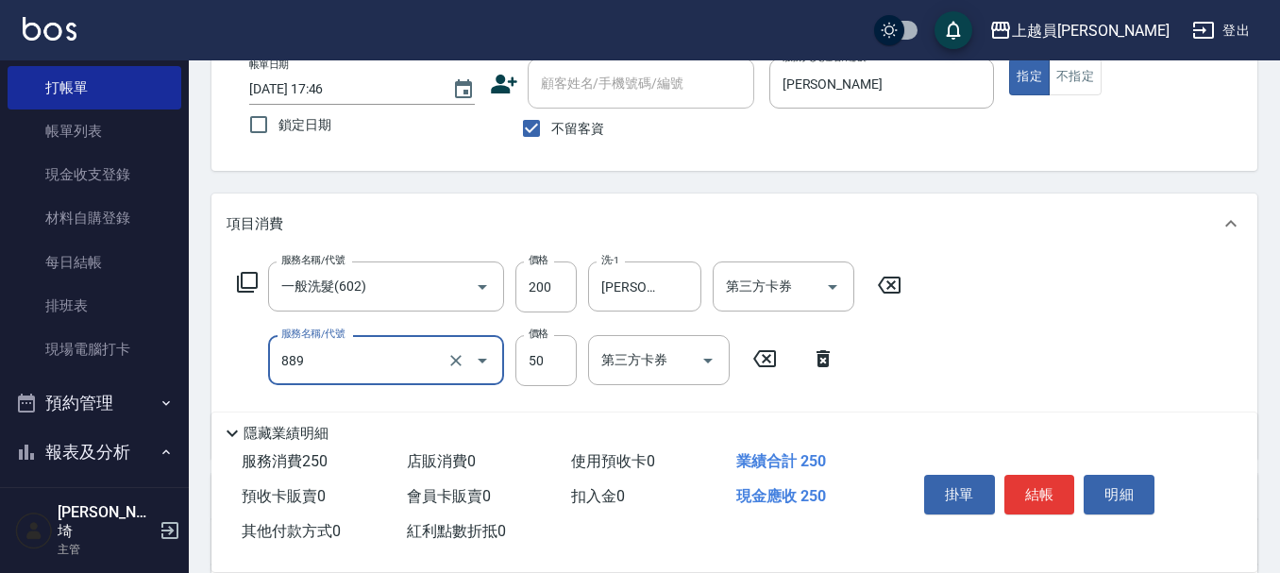
type input "精油(889)"
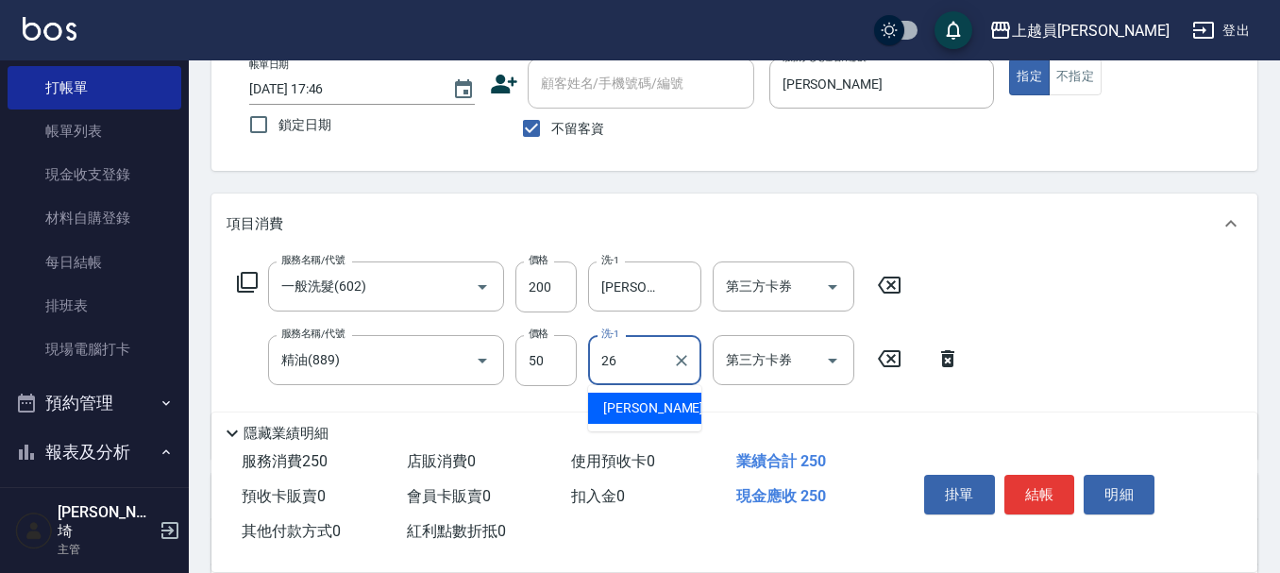
type input "[PERSON_NAME]-26"
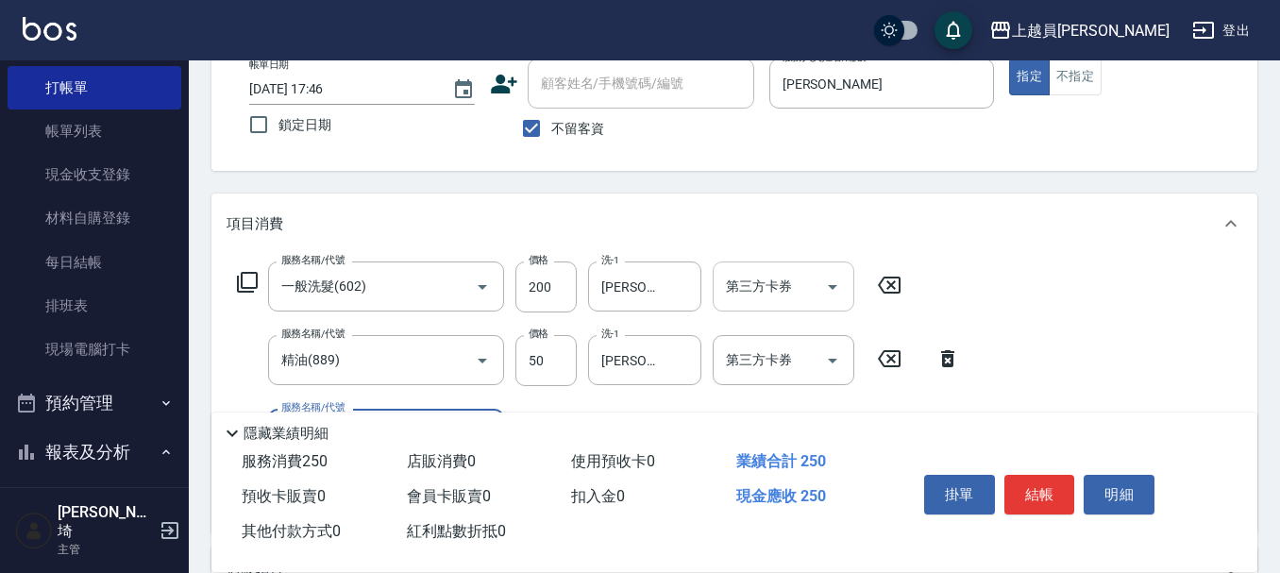
click at [802, 283] on input "第三方卡券" at bounding box center [769, 286] width 96 height 33
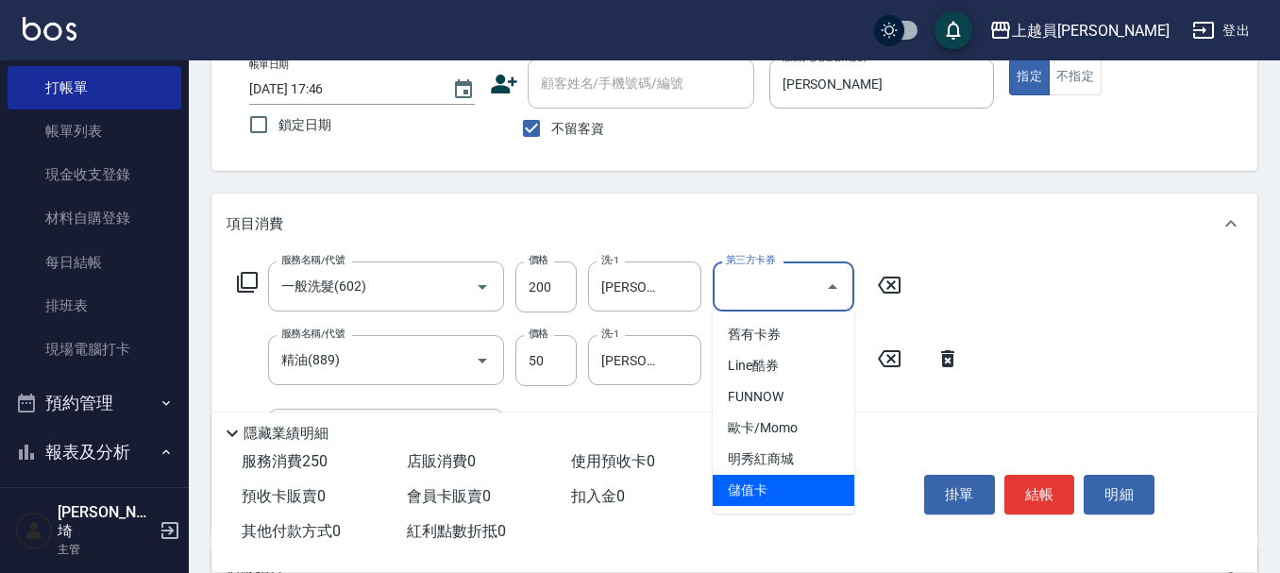
click at [816, 502] on span "儲值卡" at bounding box center [783, 490] width 142 height 31
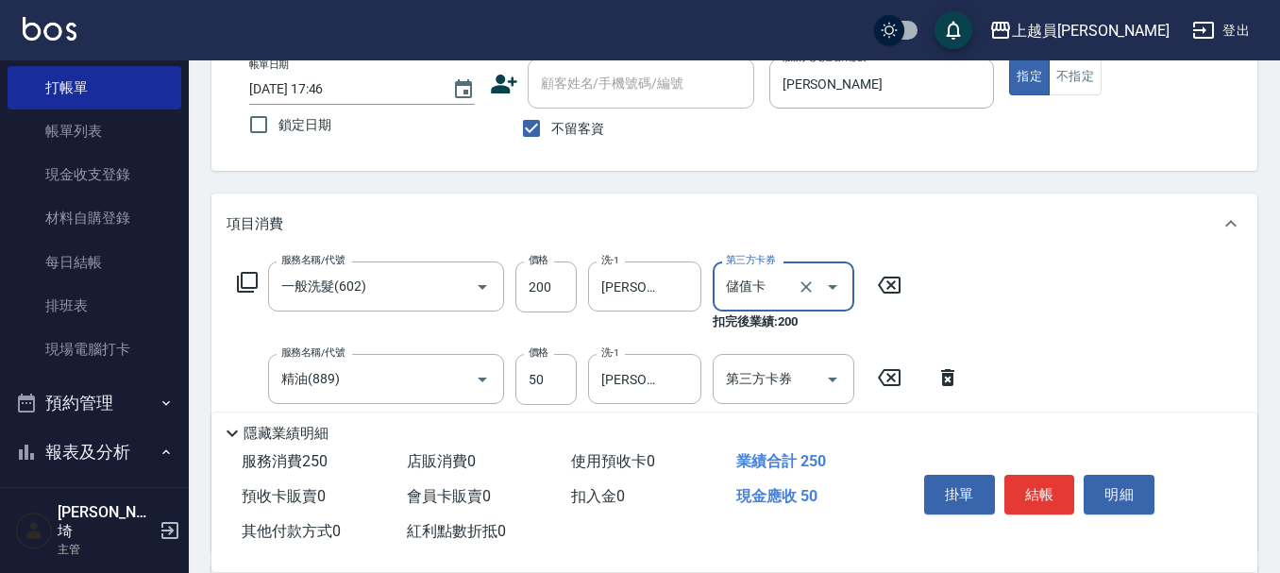
type input "儲值卡"
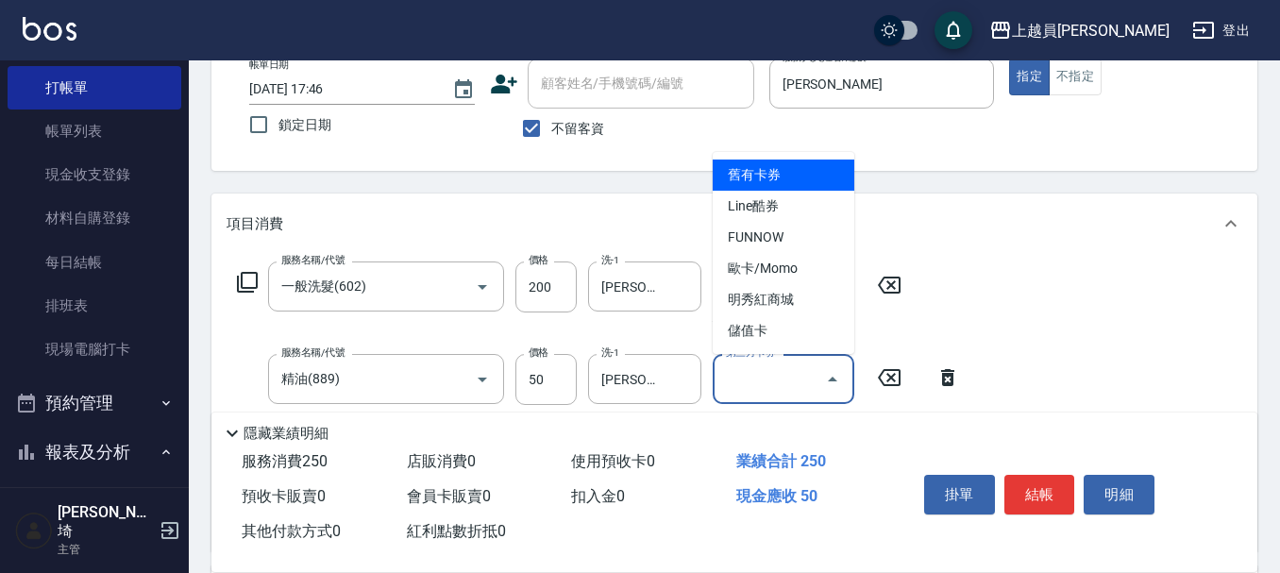
click at [793, 372] on input "第三方卡券" at bounding box center [769, 378] width 96 height 33
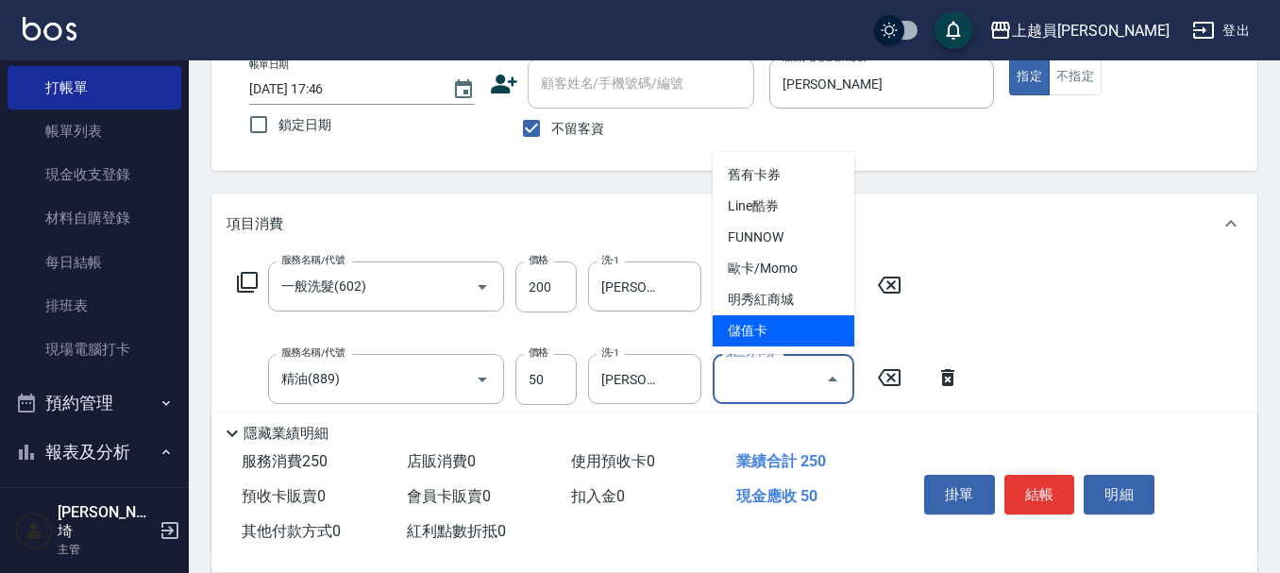
click at [797, 332] on span "儲值卡" at bounding box center [783, 330] width 142 height 31
type input "儲值卡"
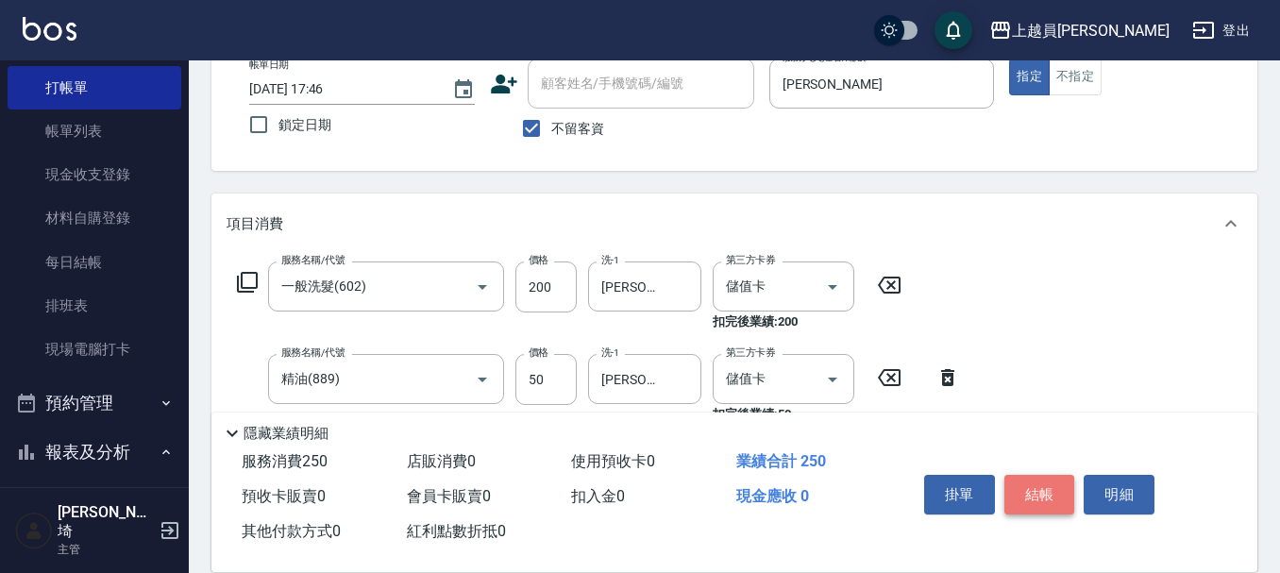
click at [1052, 489] on button "結帳" at bounding box center [1039, 495] width 71 height 40
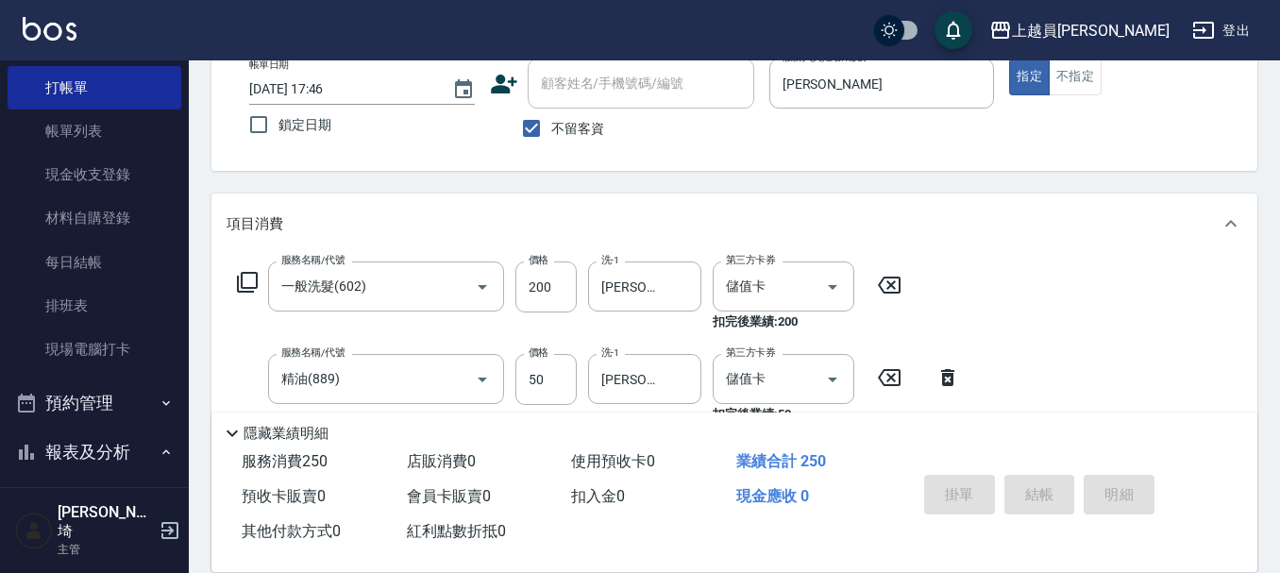
type input "[DATE] 17:47"
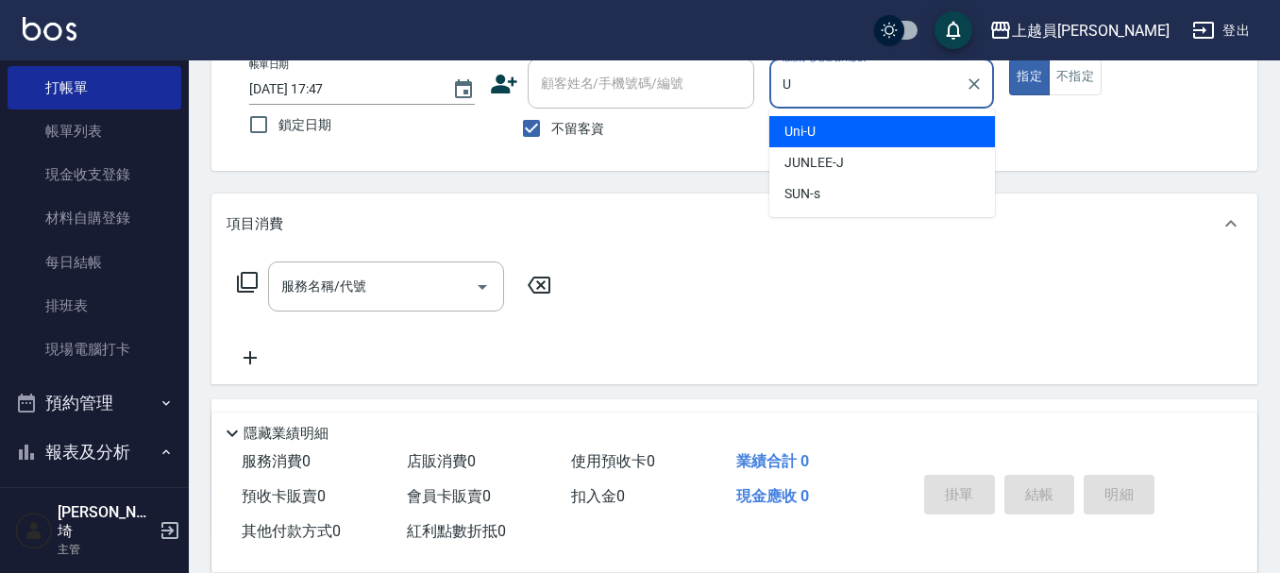
type input "Uni-U"
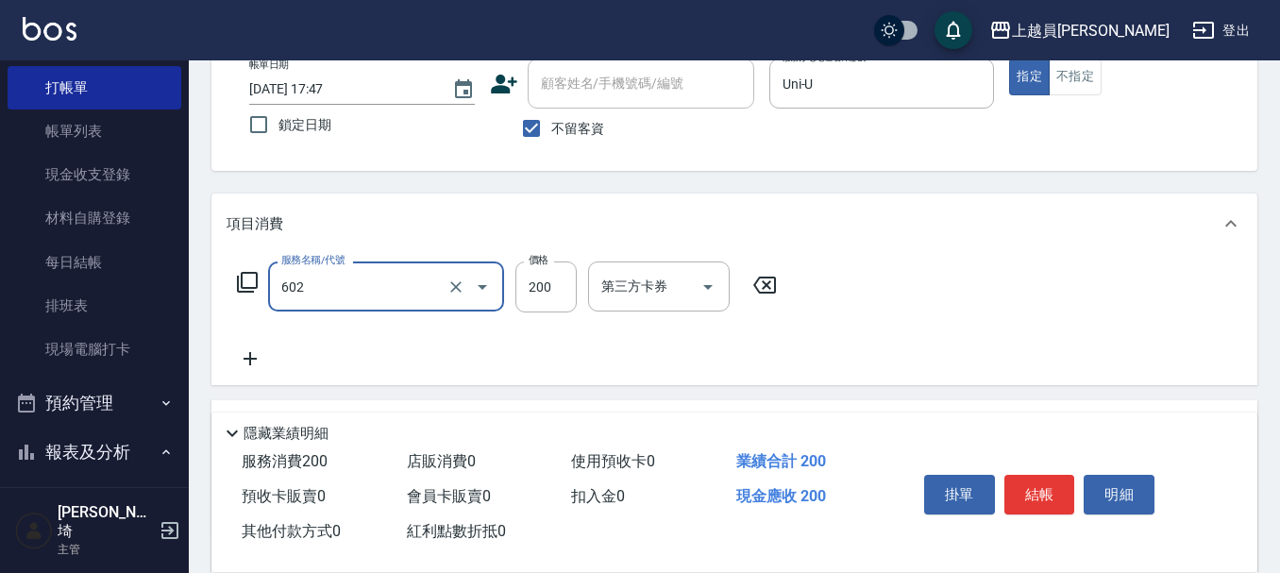
type input "一般洗髮(602)"
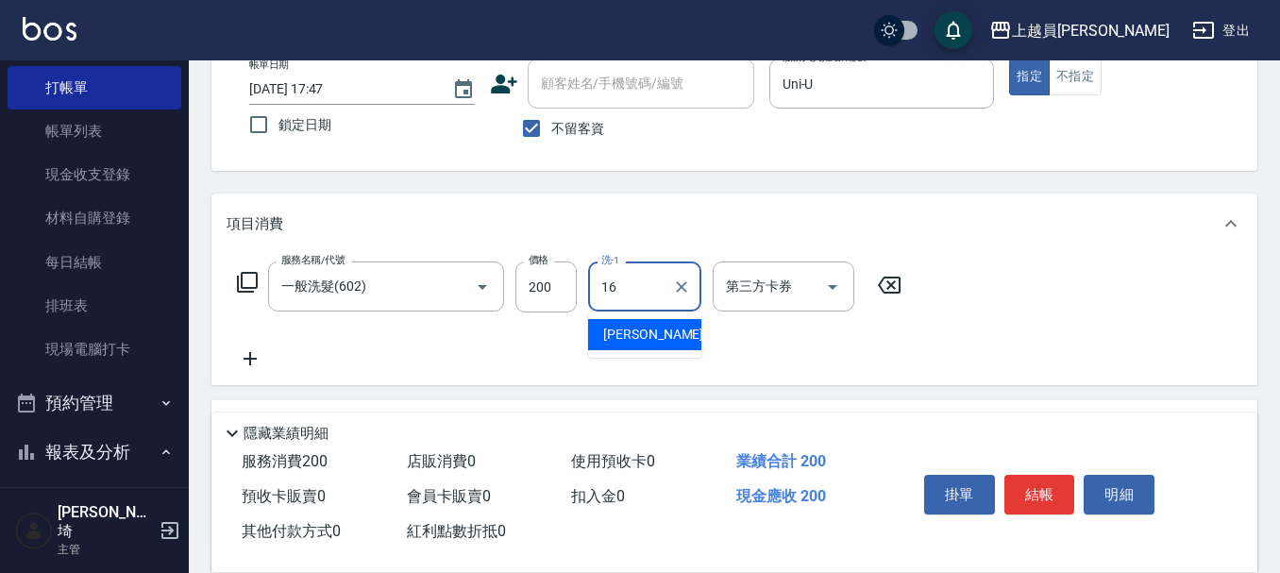
type input "[PERSON_NAME]-16"
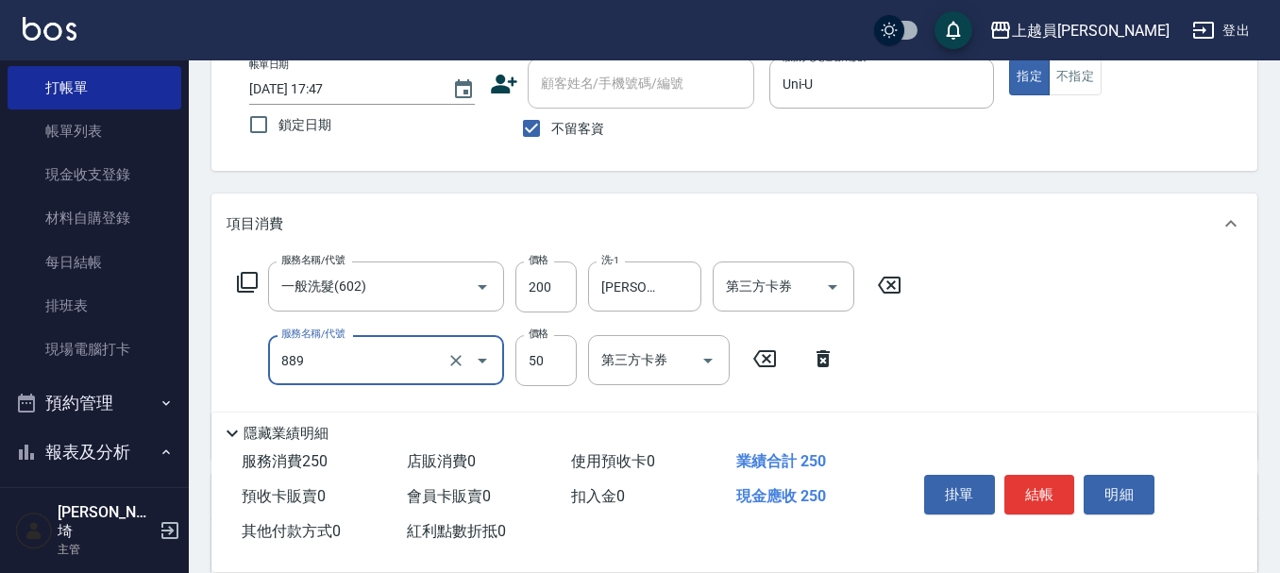
type input "精油(889)"
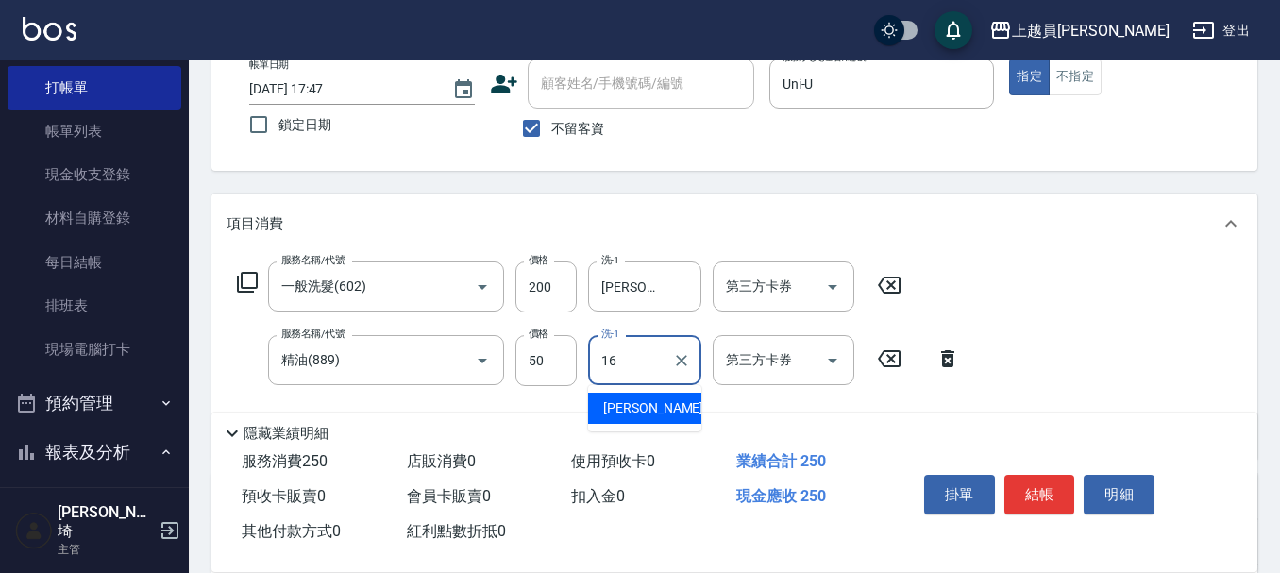
type input "[PERSON_NAME]-16"
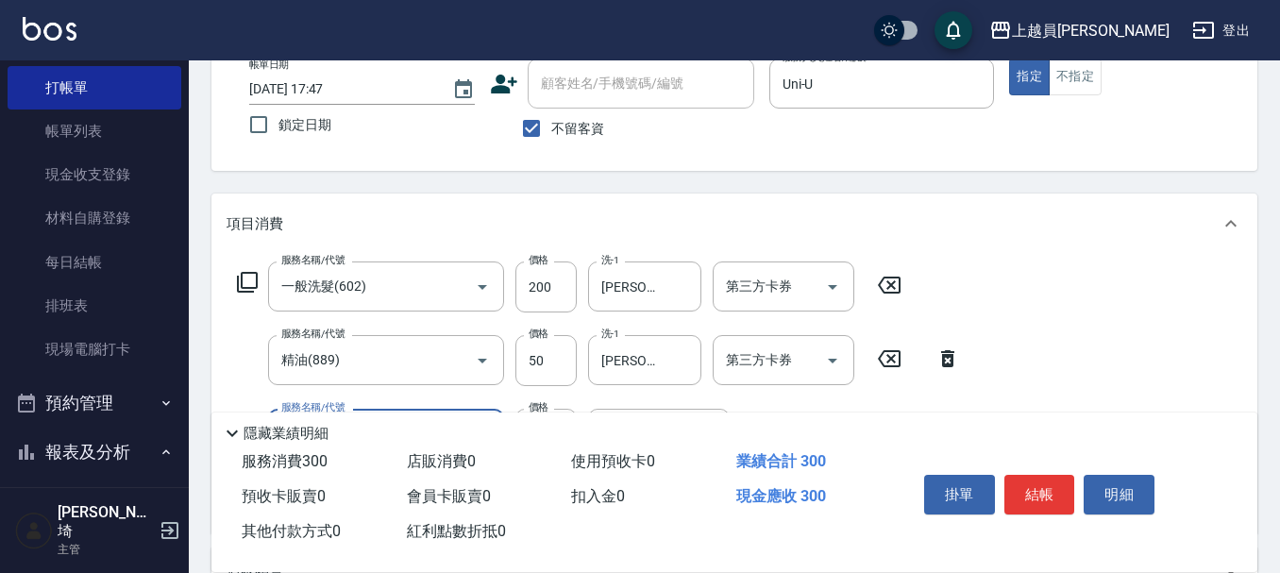
type input "瞬間保養(415)"
type input "[PERSON_NAME]-16"
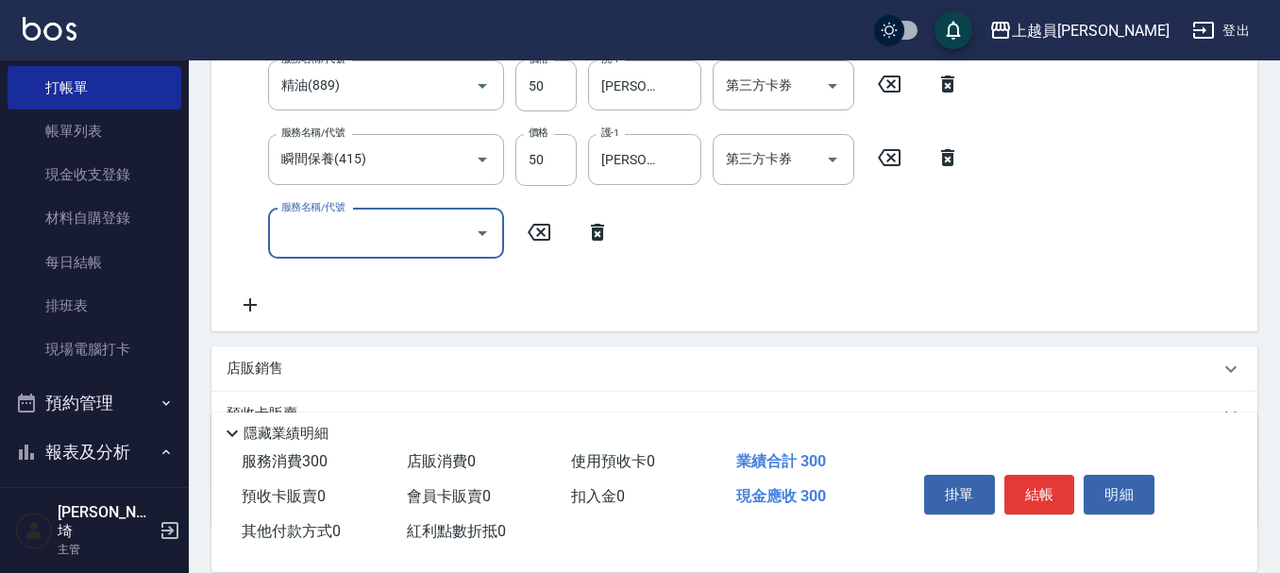
scroll to position [399, 0]
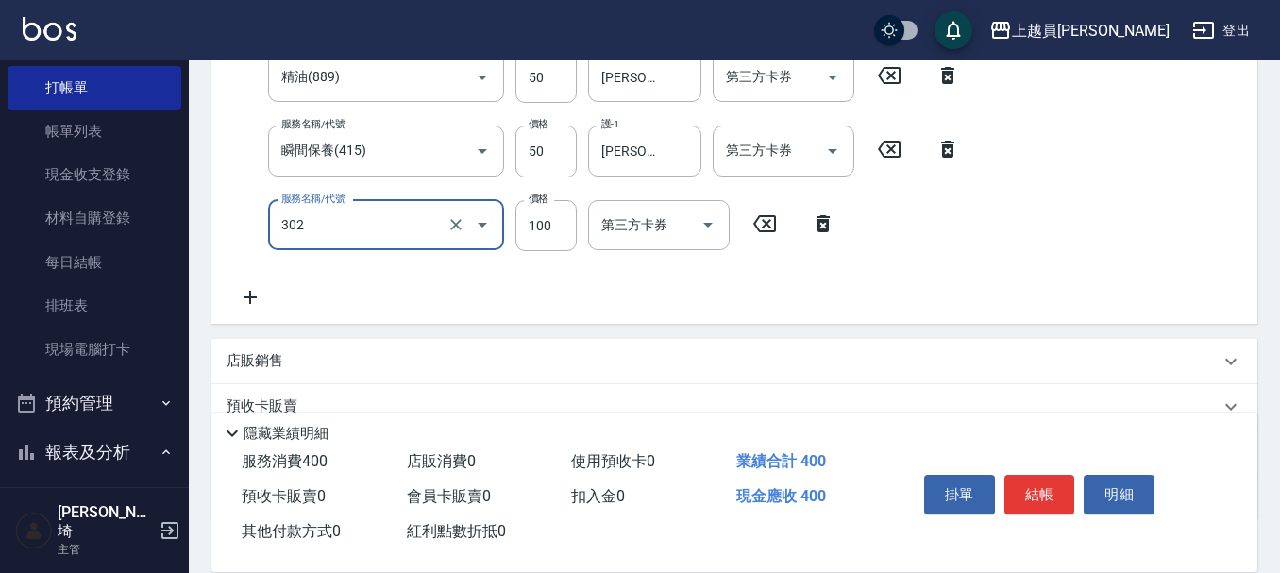
type input "剪髮(302)"
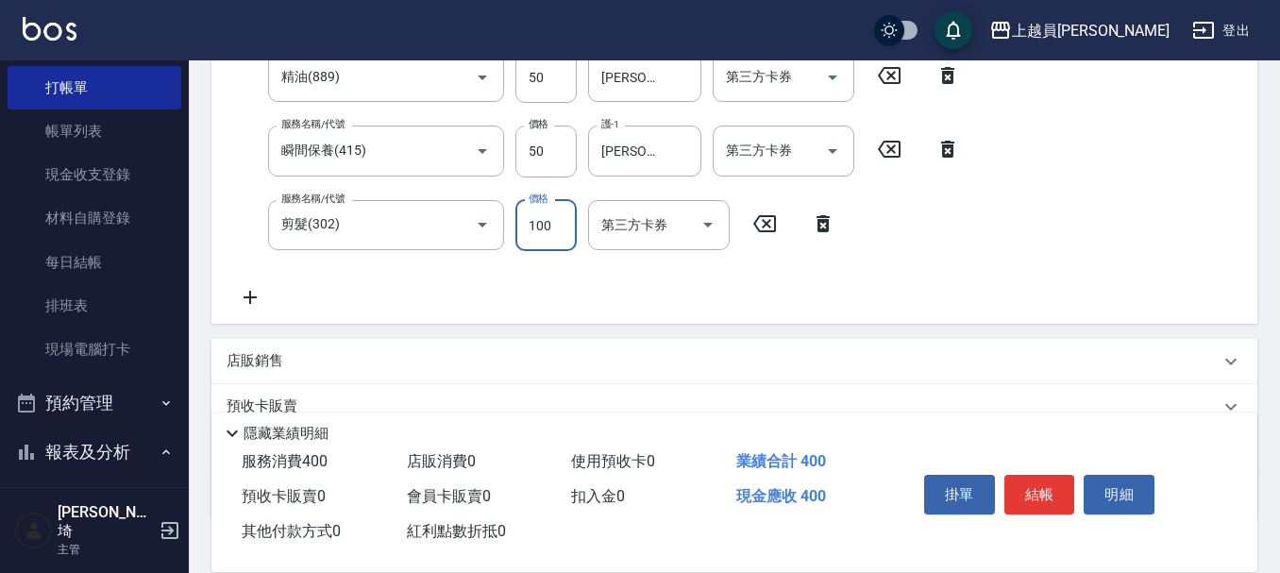
scroll to position [377, 0]
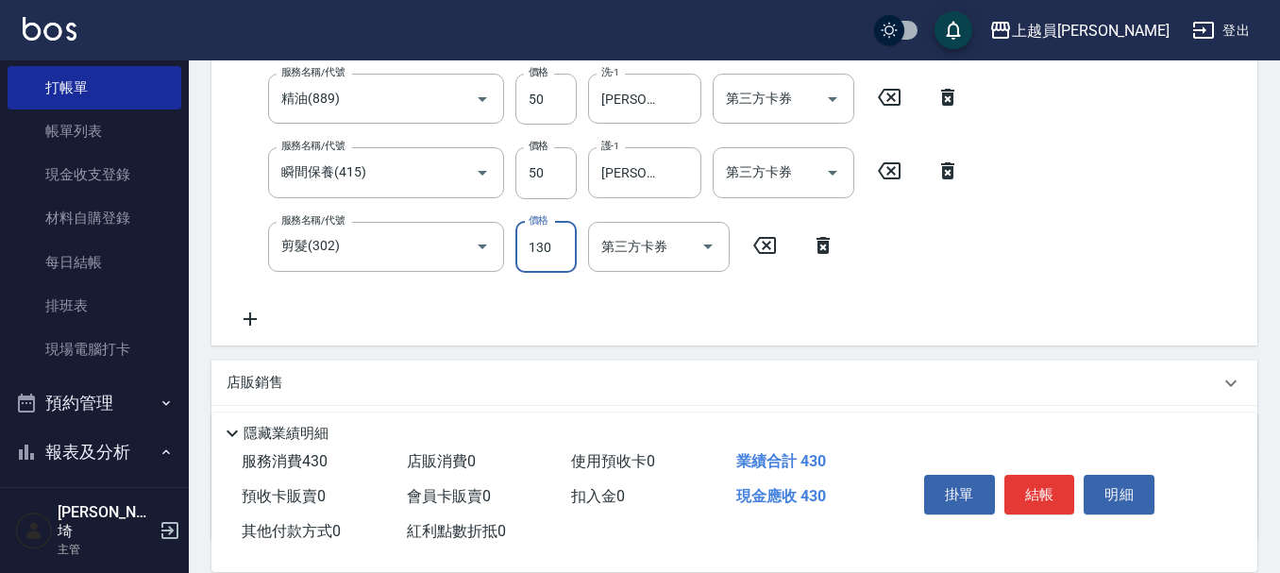
type input "130"
click at [1041, 484] on button "結帳" at bounding box center [1039, 495] width 71 height 40
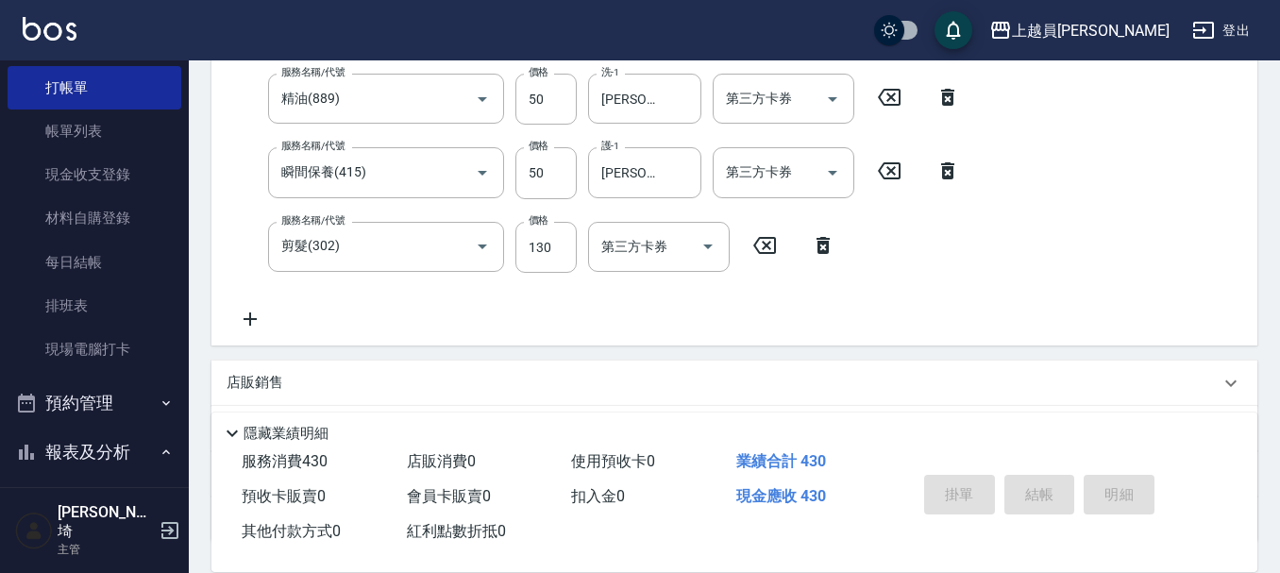
type input "[DATE] 17:48"
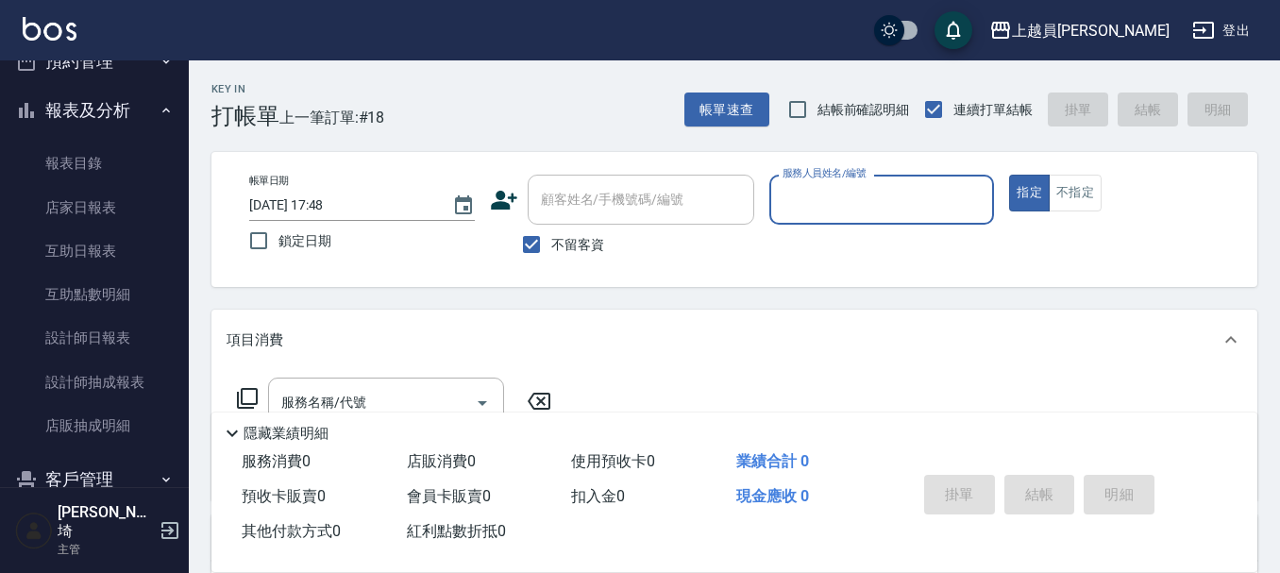
scroll to position [436, 0]
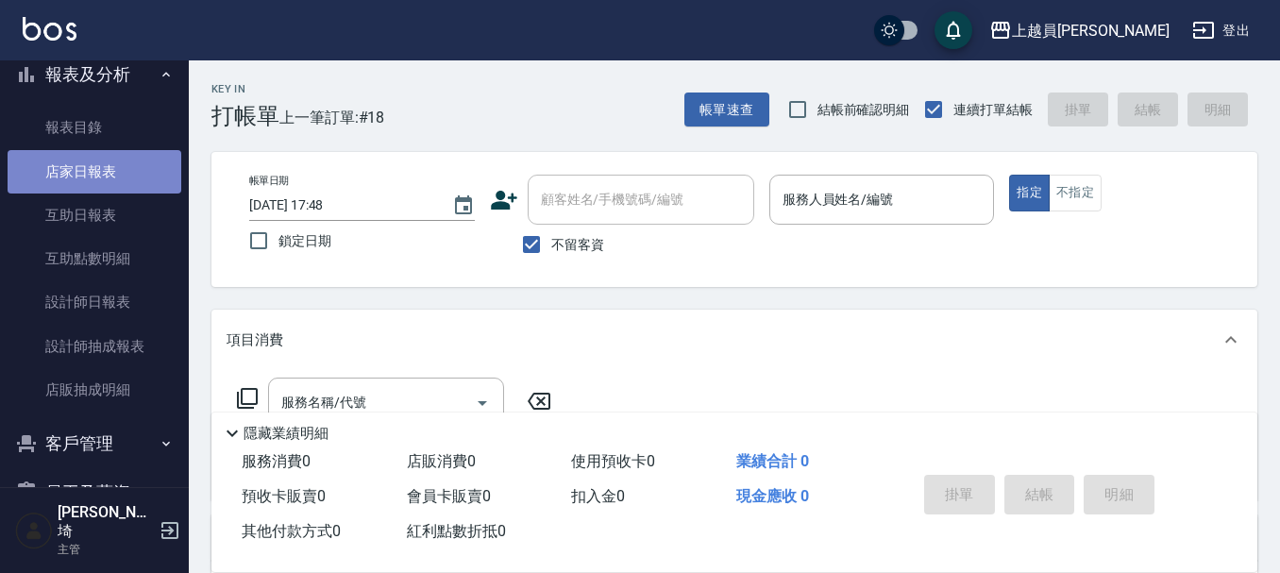
click at [94, 169] on link "店家日報表" at bounding box center [95, 171] width 174 height 43
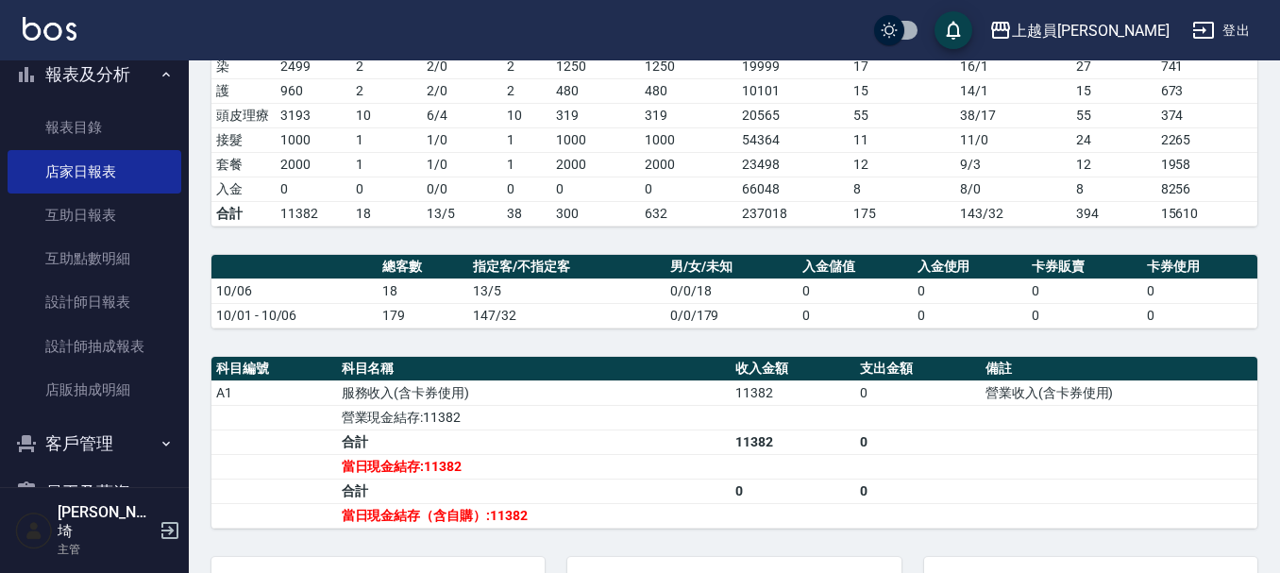
scroll to position [377, 0]
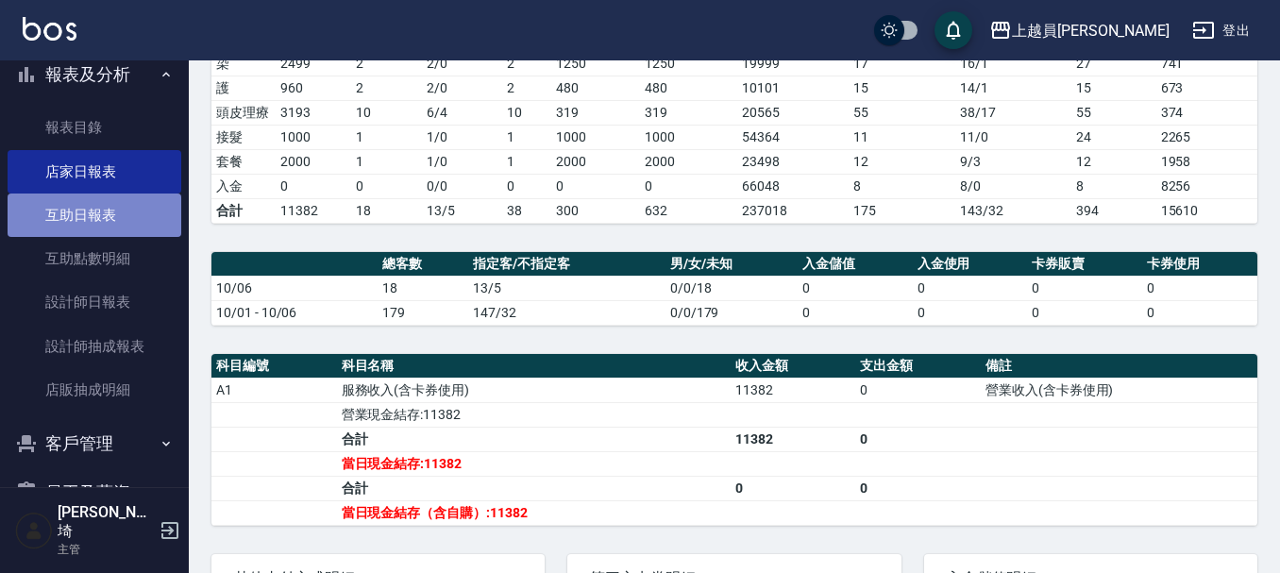
click at [126, 224] on link "互助日報表" at bounding box center [95, 214] width 174 height 43
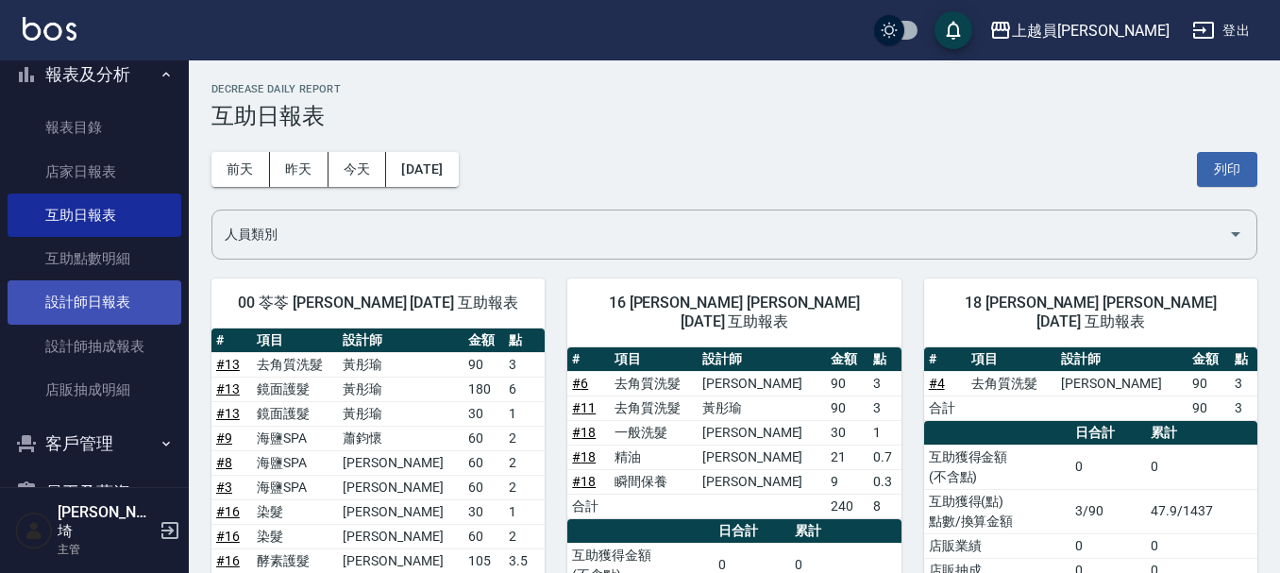
click at [111, 316] on link "設計師日報表" at bounding box center [95, 301] width 174 height 43
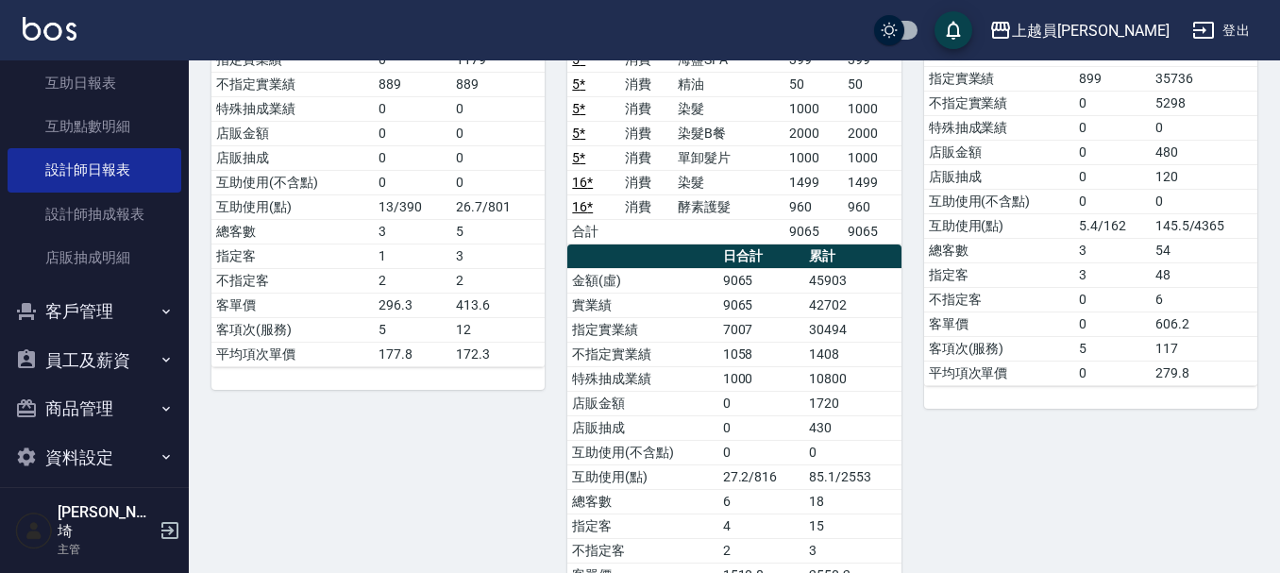
scroll to position [501, 0]
